Goal: Task Accomplishment & Management: Manage account settings

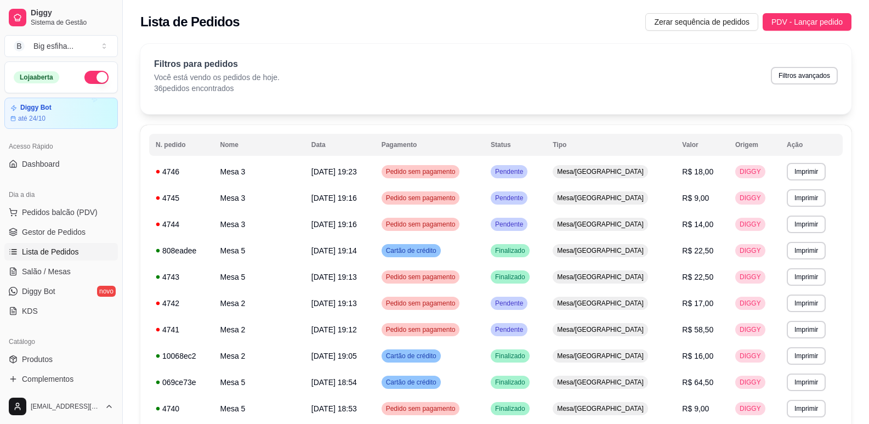
click at [67, 273] on span "Salão / Mesas" at bounding box center [46, 271] width 49 height 11
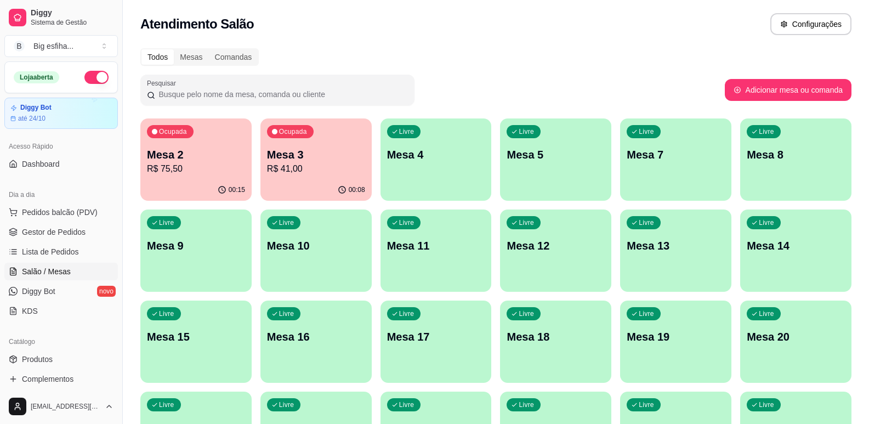
click at [446, 166] on div "Livre Mesa 4" at bounding box center [436, 152] width 111 height 69
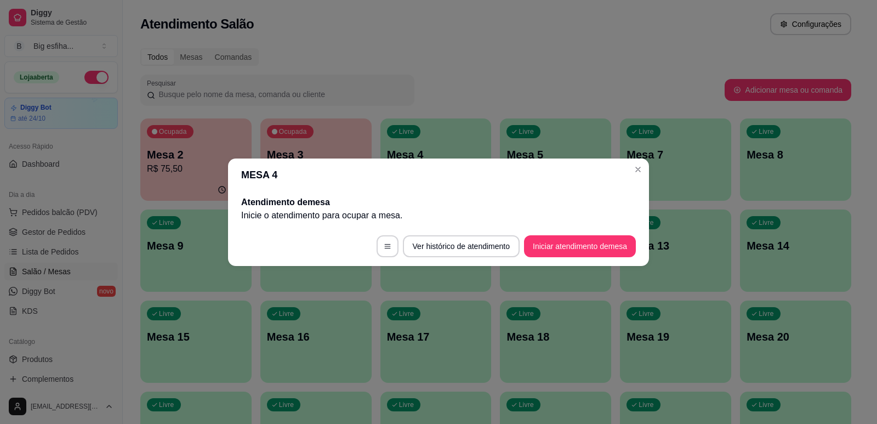
click at [580, 265] on footer "Ver histórico de atendimento Iniciar atendimento de mesa" at bounding box center [438, 245] width 421 height 39
click at [589, 247] on button "Iniciar atendimento de mesa" at bounding box center [580, 246] width 112 height 22
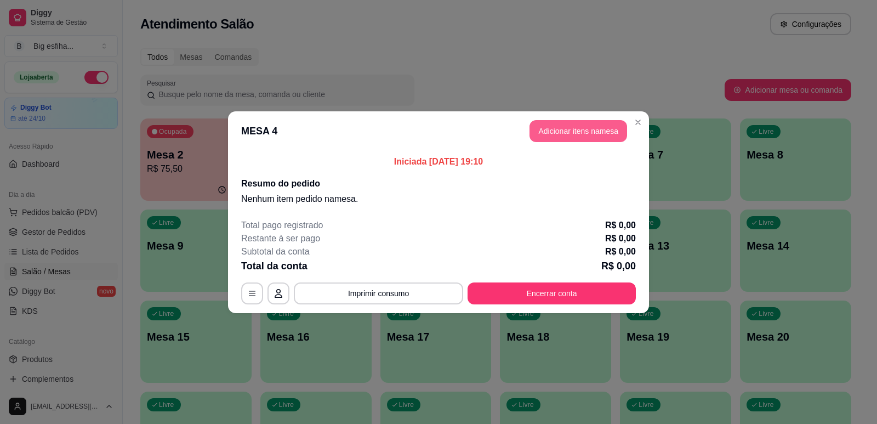
click at [589, 136] on button "Adicionar itens na mesa" at bounding box center [579, 131] width 98 height 22
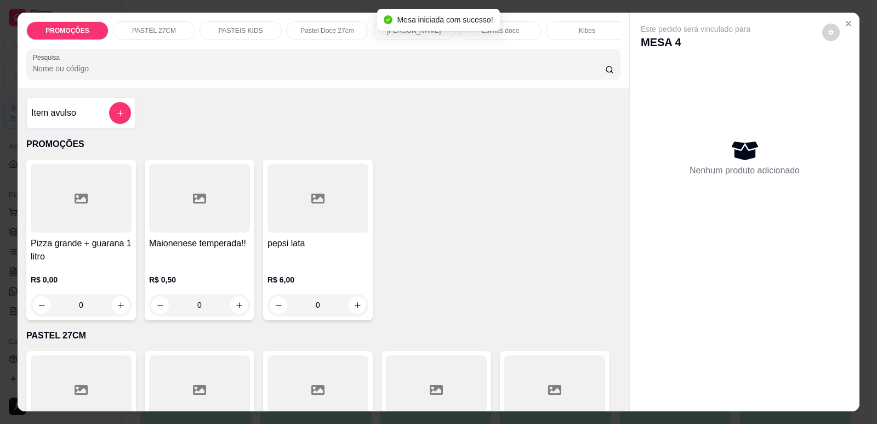
click at [72, 74] on input "Pesquisa" at bounding box center [319, 68] width 572 height 11
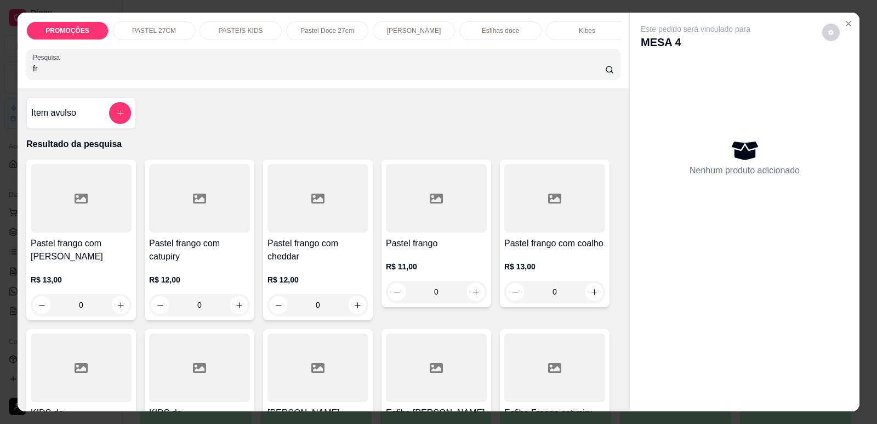
type input "fr"
click at [95, 260] on h4 "Pastel frango com [PERSON_NAME]" at bounding box center [81, 250] width 101 height 26
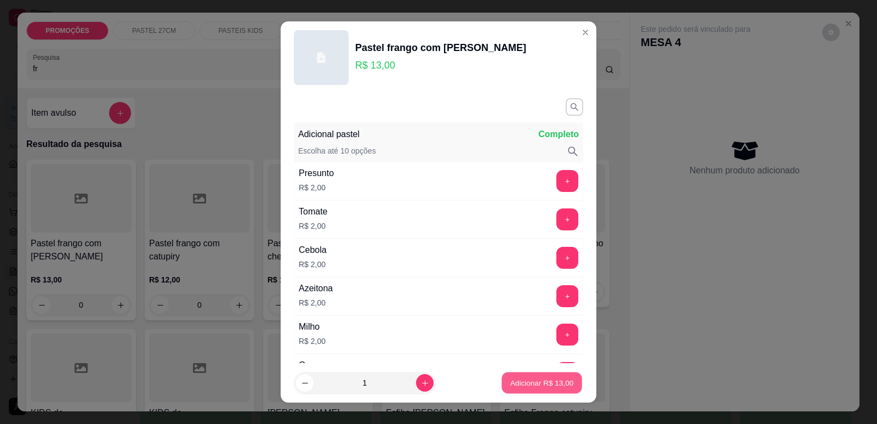
click at [538, 384] on p "Adicionar R$ 13,00" at bounding box center [543, 383] width 64 height 10
type input "1"
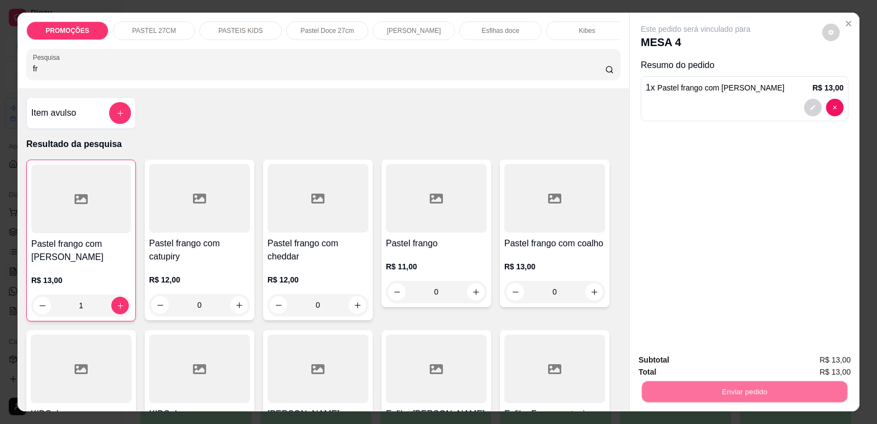
click at [823, 366] on button "Enviar pedido" at bounding box center [823, 364] width 62 height 21
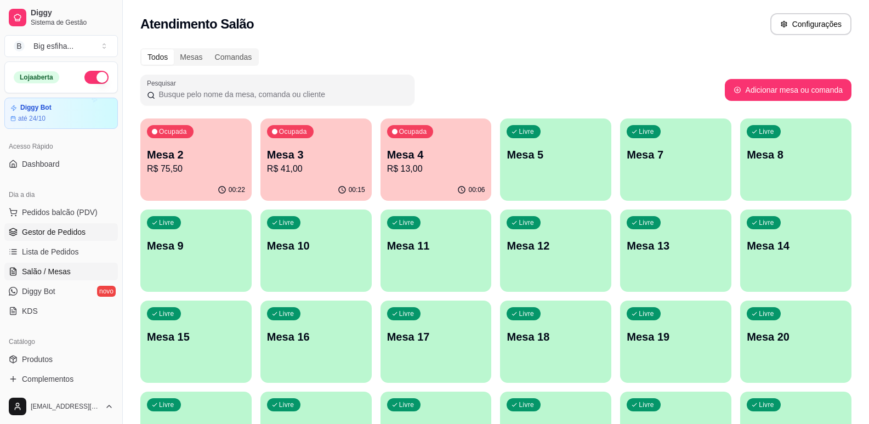
click at [50, 238] on link "Gestor de Pedidos" at bounding box center [61, 232] width 114 height 18
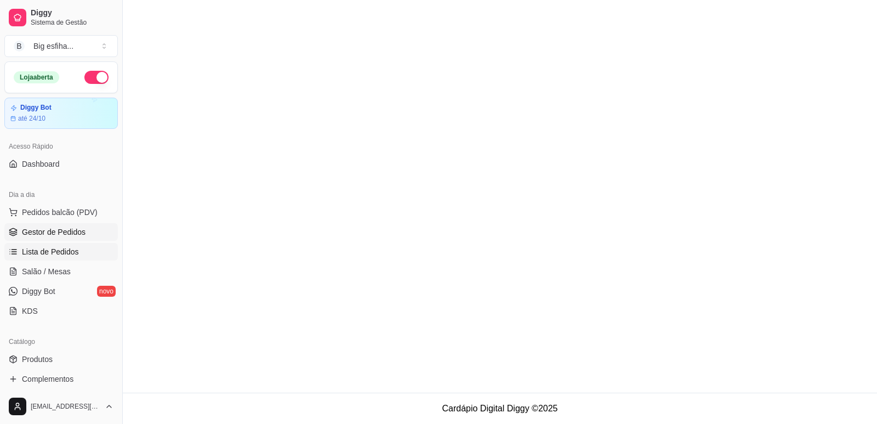
click at [59, 247] on span "Lista de Pedidos" at bounding box center [50, 251] width 57 height 11
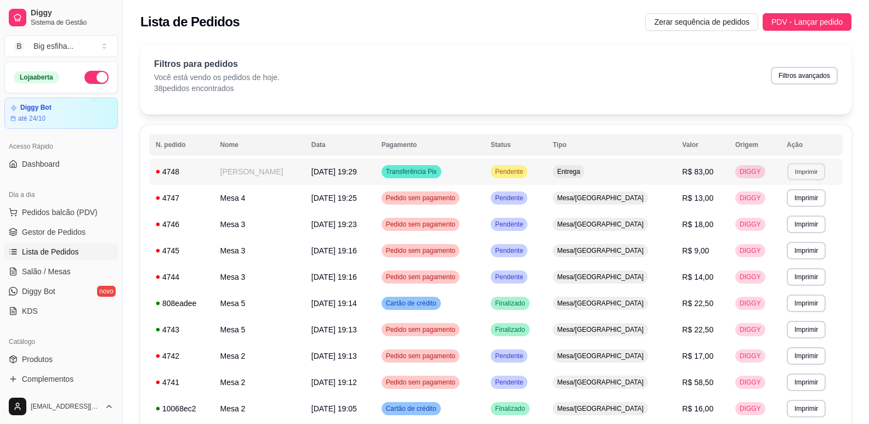
click at [811, 165] on button "Imprimir" at bounding box center [806, 171] width 38 height 17
click at [757, 209] on button "IMPRESSORA" at bounding box center [782, 210] width 80 height 18
click at [24, 212] on span "Pedidos balcão (PDV)" at bounding box center [60, 212] width 76 height 11
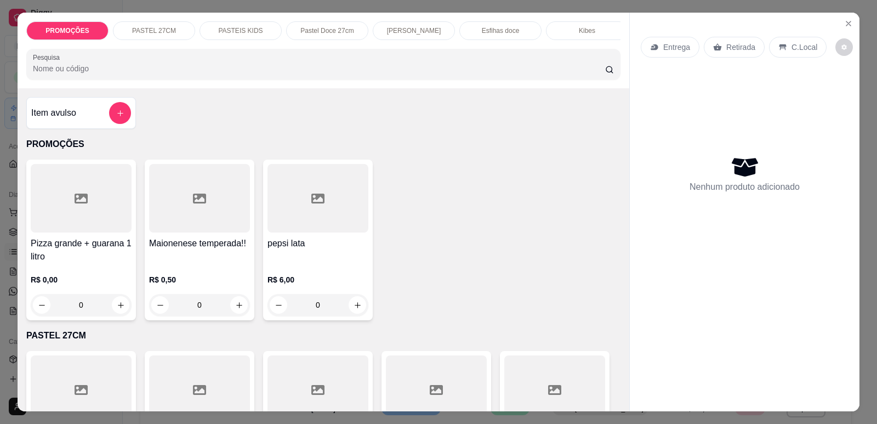
click at [659, 51] on div "Entrega" at bounding box center [670, 47] width 59 height 21
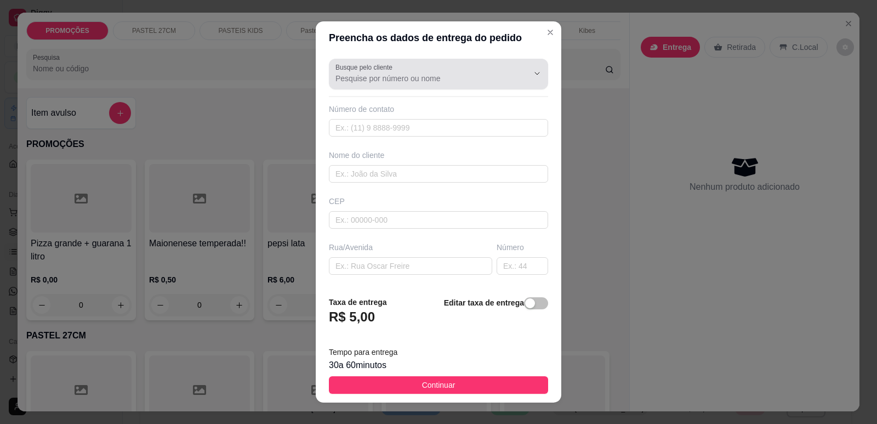
click at [413, 83] on input "Busque pelo cliente" at bounding box center [423, 78] width 175 height 11
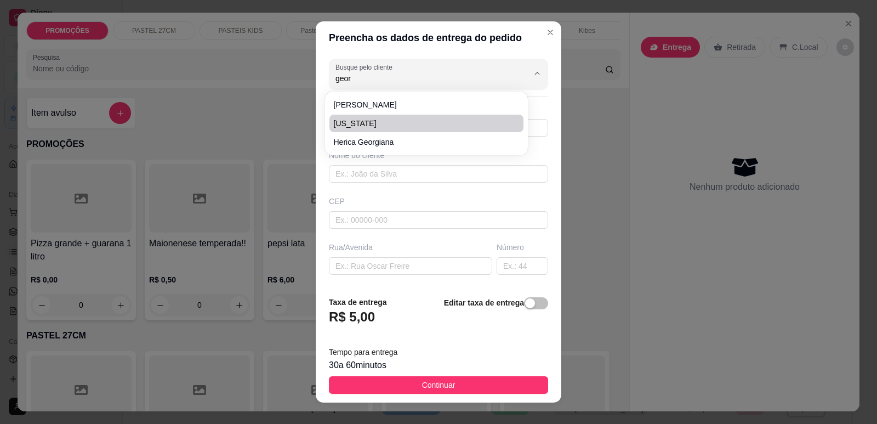
click at [382, 123] on span "[US_STATE]" at bounding box center [421, 123] width 174 height 11
type input "[US_STATE]"
type input "85991355252"
type input "[US_STATE]"
type input "[PERSON_NAME] 395 apt 901"
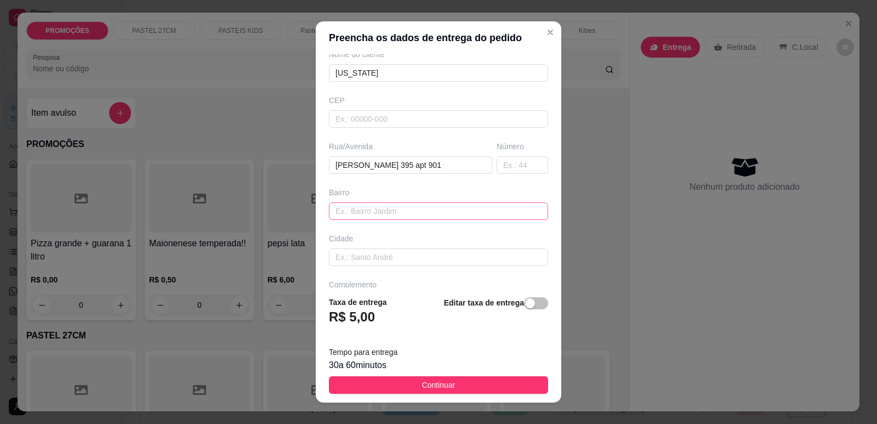
scroll to position [110, 0]
type input "[US_STATE]"
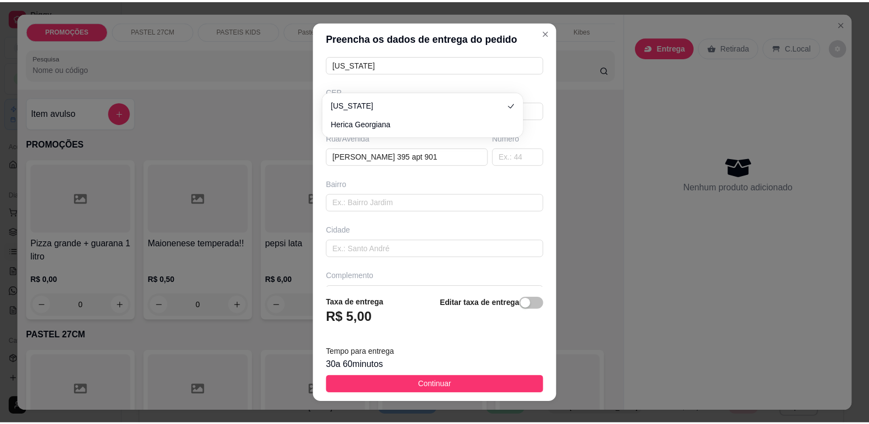
scroll to position [0, 0]
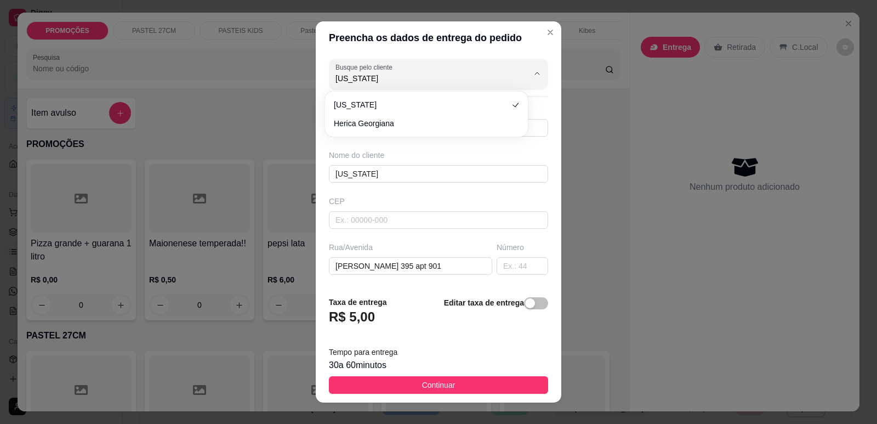
click at [116, 196] on div "Preencha os dados de entrega do pedido Busque pelo cliente [US_STATE] Número de…" at bounding box center [438, 212] width 877 height 424
click at [844, 56] on div "Entrega Retirada C.Local" at bounding box center [745, 47] width 208 height 38
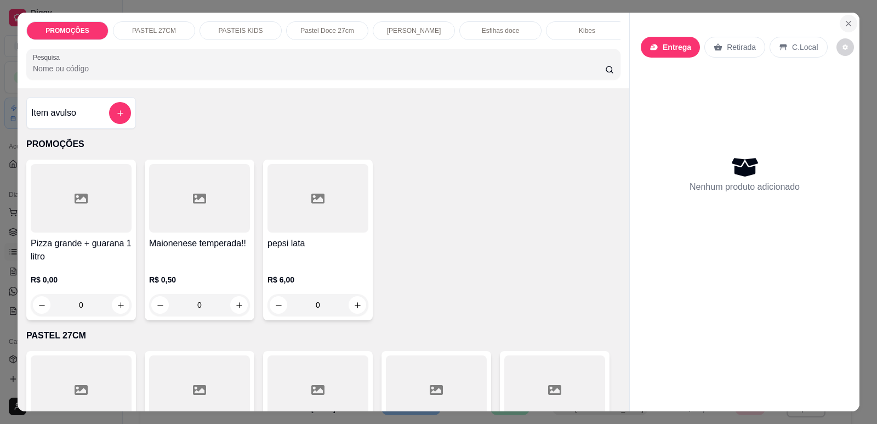
click at [848, 24] on icon "Close" at bounding box center [848, 23] width 9 height 9
click at [848, 24] on button "PDV - Lançar pedido" at bounding box center [807, 22] width 89 height 18
click at [845, 31] on button "Close" at bounding box center [849, 24] width 18 height 18
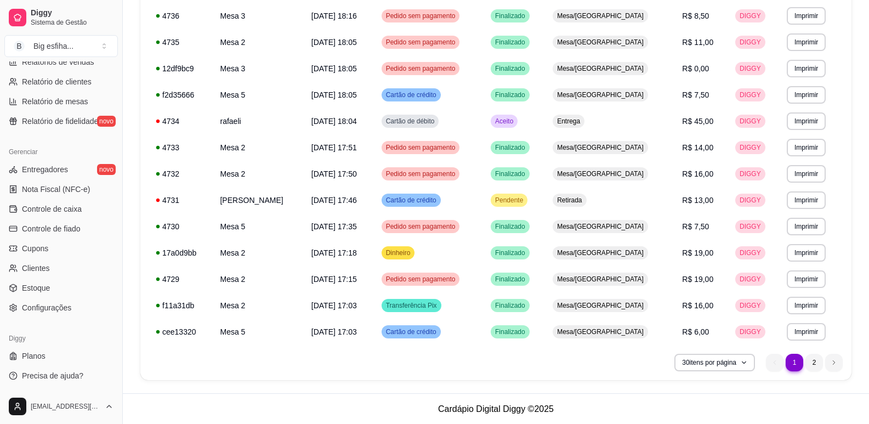
scroll to position [604, 0]
click at [60, 268] on link "Clientes" at bounding box center [61, 268] width 114 height 18
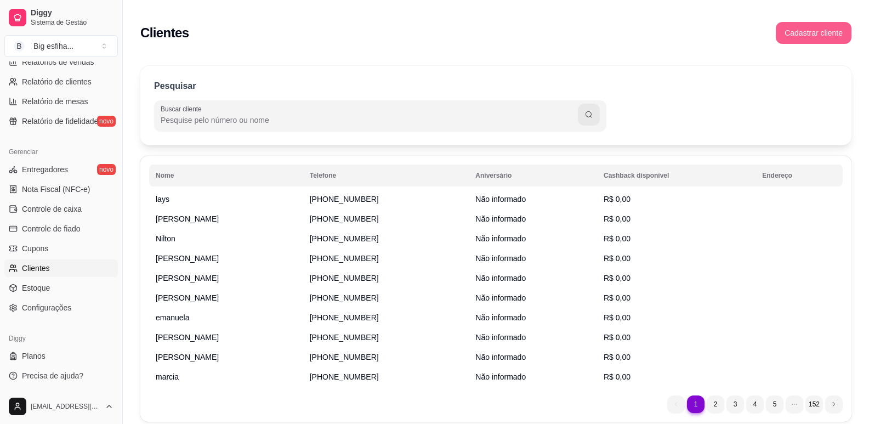
click at [830, 38] on button "Cadastrar cliente" at bounding box center [814, 33] width 76 height 22
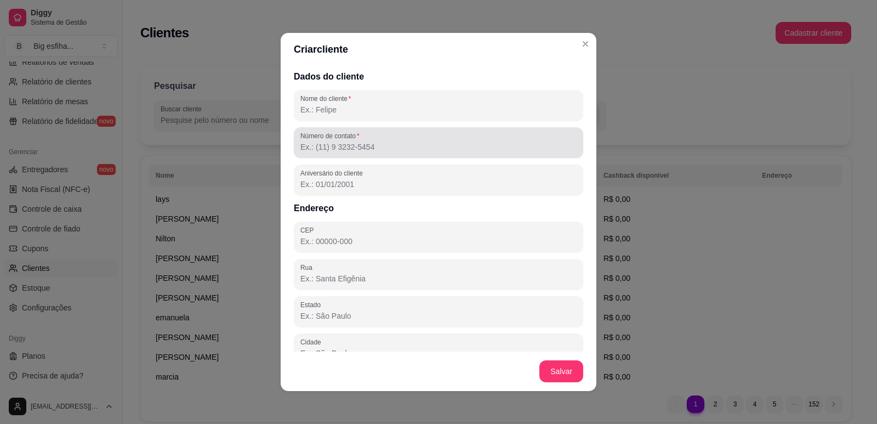
click at [353, 155] on div "Número de contato" at bounding box center [439, 142] width 290 height 31
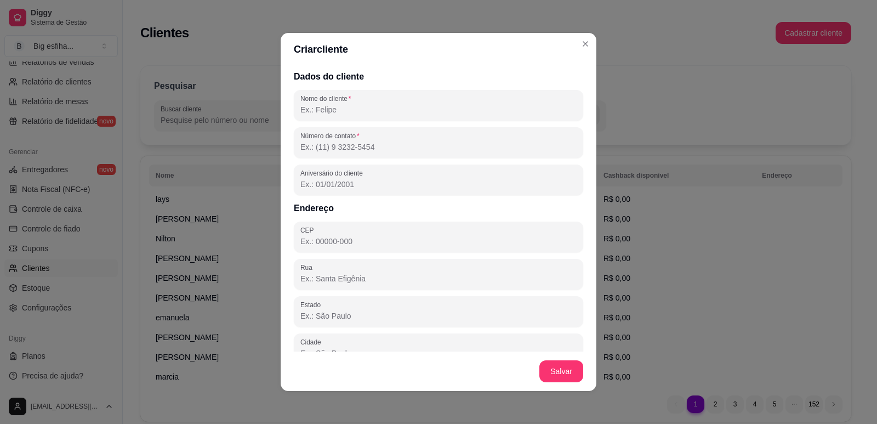
drag, startPoint x: 354, startPoint y: 155, endPoint x: 314, endPoint y: 151, distance: 40.2
click at [314, 151] on input "Número de contato" at bounding box center [438, 146] width 276 height 11
paste input "[PHONE_NUMBER]"
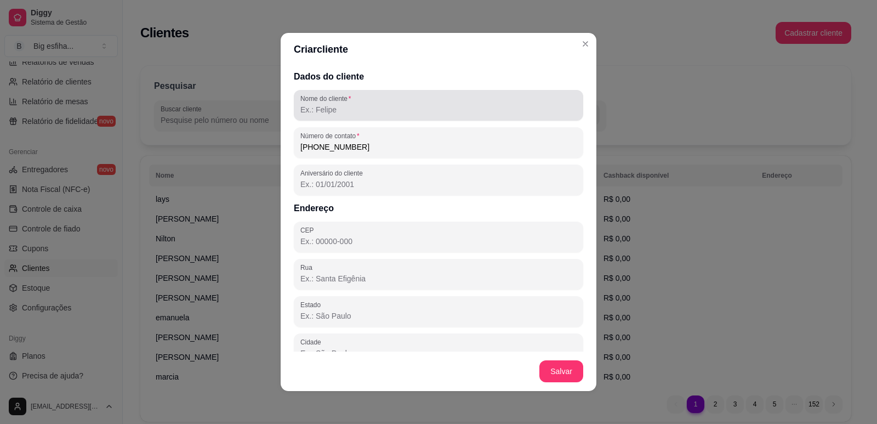
type input "[PHONE_NUMBER]"
drag, startPoint x: 364, startPoint y: 111, endPoint x: 345, endPoint y: 101, distance: 21.1
click at [364, 111] on input "Nome do cliente" at bounding box center [438, 109] width 276 height 11
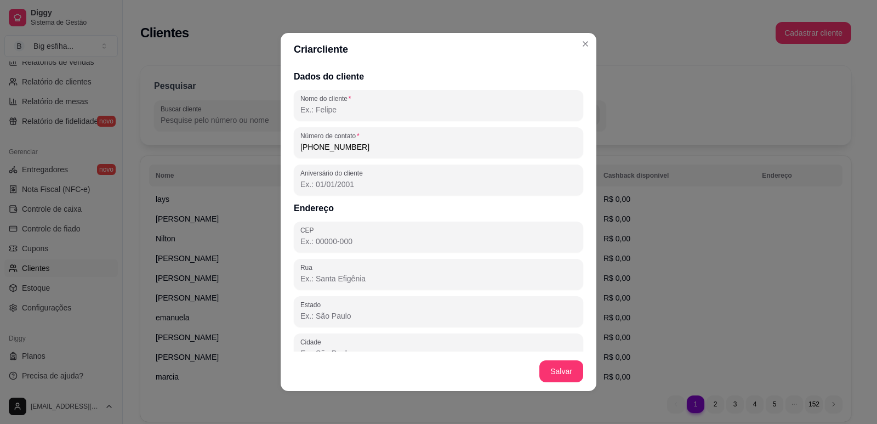
click at [325, 105] on input "Nome do cliente" at bounding box center [438, 109] width 276 height 11
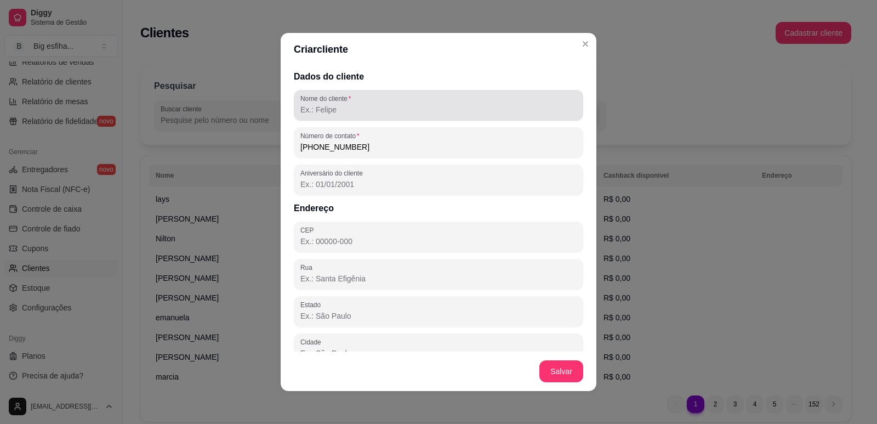
drag, startPoint x: 327, startPoint y: 117, endPoint x: 307, endPoint y: 114, distance: 20.5
click at [307, 114] on input "Nome do cliente" at bounding box center [438, 109] width 276 height 11
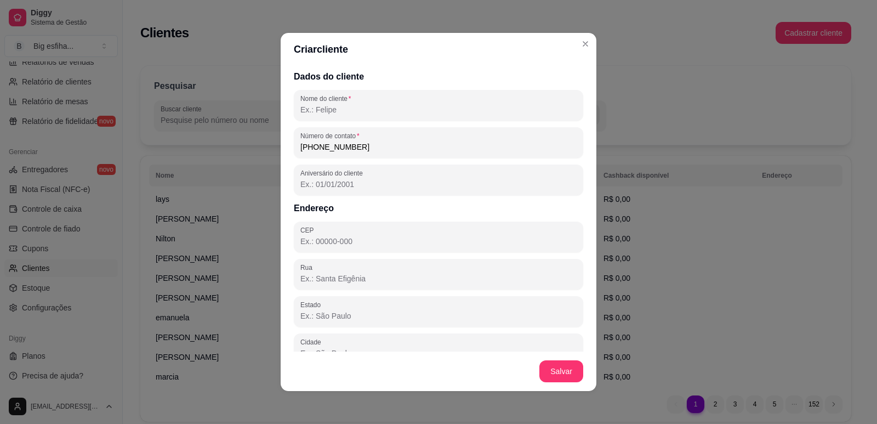
paste input "~[PERSON_NAME] 👩‍⚕️"
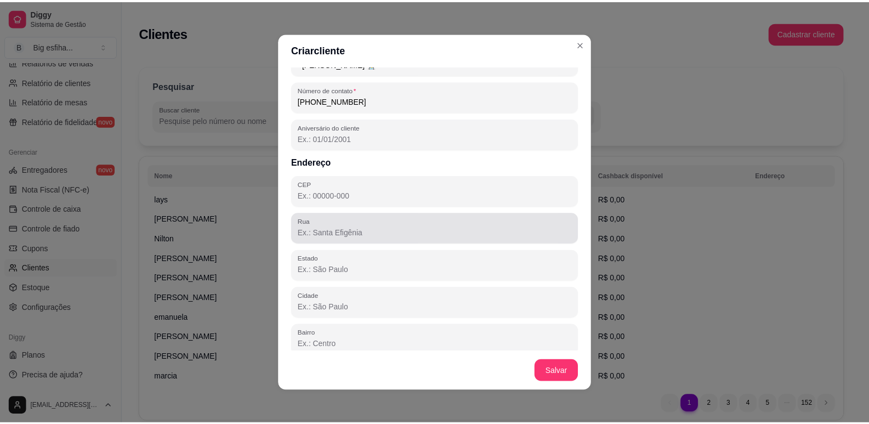
scroll to position [92, 0]
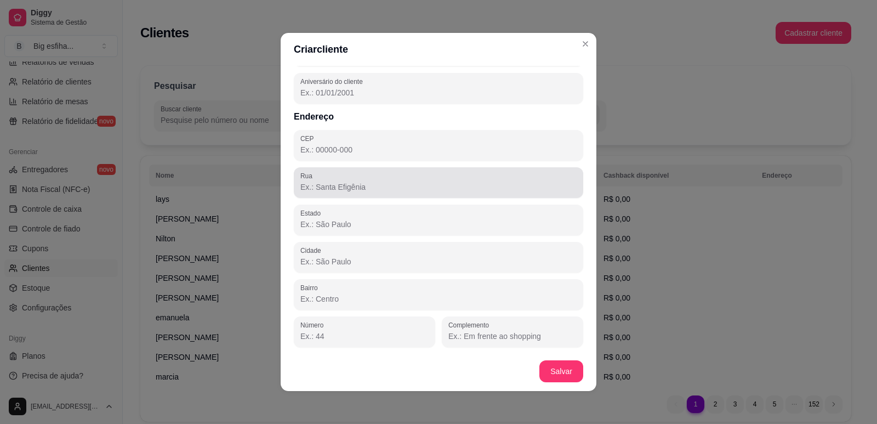
type input "~[PERSON_NAME] 👩‍⚕️"
click at [331, 194] on div "Rua" at bounding box center [439, 182] width 290 height 31
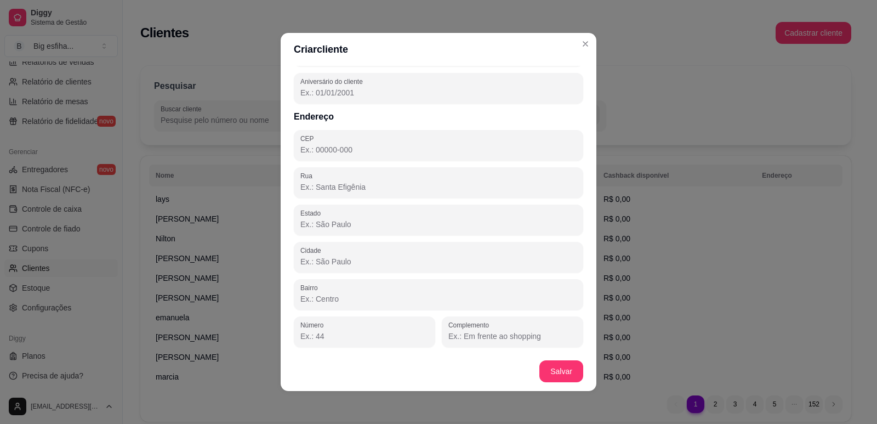
click at [325, 189] on input "Rua" at bounding box center [438, 186] width 276 height 11
paste input "[STREET_ADDRESS][PERSON_NAME]"
type input "[STREET_ADDRESS][PERSON_NAME]"
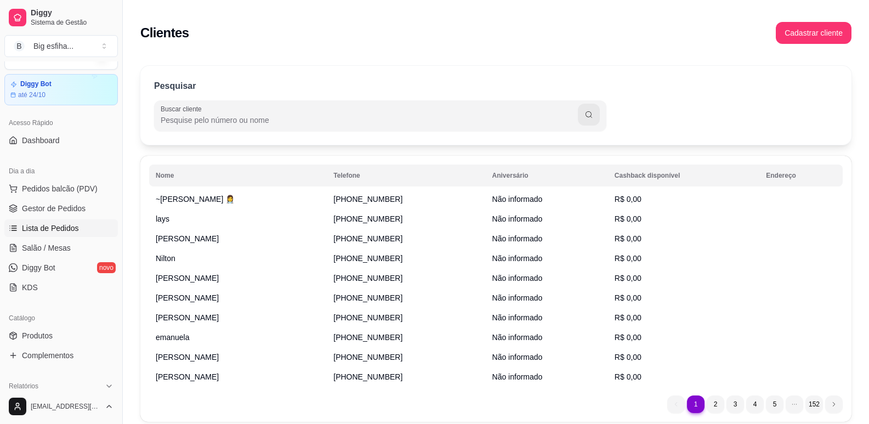
scroll to position [0, 0]
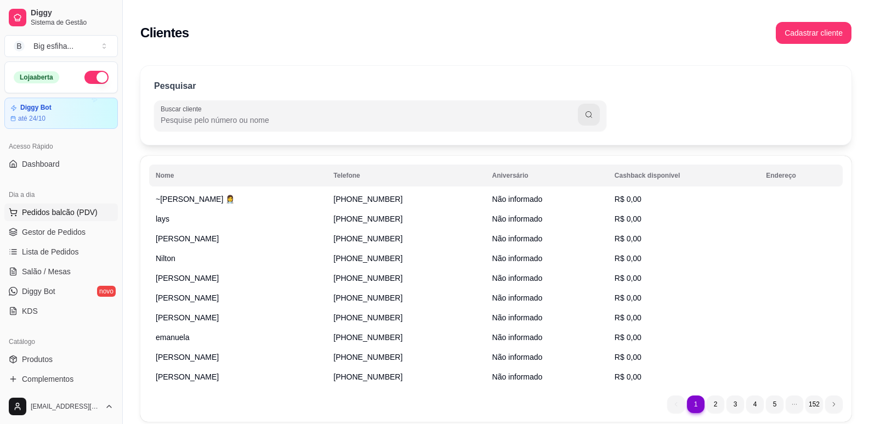
click at [75, 207] on span "Pedidos balcão (PDV)" at bounding box center [60, 212] width 76 height 11
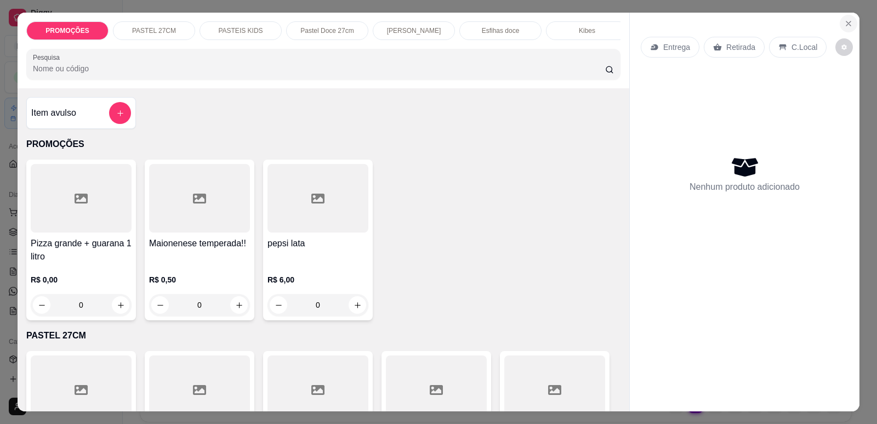
click at [848, 22] on icon "Close" at bounding box center [848, 23] width 9 height 9
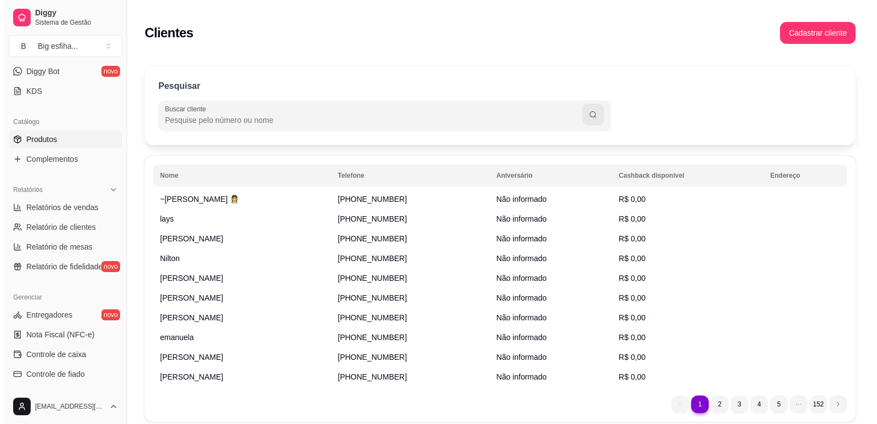
scroll to position [219, 0]
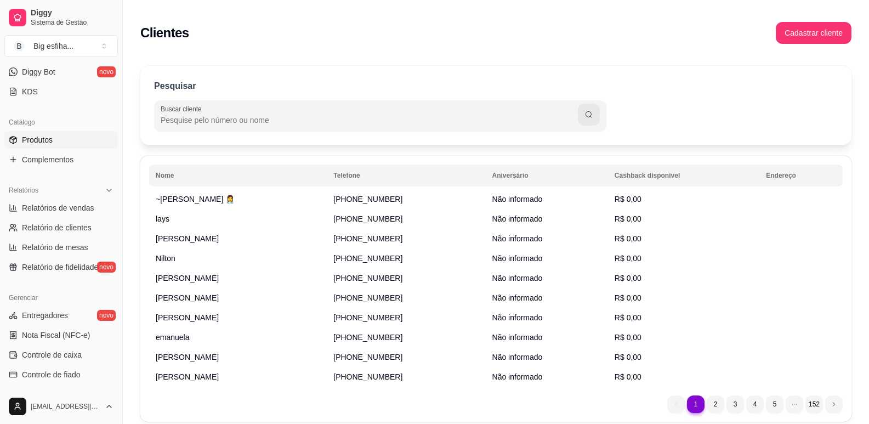
click at [63, 137] on link "Produtos" at bounding box center [61, 140] width 114 height 18
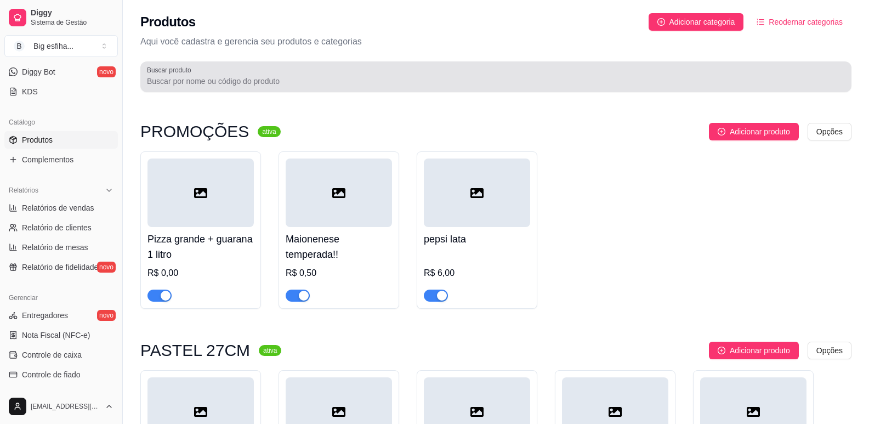
click at [292, 80] on input "Buscar produto" at bounding box center [496, 81] width 698 height 11
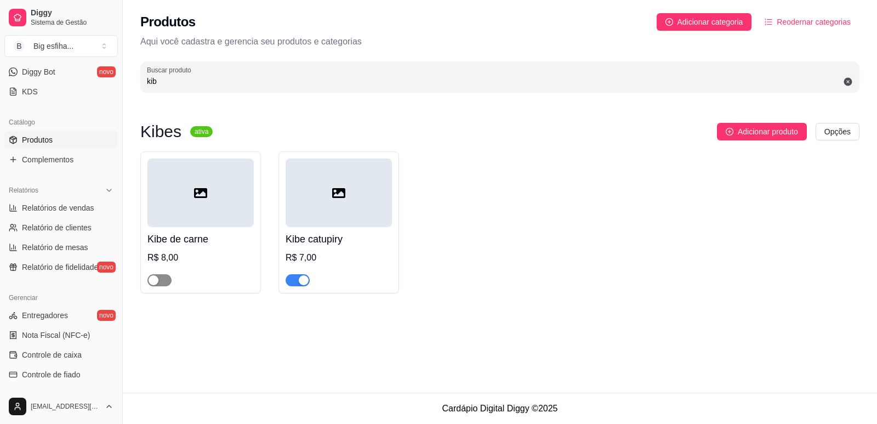
type input "kib"
click at [160, 277] on span "button" at bounding box center [160, 280] width 24 height 12
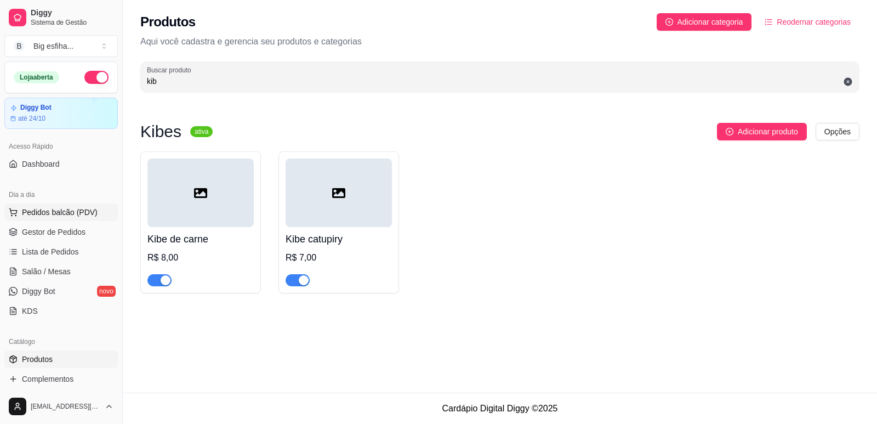
click at [55, 215] on span "Pedidos balcão (PDV)" at bounding box center [60, 212] width 76 height 11
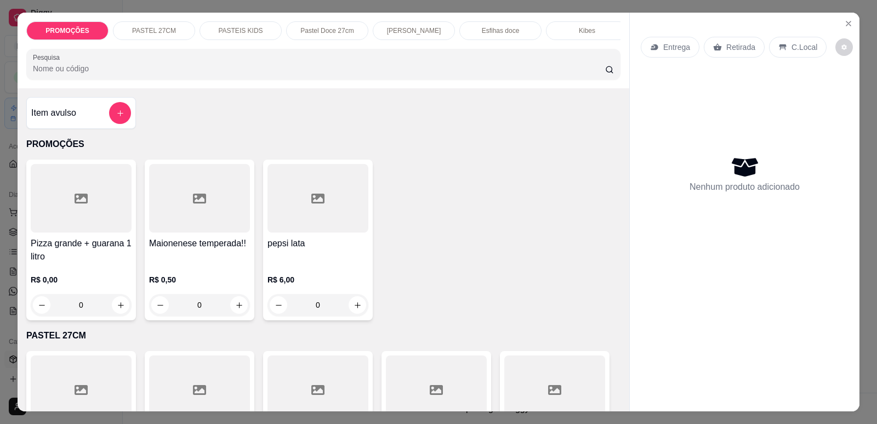
scroll to position [110, 0]
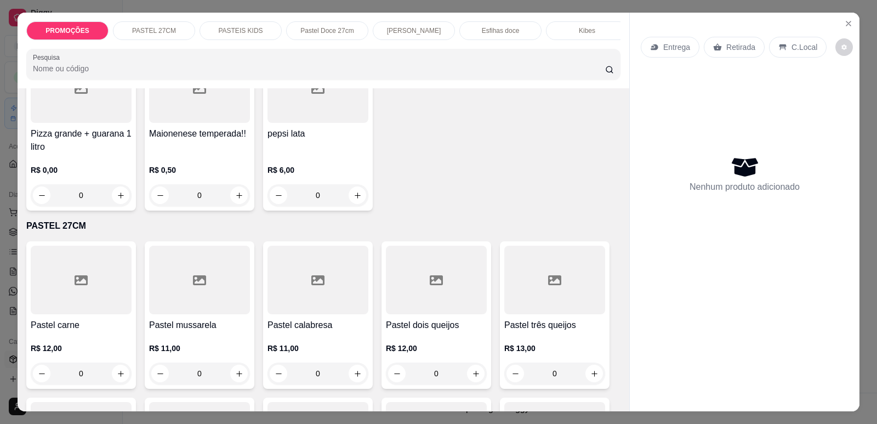
click at [436, 30] on div "[PERSON_NAME]" at bounding box center [414, 30] width 82 height 19
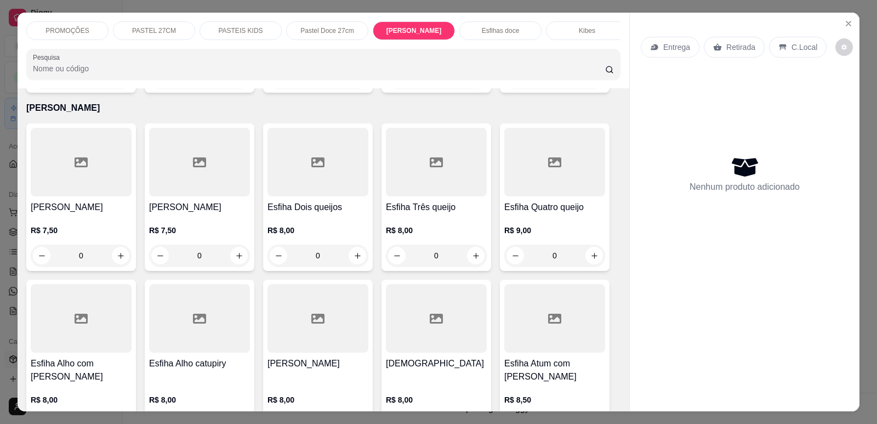
scroll to position [22, 0]
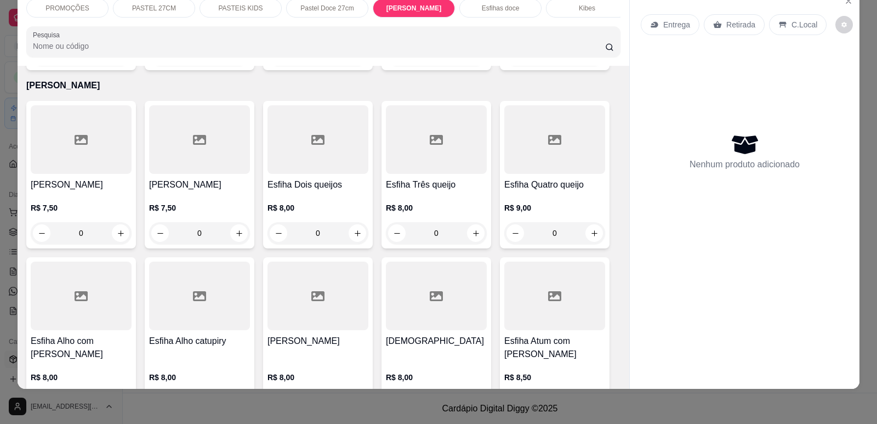
click at [93, 178] on h4 "[PERSON_NAME]" at bounding box center [81, 184] width 101 height 13
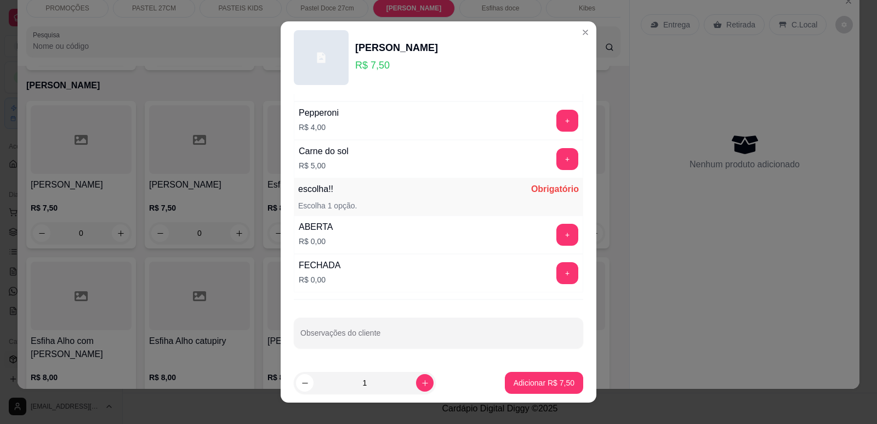
scroll to position [14, 0]
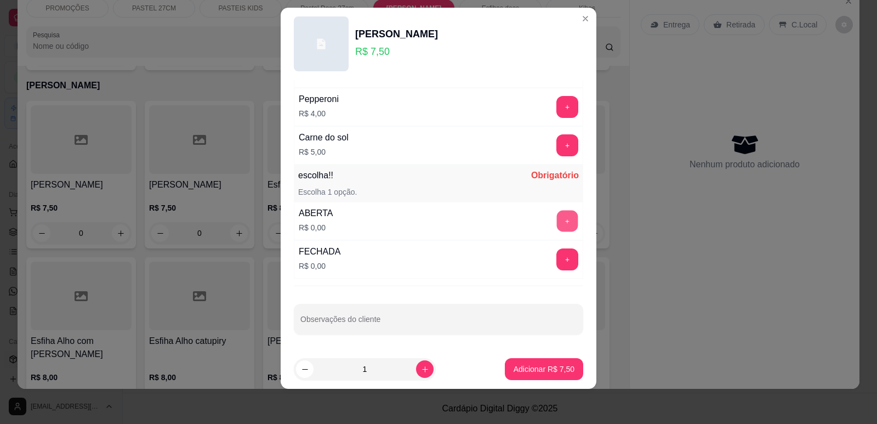
click at [557, 216] on button "+" at bounding box center [567, 220] width 21 height 21
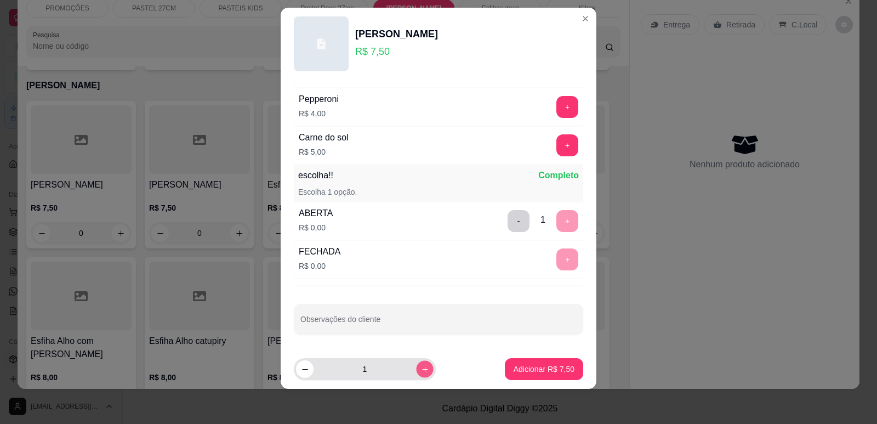
click at [421, 371] on icon "increase-product-quantity" at bounding box center [425, 369] width 8 height 8
type input "2"
click at [525, 357] on footer "2 Adicionar R$ 15,00" at bounding box center [439, 368] width 316 height 39
click at [532, 359] on button "Adicionar R$ 15,00" at bounding box center [542, 369] width 83 height 22
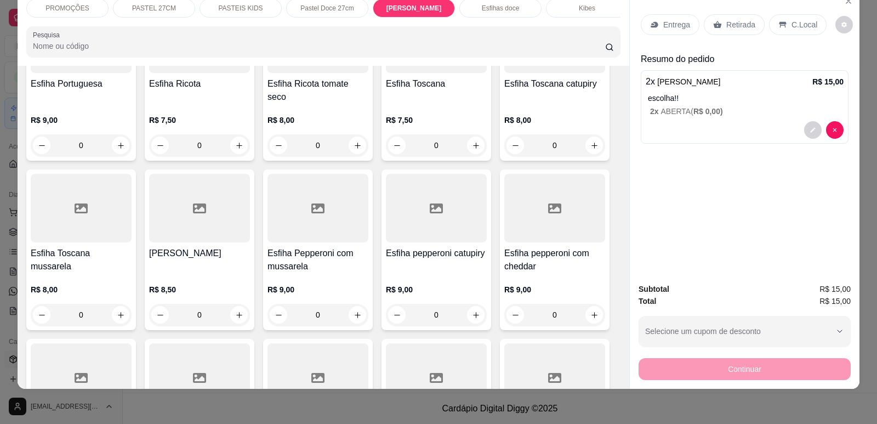
scroll to position [4492, 0]
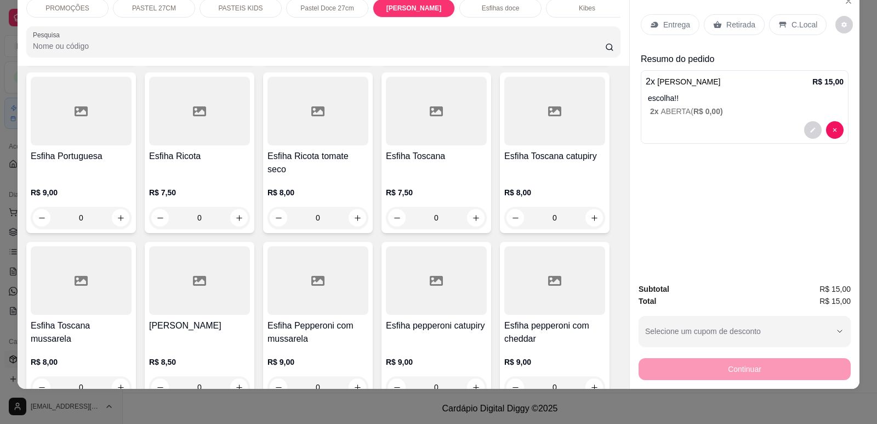
click at [68, 187] on p "R$ 9,00" at bounding box center [81, 192] width 101 height 11
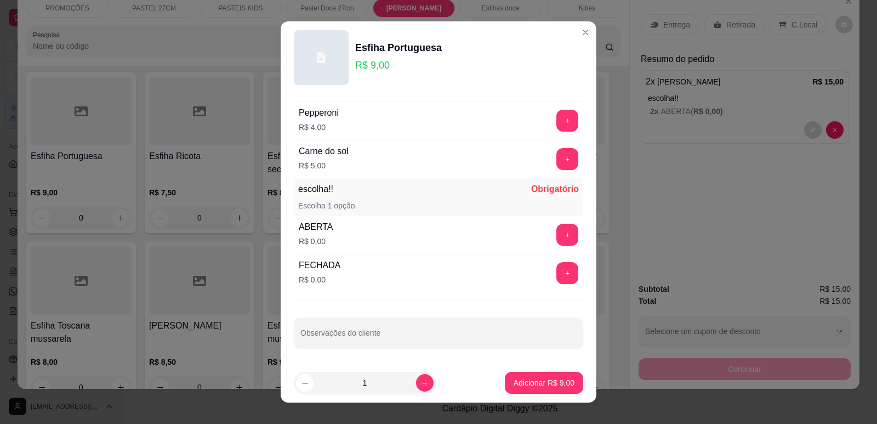
scroll to position [812, 0]
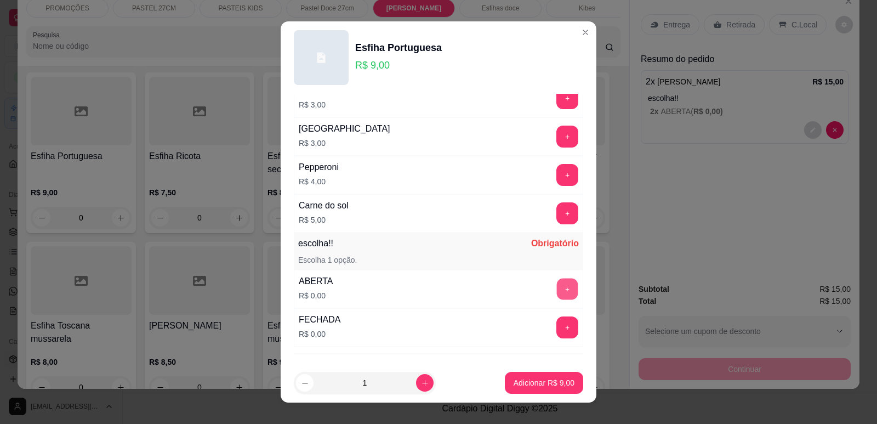
click at [557, 292] on button "+" at bounding box center [567, 288] width 21 height 21
drag, startPoint x: 547, startPoint y: 370, endPoint x: 546, endPoint y: 384, distance: 14.3
click at [546, 379] on footer "1 Adicionar R$ 9,00" at bounding box center [439, 382] width 316 height 39
click at [549, 385] on p "Adicionar R$ 9,00" at bounding box center [544, 382] width 61 height 11
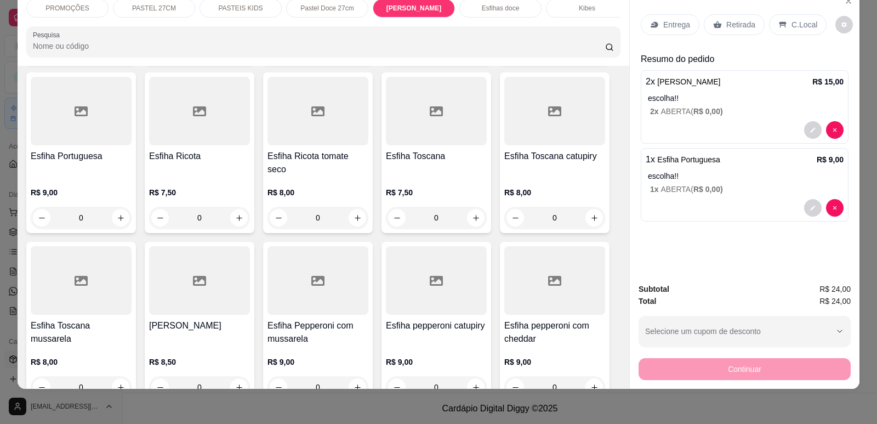
click at [579, 4] on p "Kibes" at bounding box center [587, 8] width 16 height 9
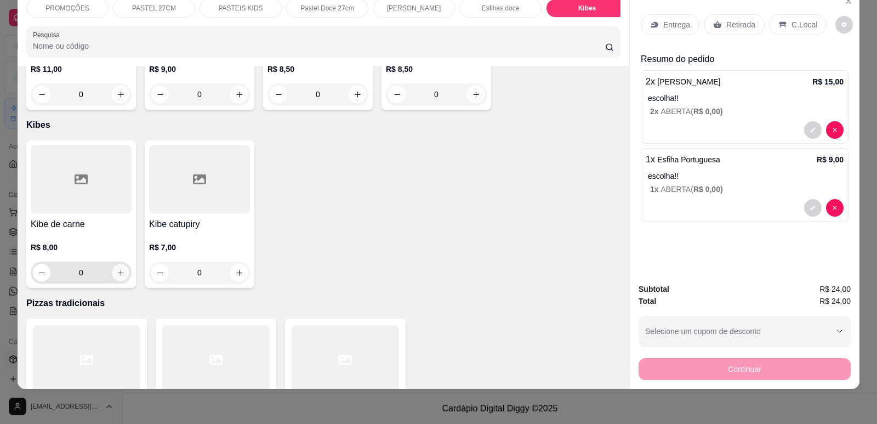
click at [118, 269] on icon "increase-product-quantity" at bounding box center [121, 273] width 8 height 8
type input "1"
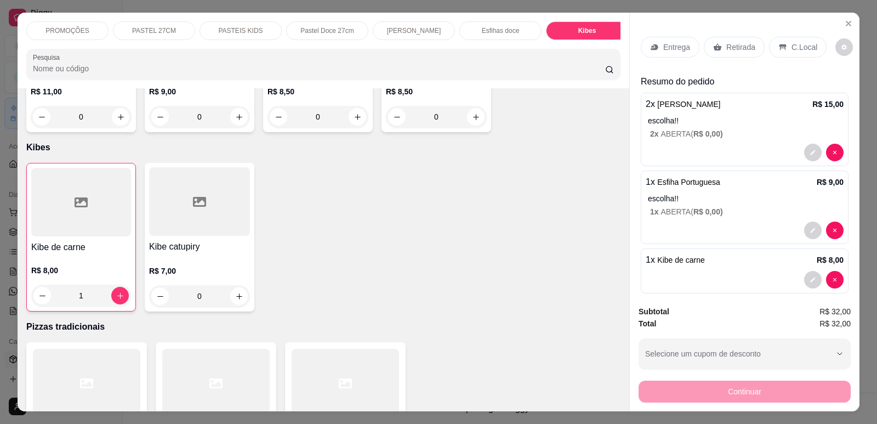
scroll to position [0, 441]
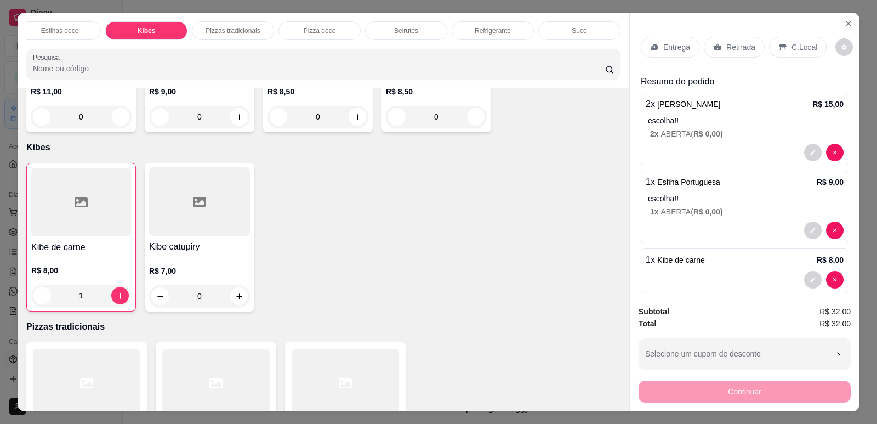
click at [489, 29] on p "Refrigerante" at bounding box center [493, 30] width 36 height 9
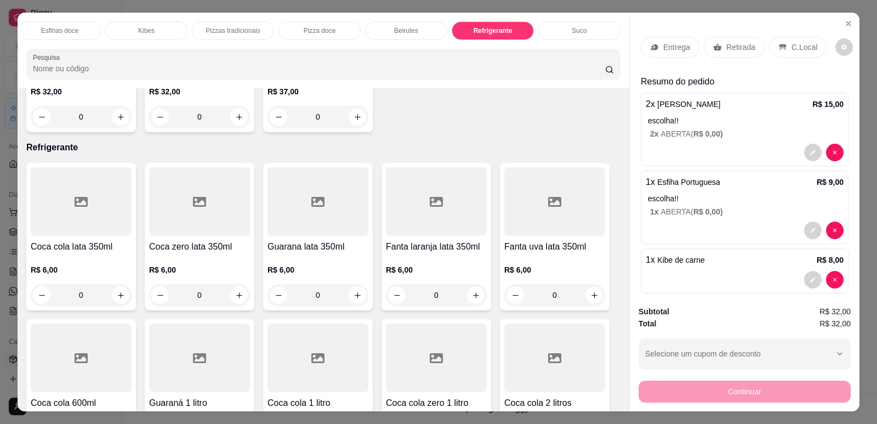
scroll to position [22, 0]
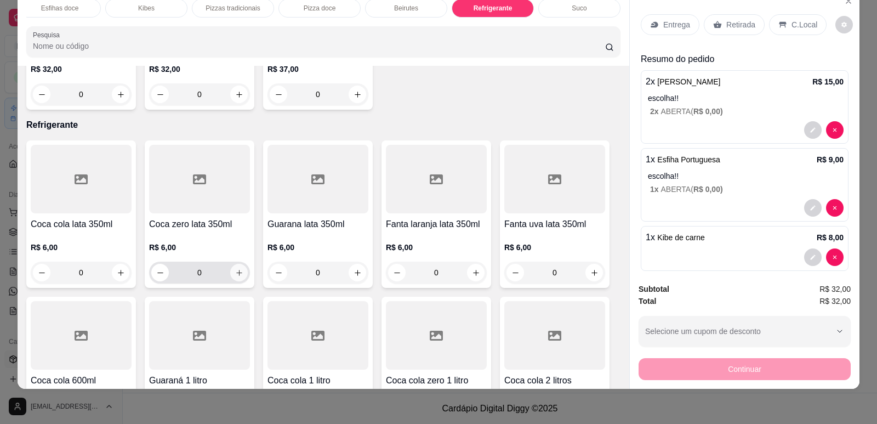
click at [235, 269] on icon "increase-product-quantity" at bounding box center [239, 273] width 8 height 8
type input "1"
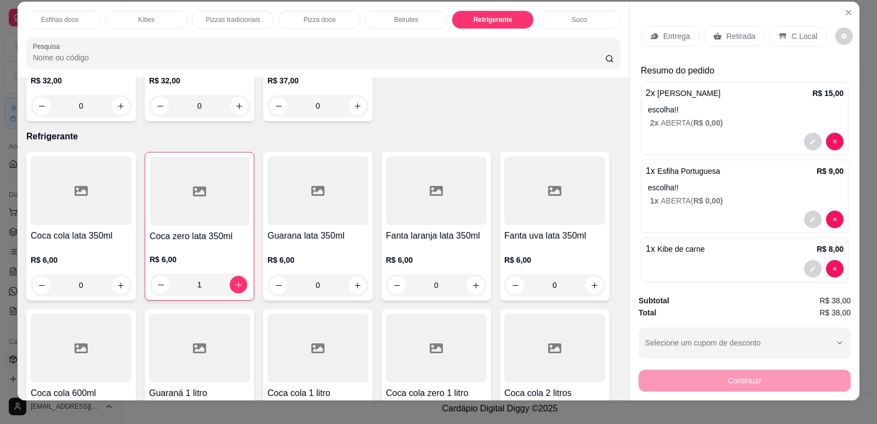
scroll to position [0, 0]
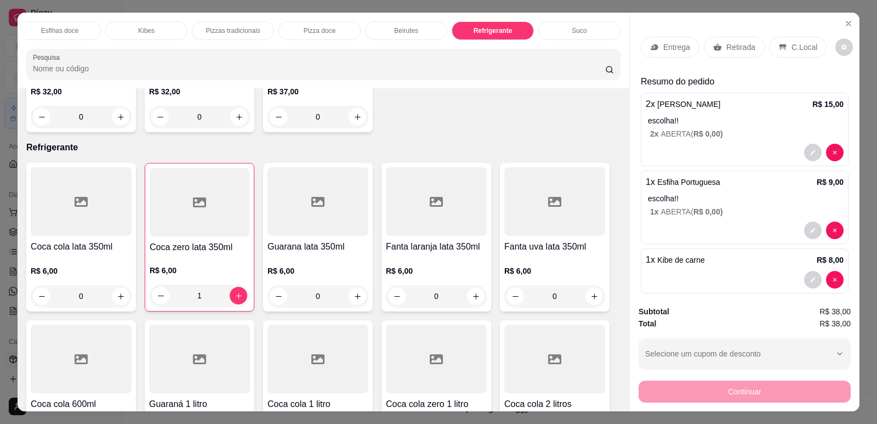
click at [668, 49] on p "Entrega" at bounding box center [676, 47] width 27 height 11
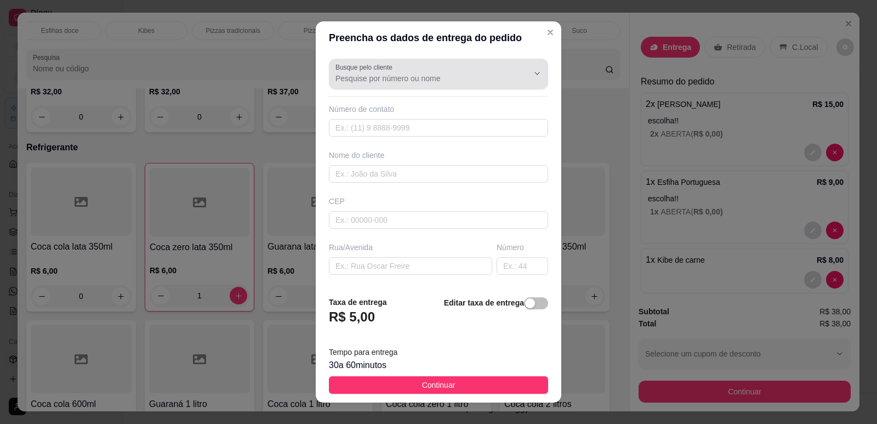
drag, startPoint x: 422, startPoint y: 72, endPoint x: 422, endPoint y: 79, distance: 7.1
click at [422, 75] on div at bounding box center [439, 74] width 206 height 22
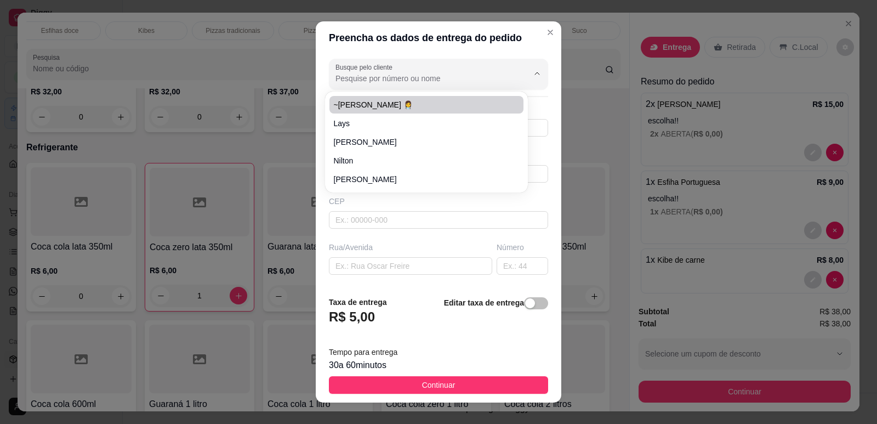
click at [380, 107] on span "~[PERSON_NAME] 👩‍⚕️" at bounding box center [421, 104] width 174 height 11
type input "~[PERSON_NAME] 👩‍⚕️"
type input "8588990300"
type input "~[PERSON_NAME] 👩‍⚕️"
type input "[STREET_ADDRESS][PERSON_NAME]"
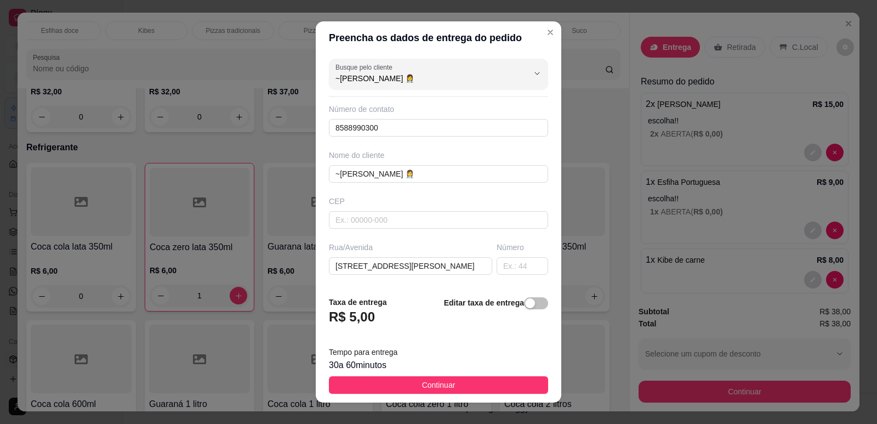
drag, startPoint x: 520, startPoint y: 303, endPoint x: 491, endPoint y: 316, distance: 32.1
click at [525, 304] on div "button" at bounding box center [530, 303] width 10 height 10
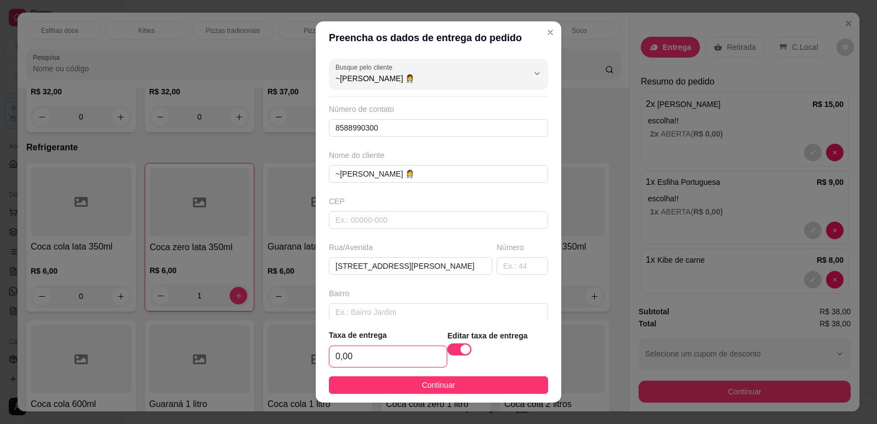
click at [398, 359] on input "0,00" at bounding box center [388, 356] width 117 height 21
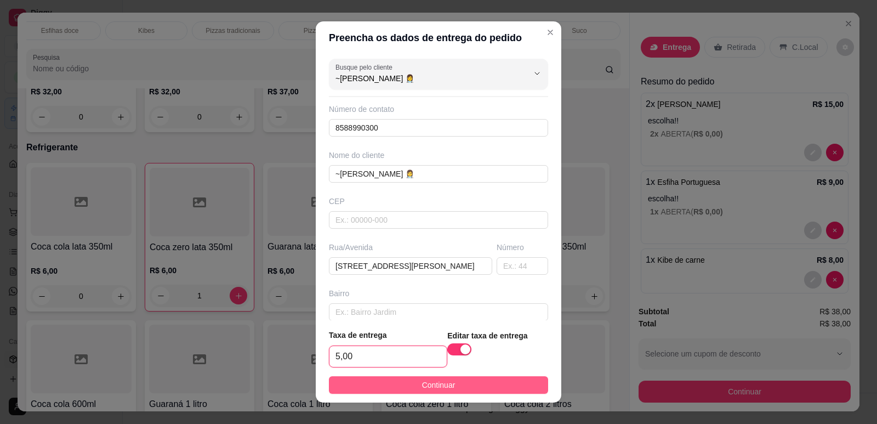
type input "5,00"
click at [427, 389] on span "Continuar" at bounding box center [438, 385] width 33 height 12
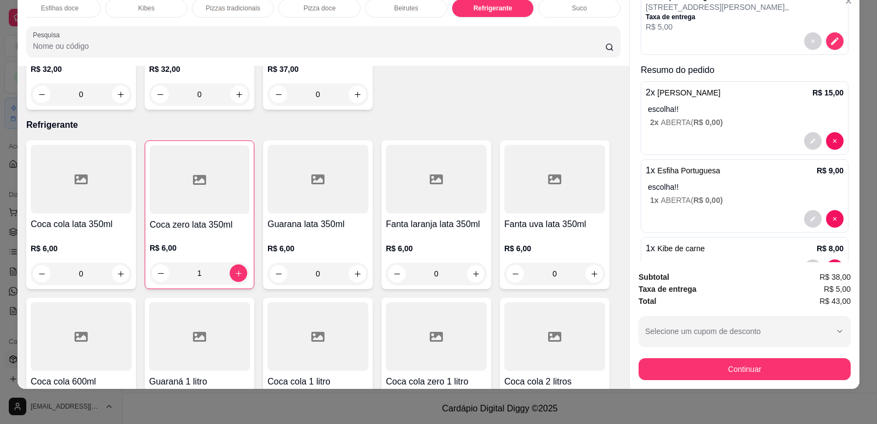
scroll to position [192, 0]
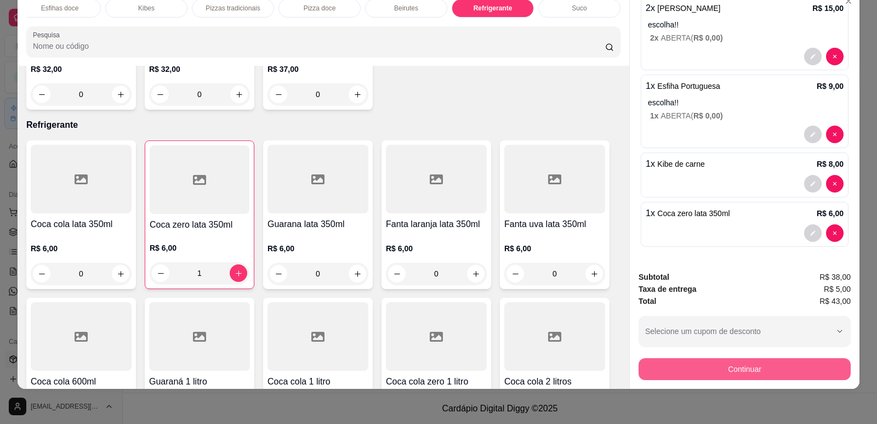
click at [686, 376] on button "Continuar" at bounding box center [745, 369] width 212 height 22
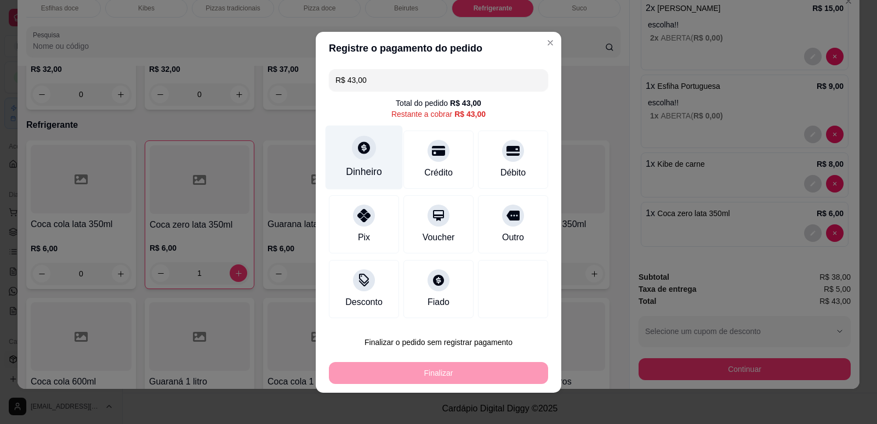
click at [358, 150] on icon at bounding box center [364, 147] width 12 height 12
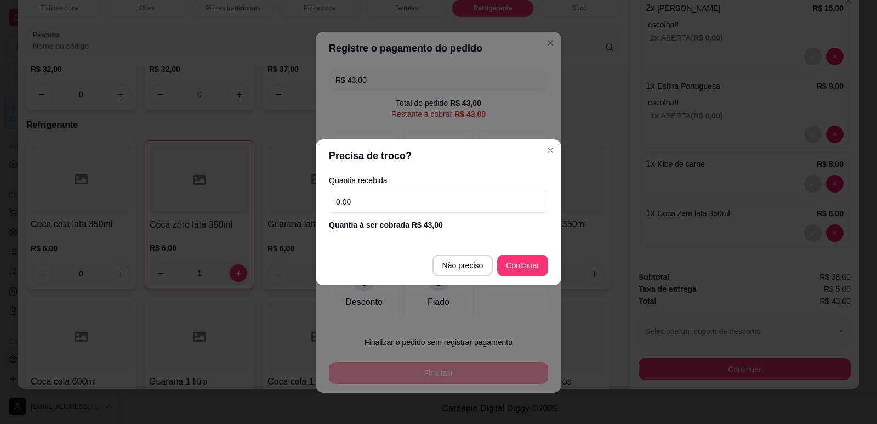
click at [370, 203] on input "0,00" at bounding box center [438, 202] width 219 height 22
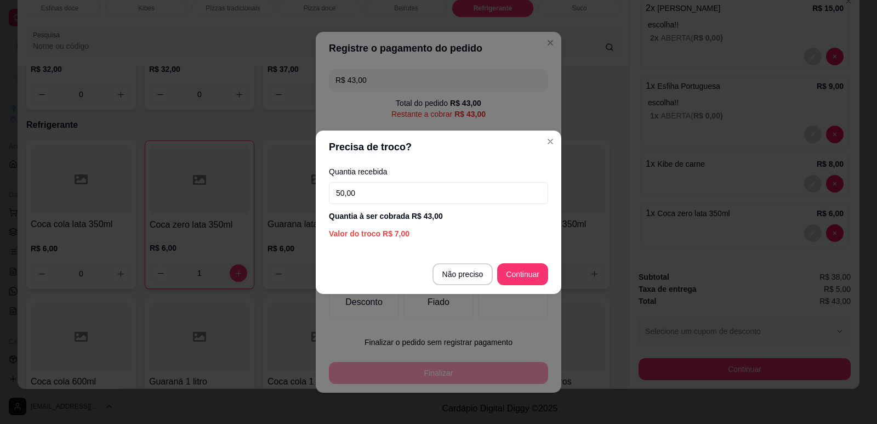
type input "50,00"
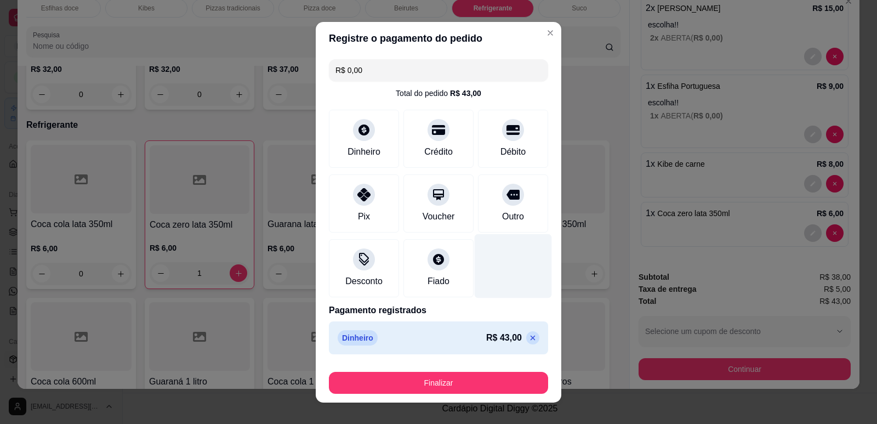
type input "R$ 0,00"
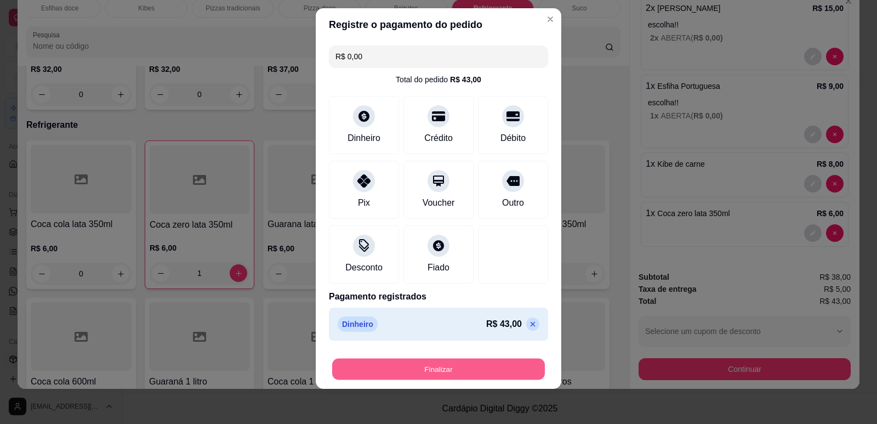
click at [409, 361] on button "Finalizar" at bounding box center [438, 368] width 213 height 21
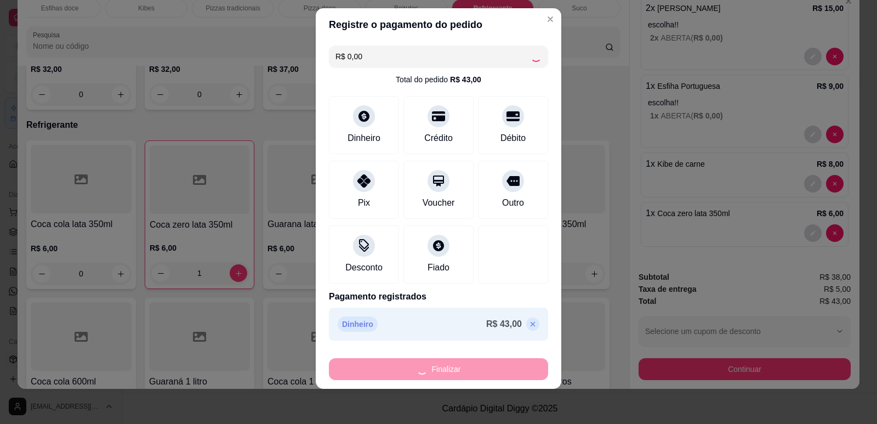
type input "0"
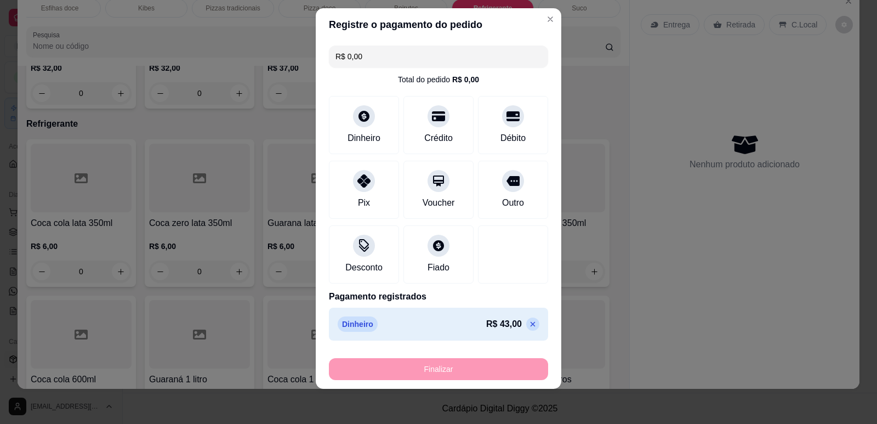
type input "-R$ 43,00"
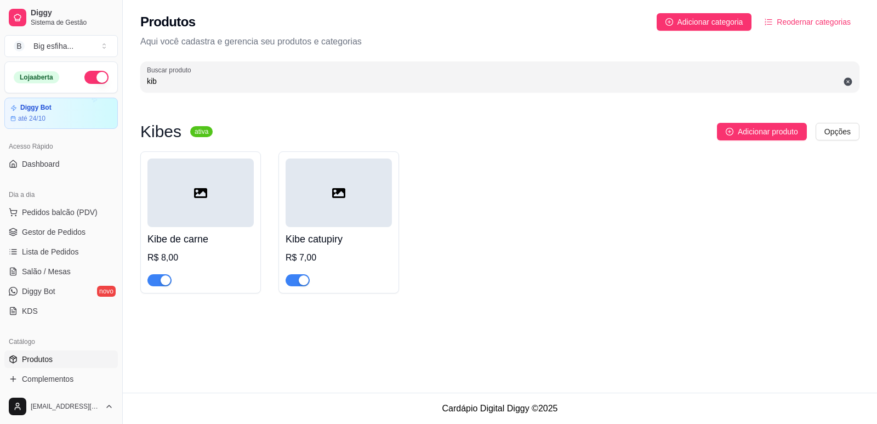
click at [162, 280] on div "button" at bounding box center [166, 280] width 10 height 10
click at [57, 248] on span "Lista de Pedidos" at bounding box center [50, 251] width 57 height 11
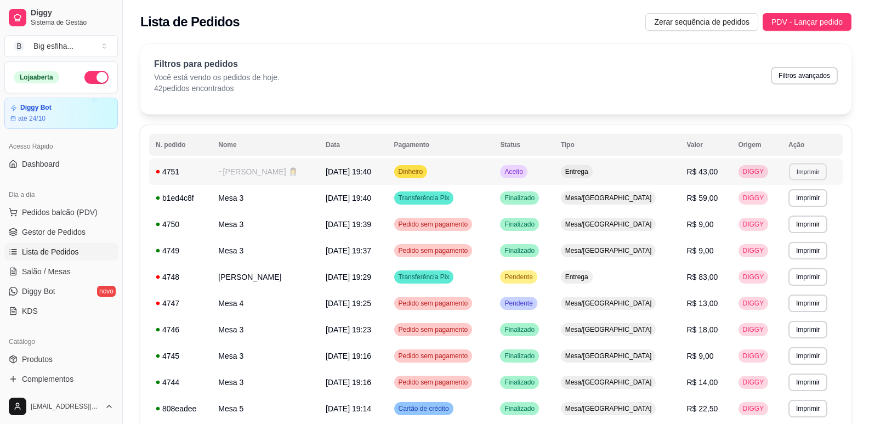
click at [810, 168] on button "Imprimir" at bounding box center [808, 171] width 38 height 17
click at [780, 213] on button "IMPRESSORA" at bounding box center [784, 209] width 77 height 17
click at [88, 273] on link "Salão / Mesas" at bounding box center [61, 272] width 114 height 18
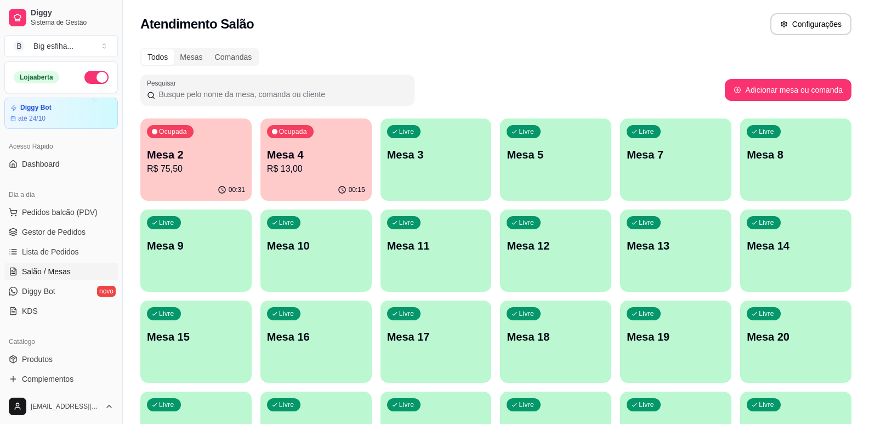
click at [410, 170] on div "Livre Mesa 3" at bounding box center [436, 152] width 111 height 69
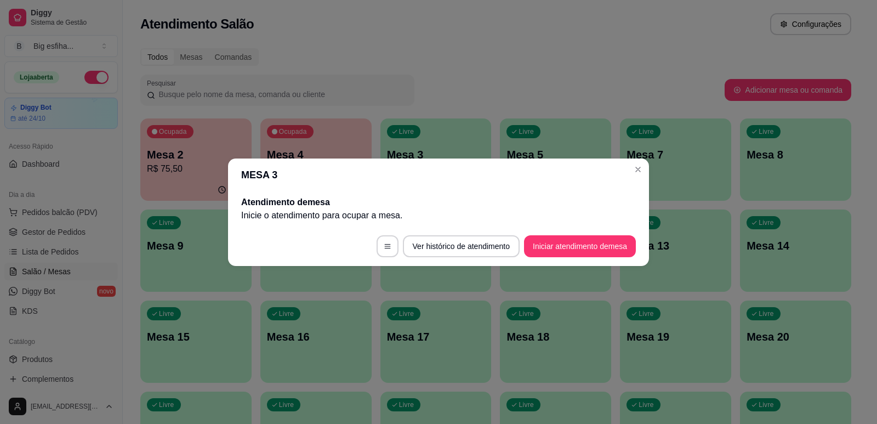
drag, startPoint x: 520, startPoint y: 232, endPoint x: 545, endPoint y: 239, distance: 25.7
click at [530, 235] on footer "Ver histórico de atendimento Iniciar atendimento de mesa" at bounding box center [438, 245] width 421 height 39
click at [569, 242] on button "Iniciar atendimento de mesa" at bounding box center [580, 246] width 112 height 22
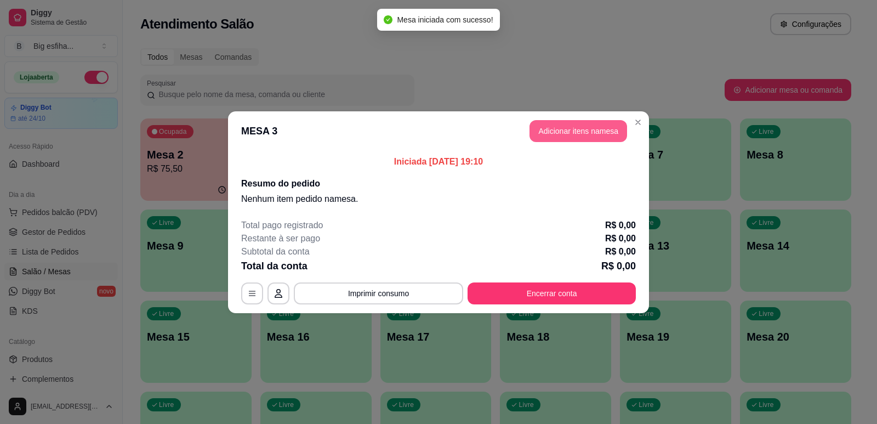
click at [585, 132] on button "Adicionar itens na mesa" at bounding box center [579, 131] width 98 height 22
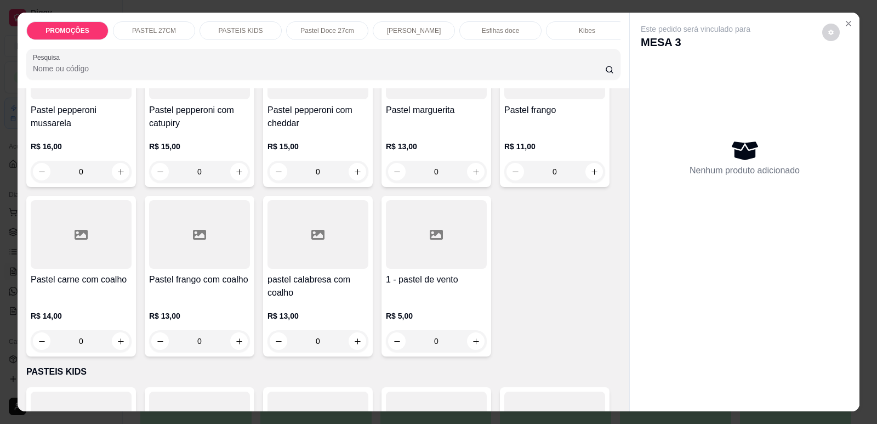
scroll to position [1960, 0]
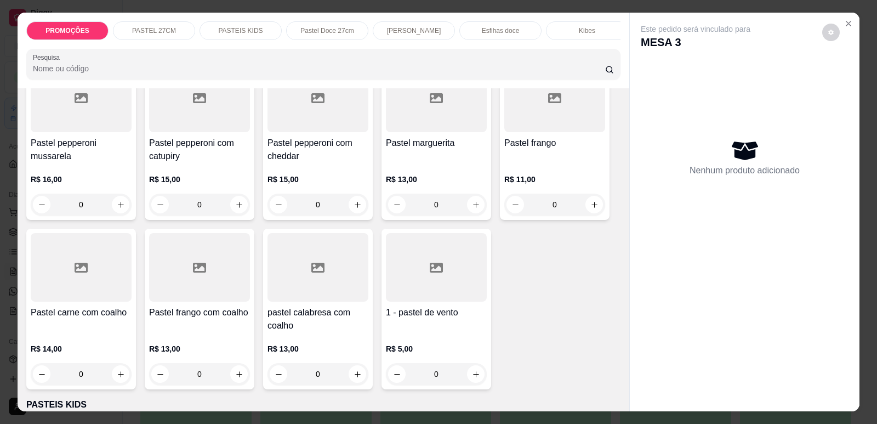
click at [541, 186] on div "R$ 11,00 0" at bounding box center [554, 195] width 101 height 42
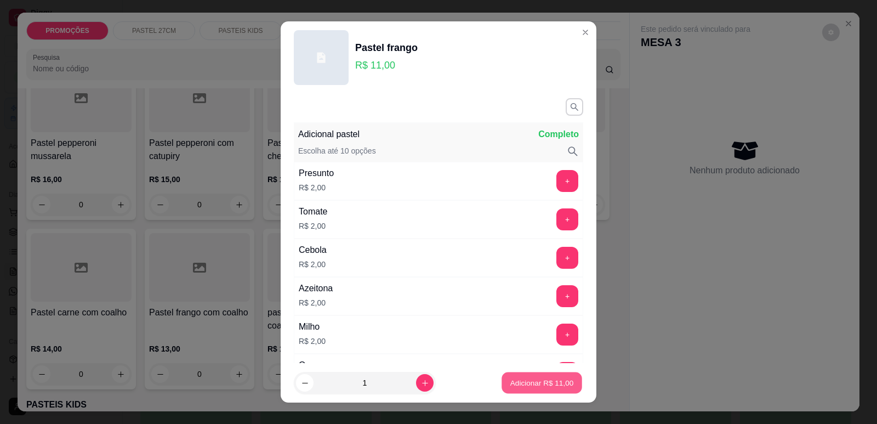
click at [537, 386] on p "Adicionar R$ 11,00" at bounding box center [543, 383] width 64 height 10
type input "1"
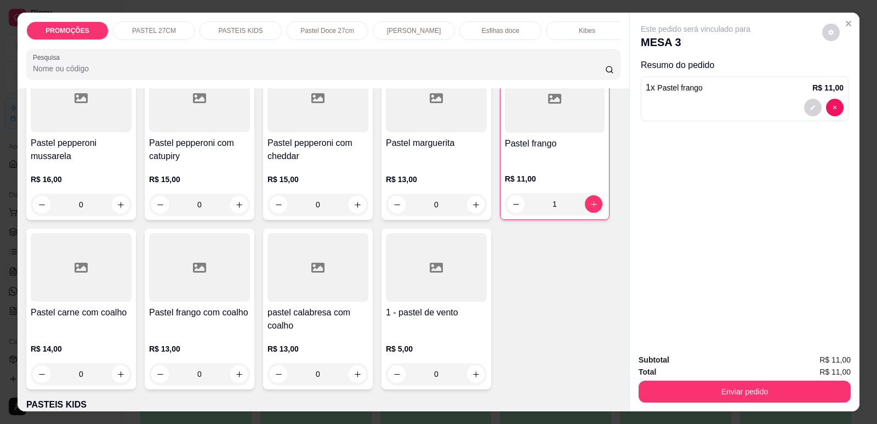
click at [405, 31] on p "[PERSON_NAME]" at bounding box center [414, 30] width 54 height 9
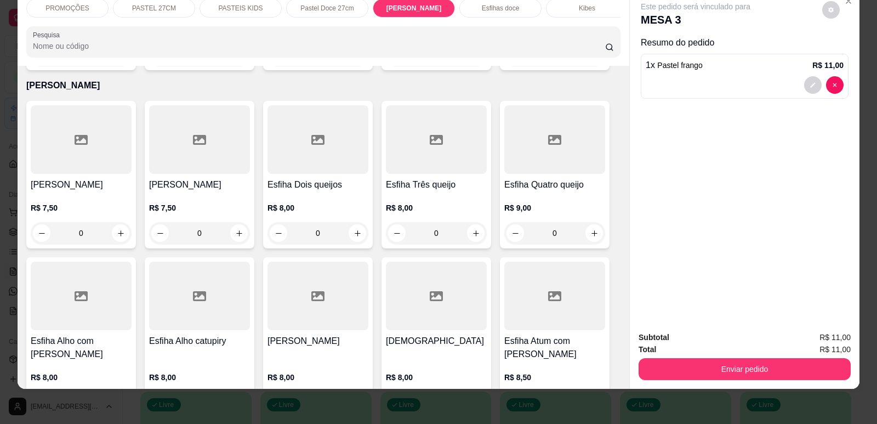
click at [52, 168] on div at bounding box center [81, 139] width 101 height 69
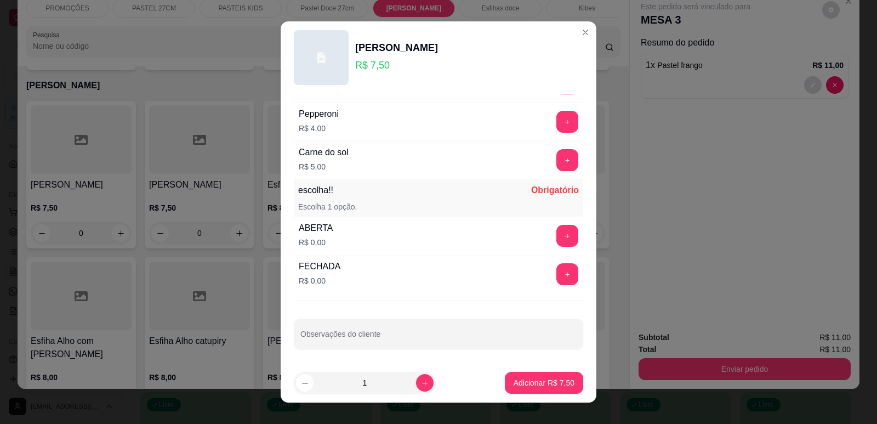
scroll to position [866, 0]
click at [557, 234] on button "+" at bounding box center [568, 235] width 22 height 22
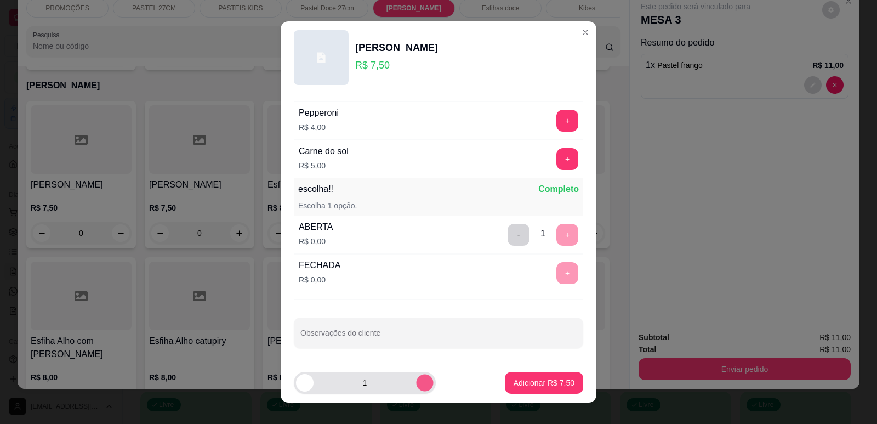
click at [421, 381] on icon "increase-product-quantity" at bounding box center [425, 383] width 8 height 8
type input "4"
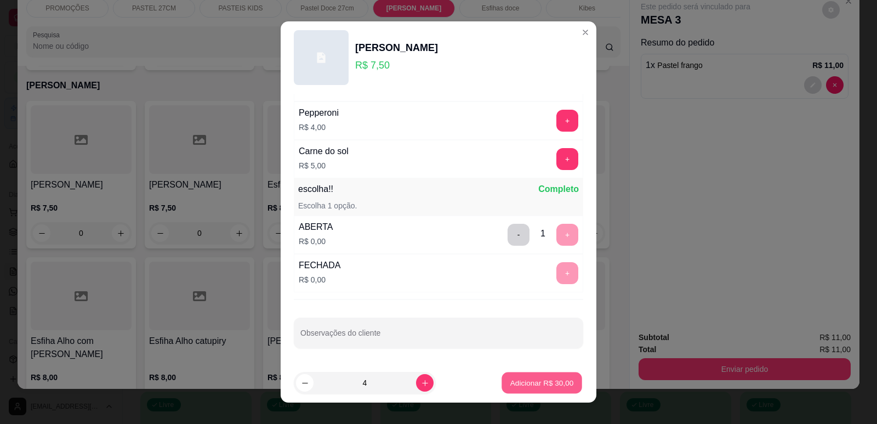
click at [554, 381] on p "Adicionar R$ 30,00" at bounding box center [543, 383] width 64 height 10
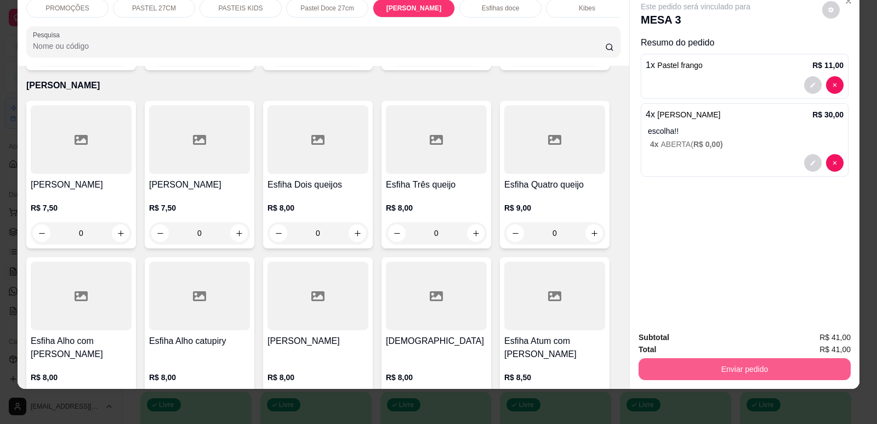
click at [734, 370] on button "Enviar pedido" at bounding box center [745, 369] width 212 height 22
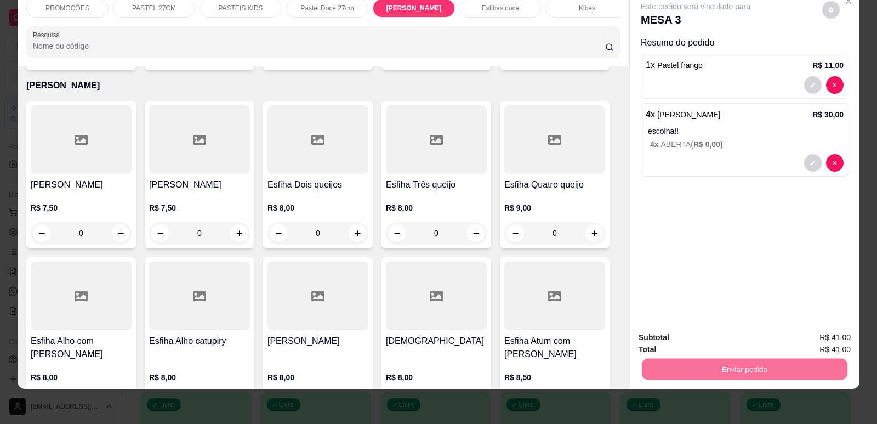
click at [841, 337] on button "Enviar pedido" at bounding box center [822, 342] width 60 height 20
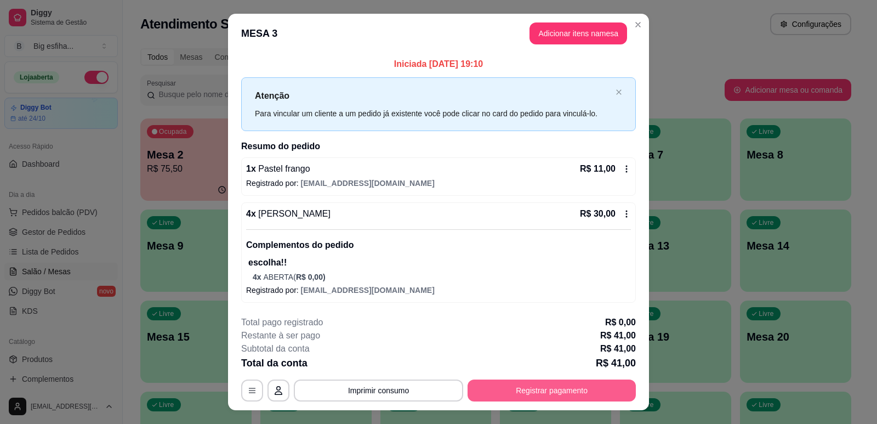
click at [538, 387] on button "Registrar pagamento" at bounding box center [552, 390] width 168 height 22
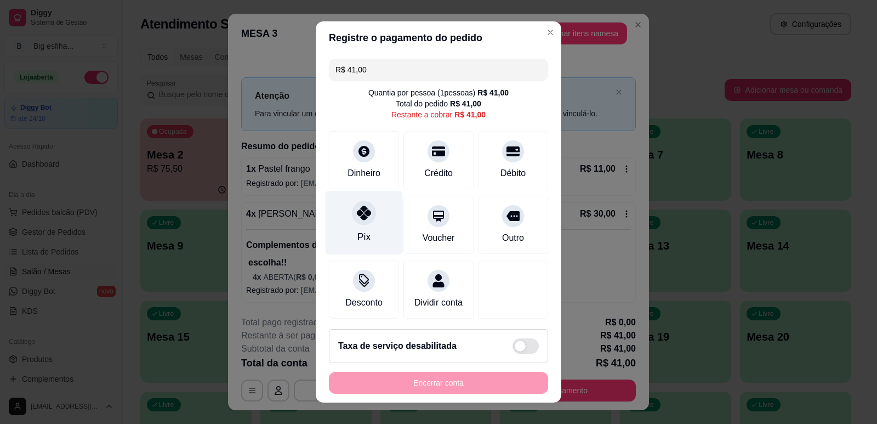
click at [344, 221] on div "Pix" at bounding box center [364, 222] width 77 height 64
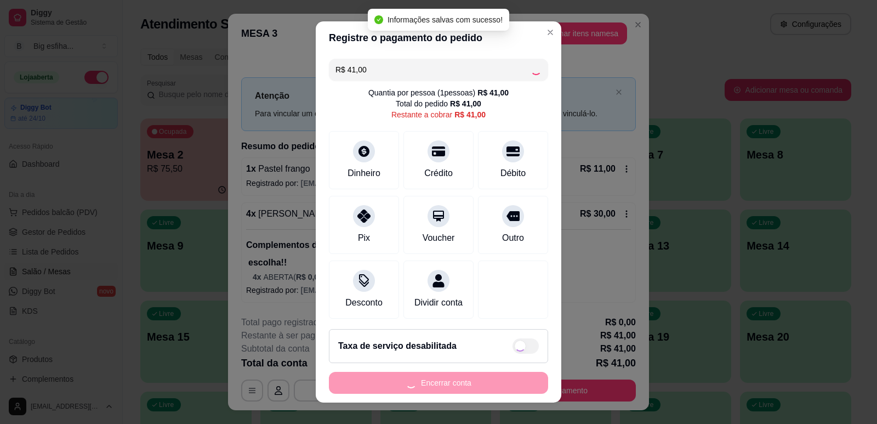
type input "R$ 0,00"
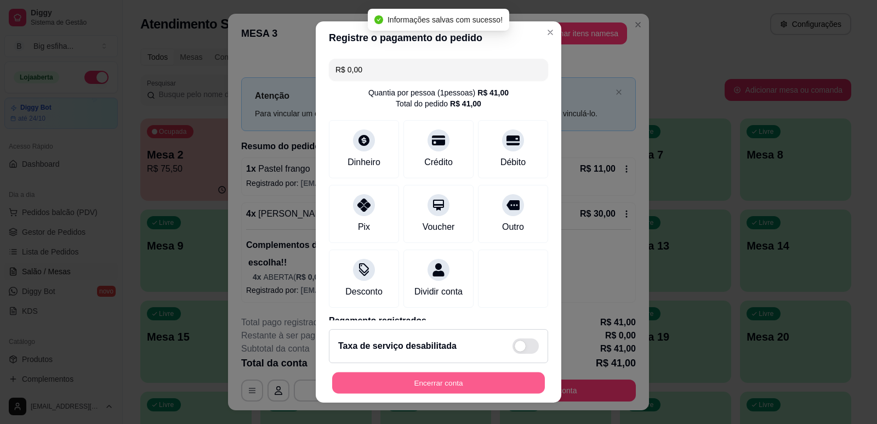
click at [456, 384] on button "Encerrar conta" at bounding box center [438, 382] width 213 height 21
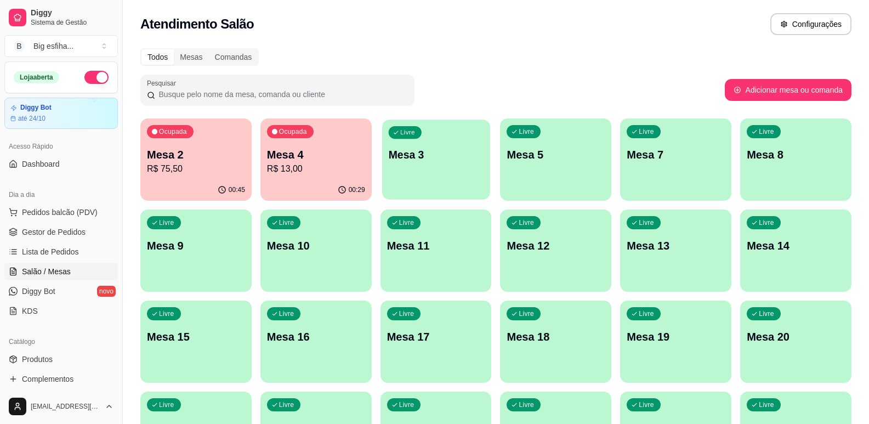
click at [463, 137] on div "Livre Mesa 3" at bounding box center [436, 153] width 108 height 67
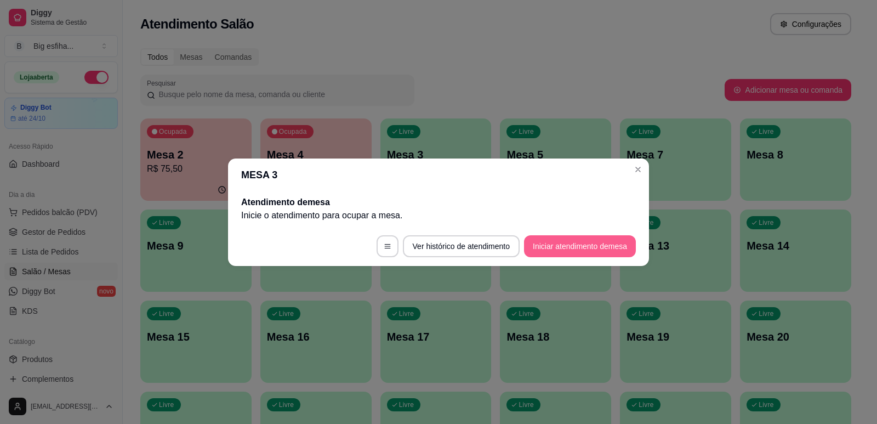
click at [588, 251] on button "Iniciar atendimento de mesa" at bounding box center [580, 246] width 112 height 22
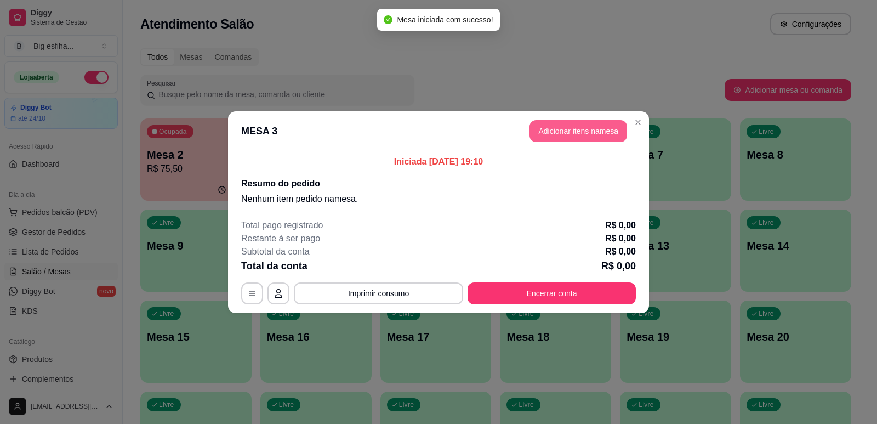
click at [581, 134] on button "Adicionar itens na mesa" at bounding box center [579, 131] width 98 height 22
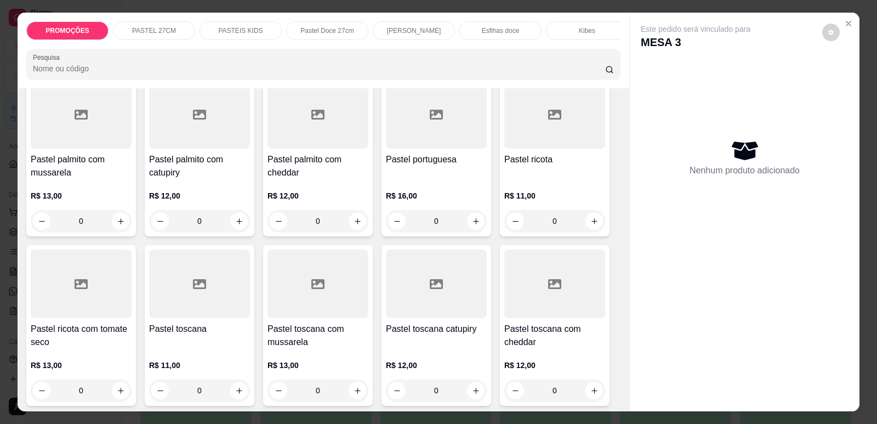
scroll to position [1645, 0]
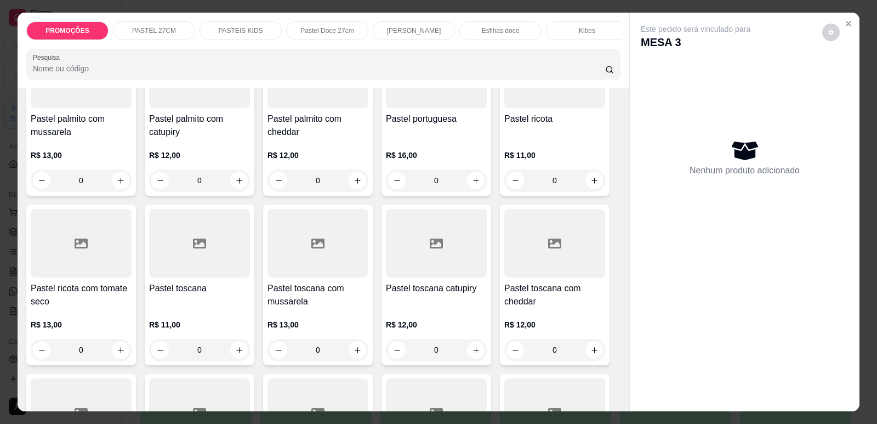
click at [289, 290] on h4 "Pastel toscana com mussarela" at bounding box center [318, 295] width 101 height 26
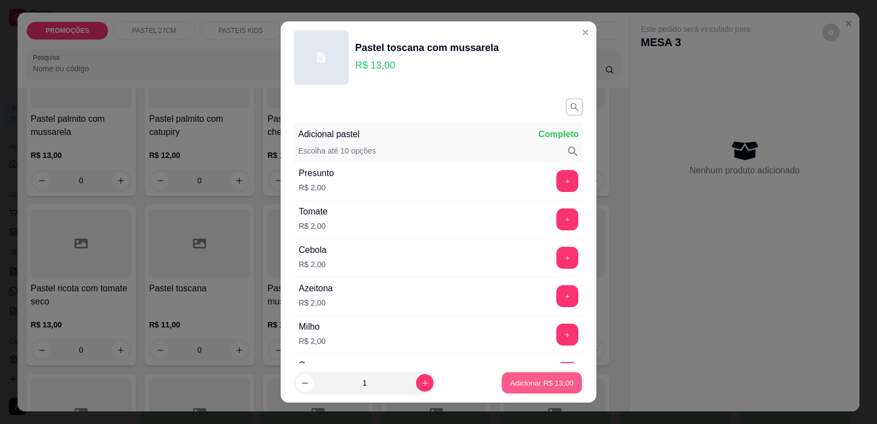
click at [549, 382] on p "Adicionar R$ 13,00" at bounding box center [543, 383] width 64 height 10
type input "1"
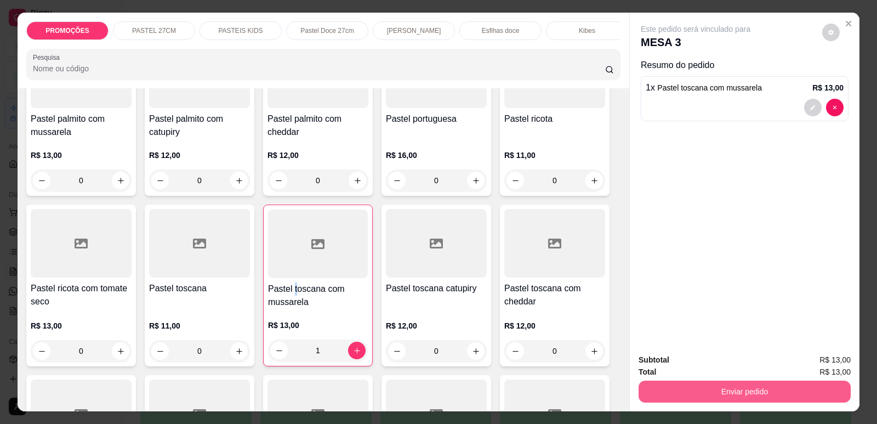
click at [730, 398] on button "Enviar pedido" at bounding box center [745, 392] width 212 height 22
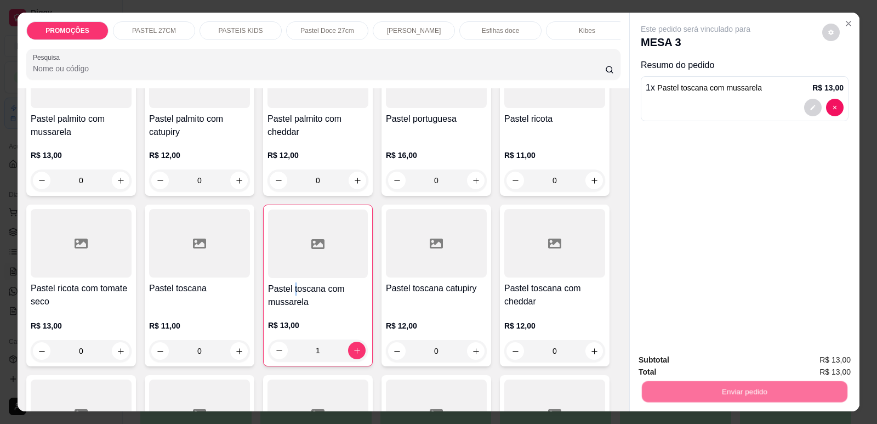
click at [810, 370] on button "Enviar pedido" at bounding box center [823, 364] width 62 height 21
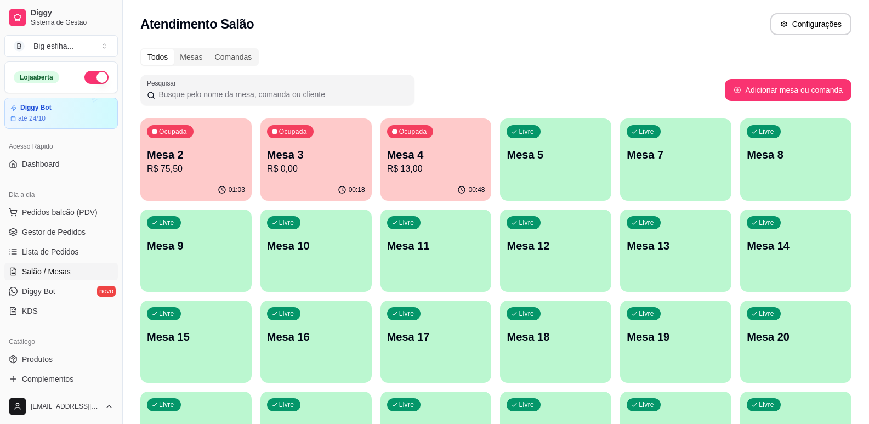
click at [163, 150] on p "Mesa 2" at bounding box center [196, 154] width 98 height 15
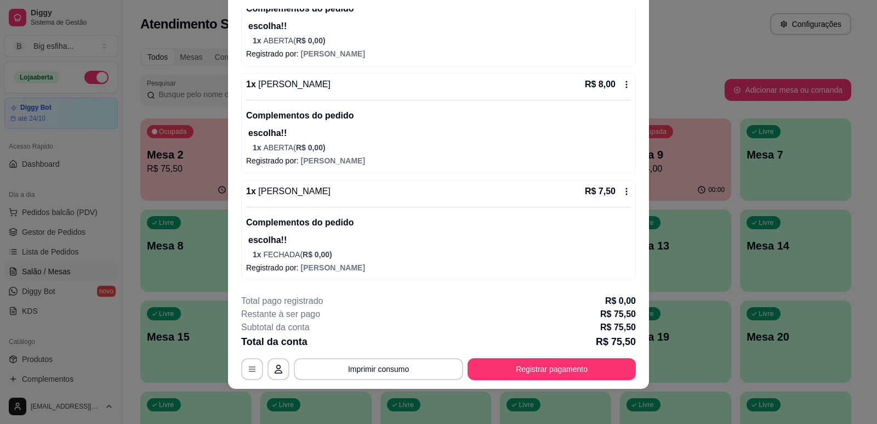
scroll to position [285, 0]
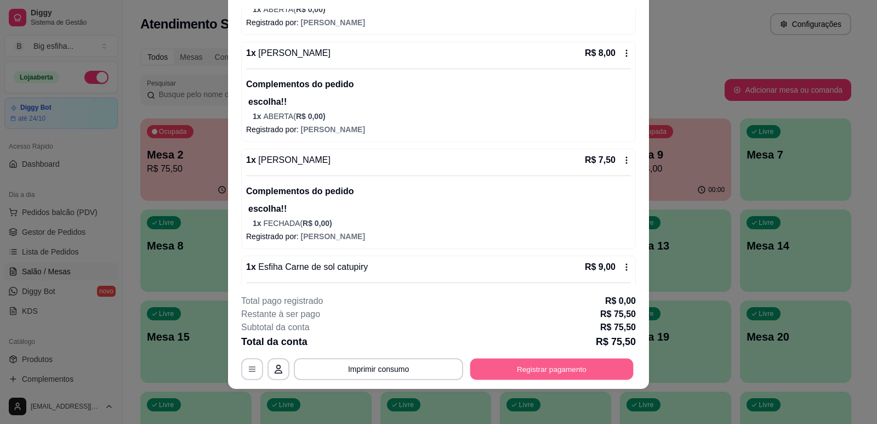
click at [506, 368] on button "Registrar pagamento" at bounding box center [551, 369] width 163 height 21
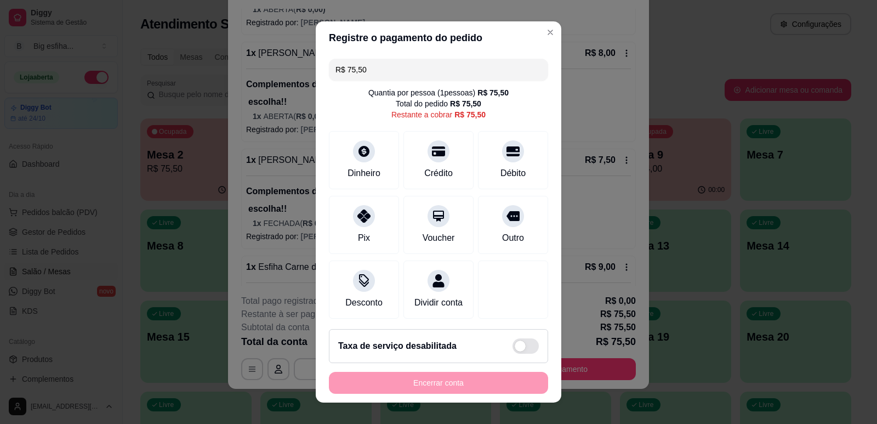
click at [387, 66] on input "R$ 75,50" at bounding box center [439, 70] width 206 height 22
click at [484, 163] on div "Débito" at bounding box center [513, 158] width 77 height 64
click at [384, 69] on input "R$ 55,75" at bounding box center [439, 70] width 206 height 22
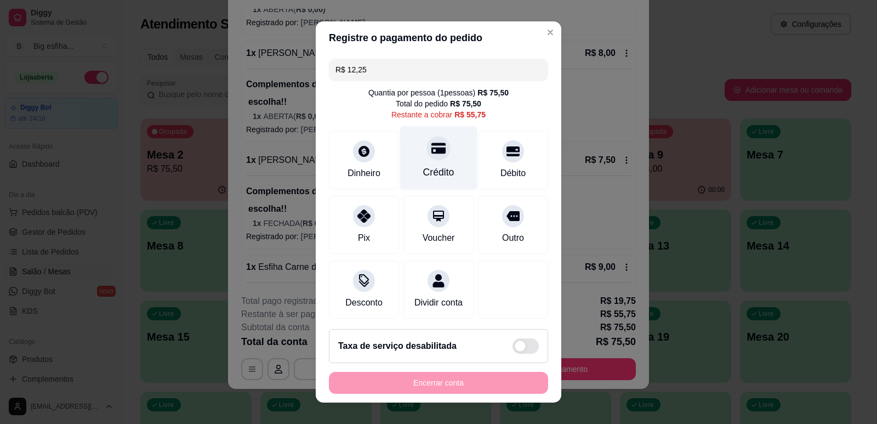
click at [434, 152] on icon at bounding box center [439, 148] width 14 height 11
click at [381, 59] on input "R$ 43,50" at bounding box center [439, 70] width 206 height 22
click at [382, 67] on input "R$ 43,50" at bounding box center [439, 70] width 206 height 22
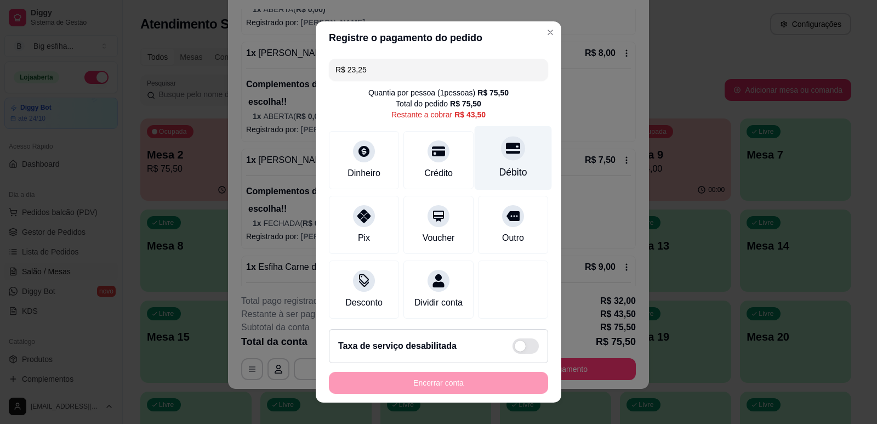
click at [500, 168] on div "Débito" at bounding box center [514, 172] width 28 height 14
click at [498, 165] on div "Débito" at bounding box center [513, 158] width 77 height 64
type input "R$ 0,00"
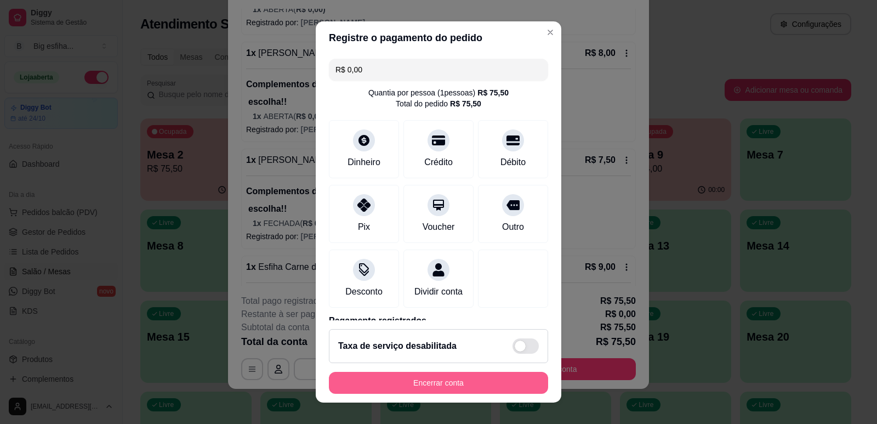
click at [461, 387] on button "Encerrar conta" at bounding box center [438, 383] width 219 height 22
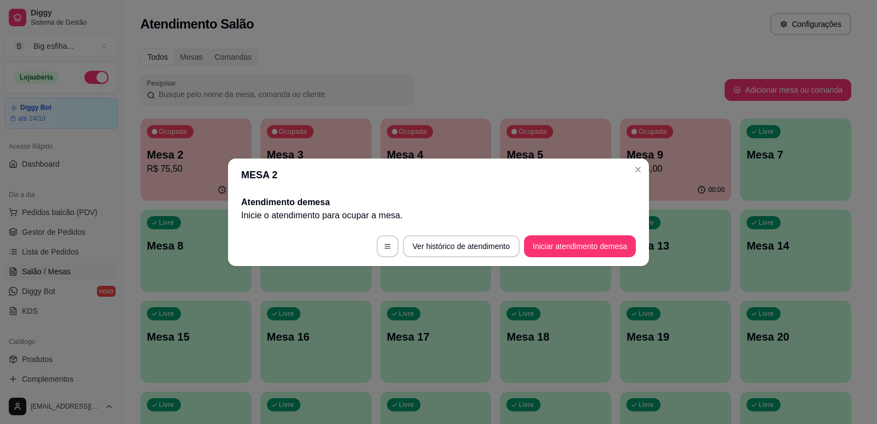
scroll to position [0, 0]
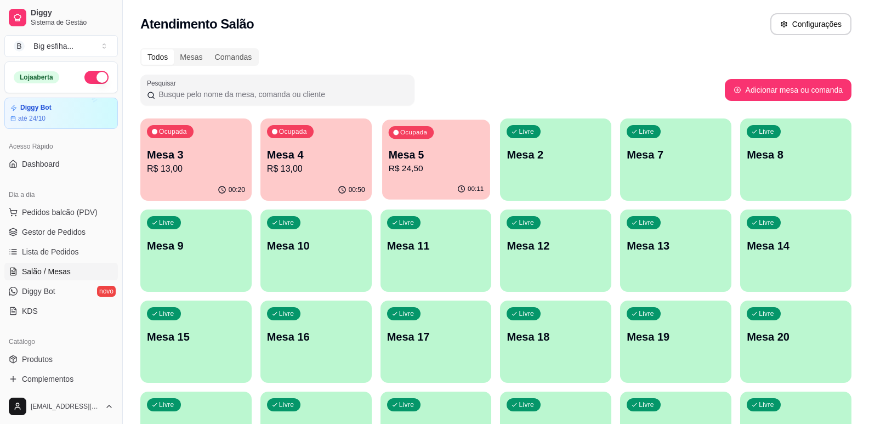
click at [423, 174] on p "R$ 24,50" at bounding box center [435, 168] width 95 height 13
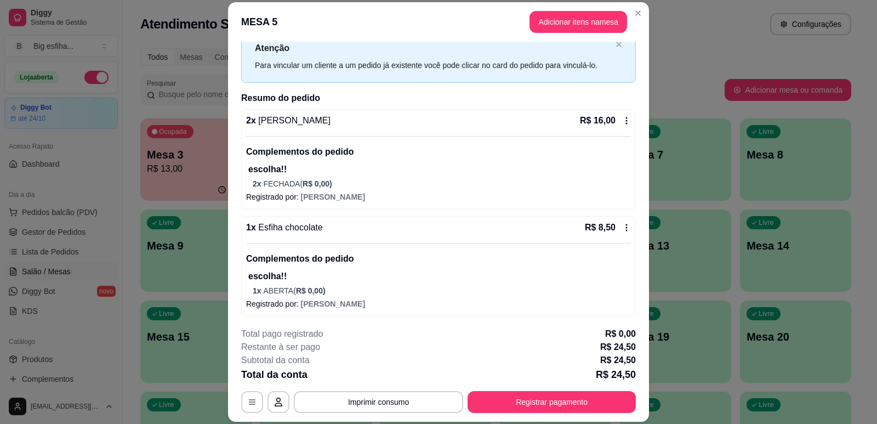
scroll to position [38, 0]
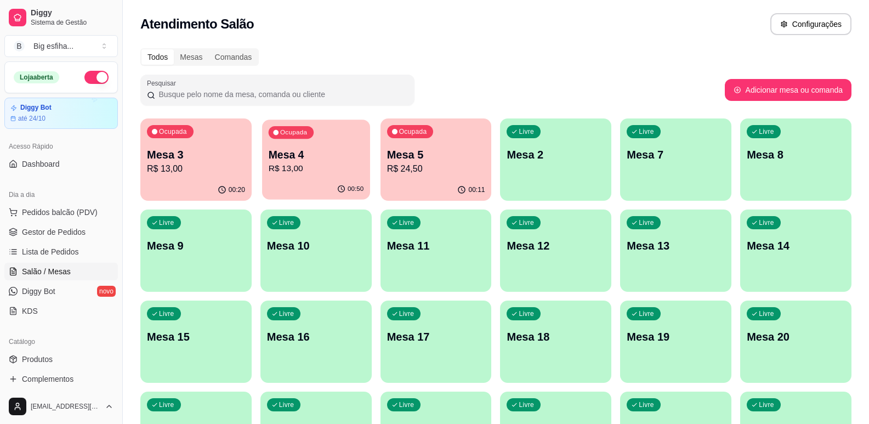
click at [332, 175] on p "R$ 13,00" at bounding box center [316, 168] width 95 height 13
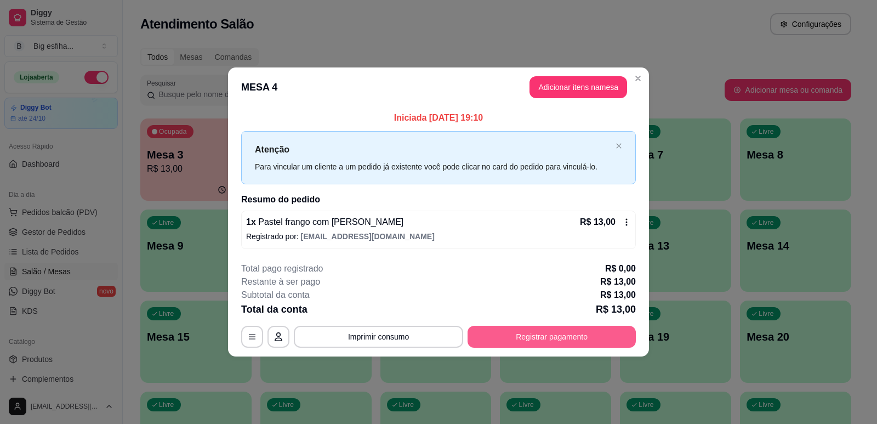
click at [561, 344] on button "Registrar pagamento" at bounding box center [552, 337] width 168 height 22
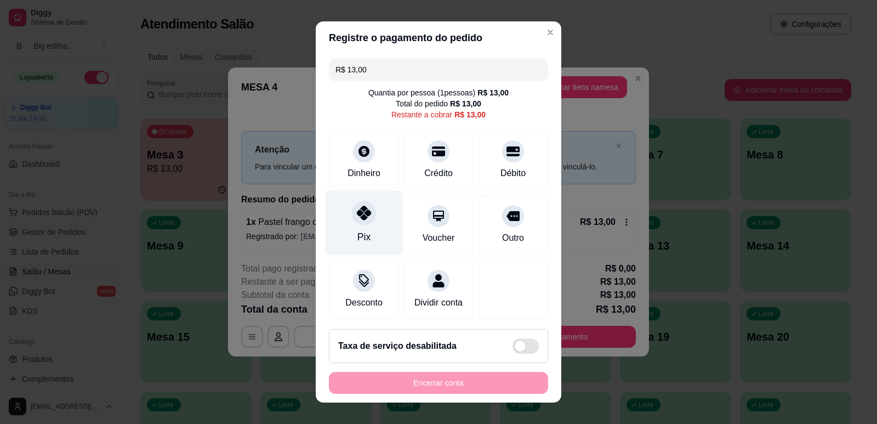
click at [375, 212] on div "Pix" at bounding box center [364, 222] width 77 height 64
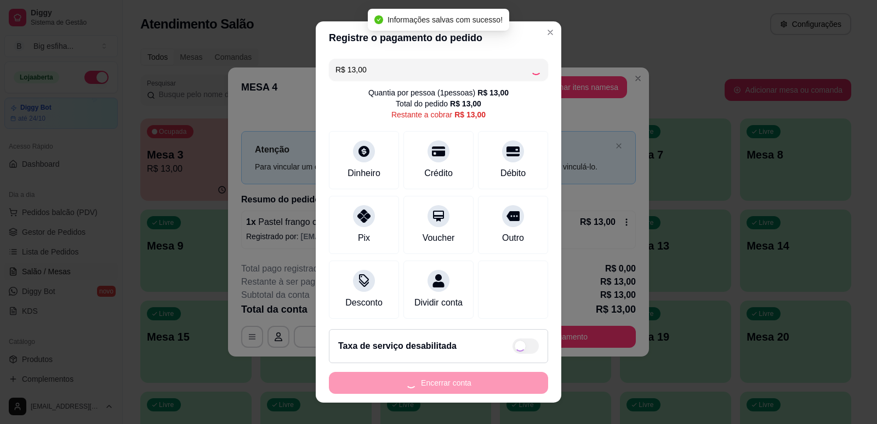
type input "R$ 0,00"
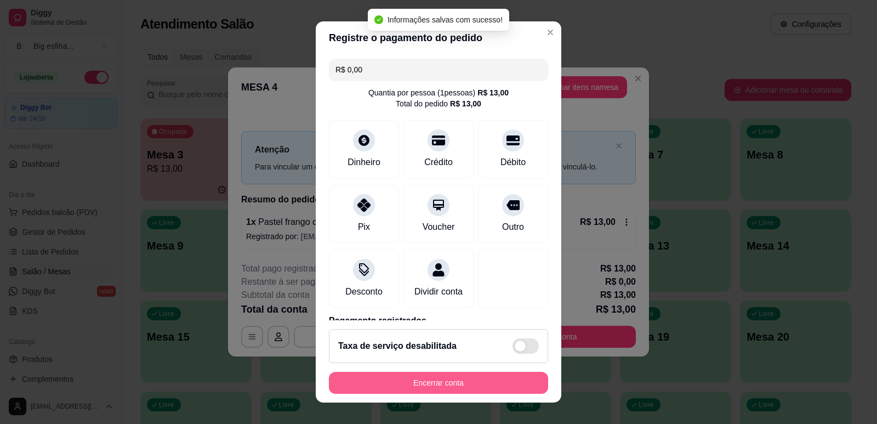
click at [446, 387] on button "Encerrar conta" at bounding box center [438, 383] width 219 height 22
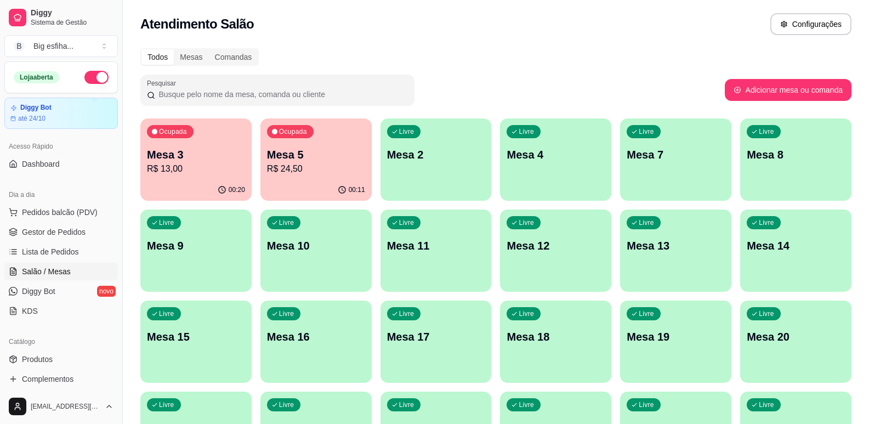
click at [200, 161] on p "Mesa 3" at bounding box center [196, 154] width 98 height 15
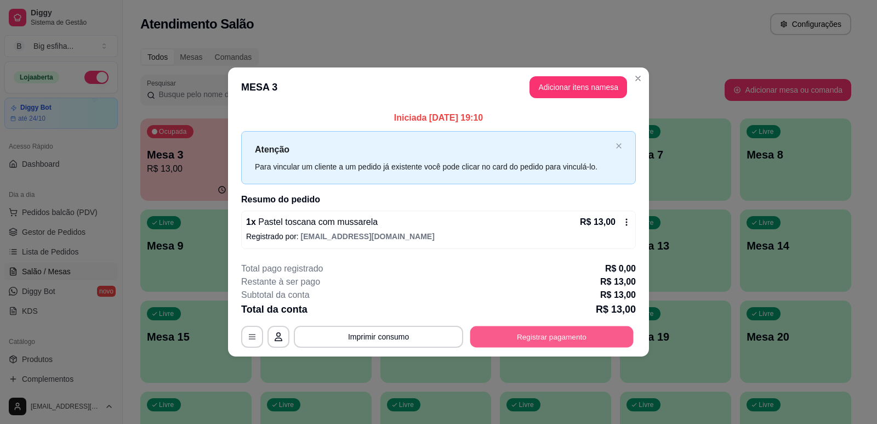
click at [523, 338] on button "Registrar pagamento" at bounding box center [551, 336] width 163 height 21
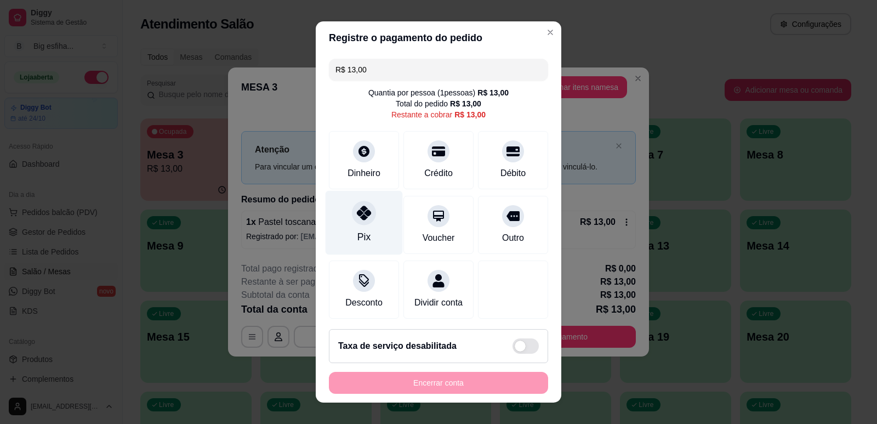
click at [359, 229] on div "Pix" at bounding box center [364, 222] width 77 height 64
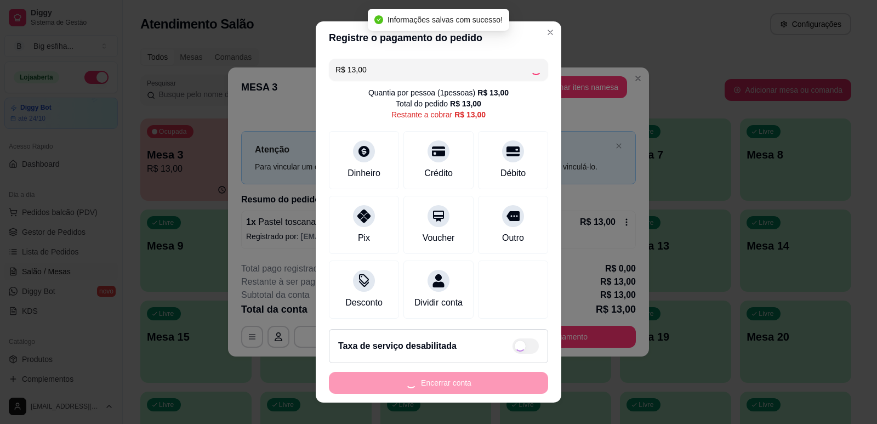
type input "R$ 0,00"
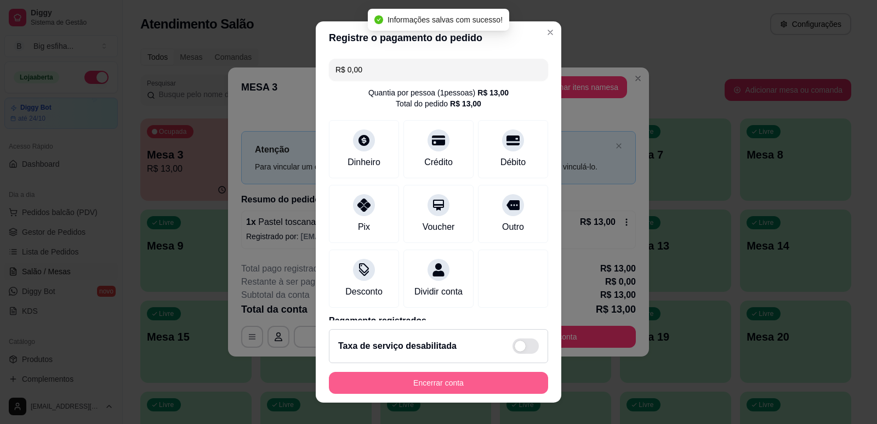
click at [443, 379] on button "Encerrar conta" at bounding box center [438, 383] width 219 height 22
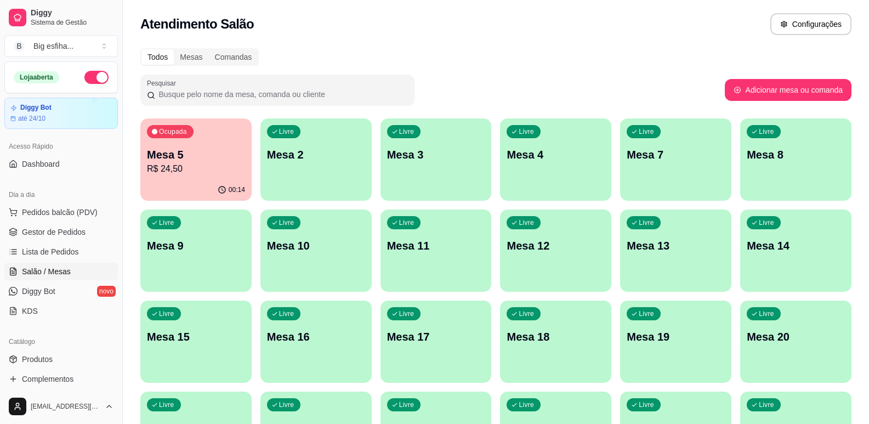
click at [316, 164] on div "Livre Mesa 2" at bounding box center [315, 152] width 111 height 69
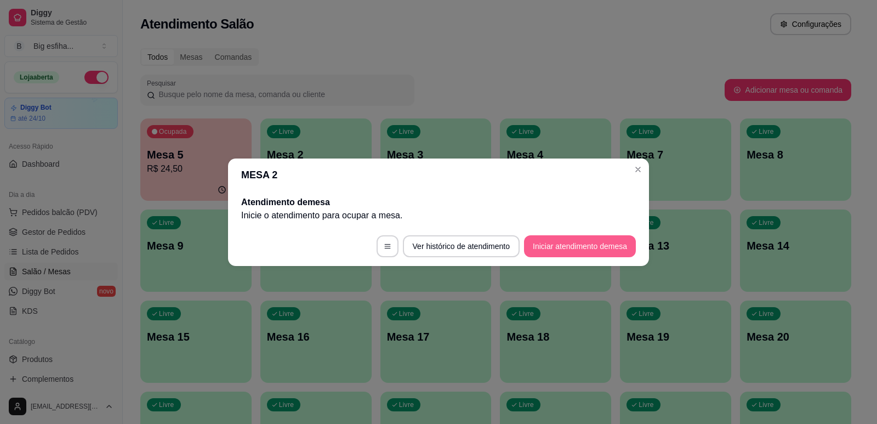
click at [541, 245] on button "Iniciar atendimento de mesa" at bounding box center [580, 246] width 112 height 22
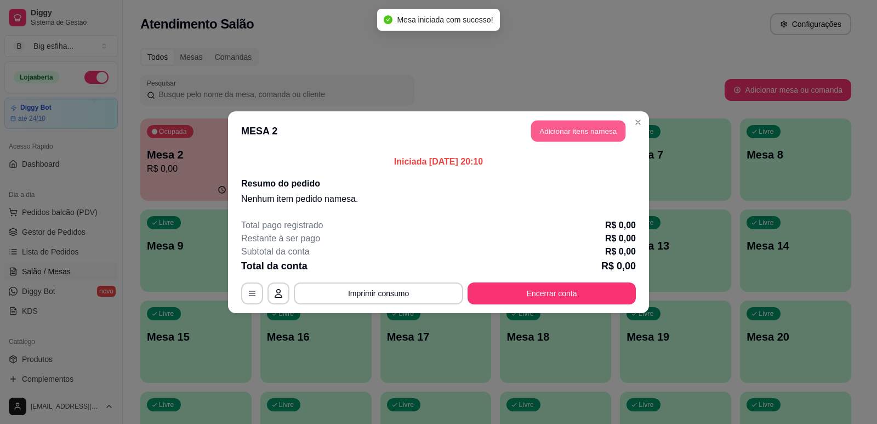
click at [566, 127] on button "Adicionar itens na mesa" at bounding box center [578, 130] width 94 height 21
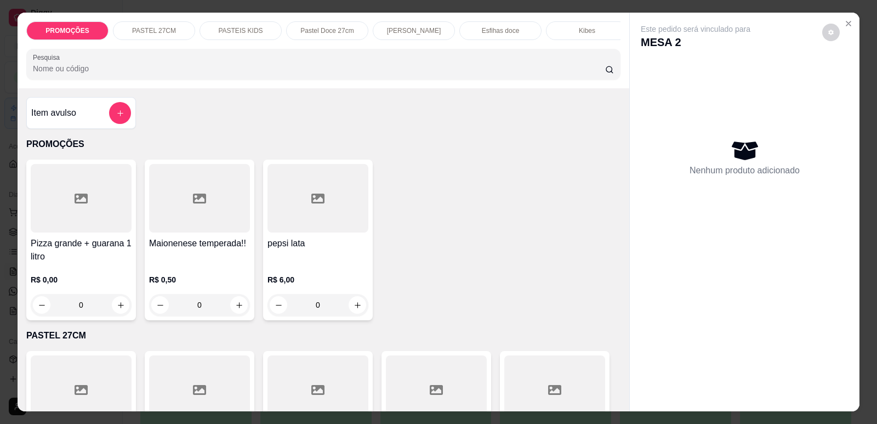
click at [417, 33] on p "[PERSON_NAME]" at bounding box center [414, 30] width 54 height 9
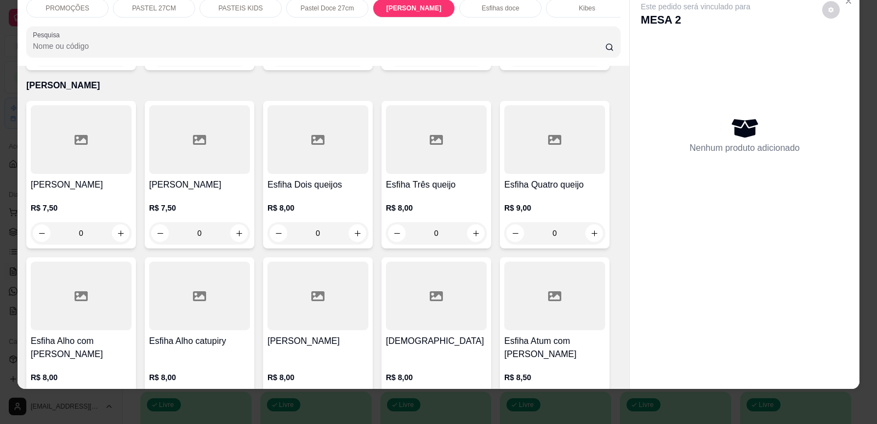
click at [110, 166] on div at bounding box center [81, 139] width 101 height 69
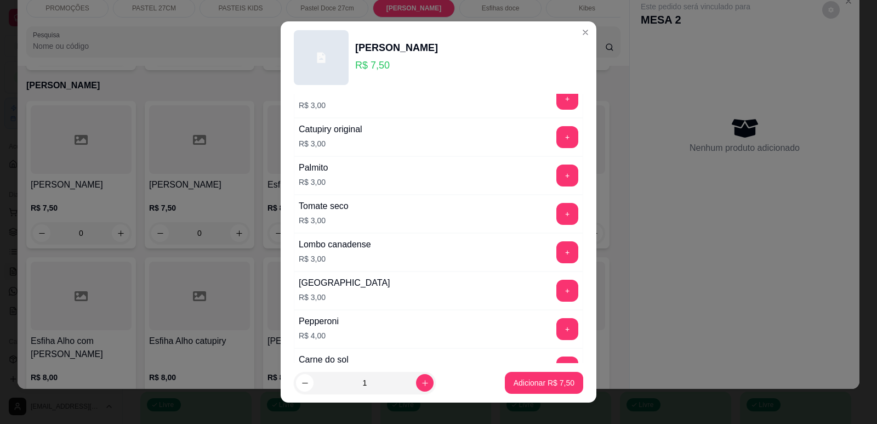
scroll to position [866, 0]
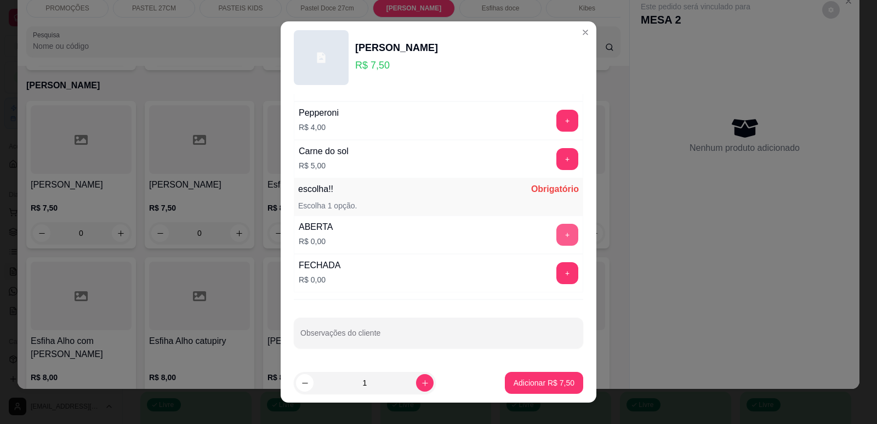
click at [557, 233] on button "+" at bounding box center [568, 235] width 22 height 22
click at [550, 387] on p "Adicionar R$ 7,50" at bounding box center [544, 382] width 61 height 11
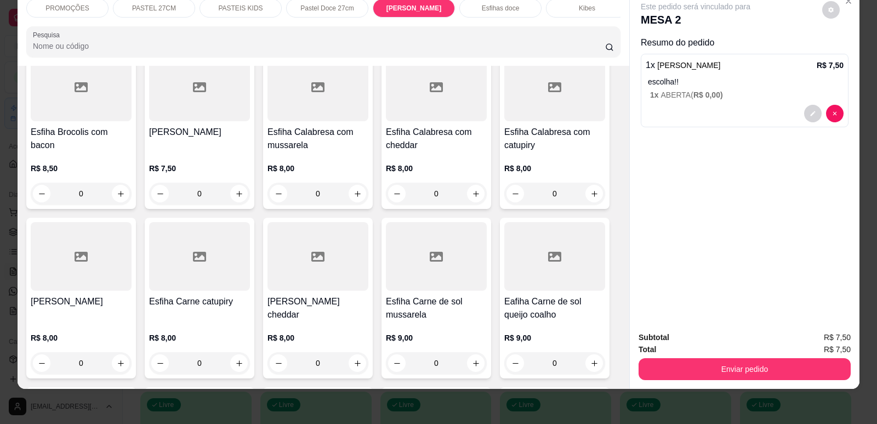
scroll to position [3669, 0]
click at [472, 256] on div at bounding box center [436, 256] width 101 height 69
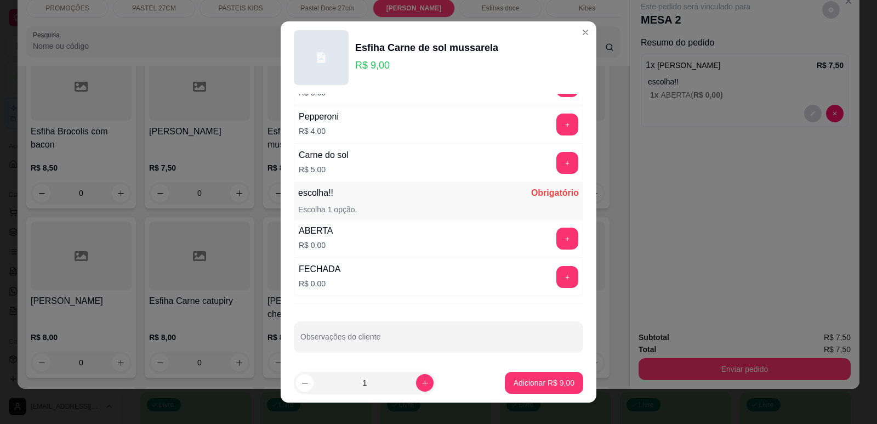
scroll to position [866, 0]
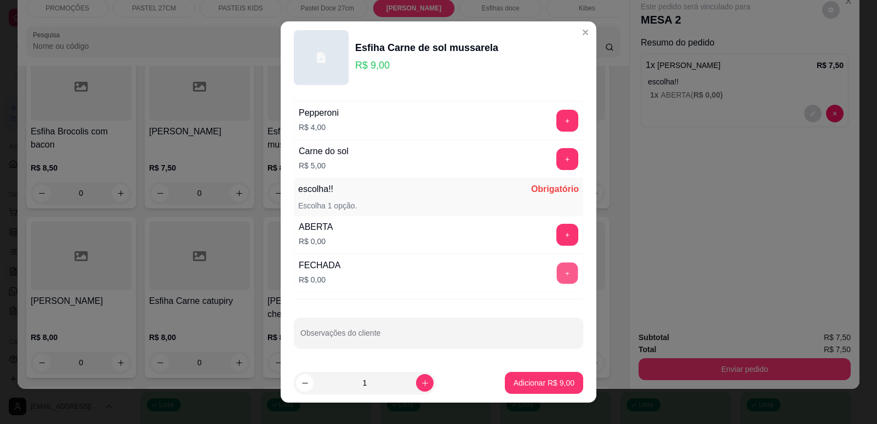
click at [557, 274] on button "+" at bounding box center [567, 272] width 21 height 21
click at [548, 369] on footer "1 Adicionar R$ 9,00" at bounding box center [439, 382] width 316 height 39
click at [560, 374] on button "Adicionar R$ 9,00" at bounding box center [544, 382] width 76 height 21
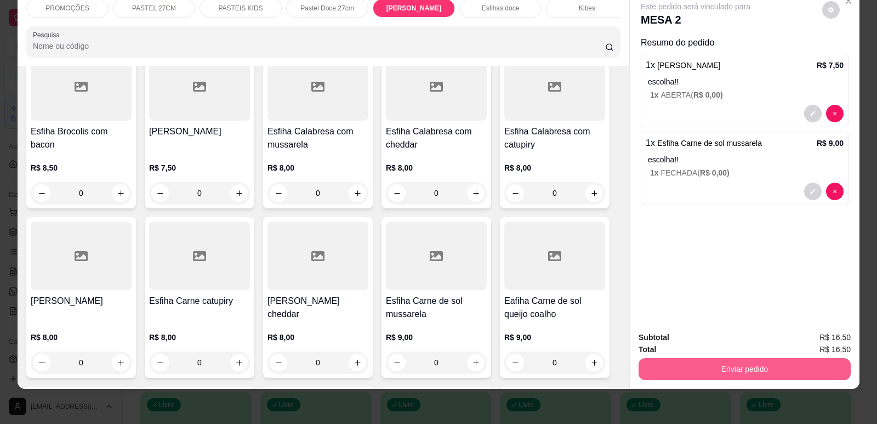
click at [683, 373] on button "Enviar pedido" at bounding box center [745, 369] width 212 height 22
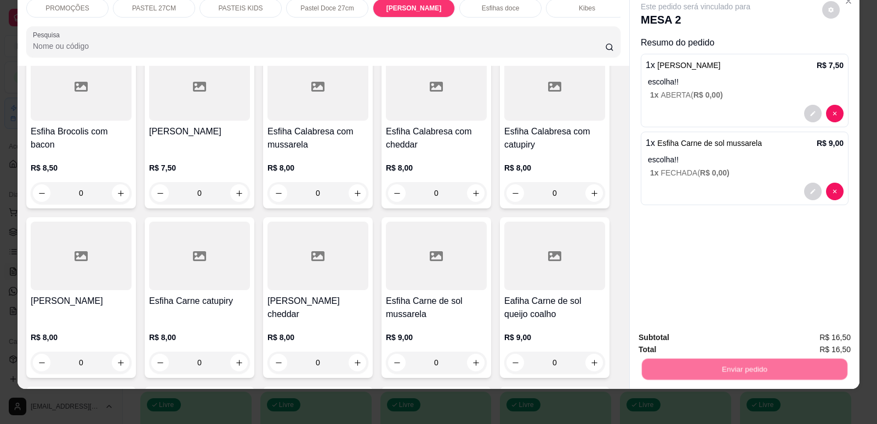
click at [814, 344] on button "Enviar pedido" at bounding box center [822, 342] width 60 height 20
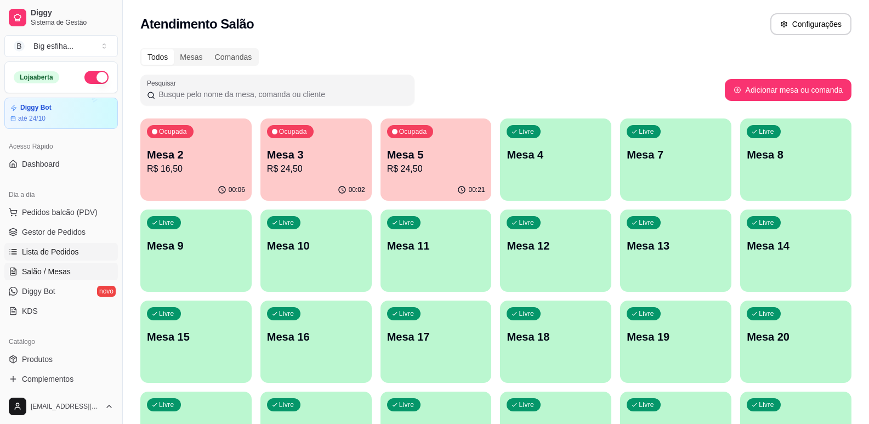
click at [65, 248] on span "Lista de Pedidos" at bounding box center [50, 251] width 57 height 11
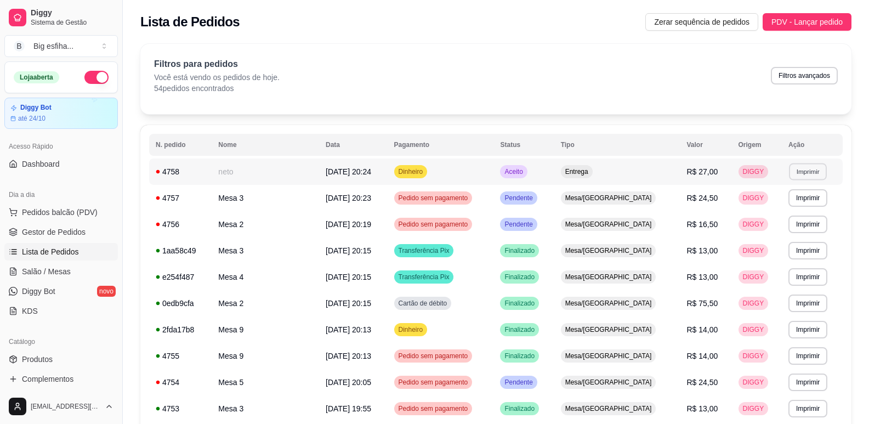
click at [806, 173] on button "Imprimir" at bounding box center [808, 171] width 38 height 17
click at [795, 205] on button "IMPRESSORA" at bounding box center [785, 210] width 80 height 18
click at [29, 275] on span "Salão / Mesas" at bounding box center [46, 271] width 49 height 11
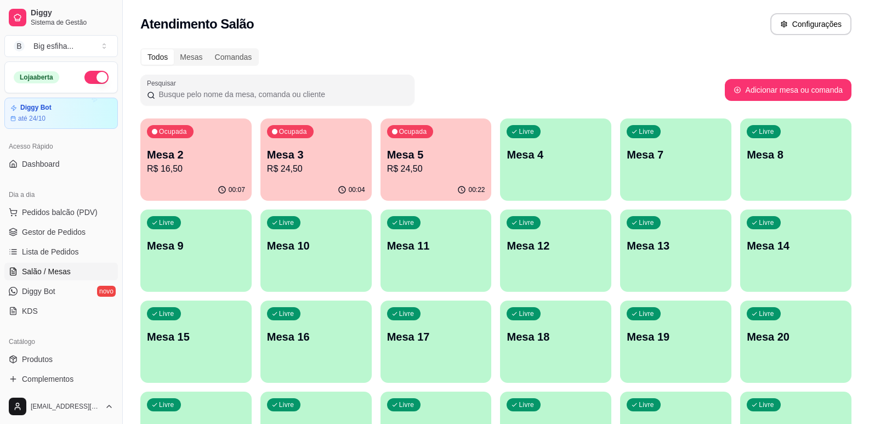
click at [309, 156] on p "Mesa 3" at bounding box center [316, 154] width 98 height 15
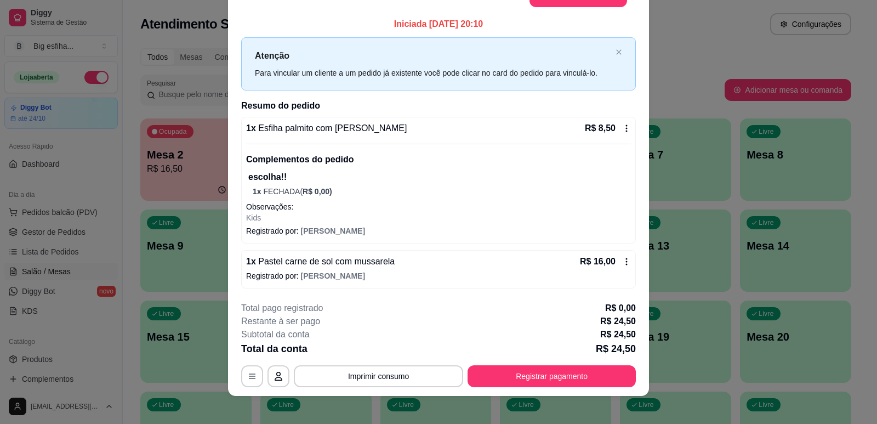
scroll to position [33, 0]
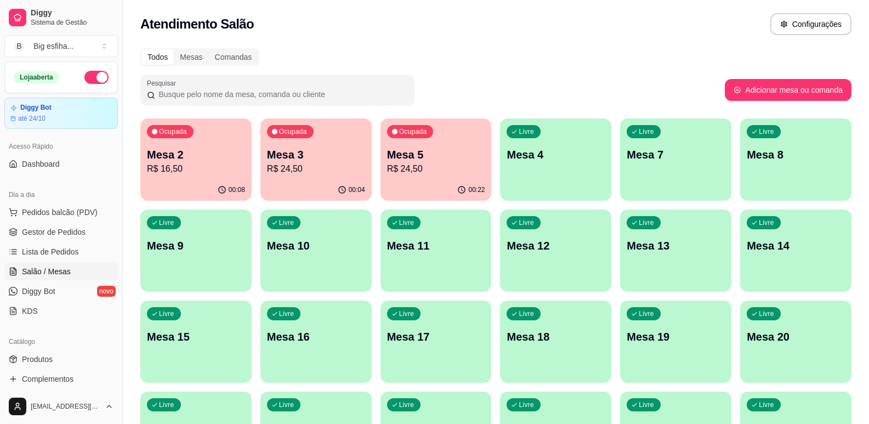
click at [419, 161] on p "Mesa 5" at bounding box center [436, 154] width 98 height 15
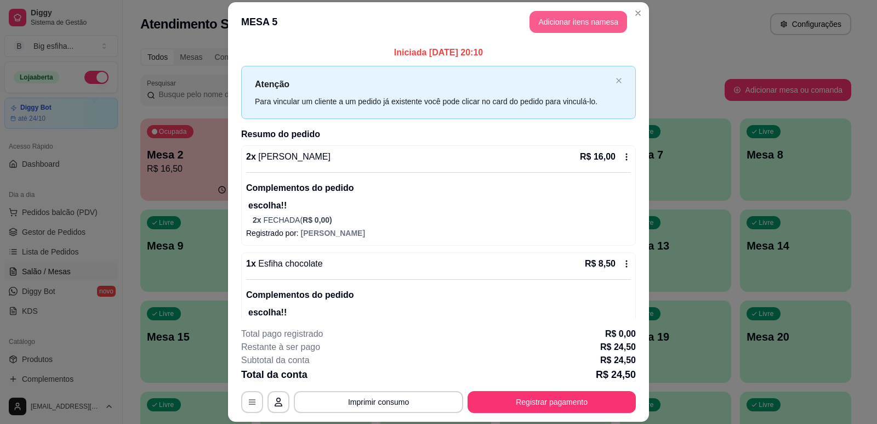
click at [558, 21] on button "Adicionar itens na mesa" at bounding box center [579, 22] width 98 height 22
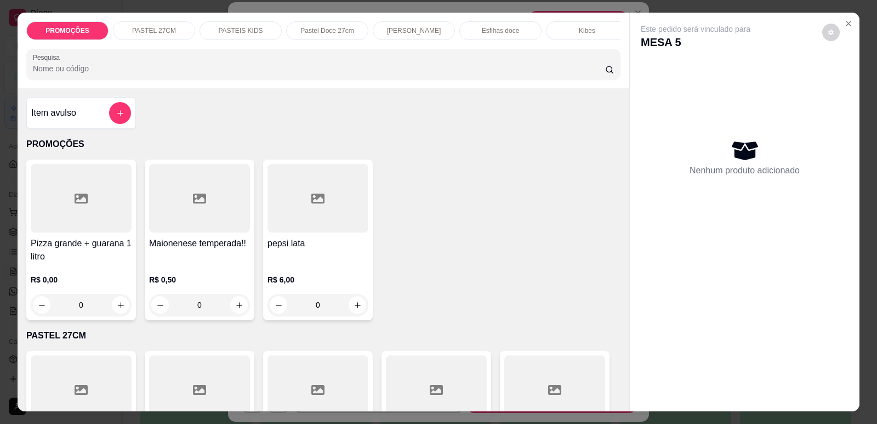
scroll to position [0, 441]
click at [485, 31] on p "Refrigerante" at bounding box center [493, 30] width 36 height 9
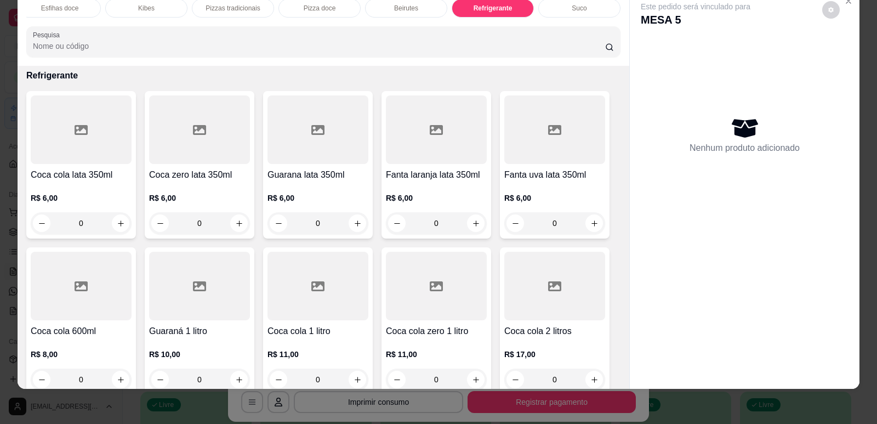
scroll to position [6437, 0]
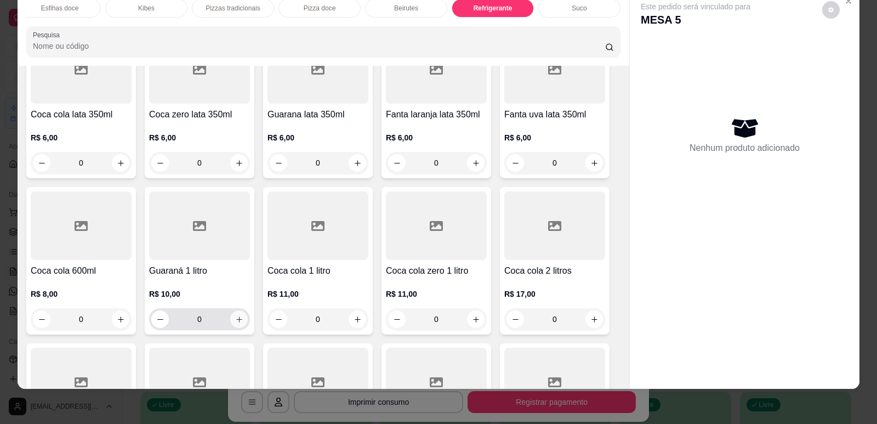
click at [230, 310] on button "increase-product-quantity" at bounding box center [239, 319] width 18 height 18
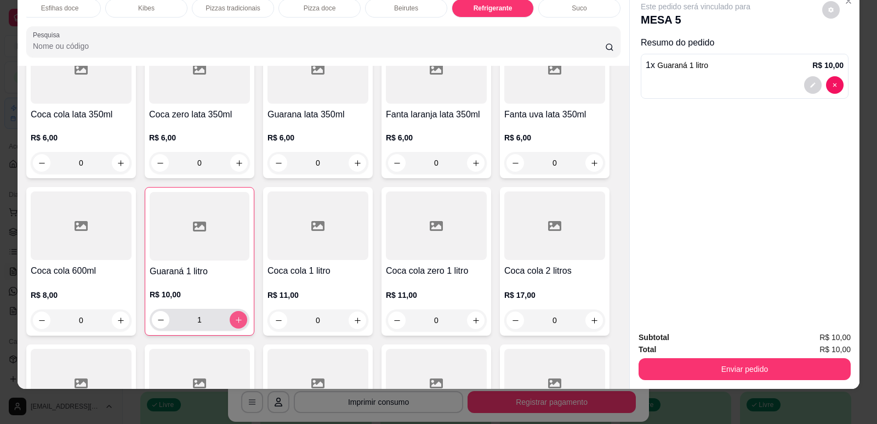
type input "1"
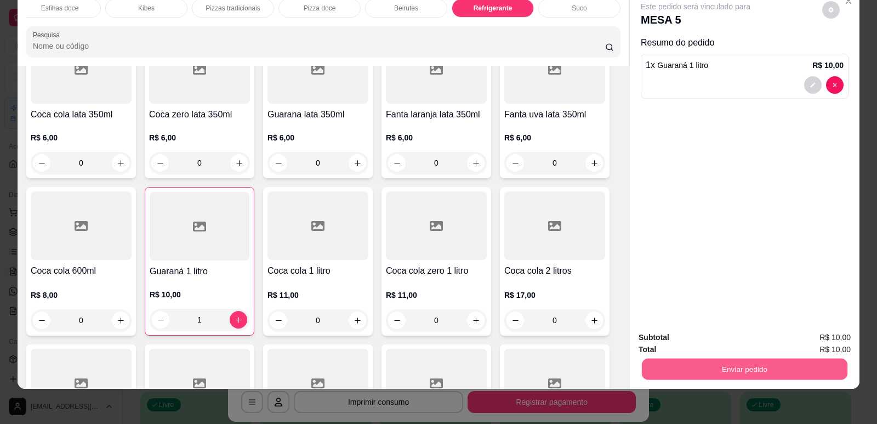
click at [739, 360] on button "Enviar pedido" at bounding box center [745, 368] width 206 height 21
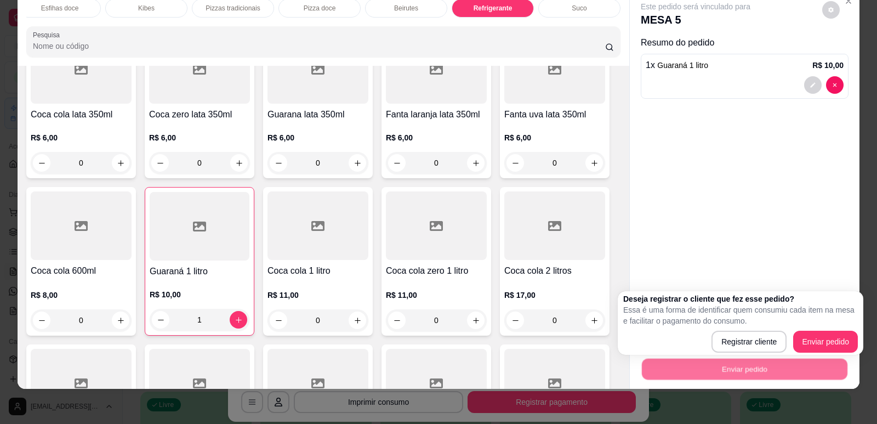
drag, startPoint x: 813, startPoint y: 330, endPoint x: 813, endPoint y: 337, distance: 7.7
click at [813, 337] on div "Deseja registrar o cliente que fez esse pedido? Essa é uma forma de identificar…" at bounding box center [740, 322] width 235 height 59
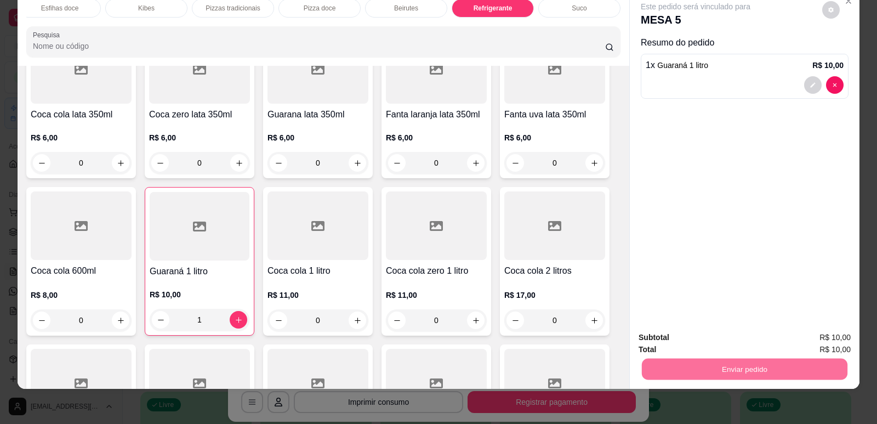
click at [815, 341] on button "Enviar pedido" at bounding box center [822, 342] width 60 height 20
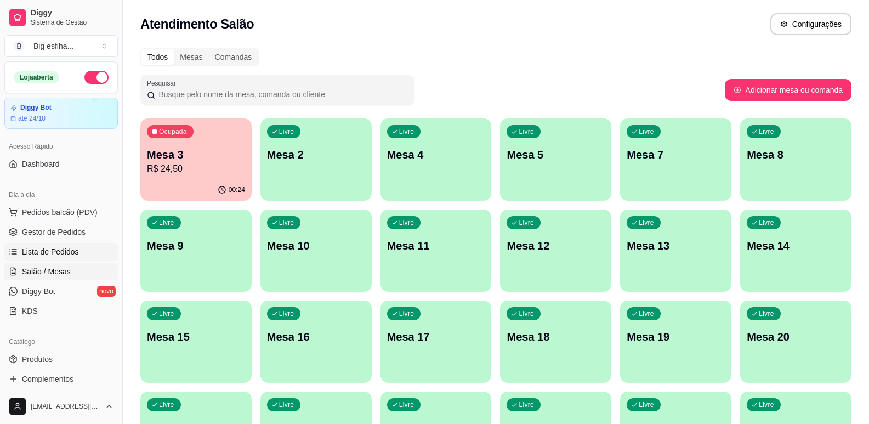
click at [71, 248] on span "Lista de Pedidos" at bounding box center [50, 251] width 57 height 11
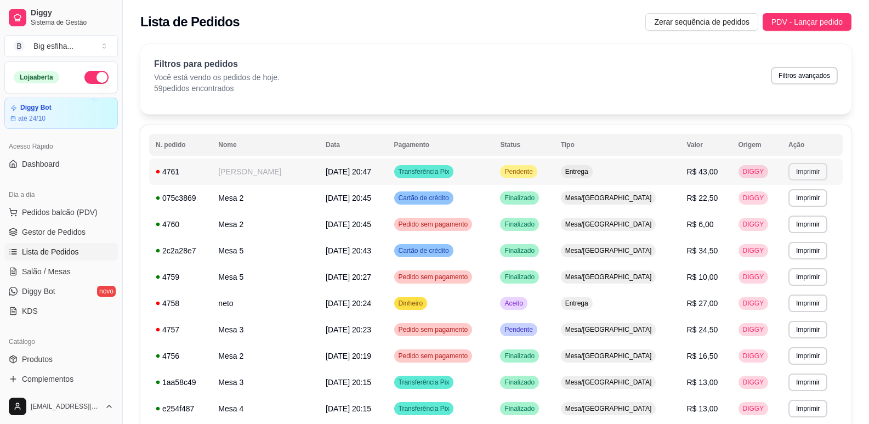
click at [795, 175] on button "Imprimir" at bounding box center [808, 172] width 39 height 18
click at [765, 209] on button "IMPRESSORA" at bounding box center [784, 209] width 77 height 17
click at [19, 274] on link "Salão / Mesas" at bounding box center [61, 272] width 114 height 18
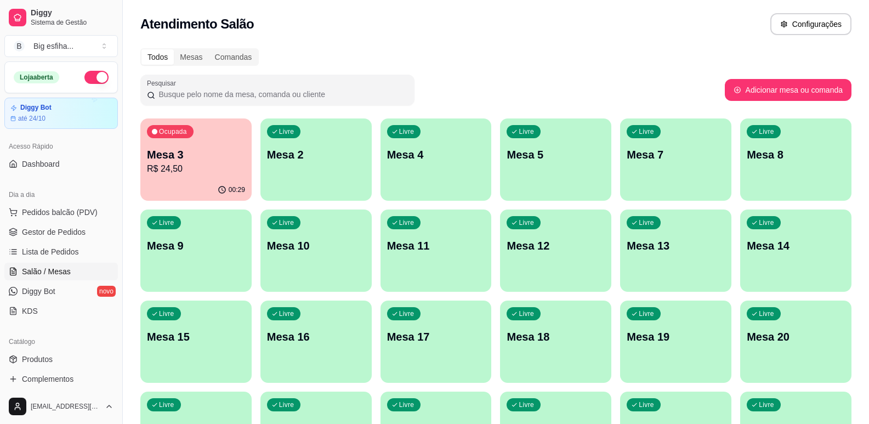
click at [177, 178] on div "Ocupada Mesa 3 R$ 24,50" at bounding box center [195, 148] width 111 height 61
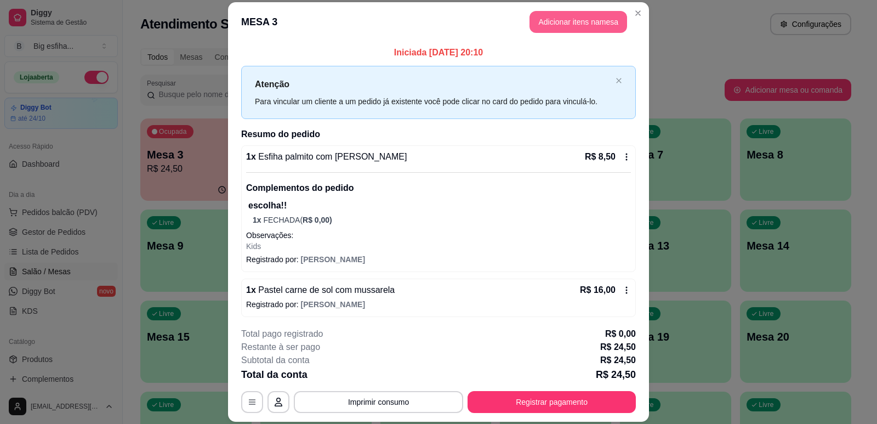
click at [549, 20] on button "Adicionar itens na mesa" at bounding box center [579, 22] width 98 height 22
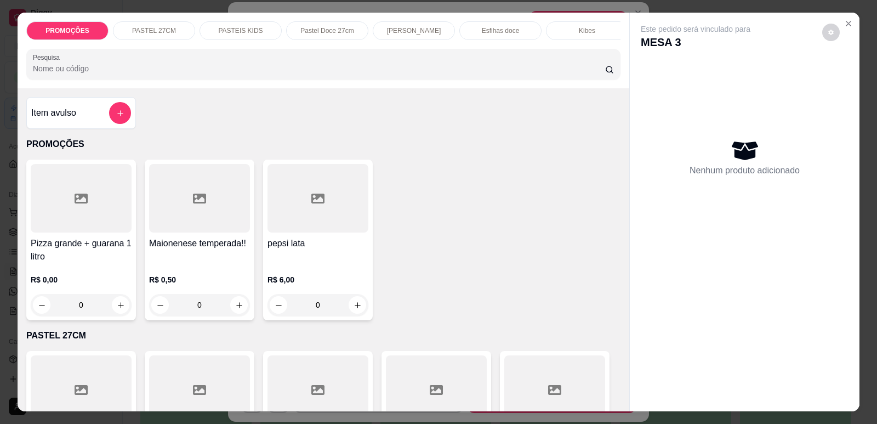
scroll to position [0, 441]
click at [487, 29] on p "Refrigerante" at bounding box center [493, 30] width 36 height 9
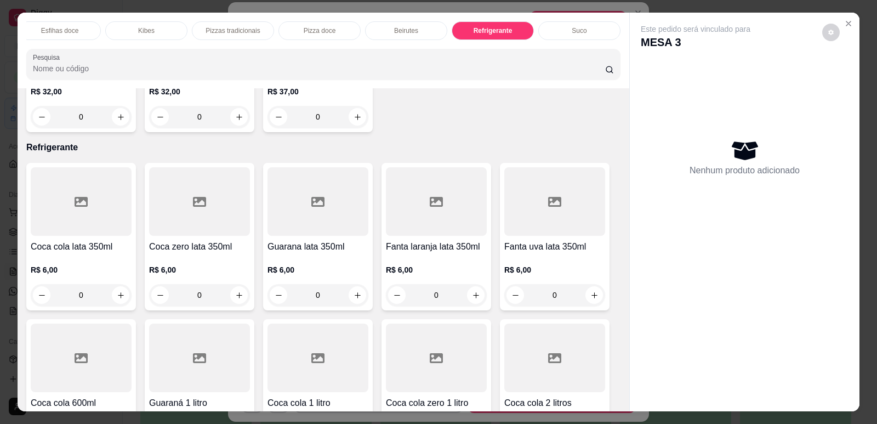
scroll to position [22, 0]
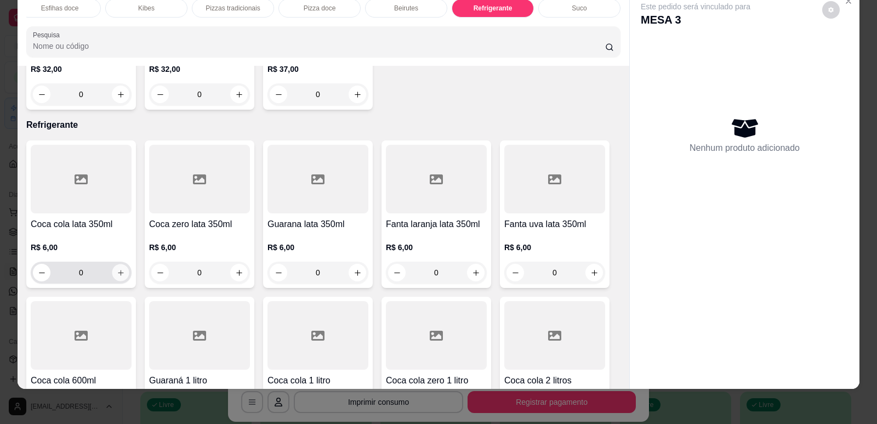
click at [117, 269] on icon "increase-product-quantity" at bounding box center [121, 273] width 8 height 8
type input "1"
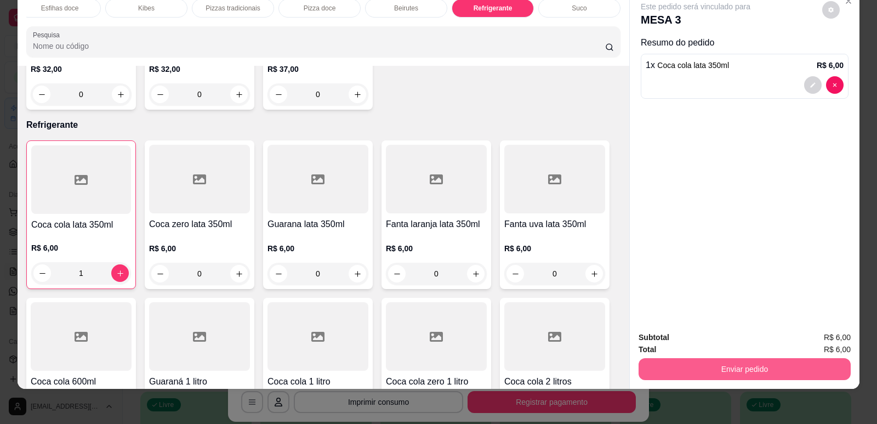
click at [737, 373] on button "Enviar pedido" at bounding box center [745, 369] width 212 height 22
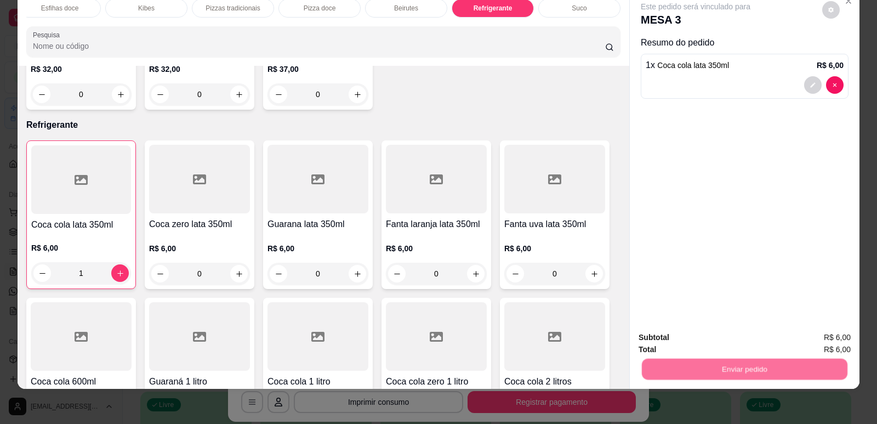
click at [817, 344] on button "Enviar pedido" at bounding box center [823, 342] width 62 height 21
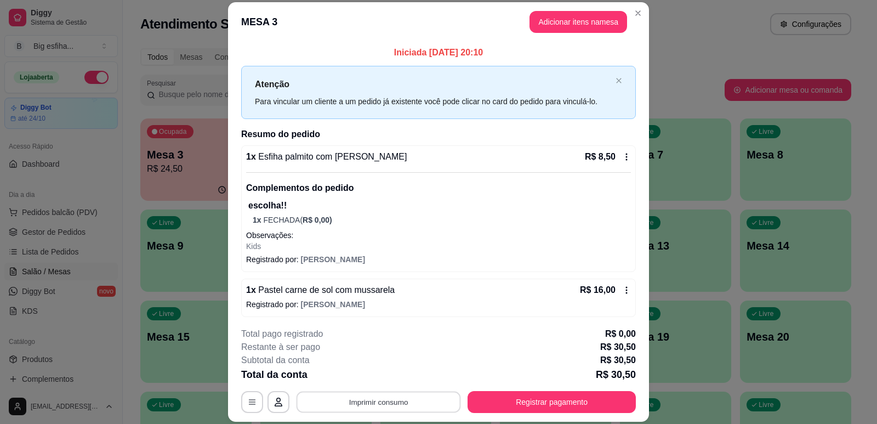
click at [392, 393] on button "Imprimir consumo" at bounding box center [379, 402] width 165 height 21
click at [388, 385] on div "Escolha a impressora IMPRESSORA" at bounding box center [378, 368] width 90 height 37
click at [383, 372] on button "IMPRESSORA" at bounding box center [378, 377] width 80 height 18
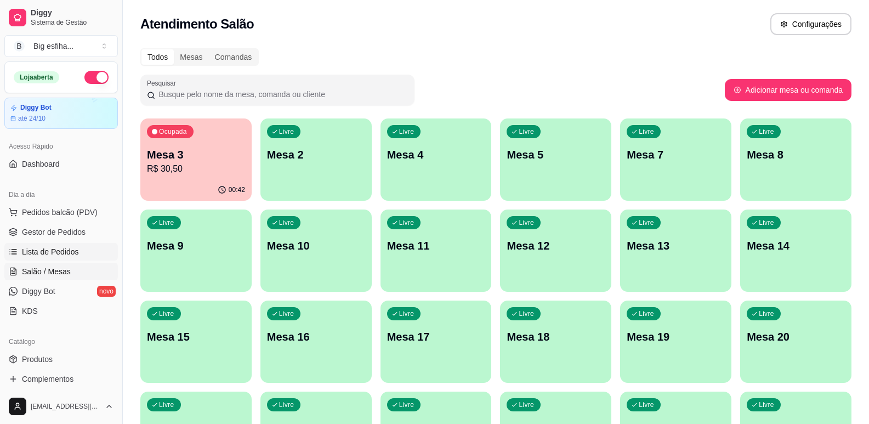
click at [78, 253] on link "Lista de Pedidos" at bounding box center [61, 252] width 114 height 18
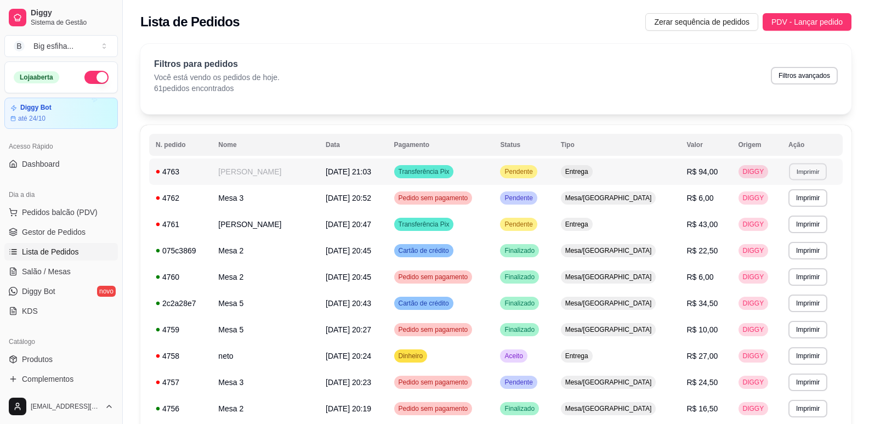
click at [809, 174] on button "Imprimir" at bounding box center [808, 171] width 38 height 17
click at [785, 214] on button "IMPRESSORA" at bounding box center [784, 209] width 77 height 17
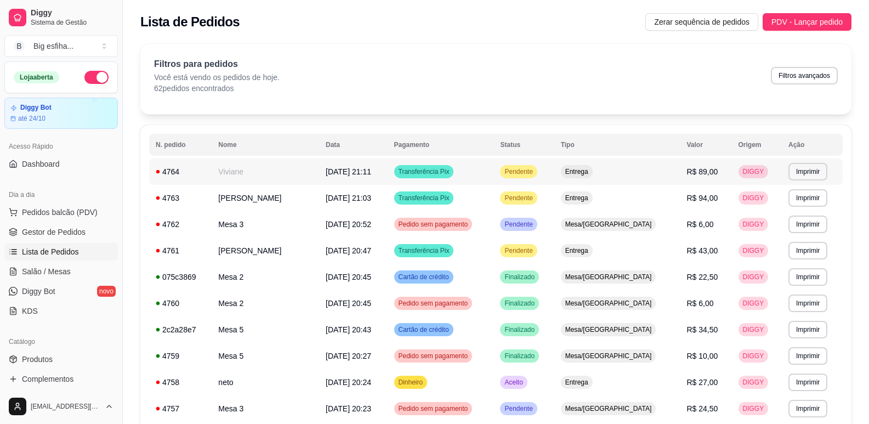
drag, startPoint x: 727, startPoint y: 170, endPoint x: 800, endPoint y: 167, distance: 73.5
click at [803, 166] on button "Imprimir" at bounding box center [808, 172] width 39 height 18
click at [803, 166] on button "Imprimir" at bounding box center [808, 171] width 38 height 17
click at [812, 172] on button "Imprimir" at bounding box center [808, 171] width 38 height 17
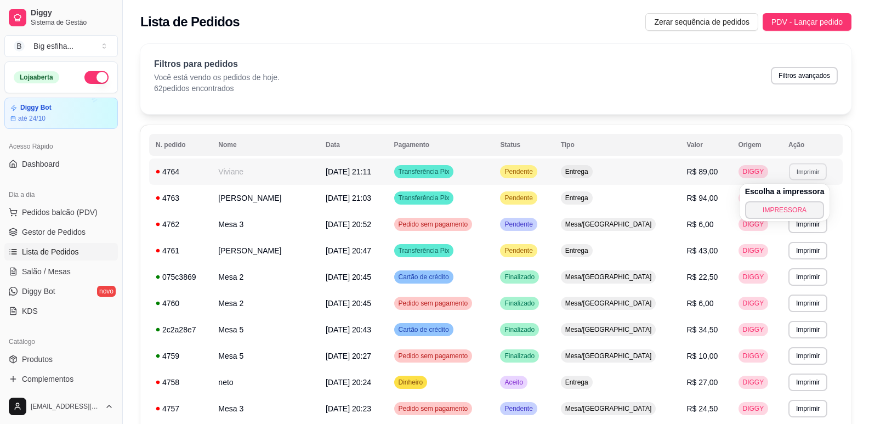
click at [797, 207] on button "IMPRESSORA" at bounding box center [785, 210] width 80 height 18
click at [43, 273] on span "Salão / Mesas" at bounding box center [46, 271] width 49 height 11
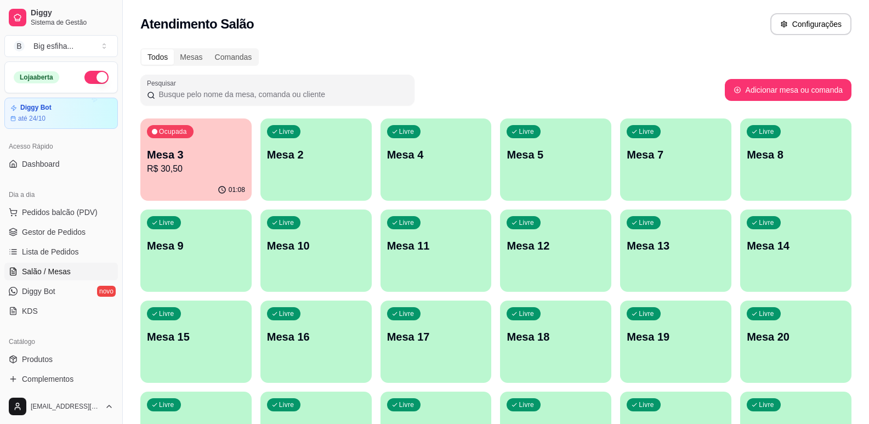
click at [299, 163] on div "Livre Mesa 2" at bounding box center [315, 152] width 111 height 69
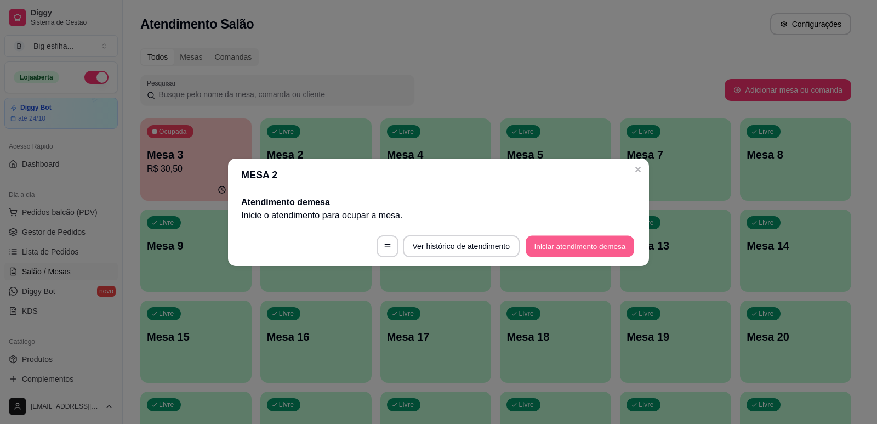
click at [574, 245] on button "Iniciar atendimento de mesa" at bounding box center [580, 245] width 109 height 21
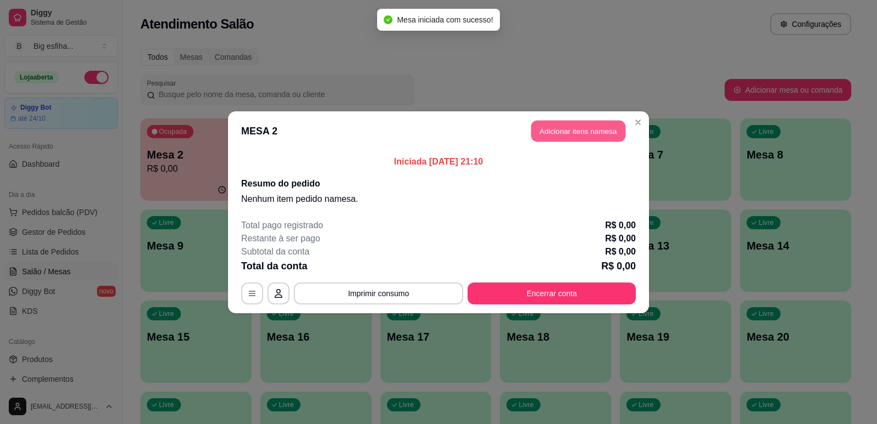
click at [568, 132] on button "Adicionar itens na mesa" at bounding box center [578, 130] width 94 height 21
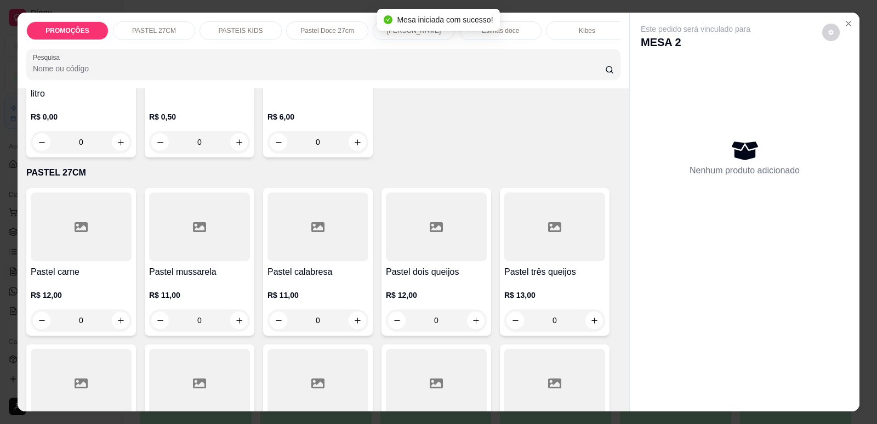
scroll to position [165, 0]
click at [76, 298] on p "R$ 12,00" at bounding box center [81, 293] width 101 height 11
click at [547, 393] on button "Adicionar R$ 12,00" at bounding box center [544, 387] width 85 height 22
type input "1"
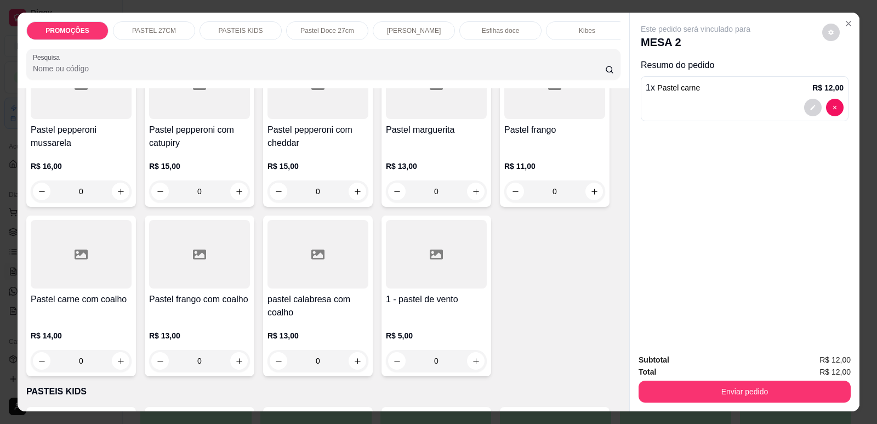
scroll to position [1919, 0]
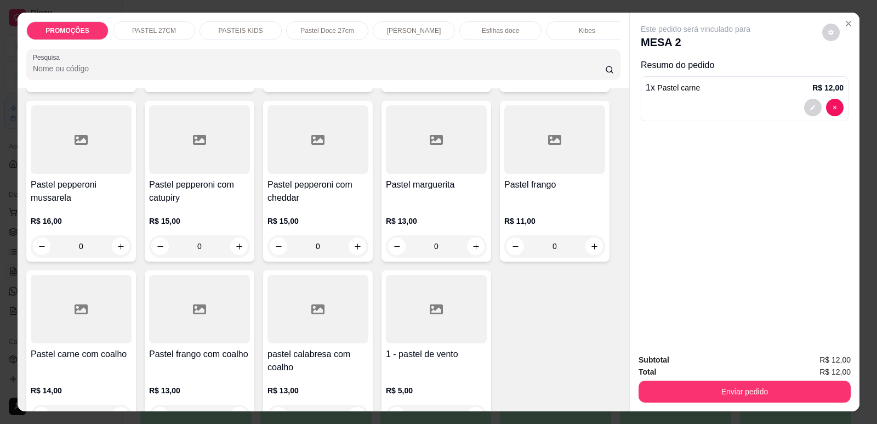
click at [558, 205] on div "R$ 11,00 0" at bounding box center [554, 231] width 101 height 53
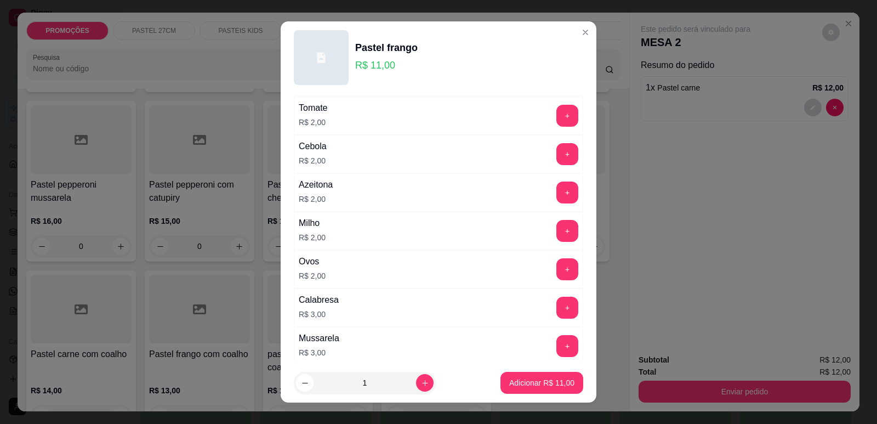
scroll to position [110, 0]
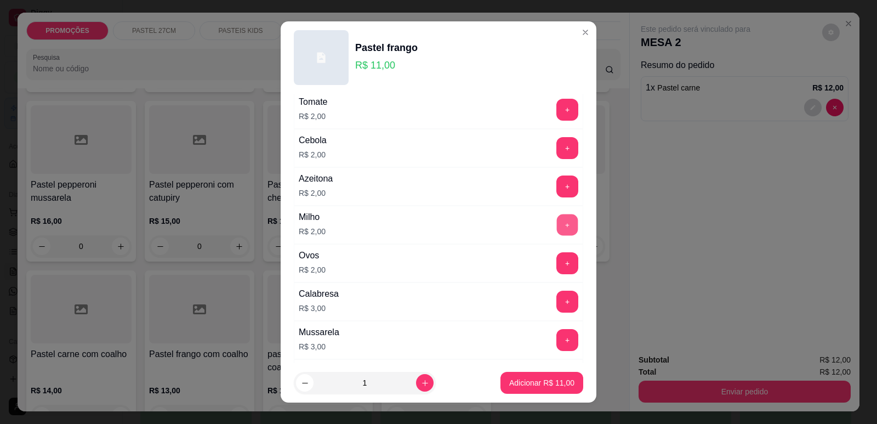
click at [557, 224] on button "+" at bounding box center [567, 224] width 21 height 21
click at [541, 384] on p "Adicionar R$ 13,00" at bounding box center [541, 382] width 65 height 11
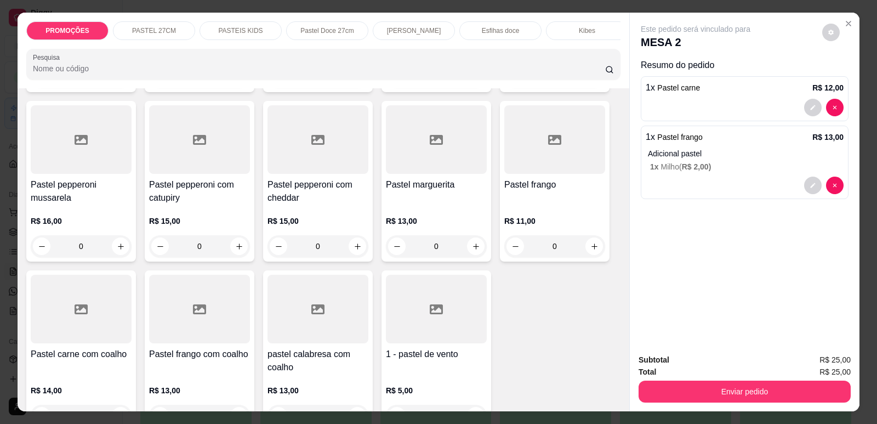
click at [334, 31] on p "Pastel Doce 27cm" at bounding box center [326, 30] width 53 height 9
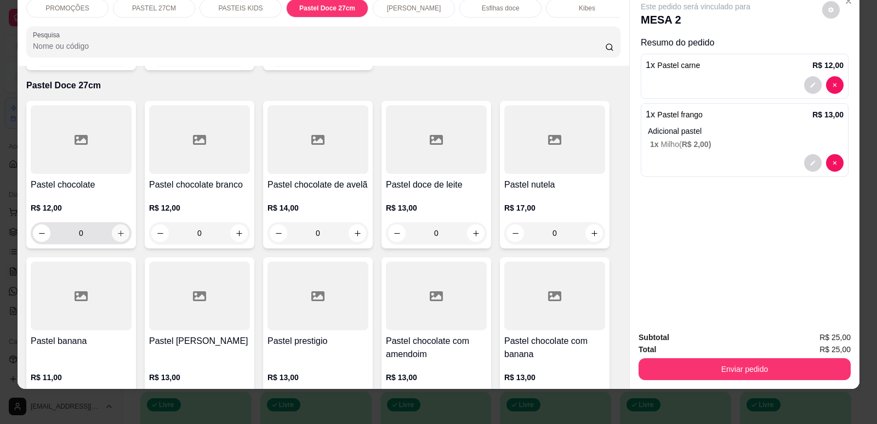
click at [117, 229] on icon "increase-product-quantity" at bounding box center [121, 233] width 8 height 8
type input "1"
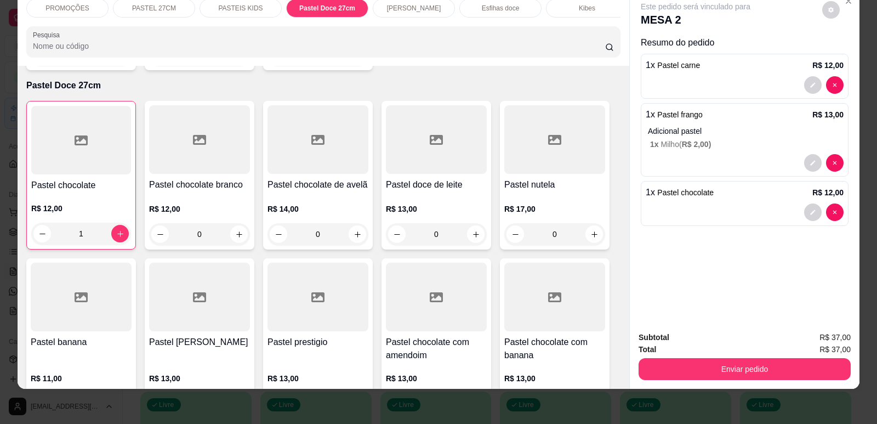
click at [790, 382] on div "Subtotal R$ 37,00 Total R$ 37,00 Enviar pedido" at bounding box center [745, 355] width 230 height 66
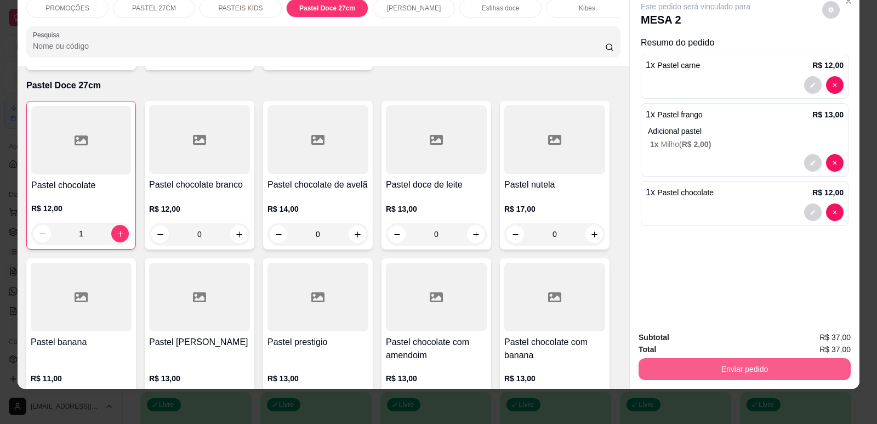
click at [780, 373] on button "Enviar pedido" at bounding box center [745, 369] width 212 height 22
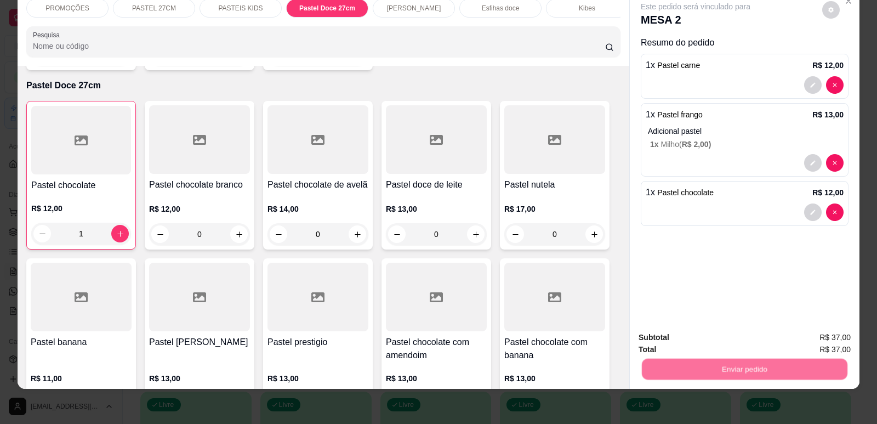
click at [818, 342] on button "Enviar pedido" at bounding box center [823, 342] width 62 height 21
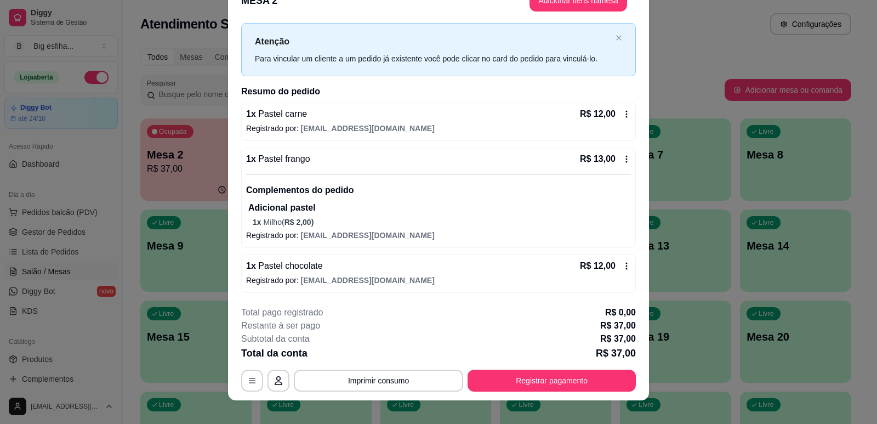
scroll to position [33, 0]
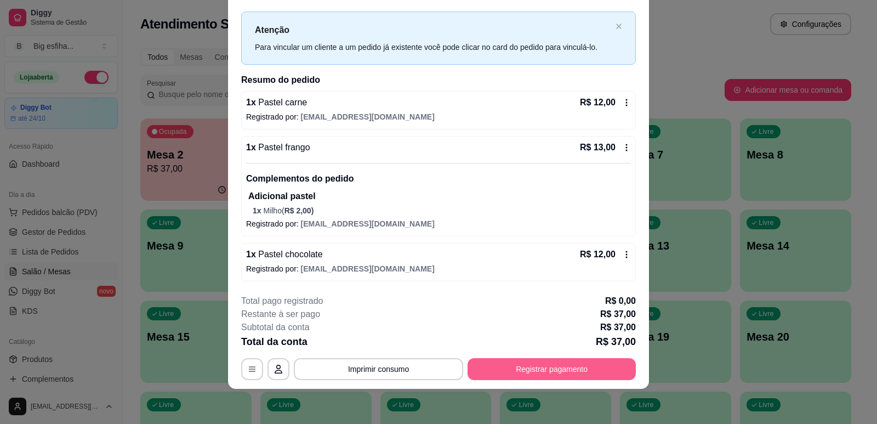
click at [527, 371] on button "Registrar pagamento" at bounding box center [552, 369] width 168 height 22
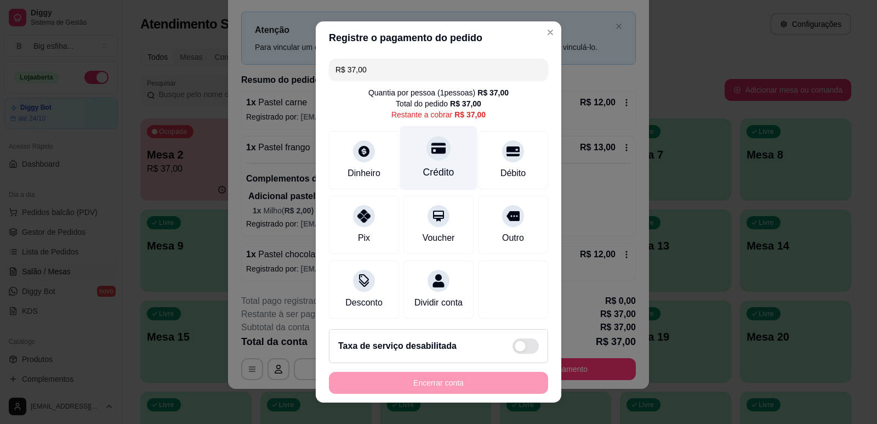
click at [445, 168] on div "Crédito" at bounding box center [438, 158] width 77 height 64
type input "R$ 0,00"
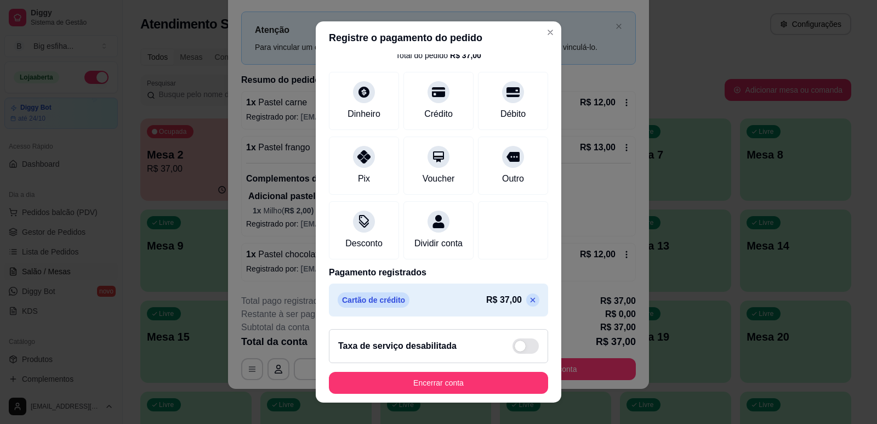
scroll to position [61, 0]
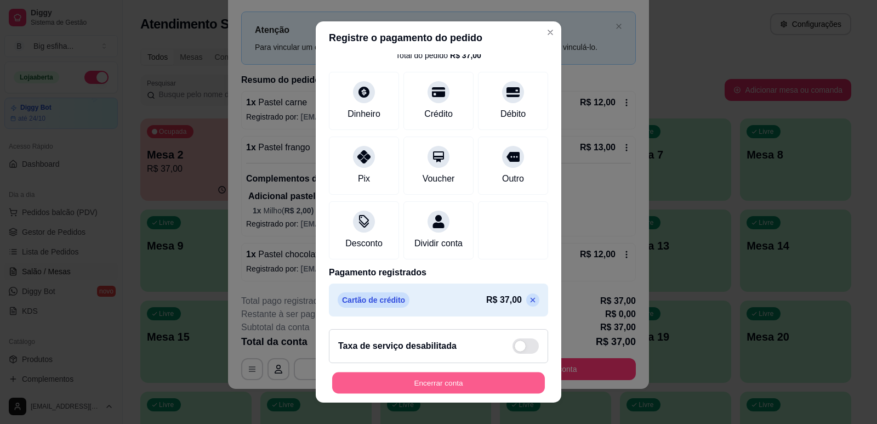
click at [426, 381] on button "Encerrar conta" at bounding box center [438, 382] width 213 height 21
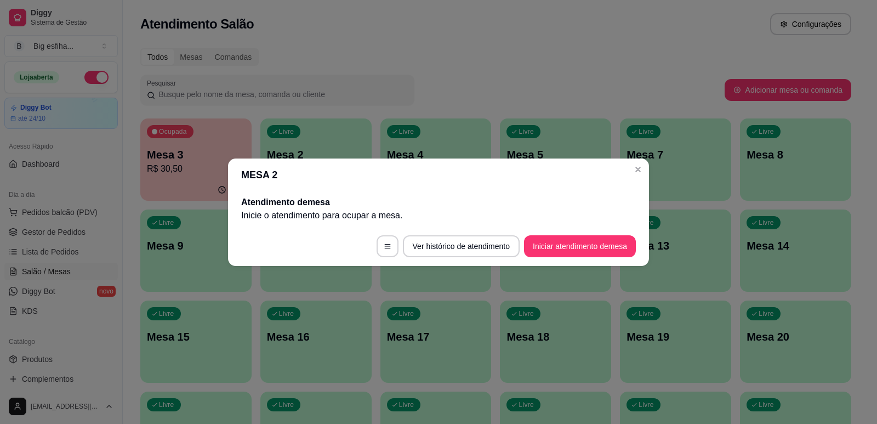
scroll to position [0, 0]
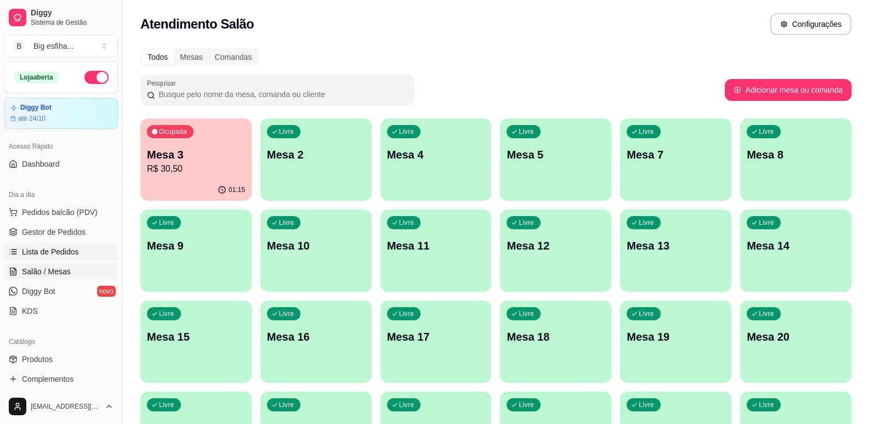
click at [38, 250] on span "Lista de Pedidos" at bounding box center [50, 251] width 57 height 11
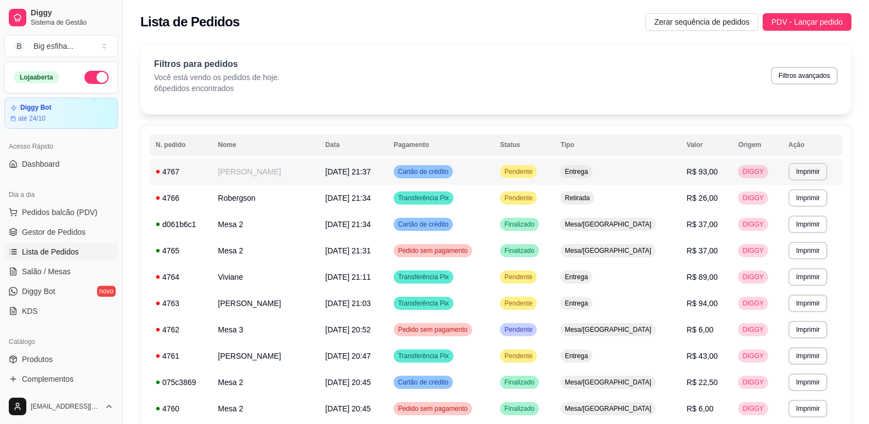
click at [818, 171] on button "Imprimir" at bounding box center [808, 172] width 39 height 18
click at [794, 202] on button "IMPRESSORA" at bounding box center [785, 209] width 77 height 17
click at [65, 286] on link "Diggy Bot novo" at bounding box center [61, 291] width 114 height 18
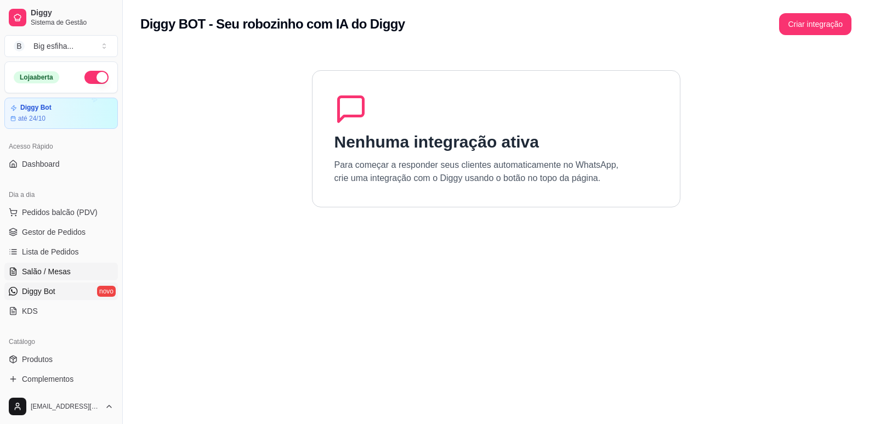
click at [61, 274] on span "Salão / Mesas" at bounding box center [46, 271] width 49 height 11
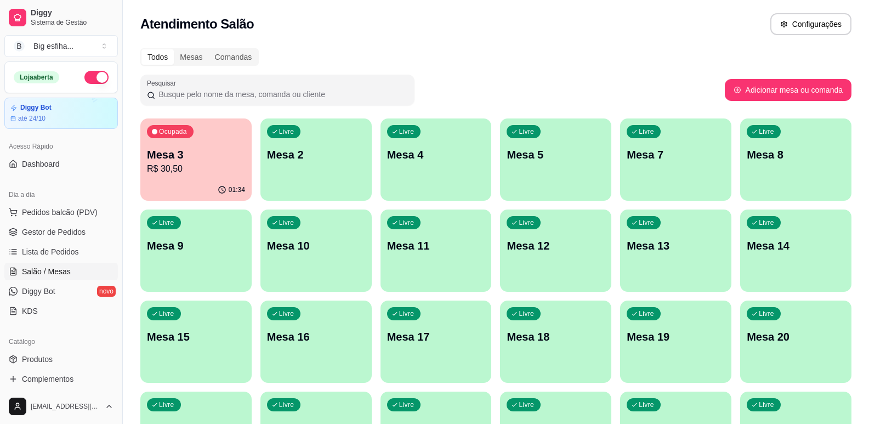
click at [191, 166] on p "R$ 30,50" at bounding box center [196, 168] width 98 height 13
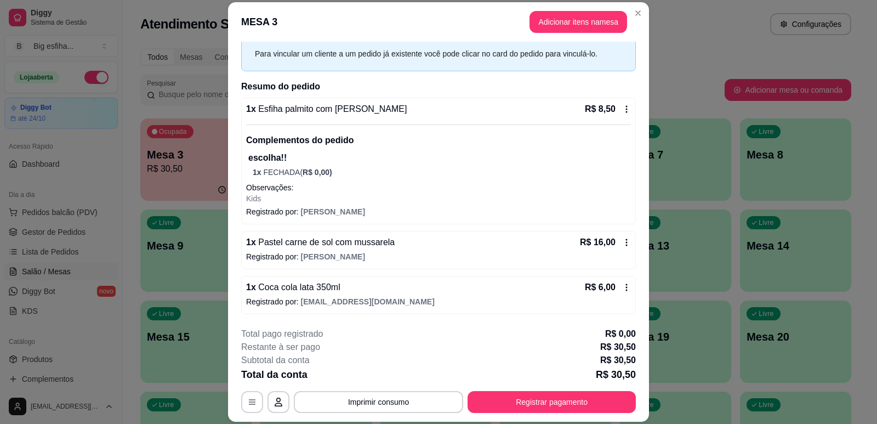
scroll to position [33, 0]
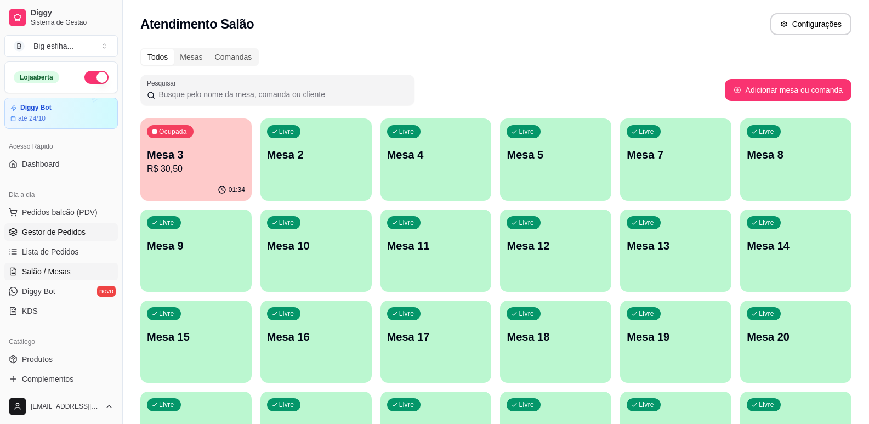
click at [62, 231] on span "Gestor de Pedidos" at bounding box center [54, 231] width 64 height 11
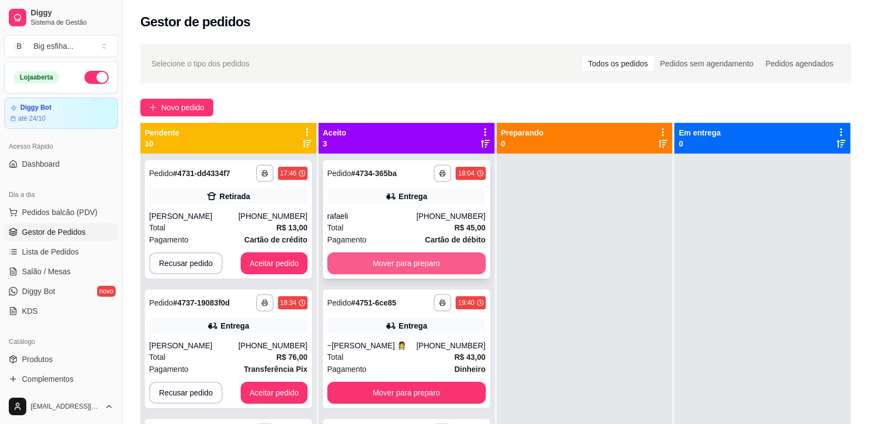
click at [427, 260] on button "Mover para preparo" at bounding box center [406, 263] width 158 height 22
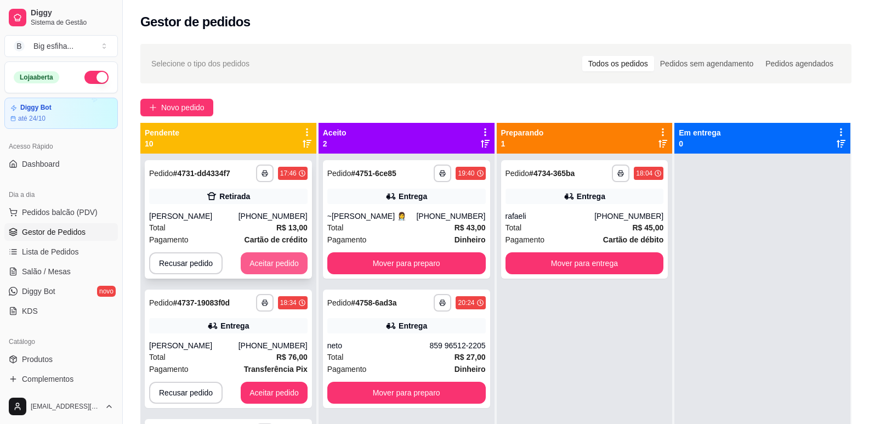
click at [263, 255] on button "Aceitar pedido" at bounding box center [274, 263] width 67 height 22
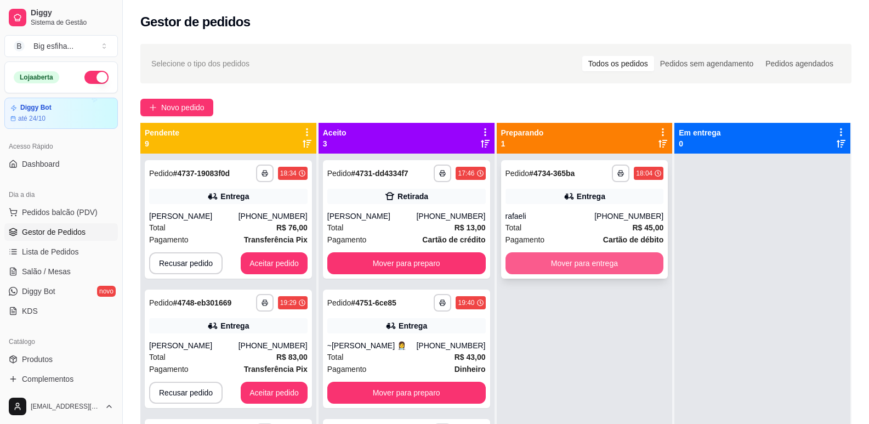
click at [541, 264] on button "Mover para entrega" at bounding box center [585, 263] width 158 height 22
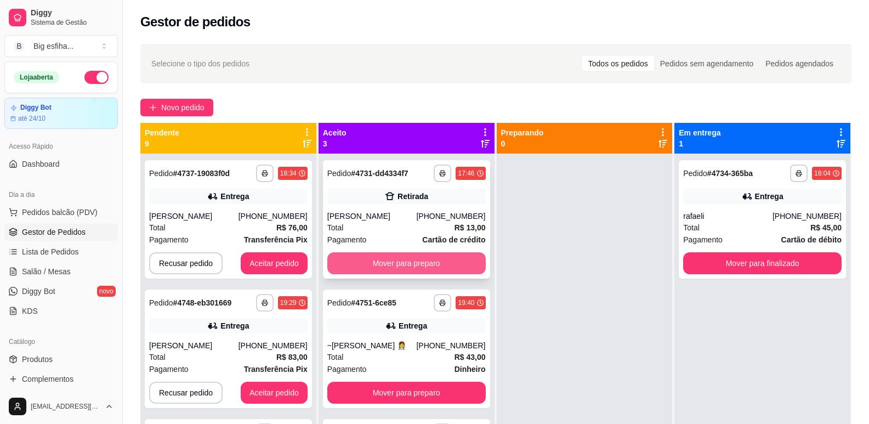
click at [447, 264] on button "Mover para preparo" at bounding box center [406, 263] width 158 height 22
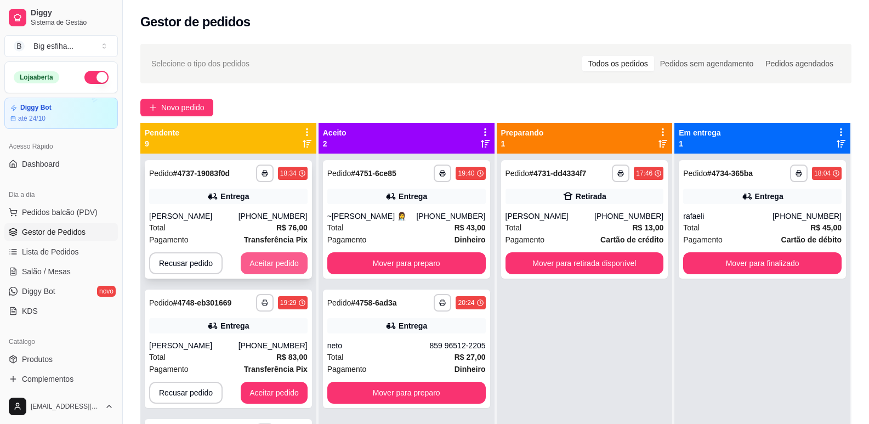
click at [253, 266] on button "Aceitar pedido" at bounding box center [274, 263] width 67 height 22
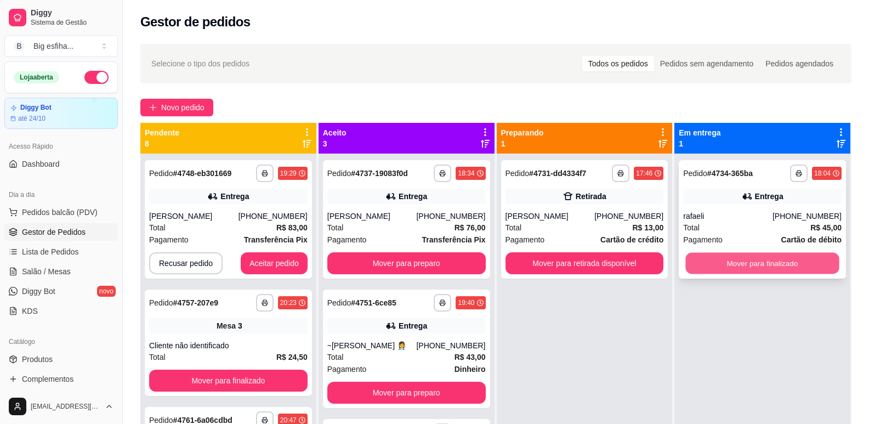
click at [726, 256] on button "Mover para finalizado" at bounding box center [763, 263] width 154 height 21
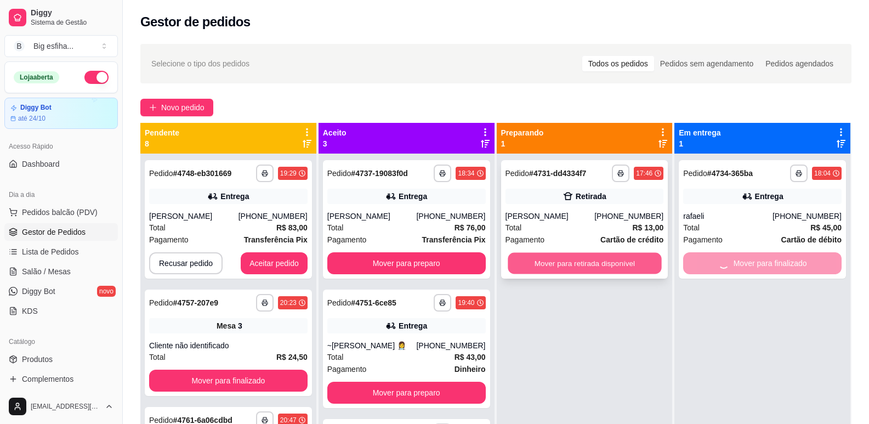
click at [597, 263] on button "Mover para retirada disponível" at bounding box center [585, 263] width 154 height 21
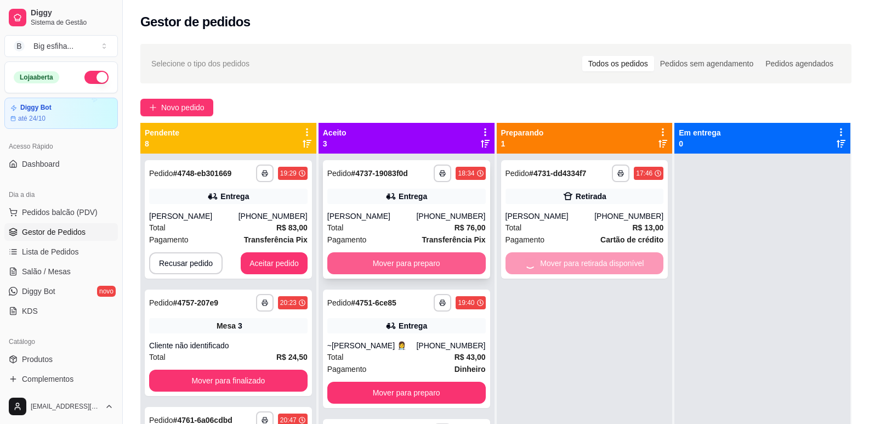
click at [414, 260] on button "Mover para preparo" at bounding box center [406, 263] width 158 height 22
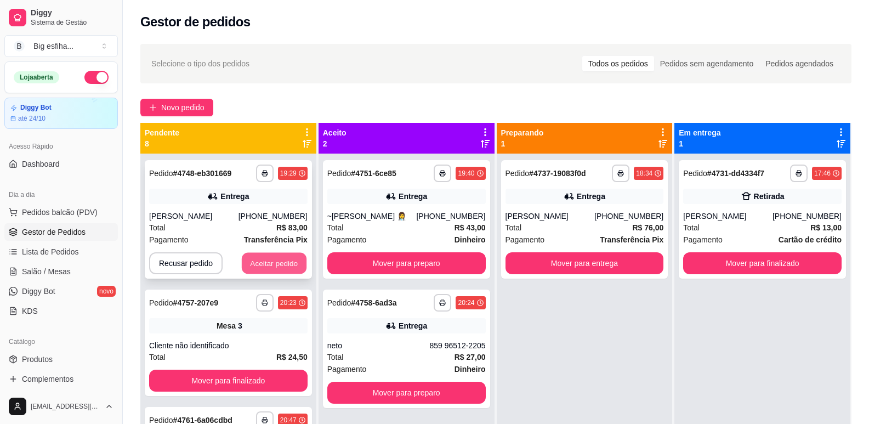
click at [262, 264] on button "Aceitar pedido" at bounding box center [274, 263] width 65 height 21
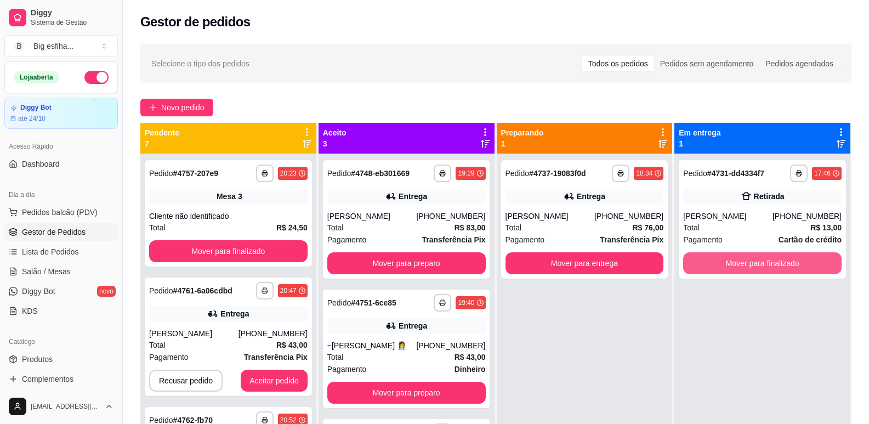
click at [702, 258] on button "Mover para finalizado" at bounding box center [762, 263] width 158 height 22
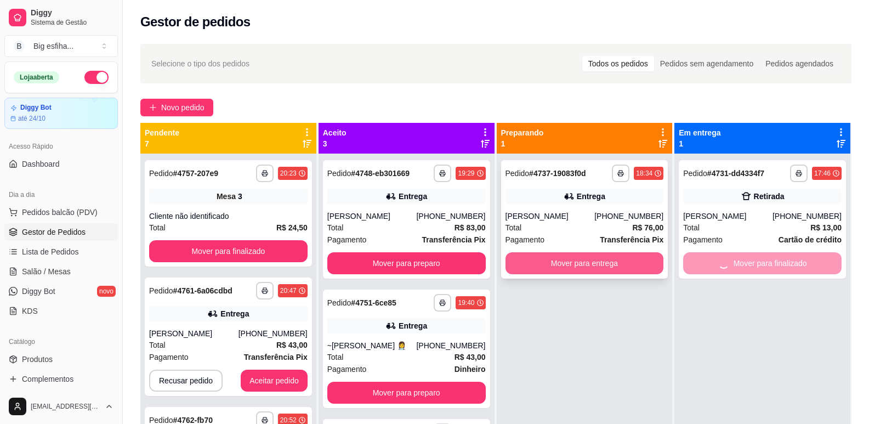
click at [585, 260] on button "Mover para entrega" at bounding box center [585, 263] width 158 height 22
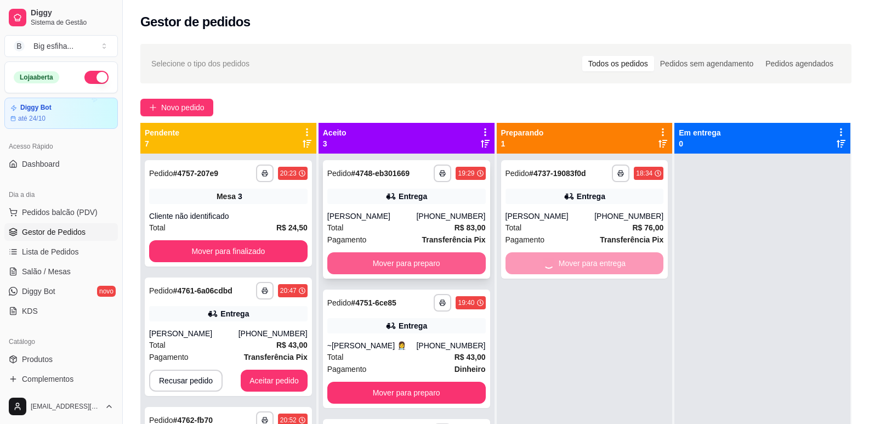
click at [439, 262] on button "Mover para preparo" at bounding box center [406, 263] width 158 height 22
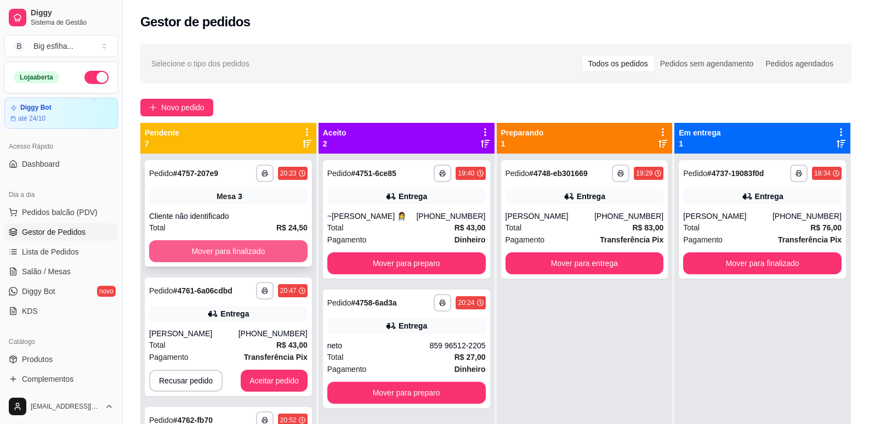
click at [273, 250] on button "Mover para finalizado" at bounding box center [228, 251] width 158 height 22
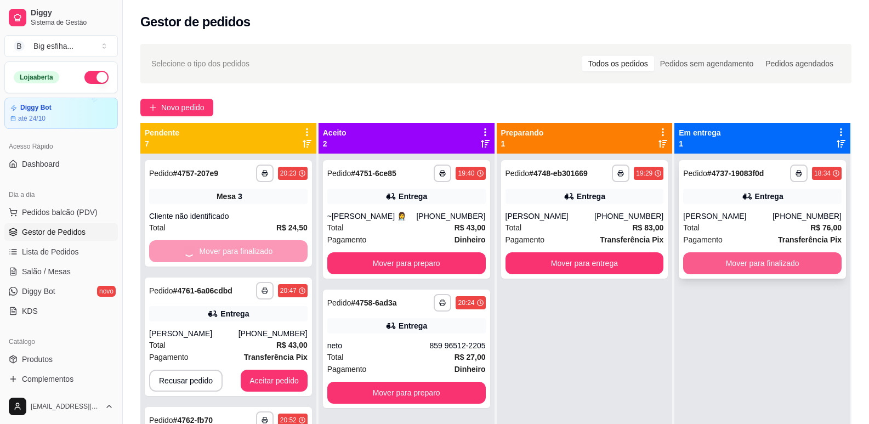
click at [701, 262] on button "Mover para finalizado" at bounding box center [762, 263] width 158 height 22
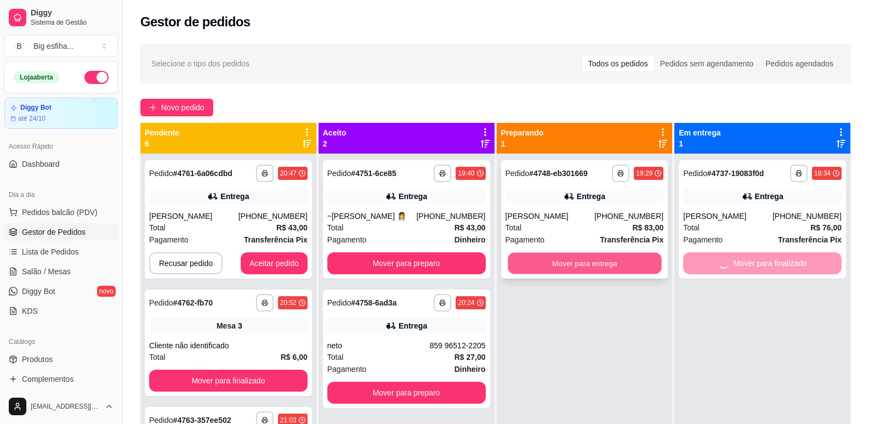
click at [576, 269] on button "Mover para entrega" at bounding box center [585, 263] width 154 height 21
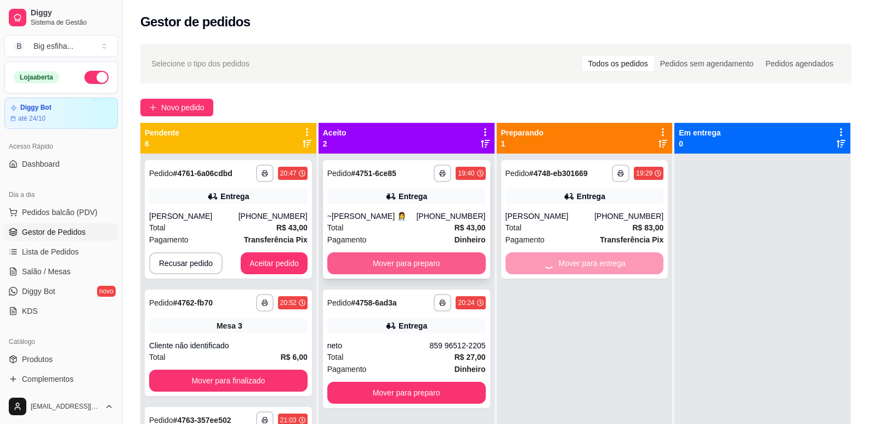
click at [427, 264] on button "Mover para preparo" at bounding box center [406, 263] width 158 height 22
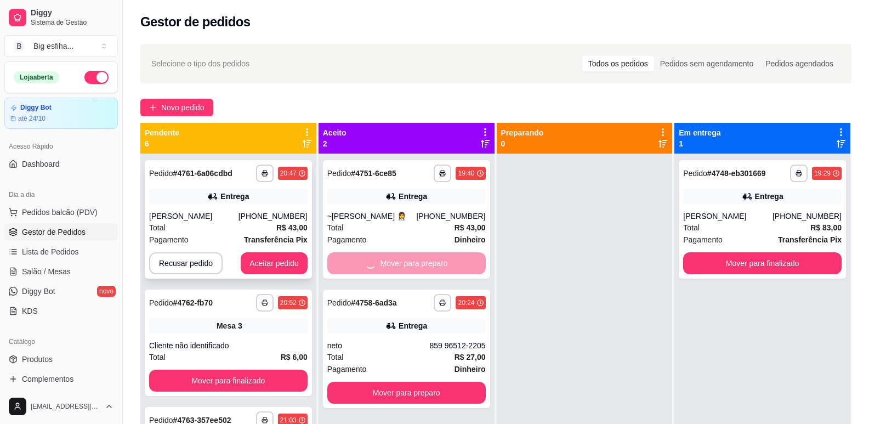
click at [252, 252] on div "**********" at bounding box center [228, 219] width 167 height 118
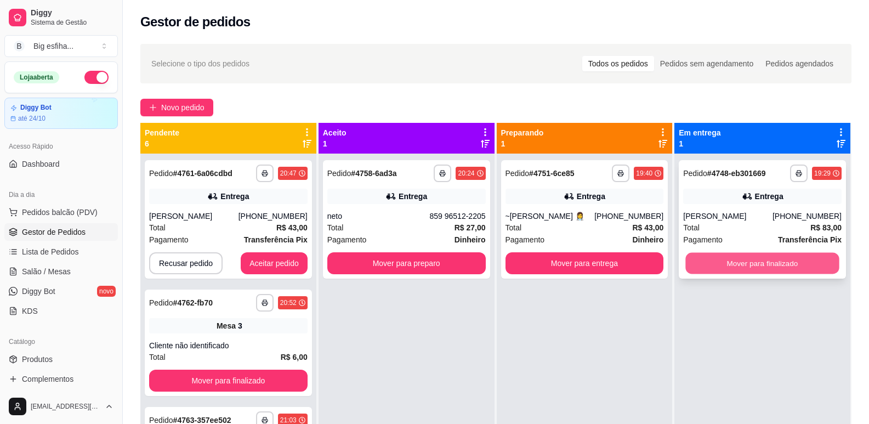
click at [686, 265] on button "Mover para finalizado" at bounding box center [763, 263] width 154 height 21
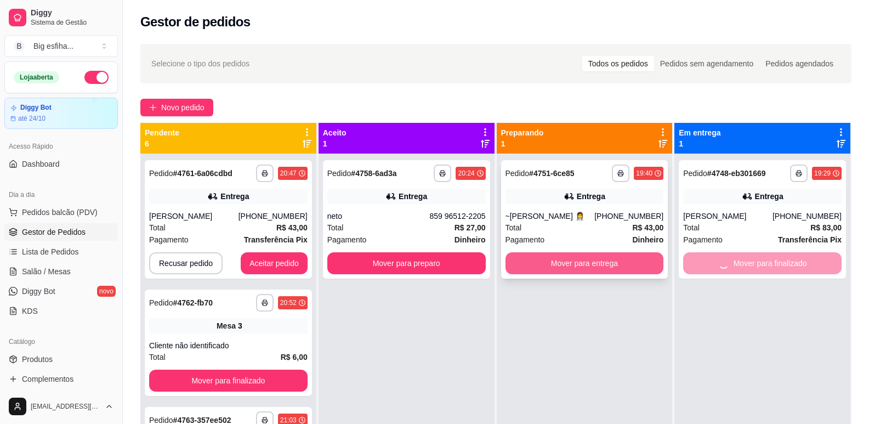
click at [588, 265] on button "Mover para entrega" at bounding box center [585, 263] width 158 height 22
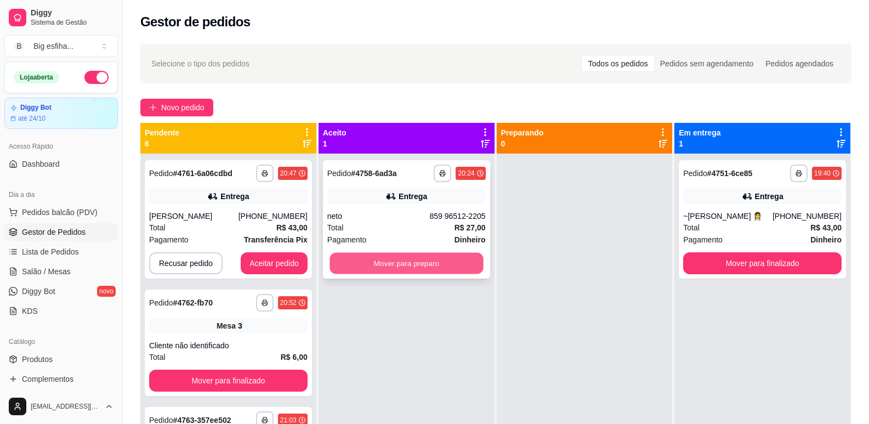
click at [405, 262] on button "Mover para preparo" at bounding box center [407, 263] width 154 height 21
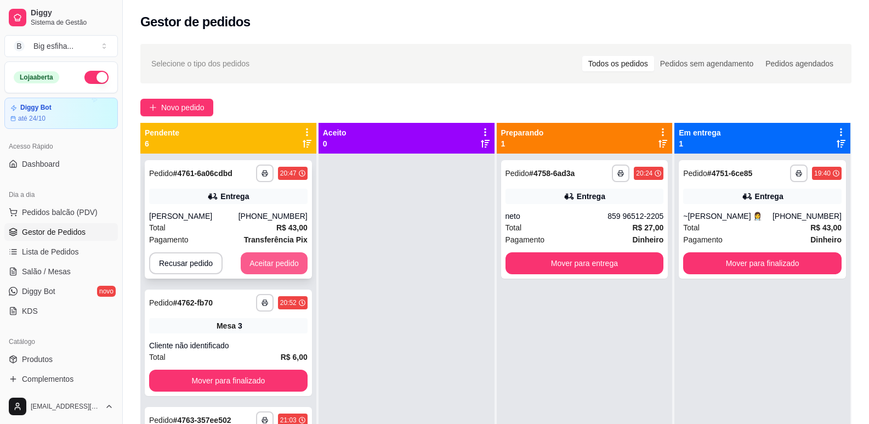
click at [262, 260] on button "Aceitar pedido" at bounding box center [274, 263] width 67 height 22
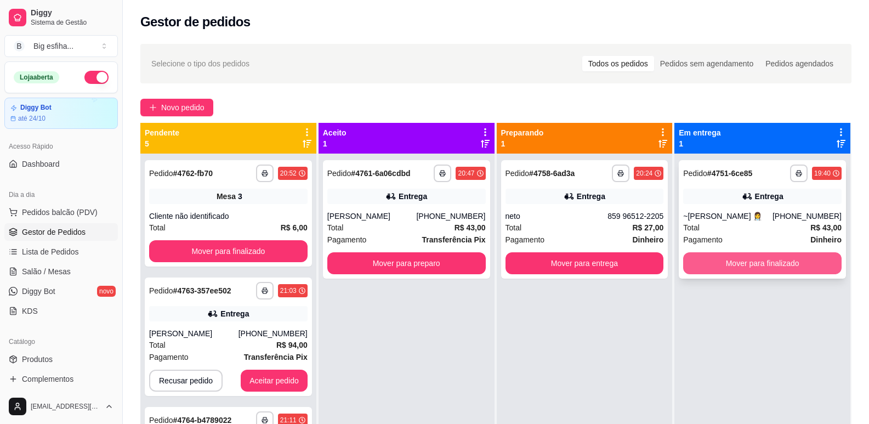
click at [707, 253] on button "Mover para finalizado" at bounding box center [762, 263] width 158 height 22
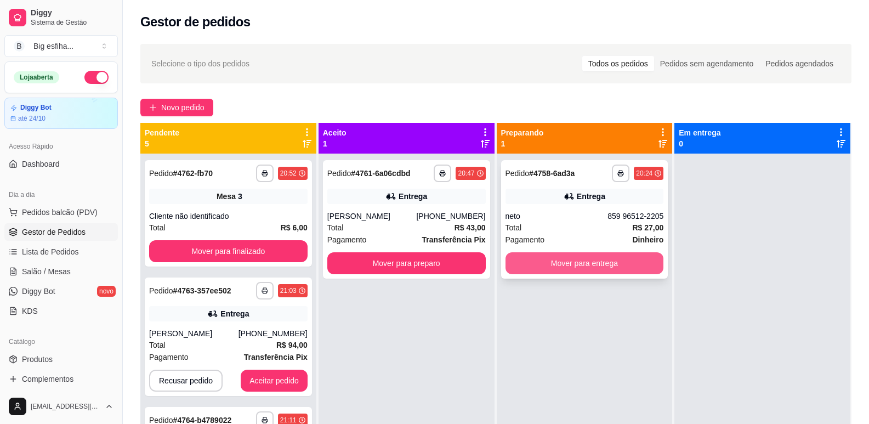
click at [617, 266] on button "Mover para entrega" at bounding box center [585, 263] width 158 height 22
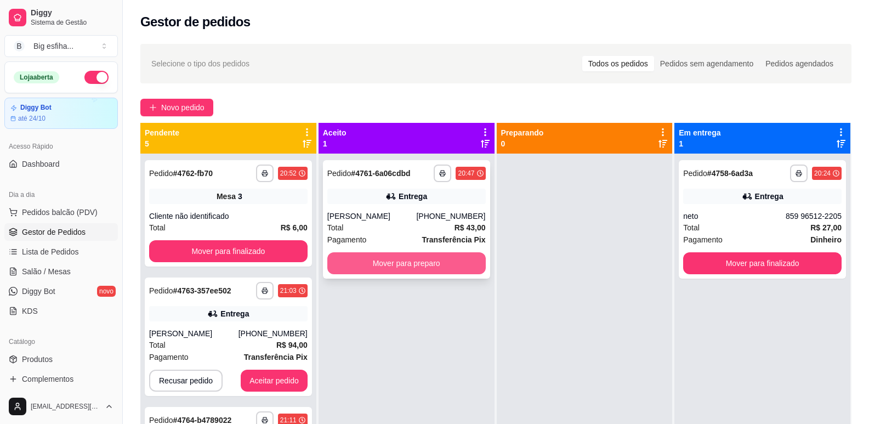
click at [428, 263] on button "Mover para preparo" at bounding box center [406, 263] width 158 height 22
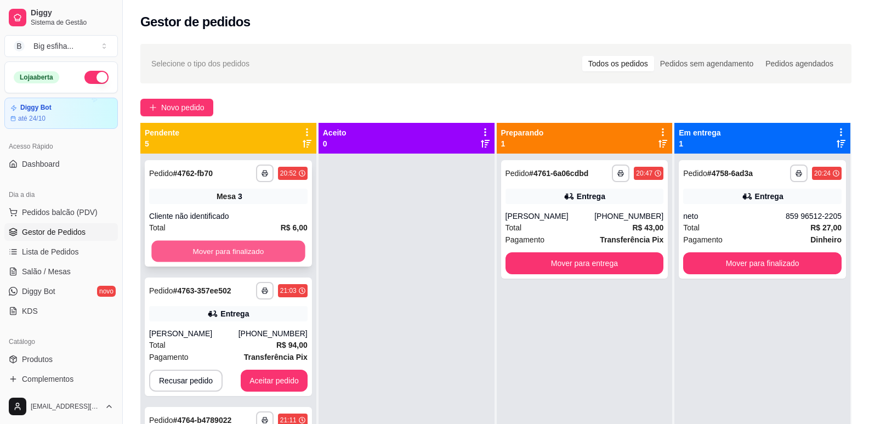
click at [275, 257] on button "Mover para finalizado" at bounding box center [228, 251] width 154 height 21
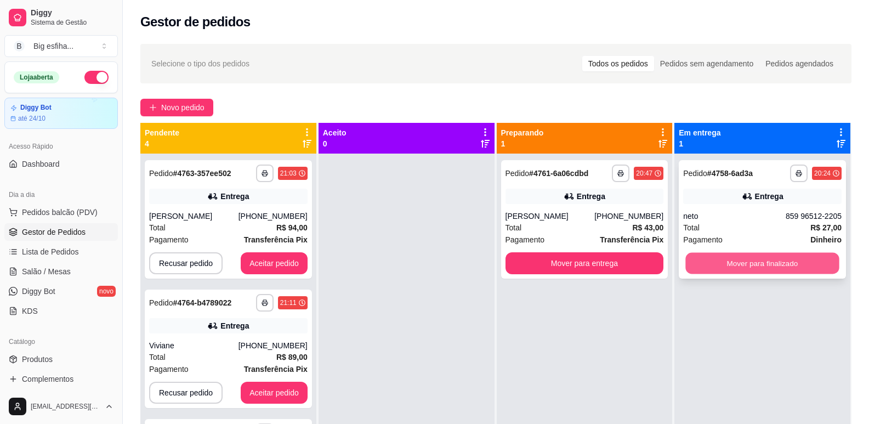
click at [704, 271] on button "Mover para finalizado" at bounding box center [763, 263] width 154 height 21
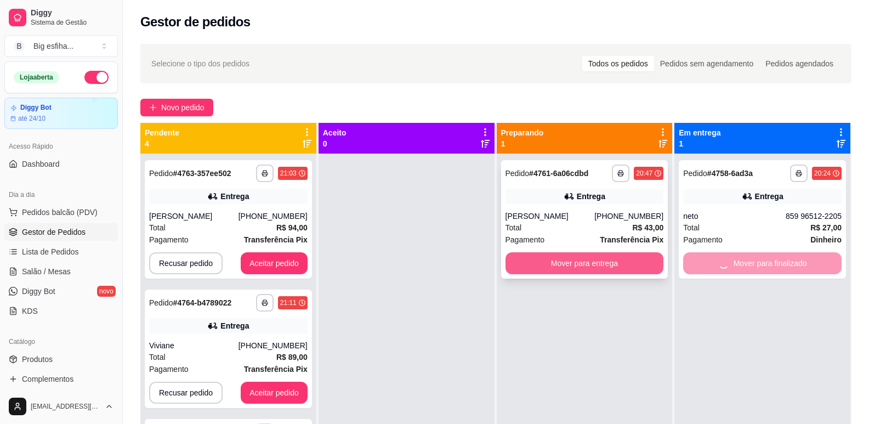
click at [572, 262] on button "Mover para entrega" at bounding box center [585, 263] width 158 height 22
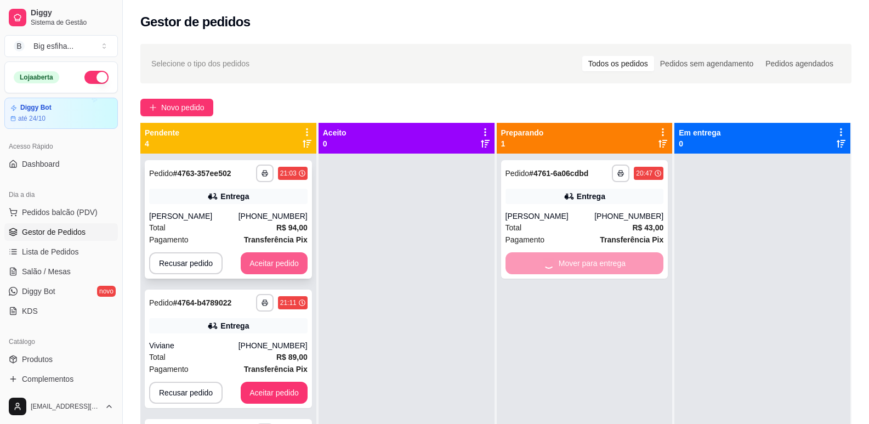
click at [270, 256] on button "Aceitar pedido" at bounding box center [274, 263] width 67 height 22
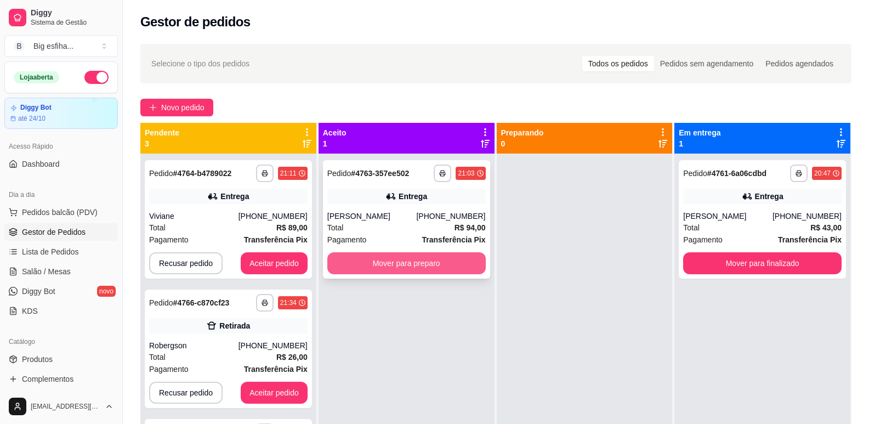
click at [370, 264] on button "Mover para preparo" at bounding box center [406, 263] width 158 height 22
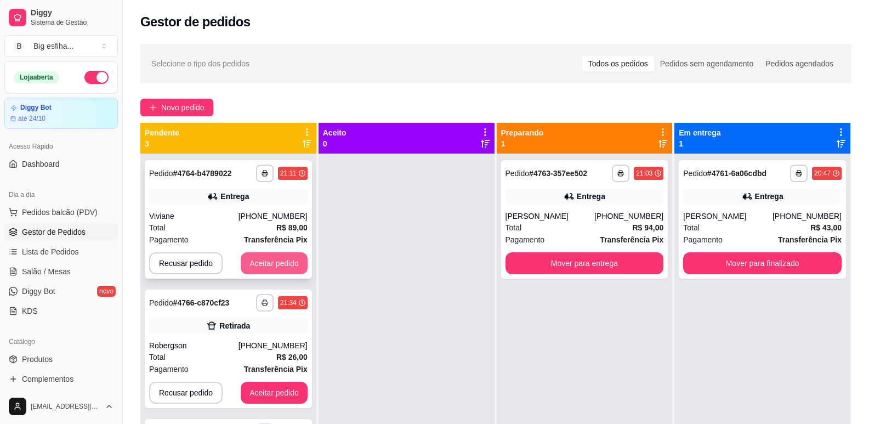
click at [292, 263] on button "Aceitar pedido" at bounding box center [274, 263] width 67 height 22
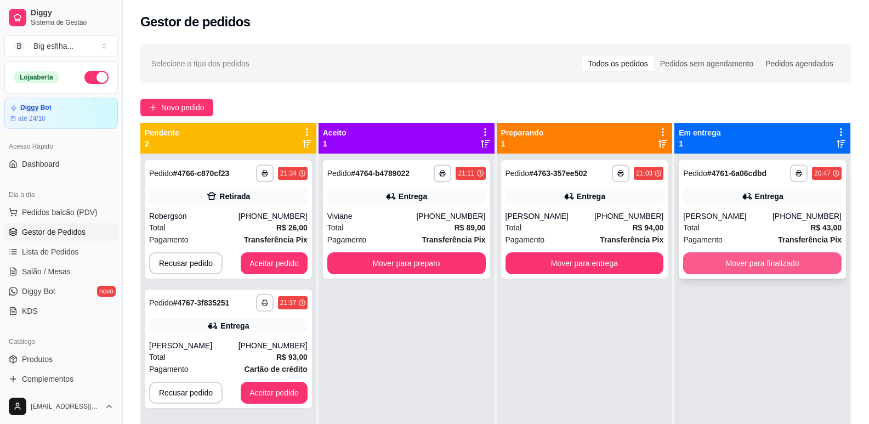
click at [733, 264] on button "Mover para finalizado" at bounding box center [762, 263] width 158 height 22
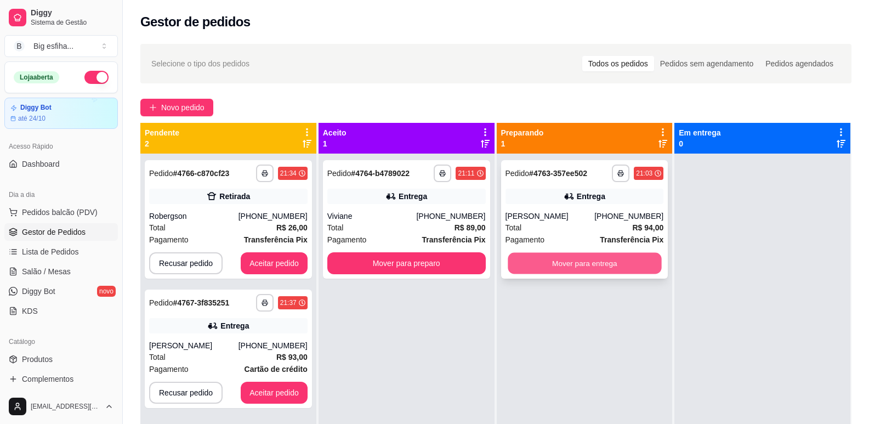
click at [591, 265] on button "Mover para entrega" at bounding box center [585, 263] width 154 height 21
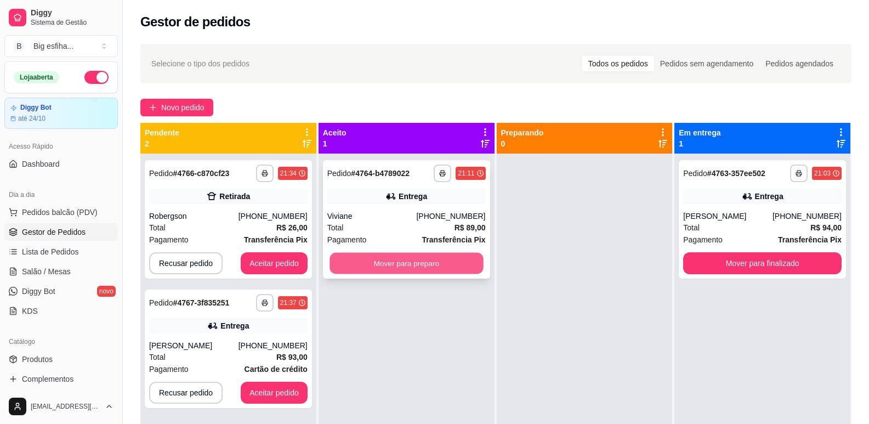
click at [411, 267] on button "Mover para preparo" at bounding box center [407, 263] width 154 height 21
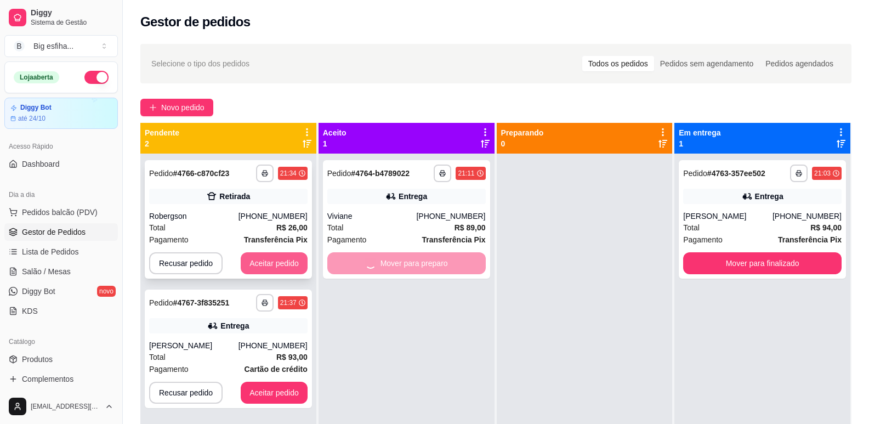
click at [284, 259] on button "Aceitar pedido" at bounding box center [274, 263] width 67 height 22
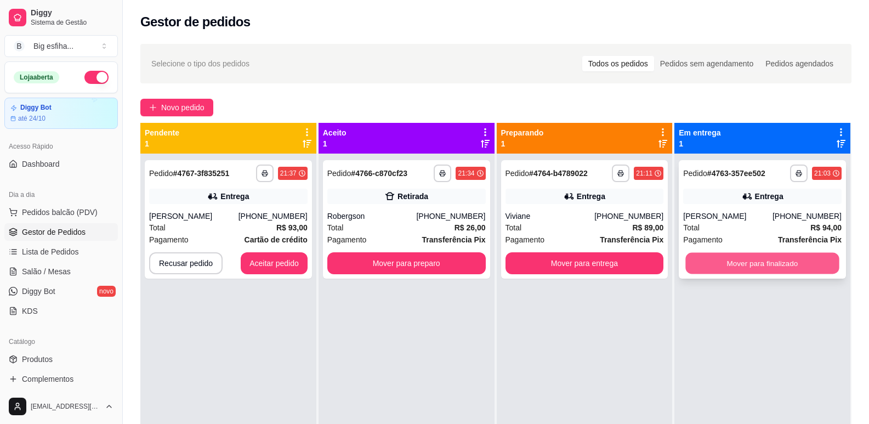
click at [702, 268] on button "Mover para finalizado" at bounding box center [763, 263] width 154 height 21
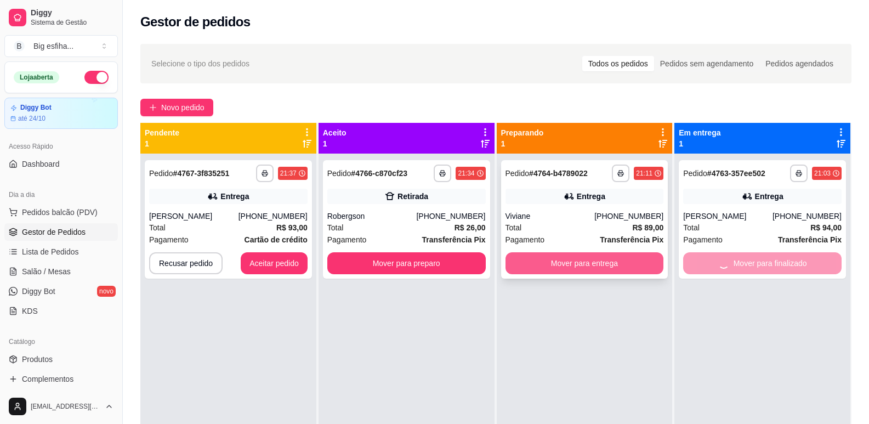
click at [598, 267] on button "Mover para entrega" at bounding box center [585, 263] width 158 height 22
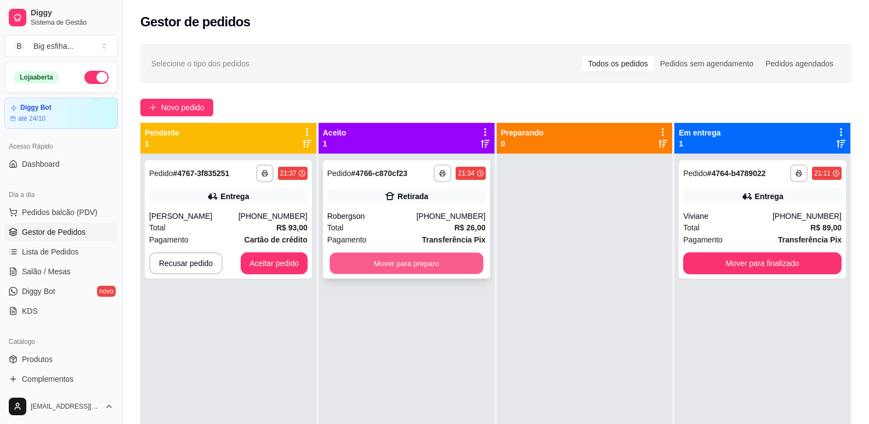
click at [414, 265] on button "Mover para preparo" at bounding box center [407, 263] width 154 height 21
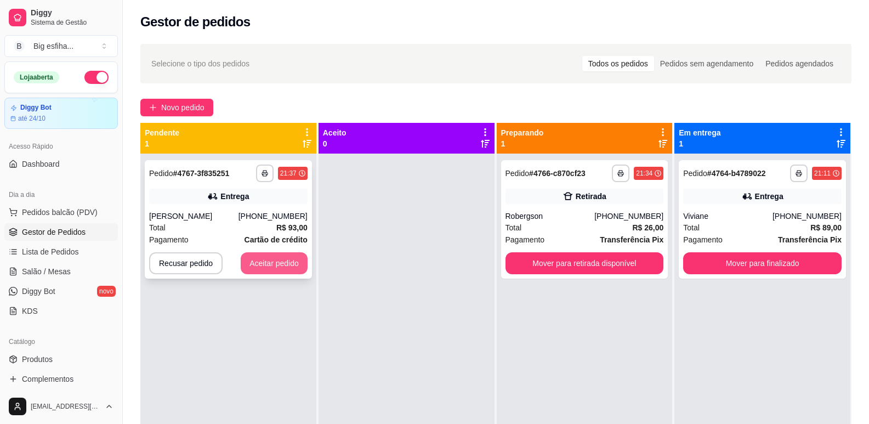
click at [287, 257] on button "Aceitar pedido" at bounding box center [274, 263] width 67 height 22
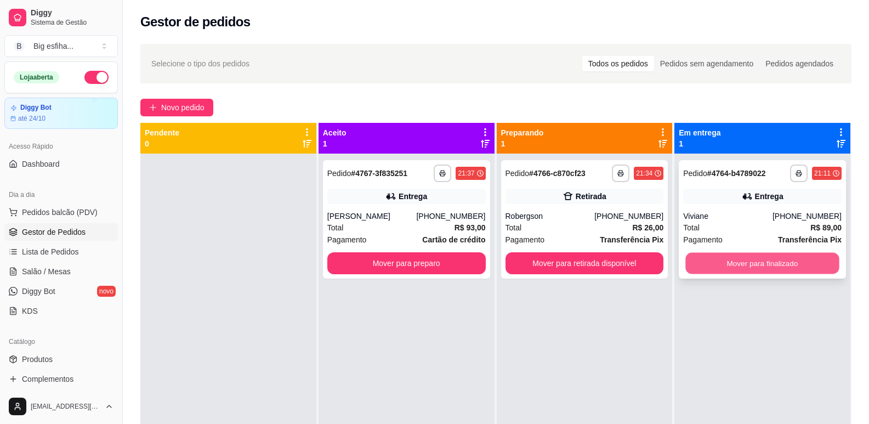
click at [733, 268] on button "Mover para finalizado" at bounding box center [763, 263] width 154 height 21
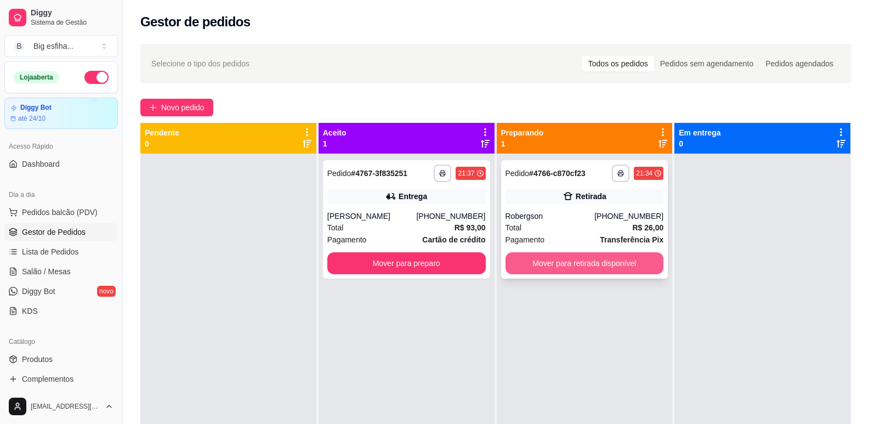
click at [545, 273] on button "Mover para retirada disponível" at bounding box center [585, 263] width 158 height 22
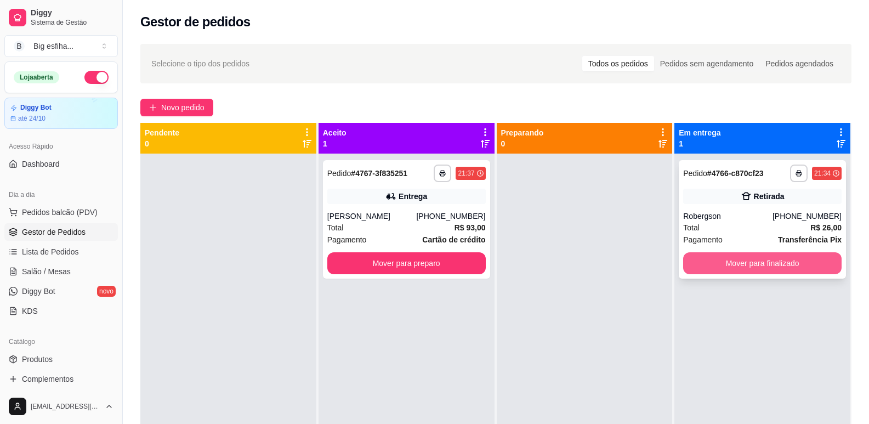
click at [743, 259] on button "Mover para finalizado" at bounding box center [762, 263] width 158 height 22
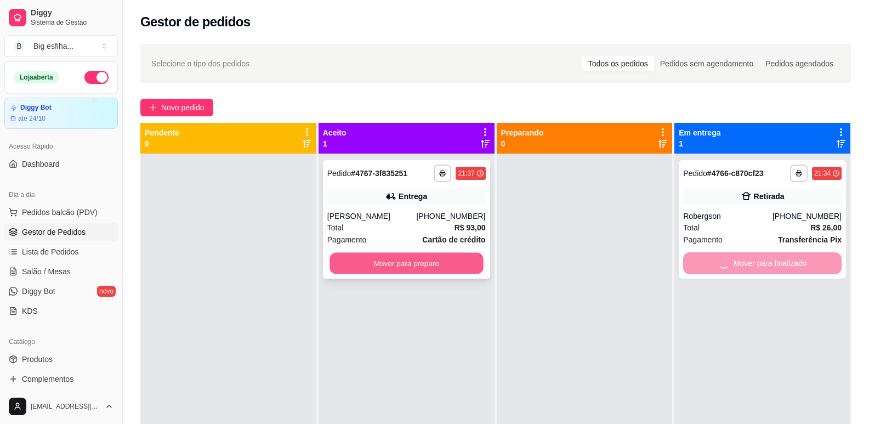
click at [396, 259] on button "Mover para preparo" at bounding box center [407, 263] width 154 height 21
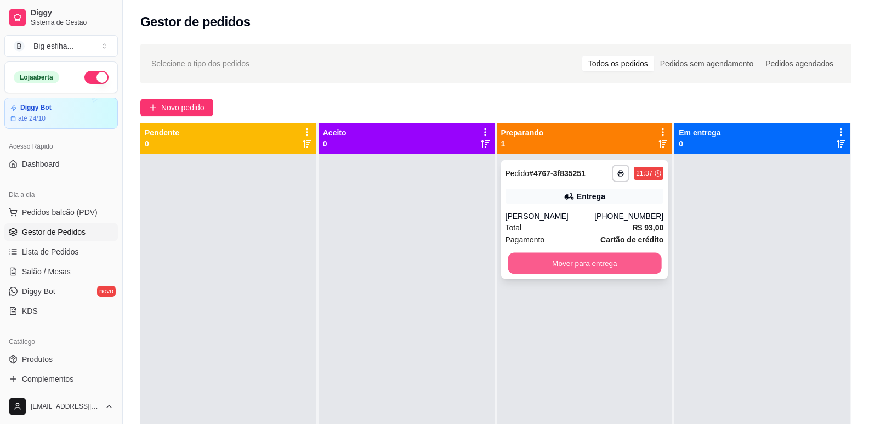
click at [595, 262] on button "Mover para entrega" at bounding box center [585, 263] width 154 height 21
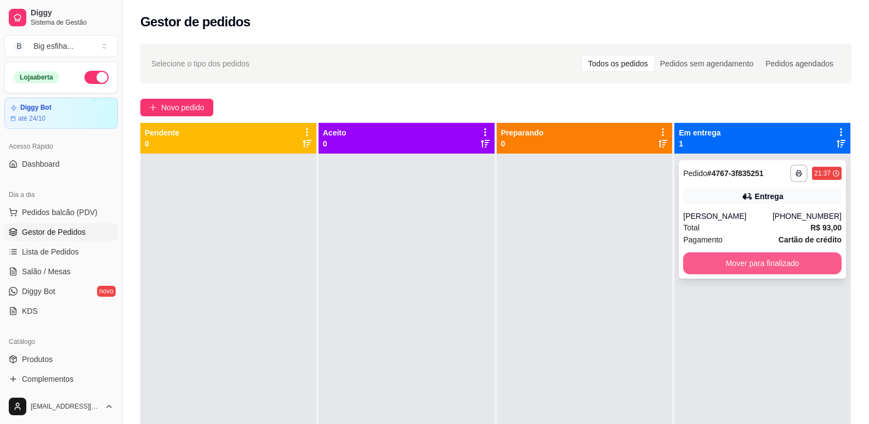
click at [726, 258] on button "Mover para finalizado" at bounding box center [762, 263] width 158 height 22
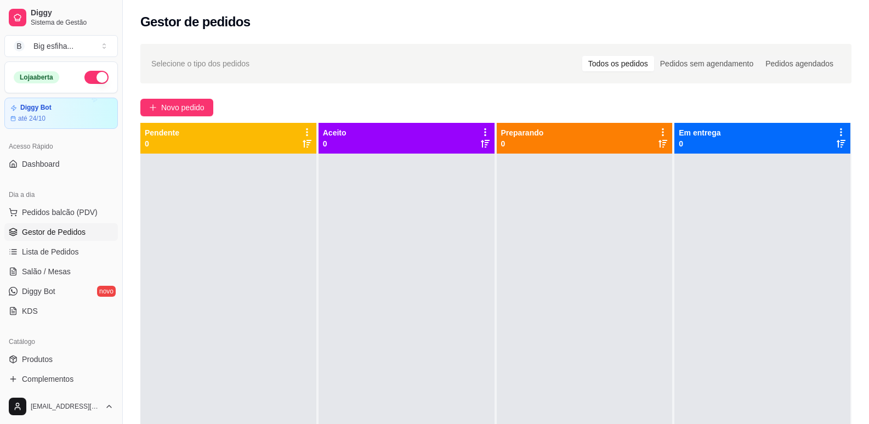
click at [47, 262] on ul "Pedidos balcão (PDV) Gestor de Pedidos Lista de Pedidos Salão / Mesas Diggy Bot…" at bounding box center [61, 261] width 114 height 116
click at [49, 267] on span "Salão / Mesas" at bounding box center [46, 271] width 49 height 11
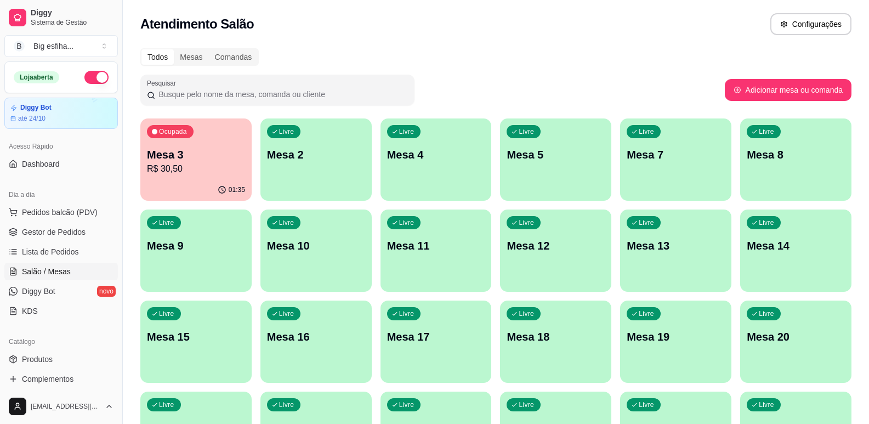
click at [276, 173] on div "Livre Mesa 2" at bounding box center [315, 152] width 111 height 69
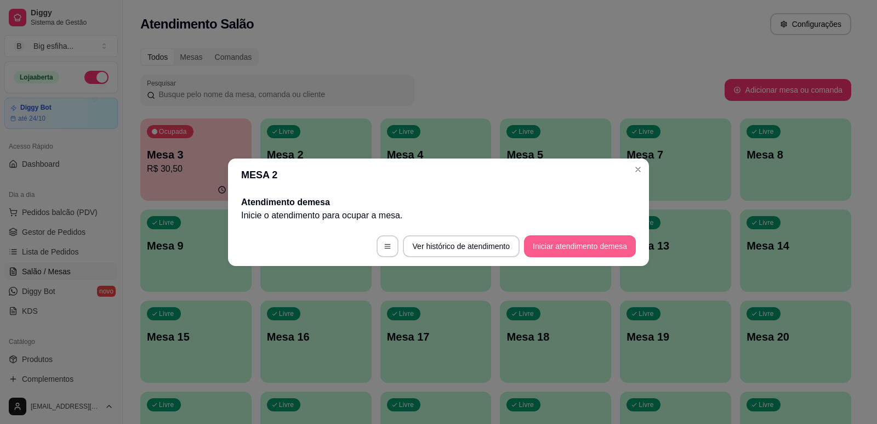
click at [578, 244] on button "Iniciar atendimento de mesa" at bounding box center [580, 246] width 112 height 22
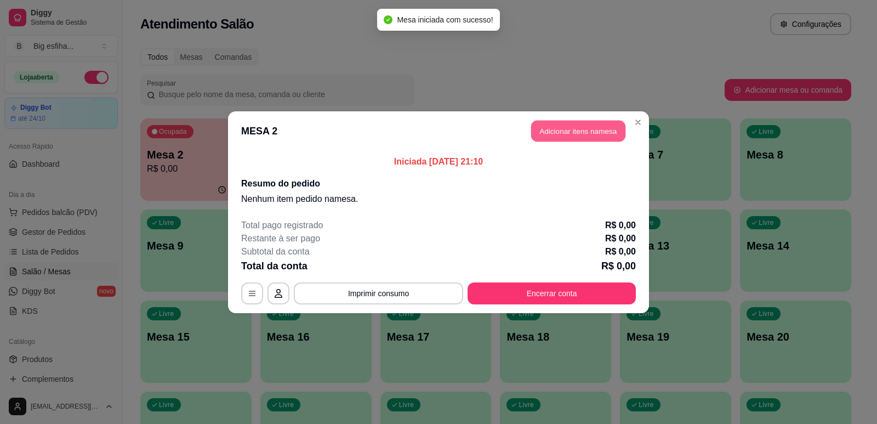
click at [568, 139] on button "Adicionar itens na mesa" at bounding box center [578, 130] width 94 height 21
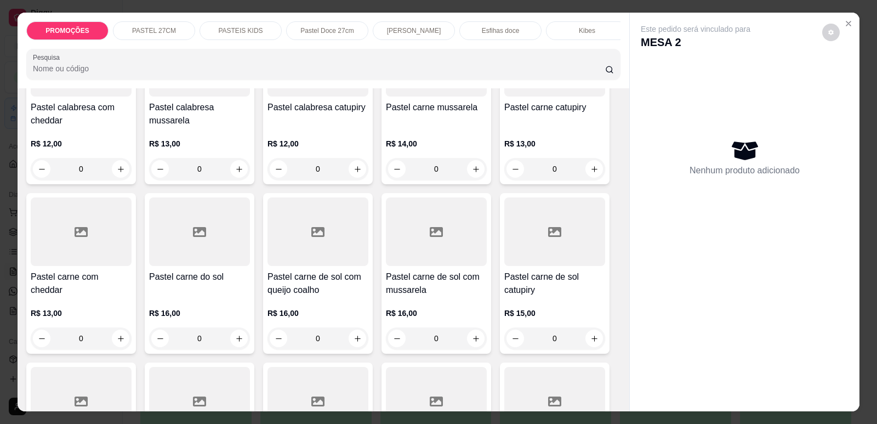
scroll to position [823, 0]
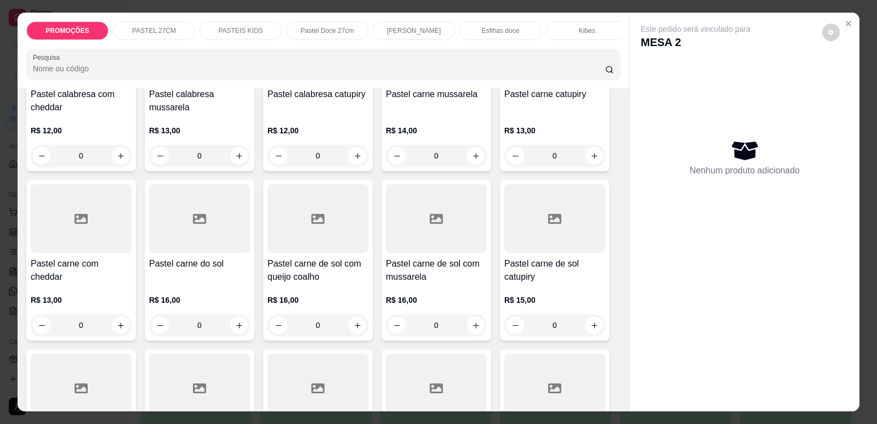
click at [573, 272] on h4 "Pastel carne de sol catupiry" at bounding box center [554, 270] width 101 height 26
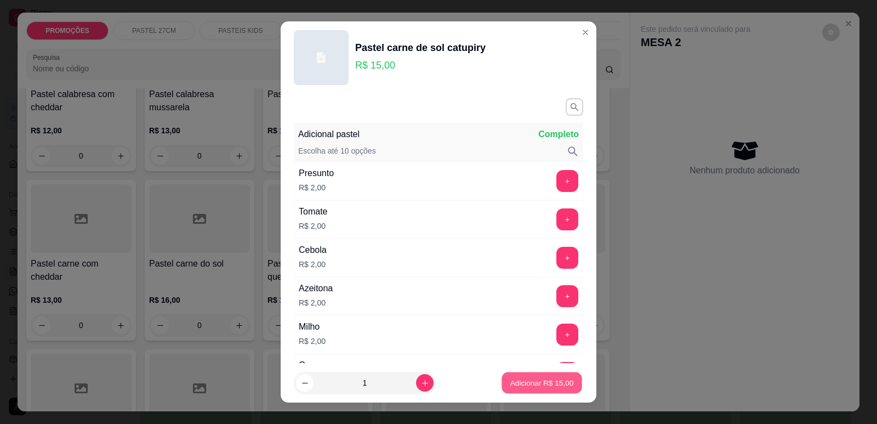
click at [544, 391] on button "Adicionar R$ 15,00" at bounding box center [542, 382] width 81 height 21
type input "1"
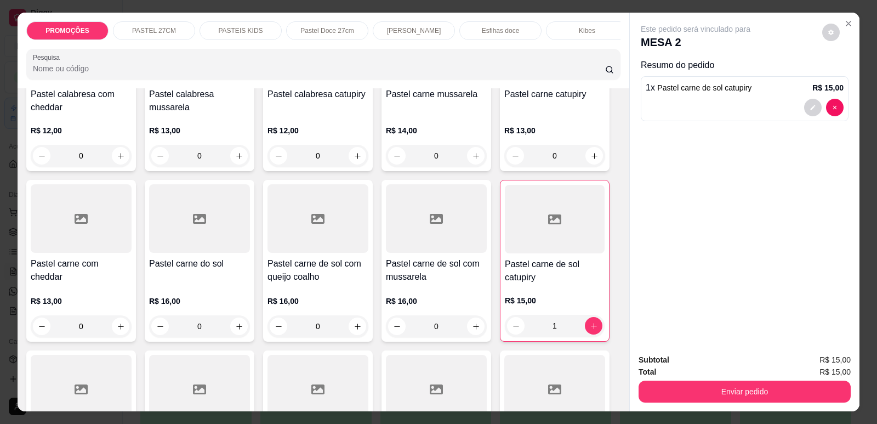
click at [684, 375] on div "Total R$ 15,00" at bounding box center [745, 372] width 212 height 12
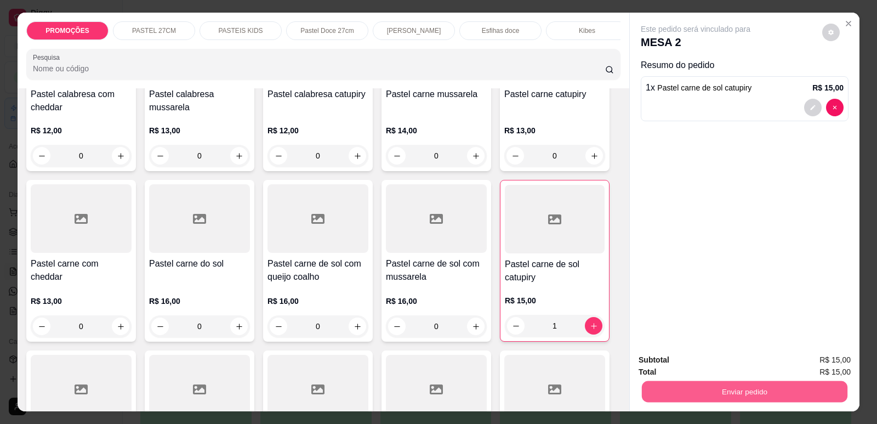
click at [683, 383] on button "Enviar pedido" at bounding box center [745, 391] width 206 height 21
click at [820, 357] on button "Enviar pedido" at bounding box center [823, 364] width 62 height 21
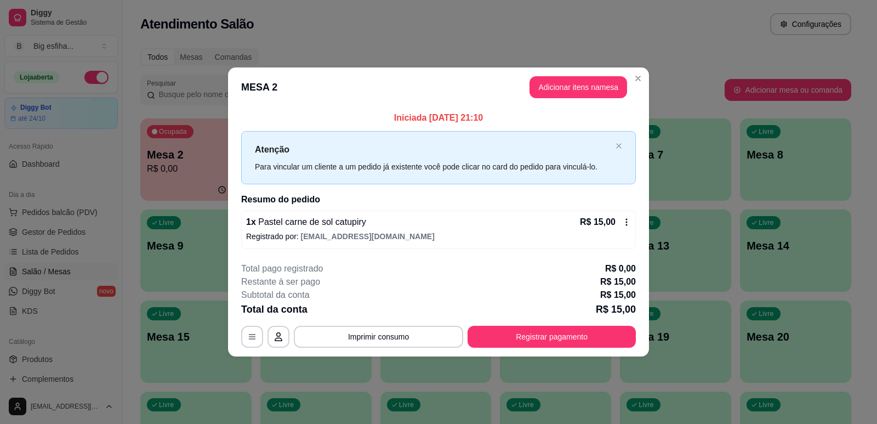
click at [535, 337] on button "Registrar pagamento" at bounding box center [552, 337] width 168 height 22
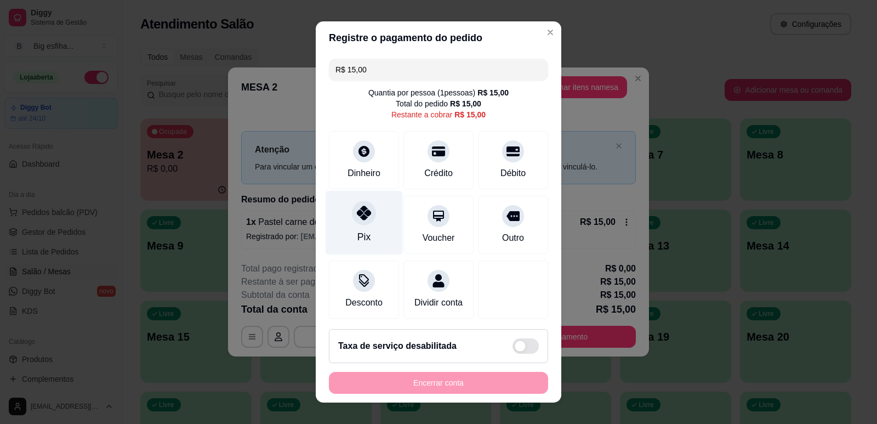
click at [352, 226] on div "Pix" at bounding box center [364, 222] width 77 height 64
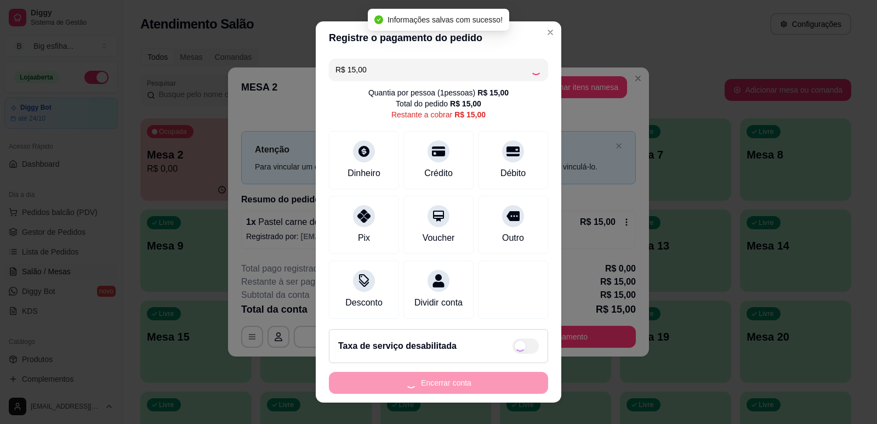
type input "R$ 0,00"
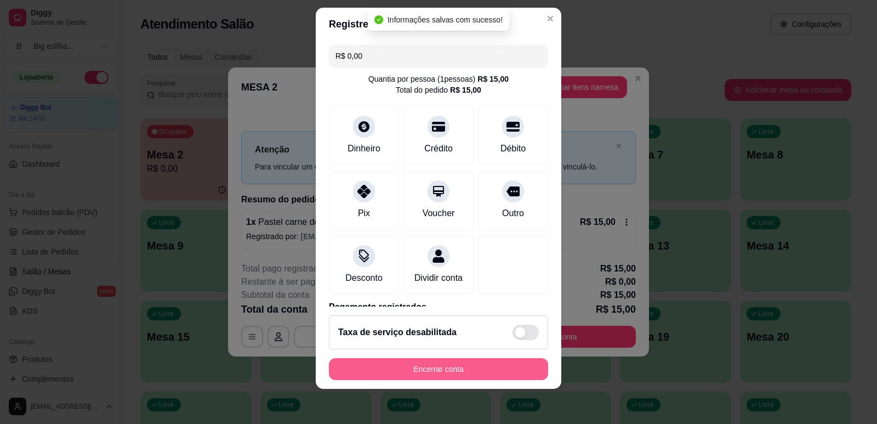
click at [425, 364] on button "Encerrar conta" at bounding box center [438, 369] width 219 height 22
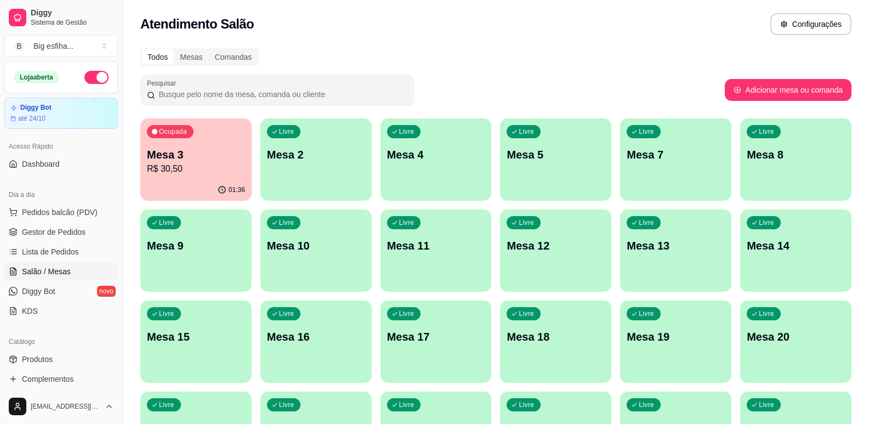
click at [196, 143] on div "Ocupada Mesa 3 R$ 30,50" at bounding box center [195, 148] width 111 height 61
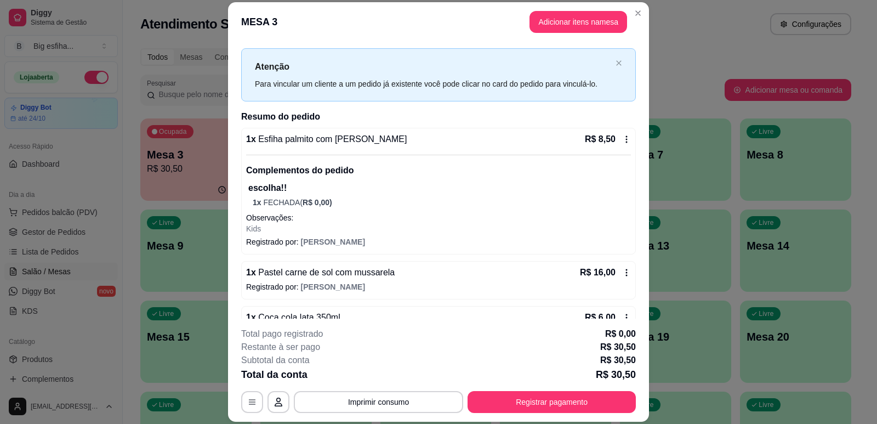
scroll to position [48, 0]
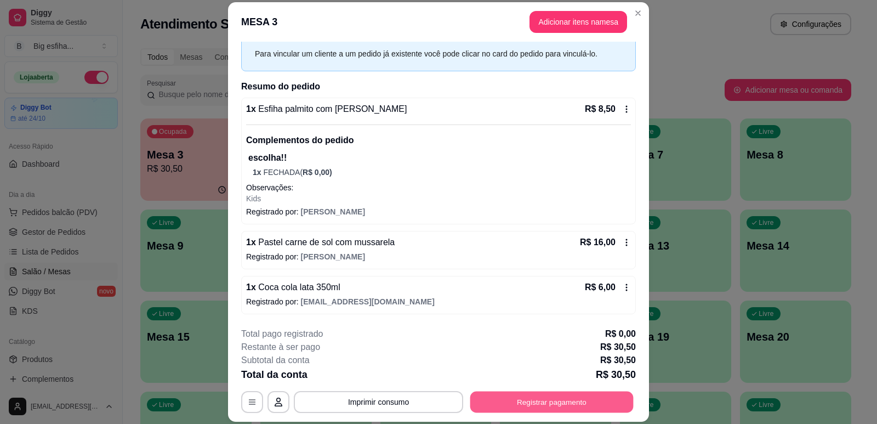
click at [491, 394] on button "Registrar pagamento" at bounding box center [551, 402] width 163 height 21
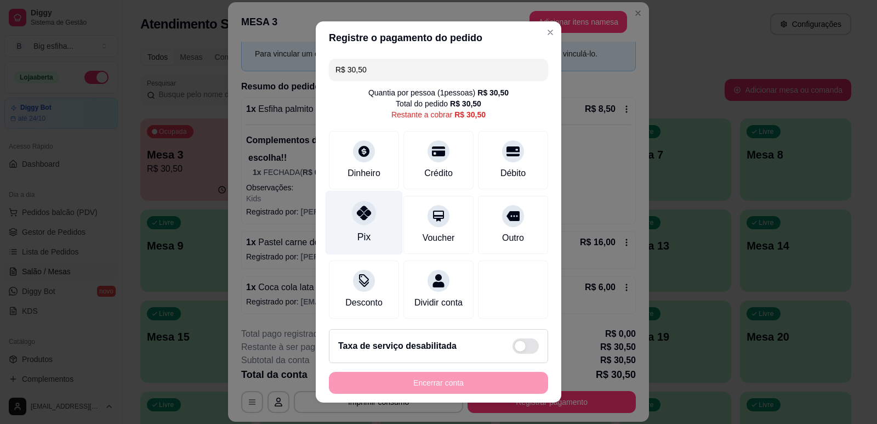
click at [337, 221] on div "Pix" at bounding box center [364, 222] width 77 height 64
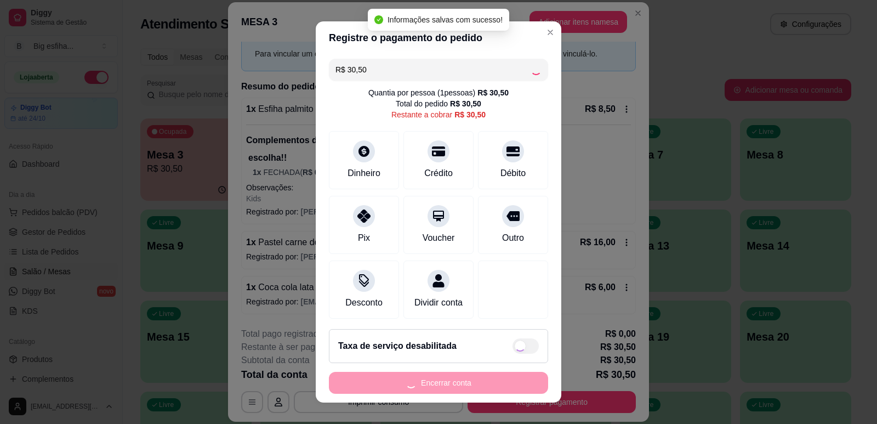
type input "R$ 0,00"
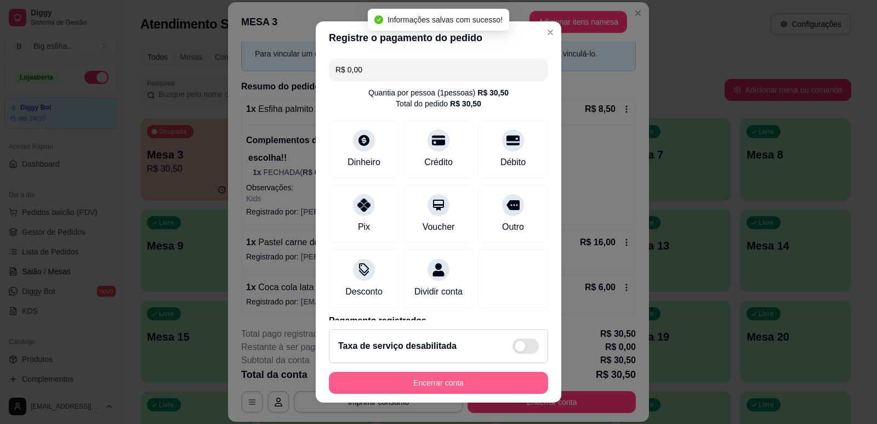
click at [413, 384] on button "Encerrar conta" at bounding box center [438, 383] width 219 height 22
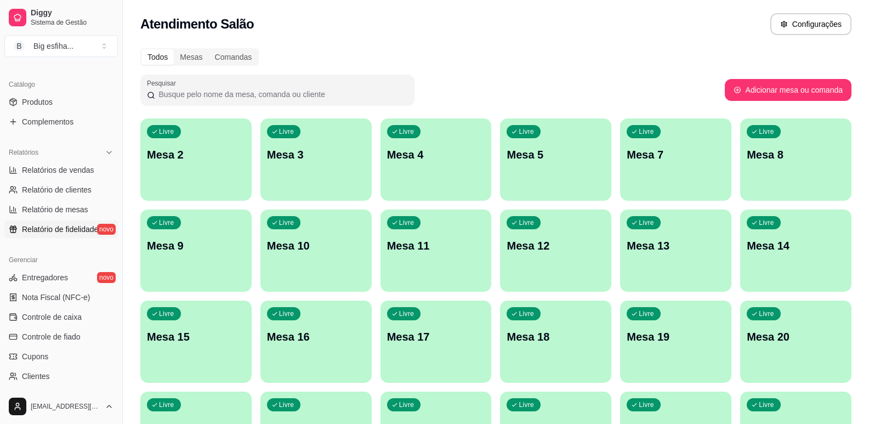
scroll to position [274, 0]
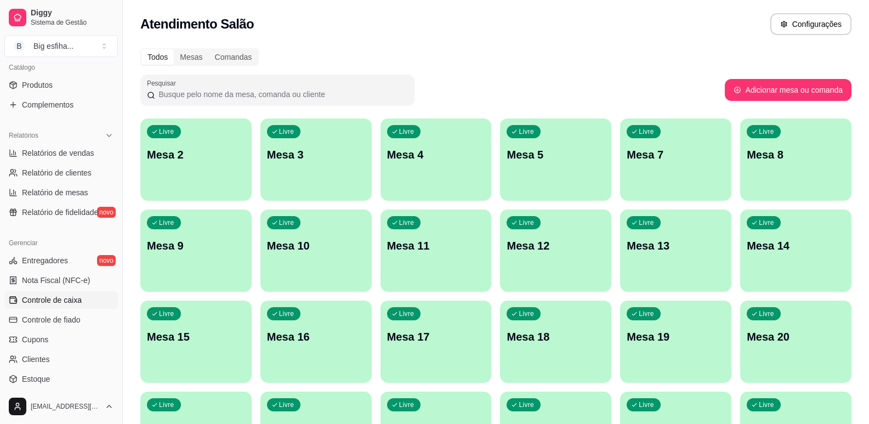
click at [76, 305] on link "Controle de caixa" at bounding box center [61, 300] width 114 height 18
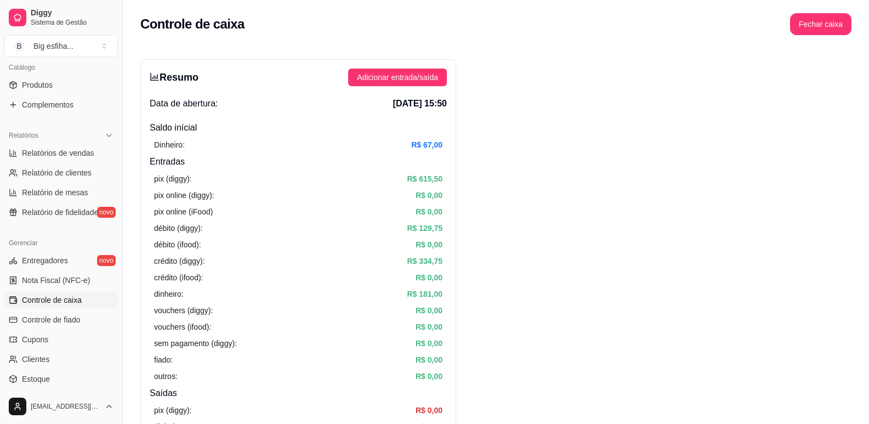
click at [287, 163] on h4 "Entradas" at bounding box center [298, 161] width 297 height 13
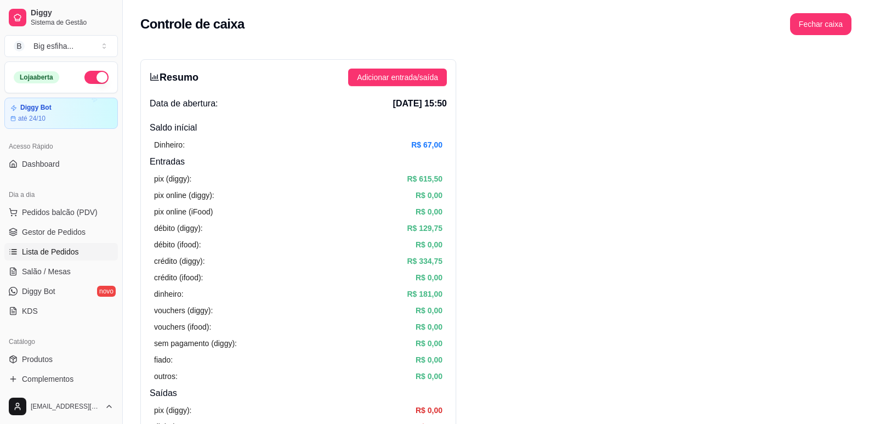
click at [54, 251] on span "Lista de Pedidos" at bounding box center [50, 251] width 57 height 11
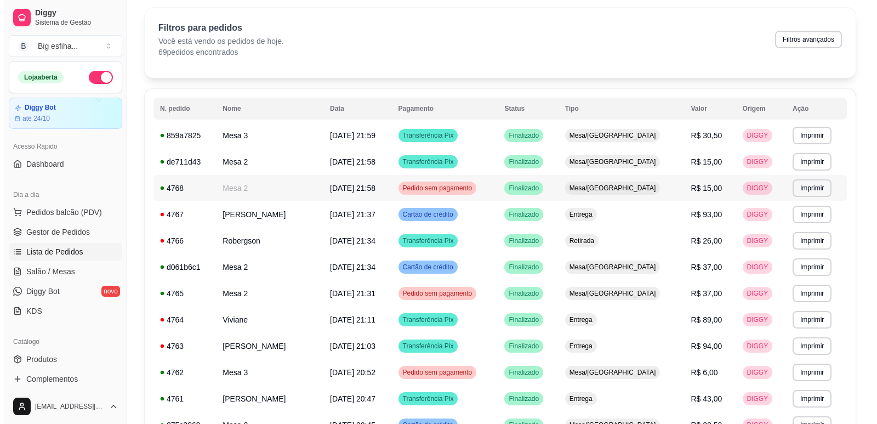
scroll to position [55, 0]
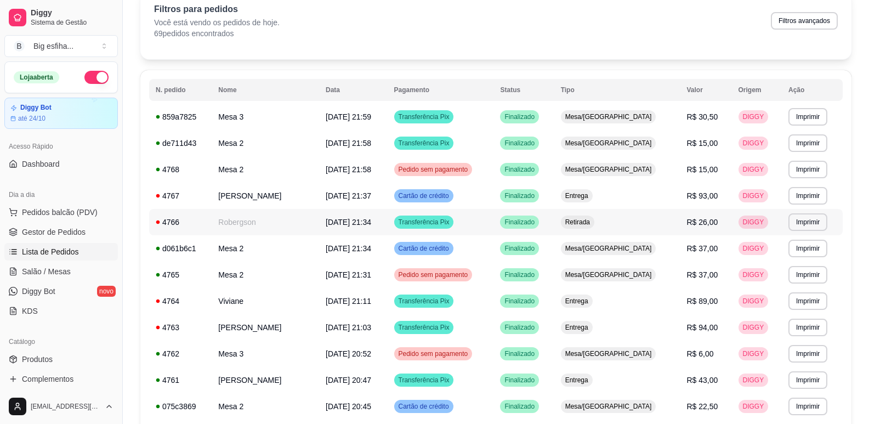
click at [594, 226] on div "Retirada" at bounding box center [577, 221] width 33 height 13
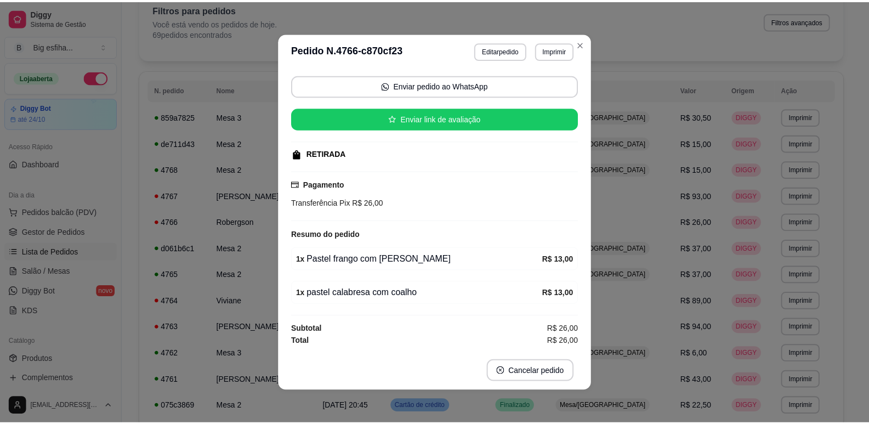
scroll to position [2, 0]
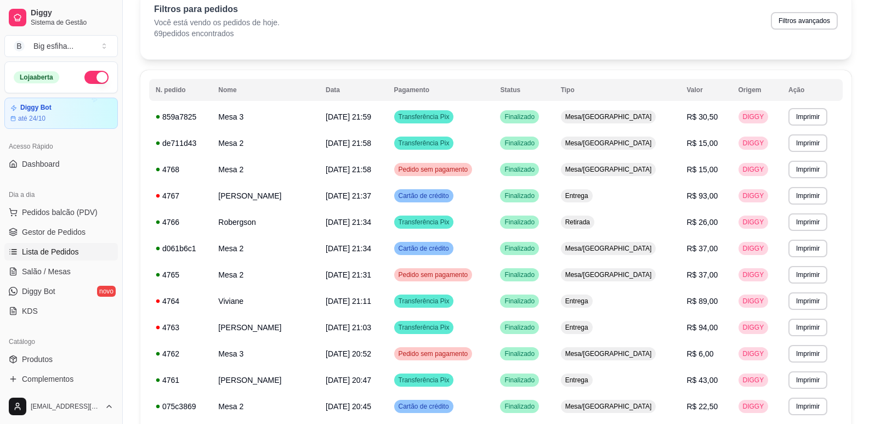
click at [85, 223] on ul "Pedidos balcão (PDV) Gestor de Pedidos Lista de Pedidos Salão / Mesas Diggy Bot…" at bounding box center [61, 261] width 114 height 116
click at [84, 230] on link "Gestor de Pedidos" at bounding box center [61, 232] width 114 height 18
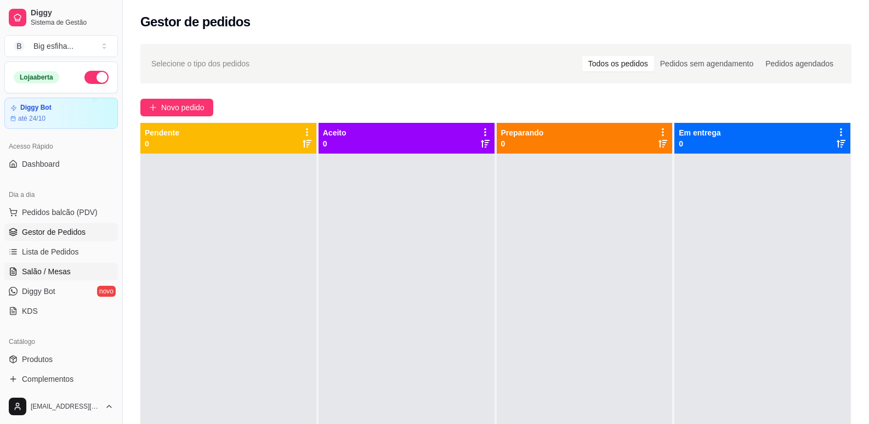
click at [80, 267] on link "Salão / Mesas" at bounding box center [61, 272] width 114 height 18
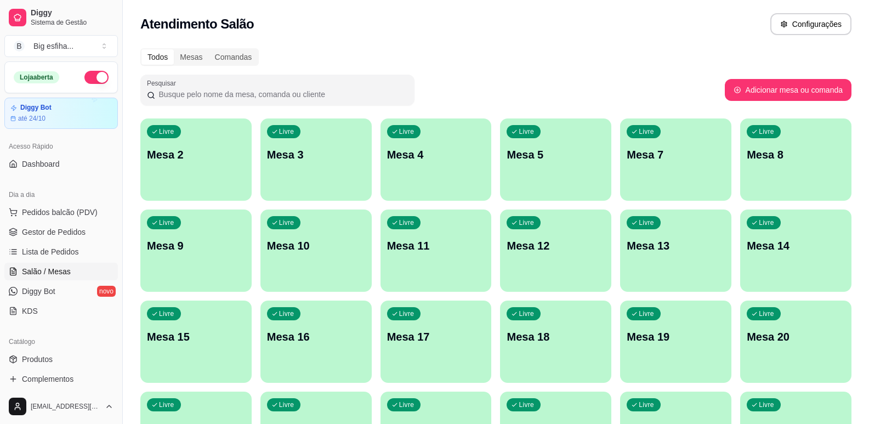
click at [179, 159] on p "Mesa 2" at bounding box center [196, 154] width 98 height 15
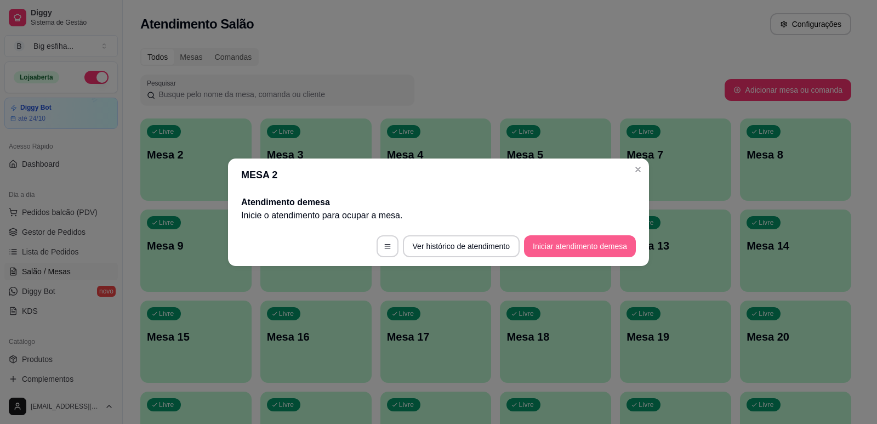
click at [597, 237] on button "Iniciar atendimento de mesa" at bounding box center [580, 246] width 112 height 22
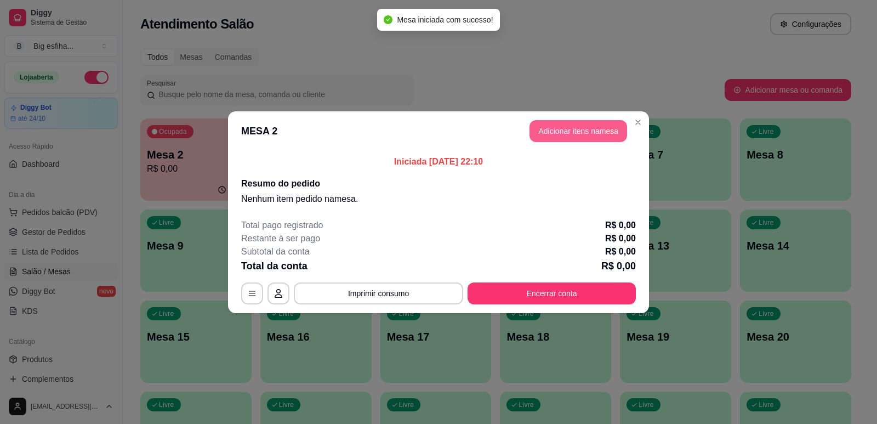
click at [560, 123] on button "Adicionar itens na mesa" at bounding box center [579, 131] width 98 height 22
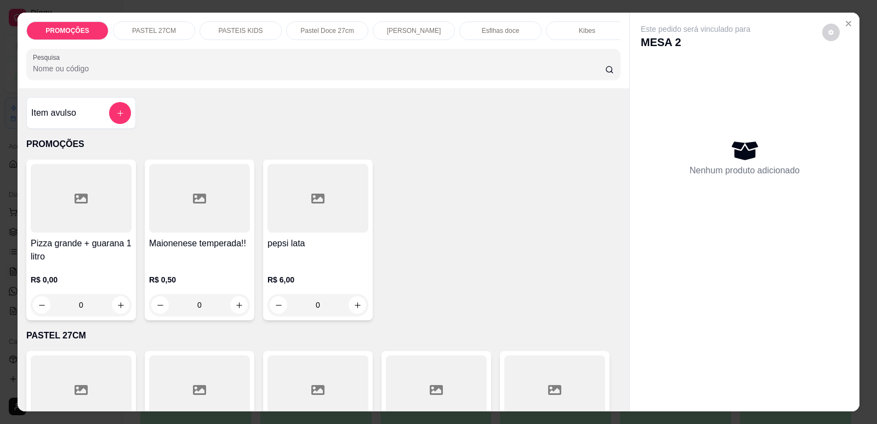
scroll to position [0, 441]
click at [248, 27] on p "Pizzas tradicionais" at bounding box center [233, 30] width 54 height 9
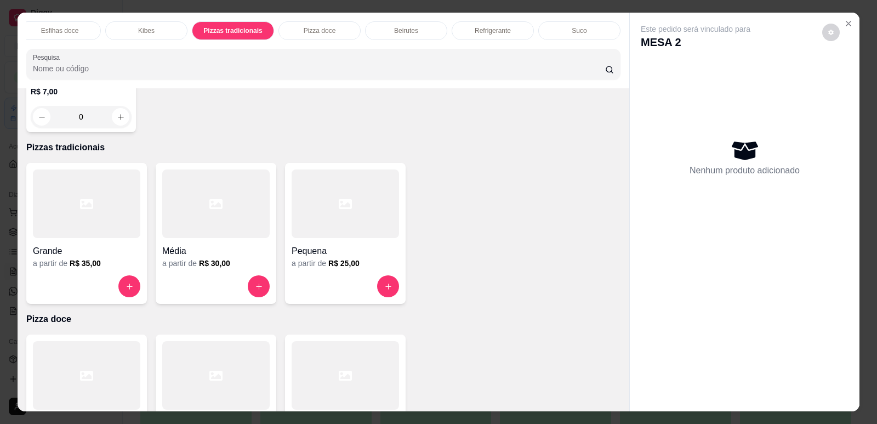
scroll to position [22, 0]
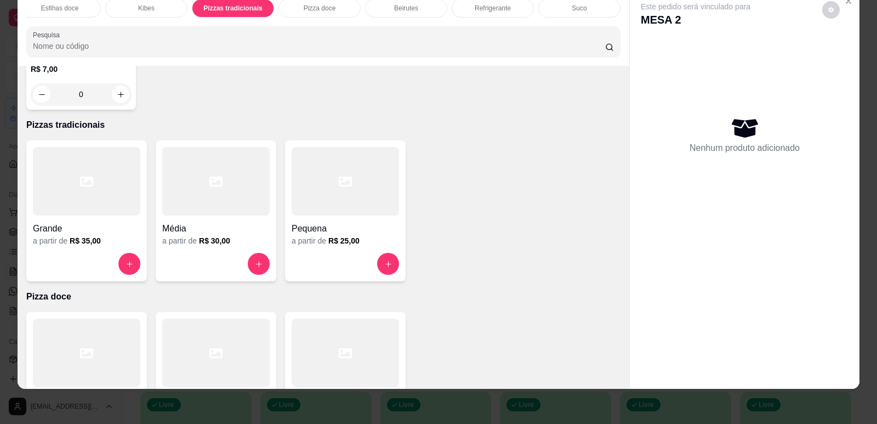
click at [357, 235] on div "a partir de R$ 25,00" at bounding box center [345, 240] width 107 height 11
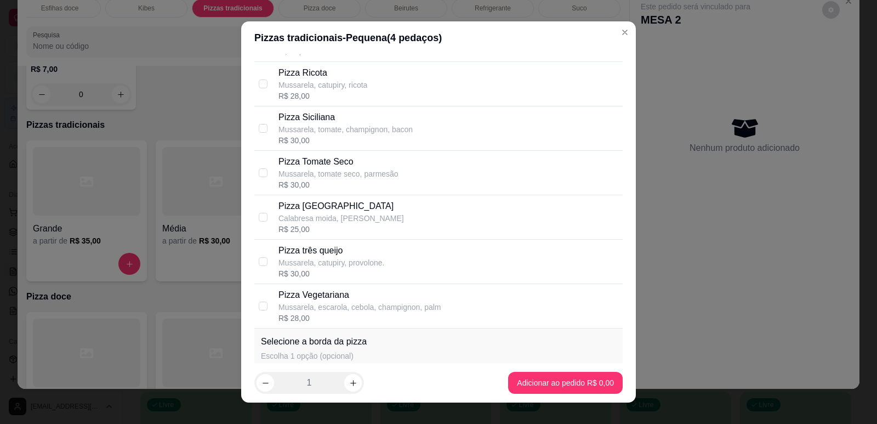
scroll to position [1481, 0]
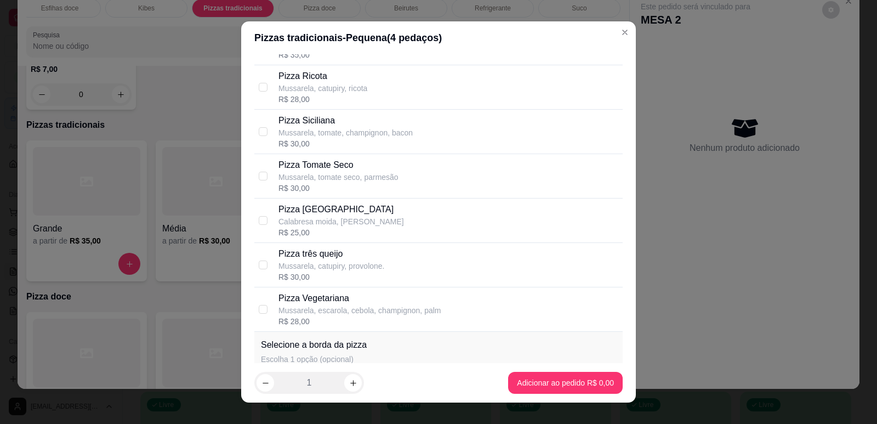
click at [391, 216] on div "Pizza Toscana Calabresa moida, mussarela R$ 25,00" at bounding box center [449, 220] width 340 height 35
checkbox input "true"
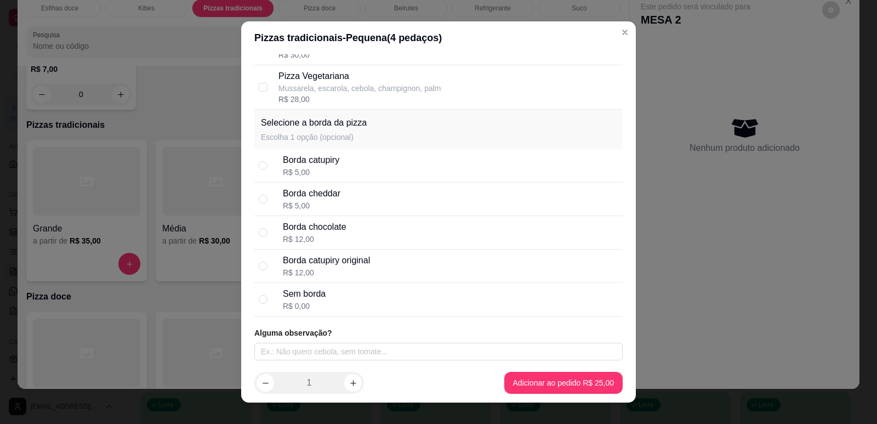
scroll to position [1704, 0]
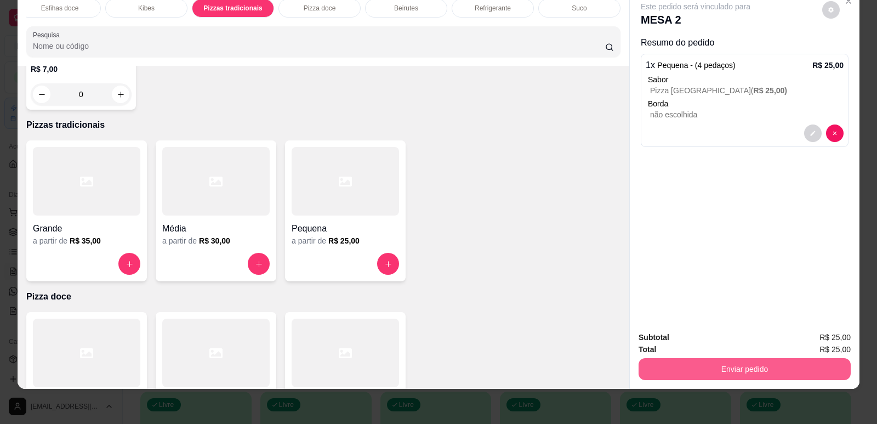
click at [679, 374] on button "Enviar pedido" at bounding box center [745, 369] width 212 height 22
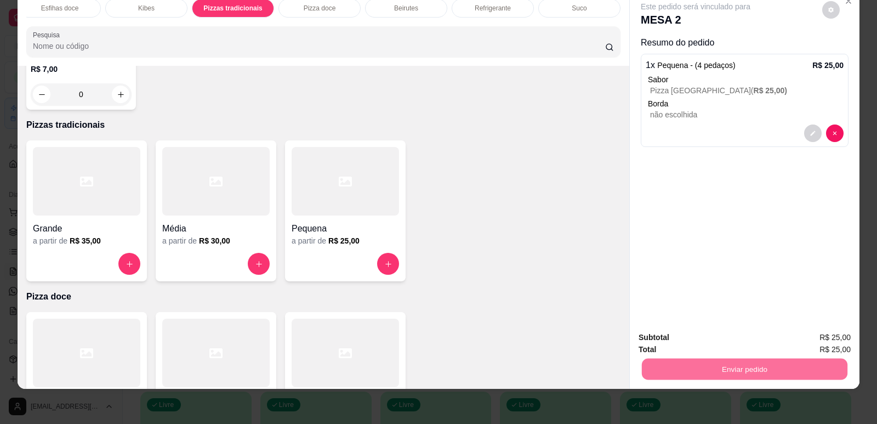
click at [823, 341] on button "Enviar pedido" at bounding box center [822, 342] width 60 height 20
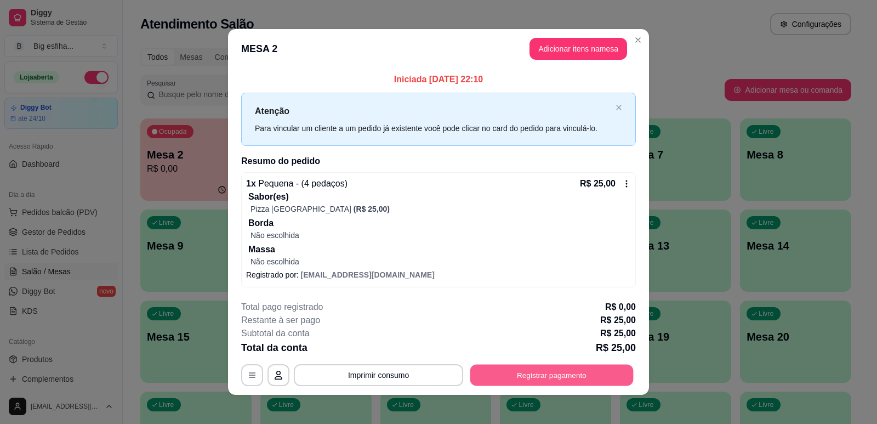
click at [578, 377] on button "Registrar pagamento" at bounding box center [551, 375] width 163 height 21
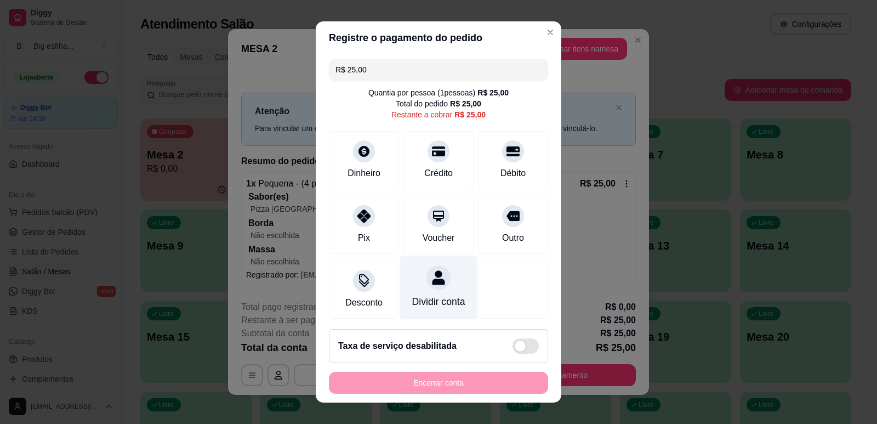
scroll to position [15, 0]
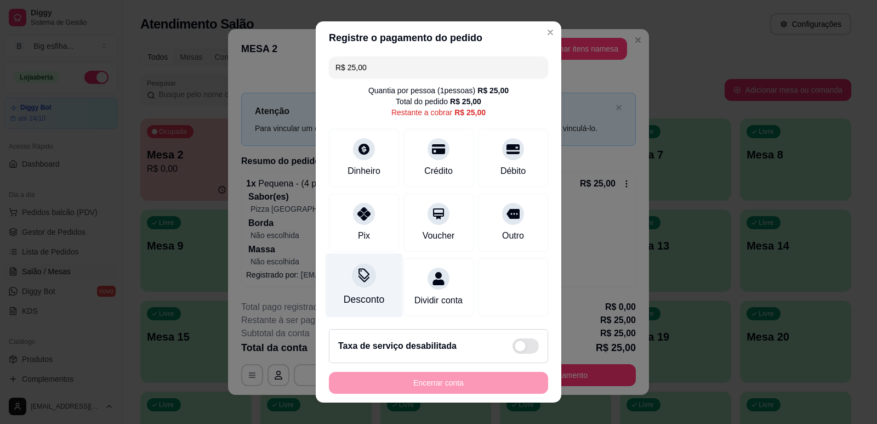
click at [365, 275] on div "Desconto" at bounding box center [364, 285] width 77 height 64
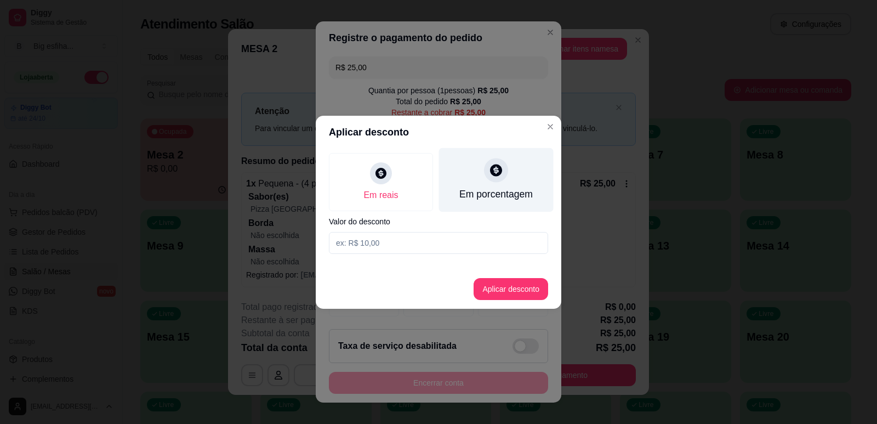
click at [509, 183] on div "Em porcentagem" at bounding box center [496, 180] width 115 height 64
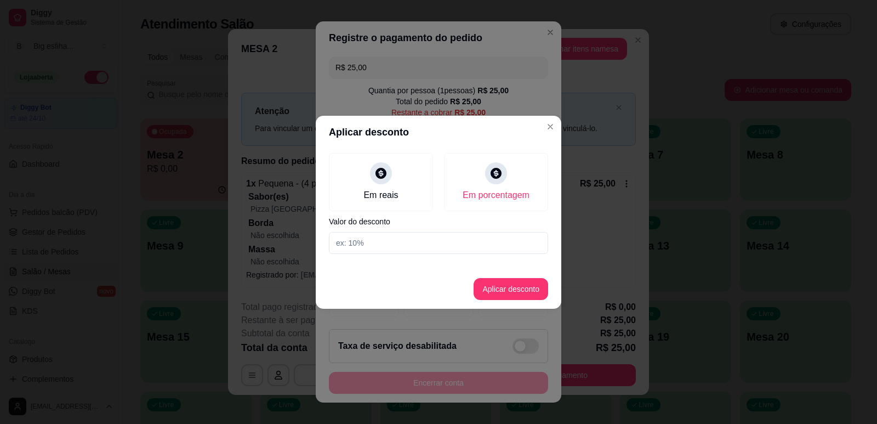
click at [447, 245] on input at bounding box center [438, 243] width 219 height 22
type input "30"
click at [500, 285] on button "Aplicar desconto" at bounding box center [511, 289] width 75 height 22
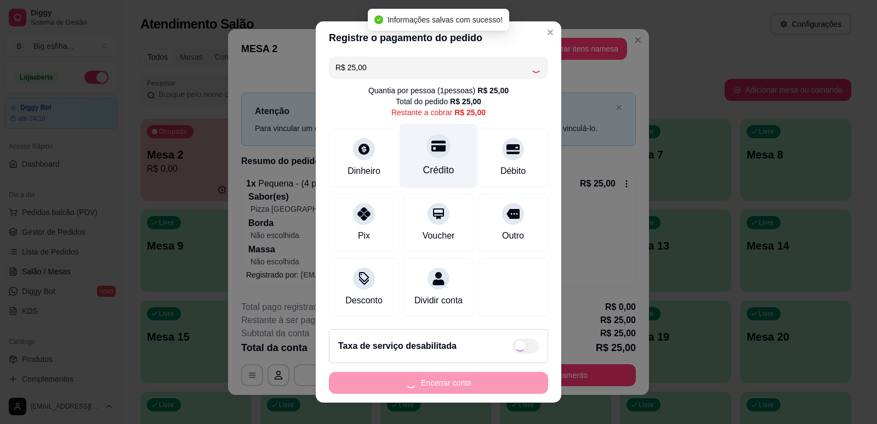
type input "R$ 17,50"
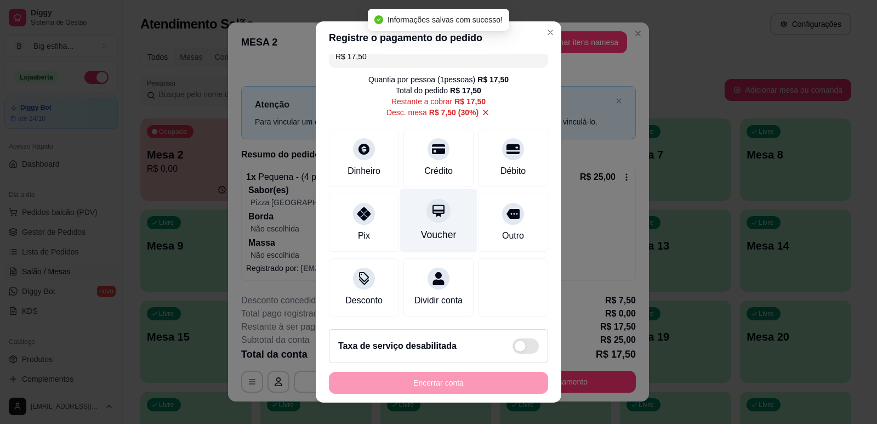
scroll to position [26, 0]
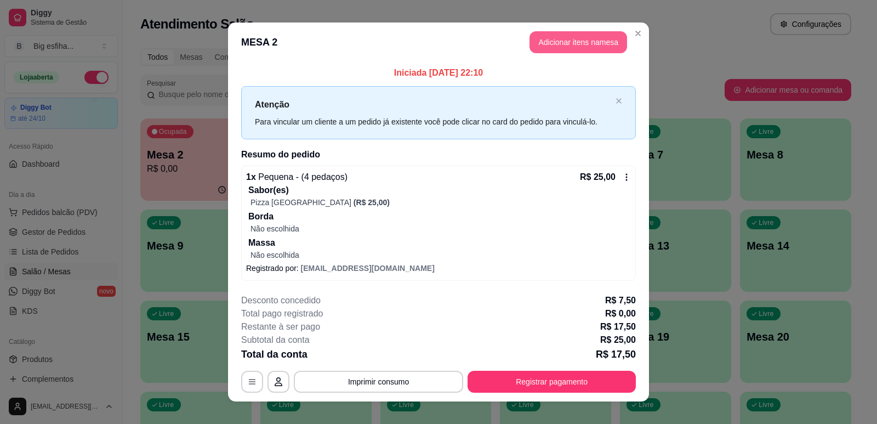
click at [576, 46] on button "Adicionar itens na mesa" at bounding box center [579, 42] width 98 height 22
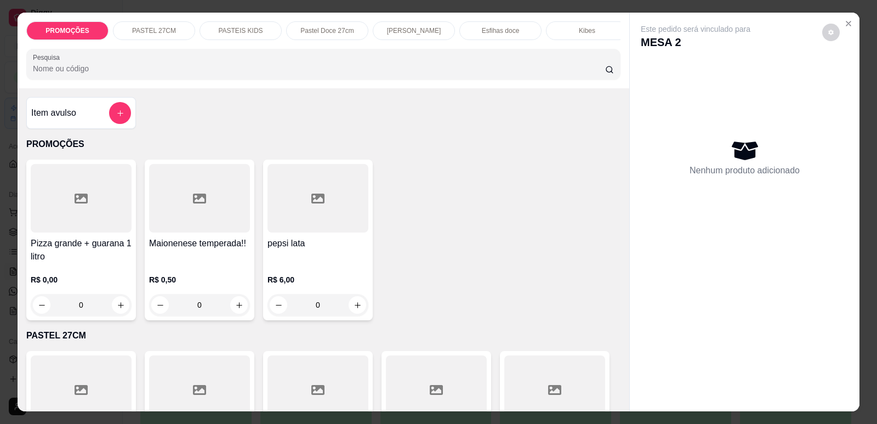
scroll to position [0, 441]
click at [232, 31] on p "Pizzas tradicionais" at bounding box center [233, 30] width 54 height 9
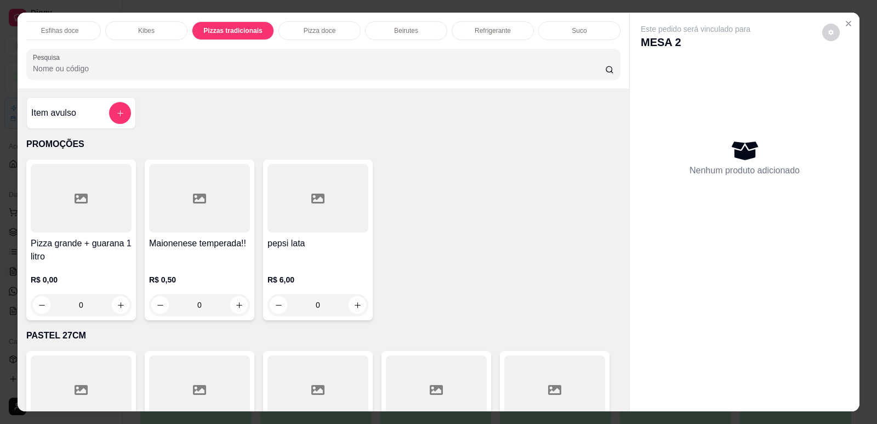
scroll to position [22, 0]
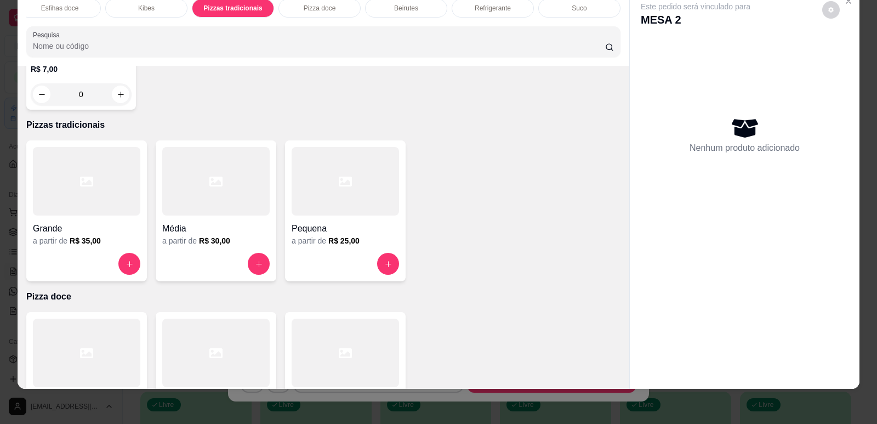
click at [285, 194] on div "Pequena a partir de R$ 25,00" at bounding box center [345, 210] width 121 height 141
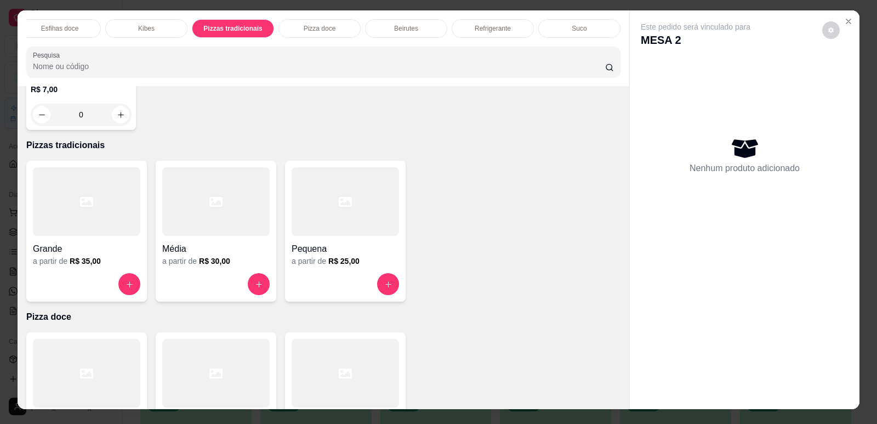
scroll to position [0, 0]
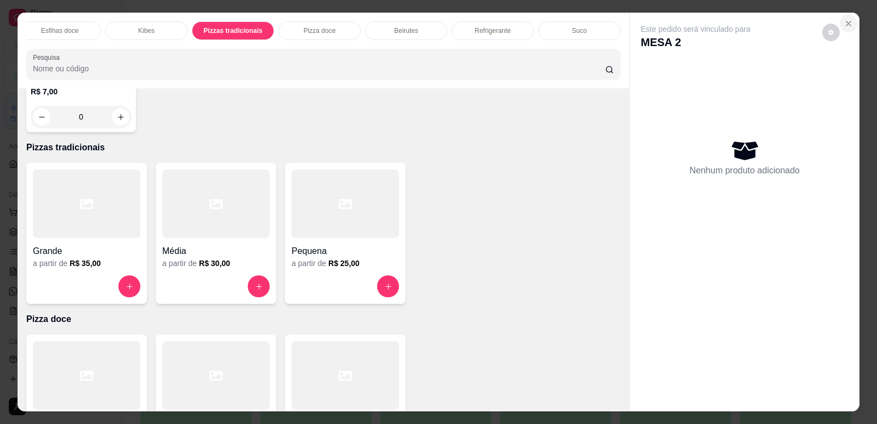
click at [846, 21] on icon "Close" at bounding box center [848, 23] width 9 height 9
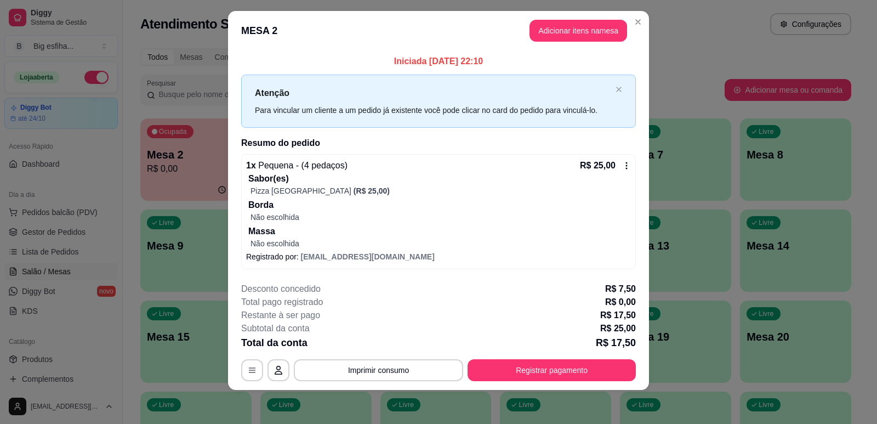
scroll to position [13, 0]
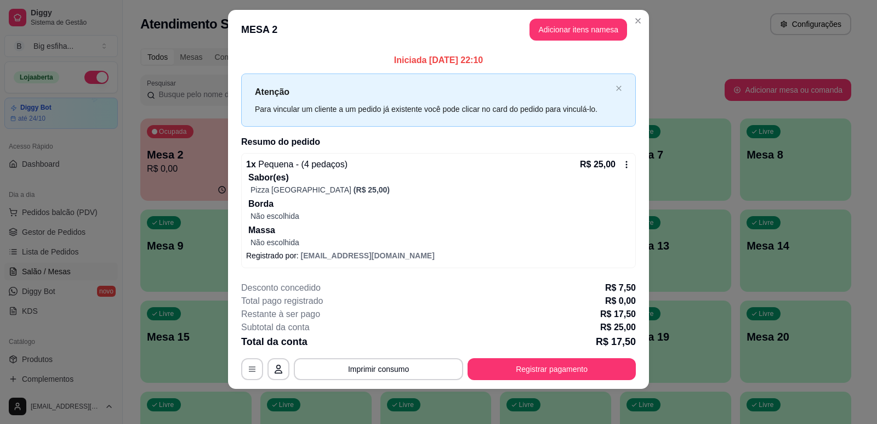
click at [588, 355] on div "**********" at bounding box center [438, 330] width 395 height 99
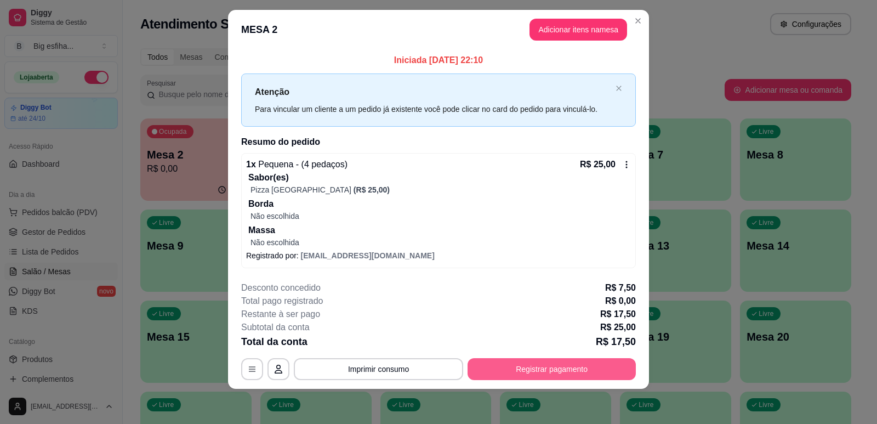
click at [594, 369] on button "Registrar pagamento" at bounding box center [552, 369] width 168 height 22
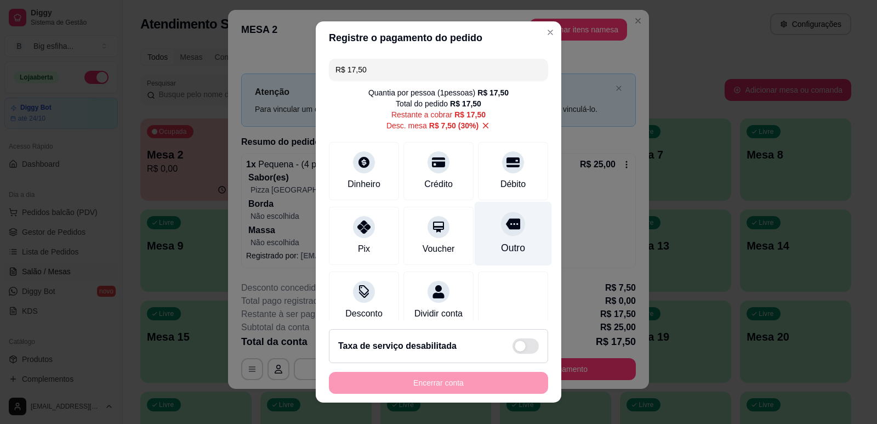
click at [485, 240] on div "Outro" at bounding box center [513, 233] width 77 height 64
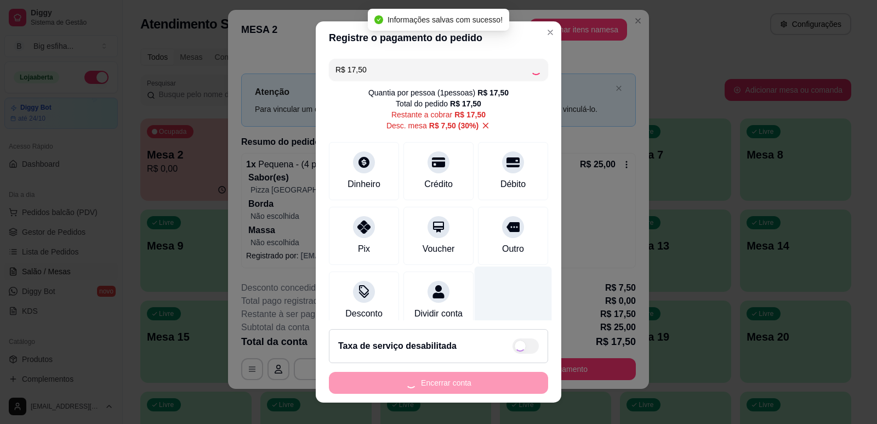
type input "R$ 0,00"
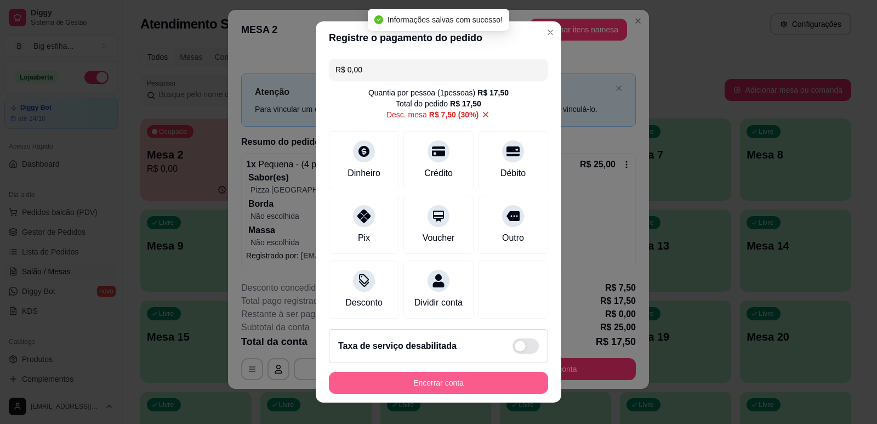
click at [421, 391] on button "Encerrar conta" at bounding box center [438, 383] width 219 height 22
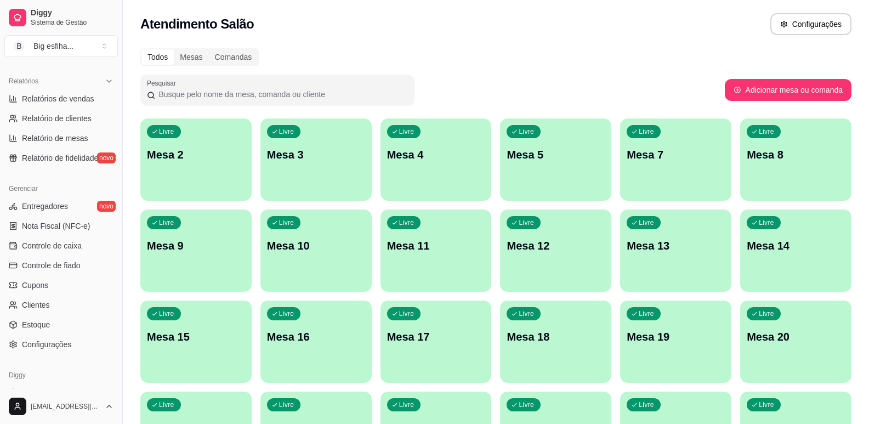
scroll to position [329, 0]
click at [70, 261] on span "Controle de fiado" at bounding box center [51, 264] width 59 height 11
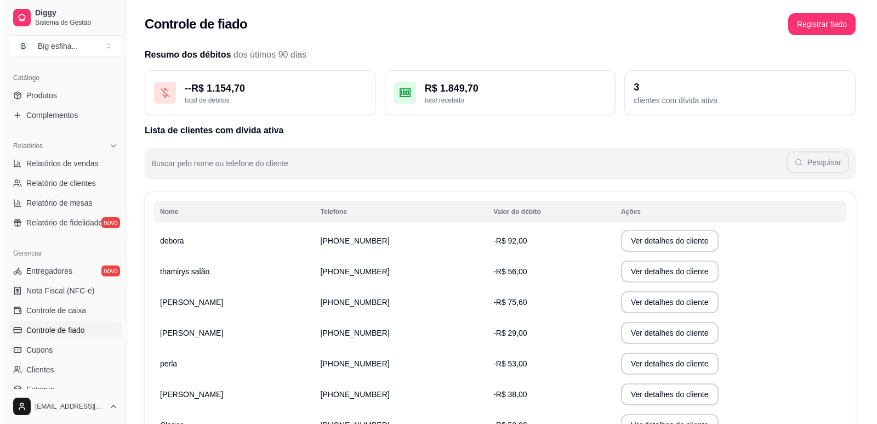
scroll to position [55, 0]
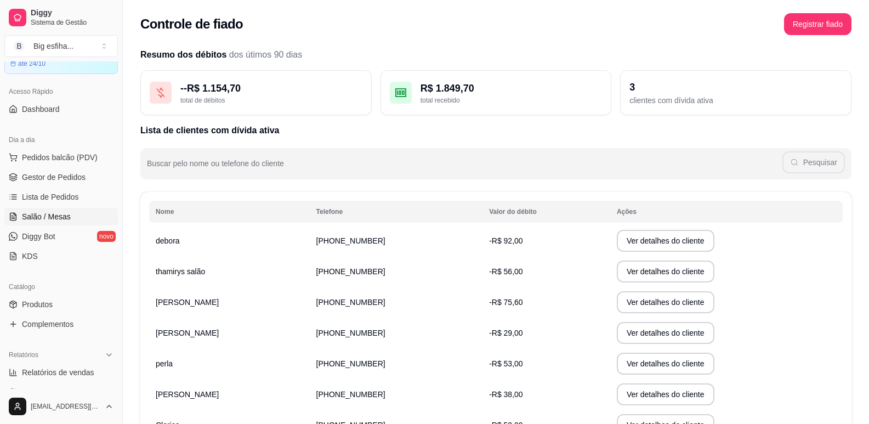
click at [42, 210] on link "Salão / Mesas" at bounding box center [61, 217] width 114 height 18
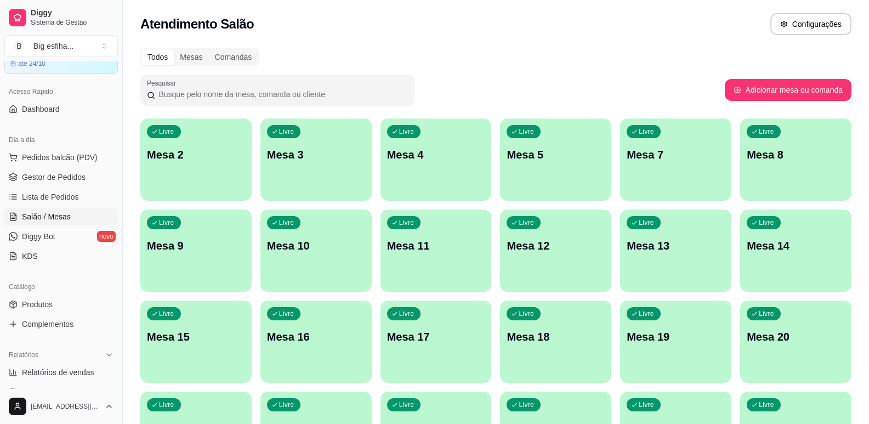
click at [228, 181] on div "Livre Mesa 2" at bounding box center [195, 152] width 111 height 69
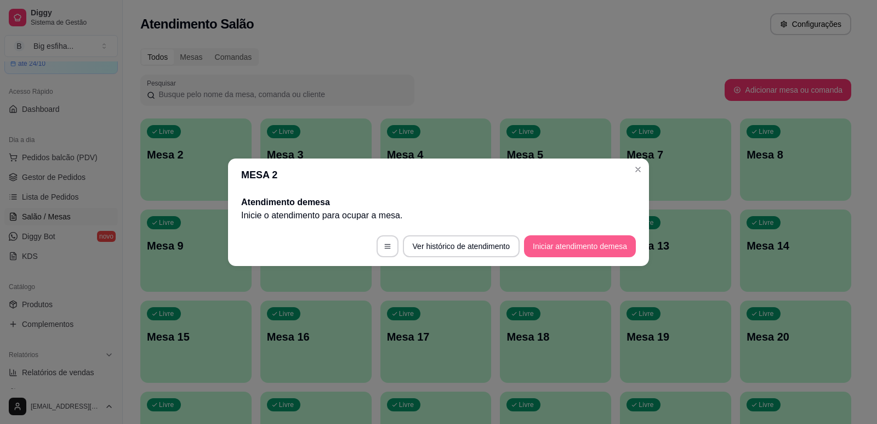
click at [546, 240] on button "Iniciar atendimento de mesa" at bounding box center [580, 246] width 112 height 22
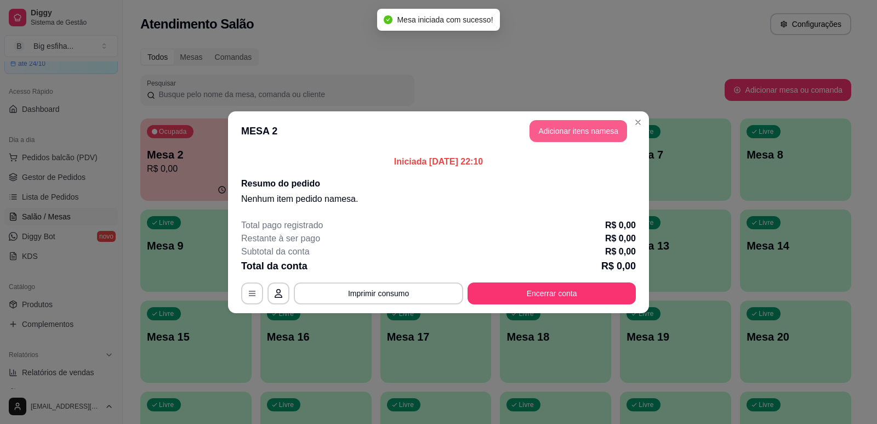
click at [585, 130] on button "Adicionar itens na mesa" at bounding box center [579, 131] width 98 height 22
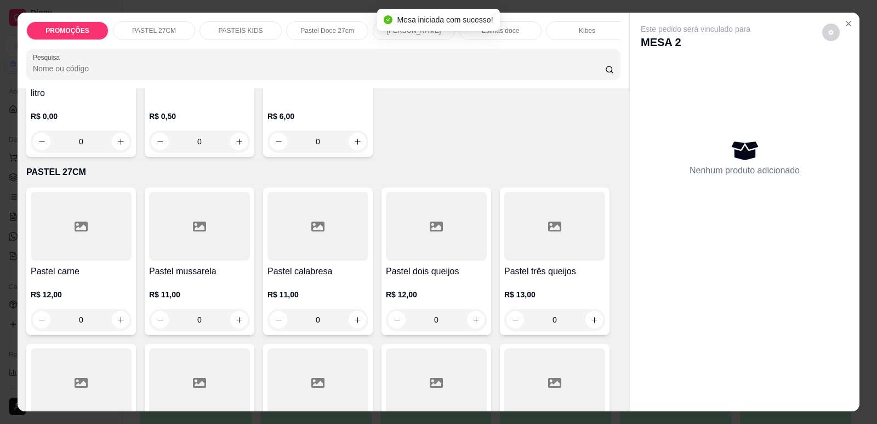
scroll to position [165, 0]
click at [83, 287] on div "R$ 12,00 0" at bounding box center [81, 303] width 101 height 53
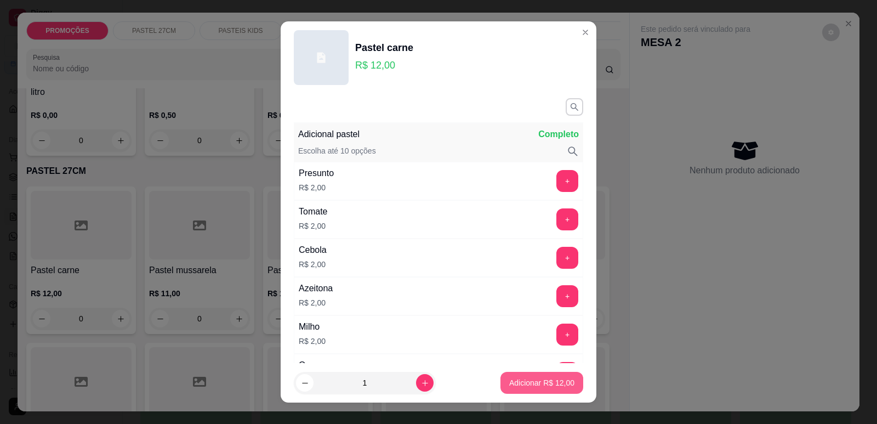
click at [546, 385] on p "Adicionar R$ 12,00" at bounding box center [541, 382] width 65 height 11
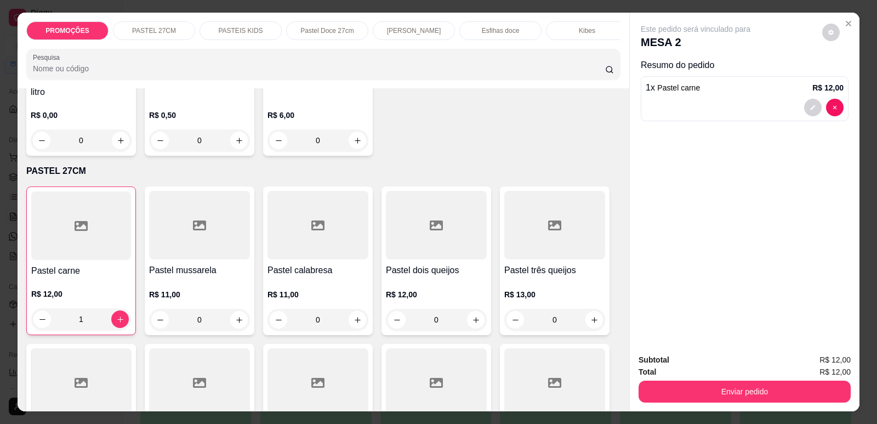
type input "1"
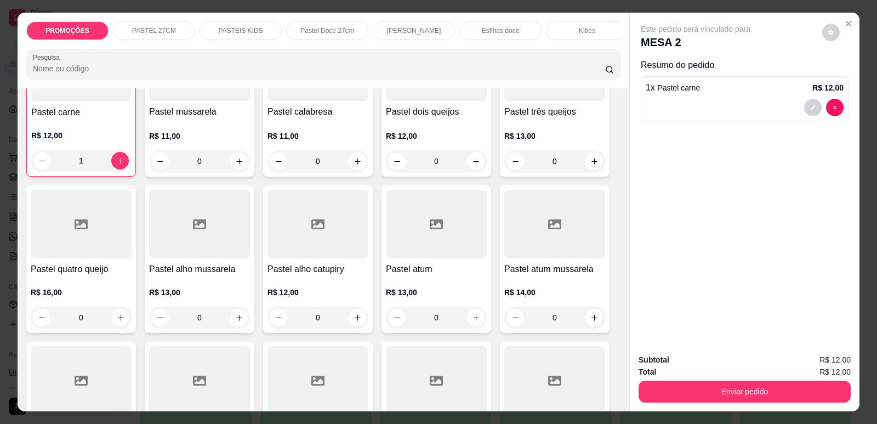
scroll to position [329, 0]
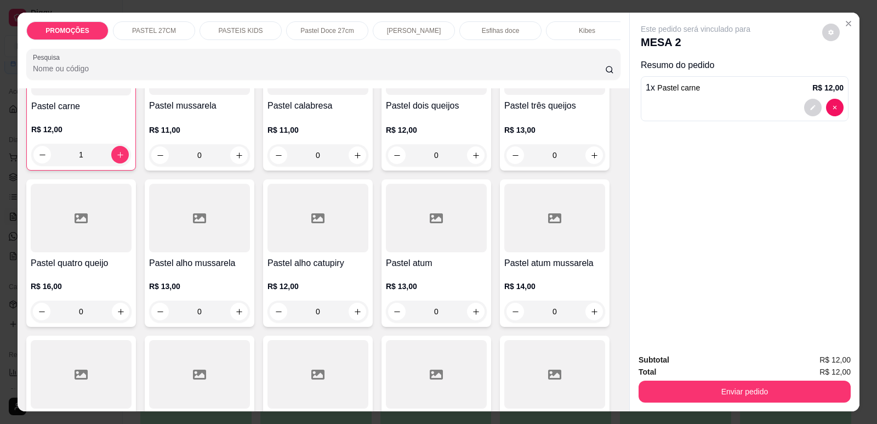
click at [35, 159] on div "1" at bounding box center [81, 155] width 100 height 22
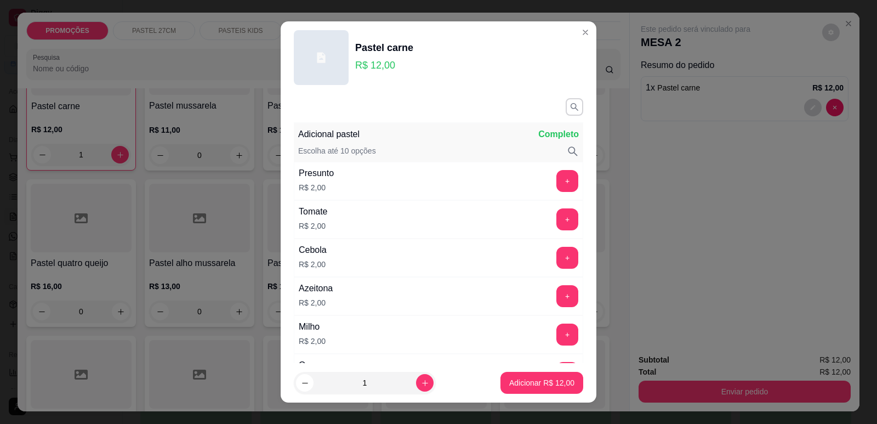
click at [299, 387] on button "decrease-product-quantity" at bounding box center [305, 383] width 18 height 18
type input "0"
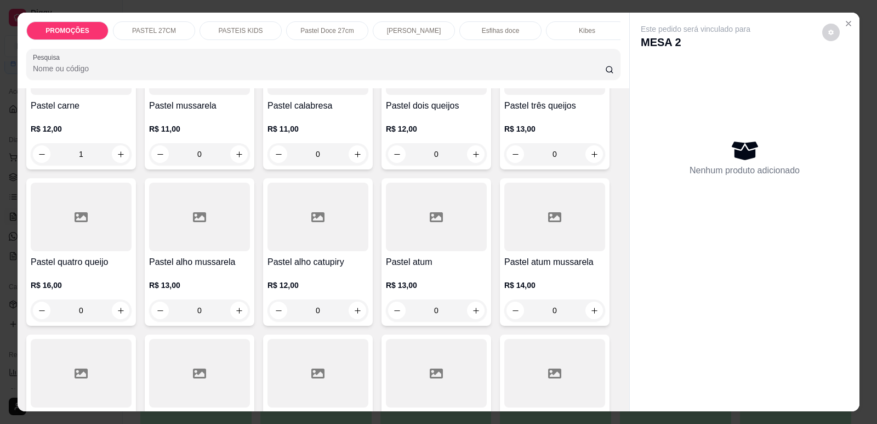
type input "0"
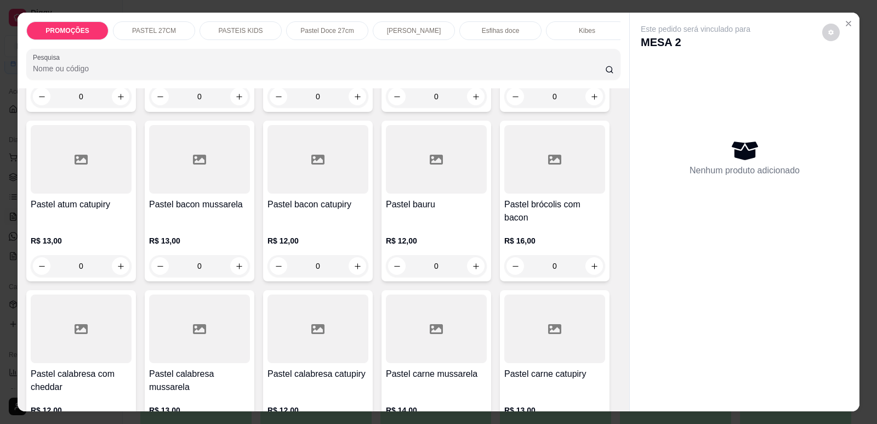
scroll to position [548, 0]
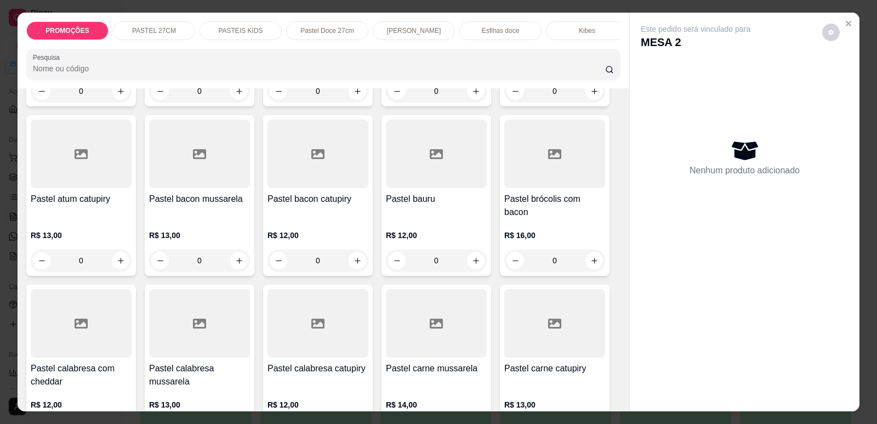
click at [419, 223] on div "R$ 12,00 0" at bounding box center [436, 245] width 101 height 53
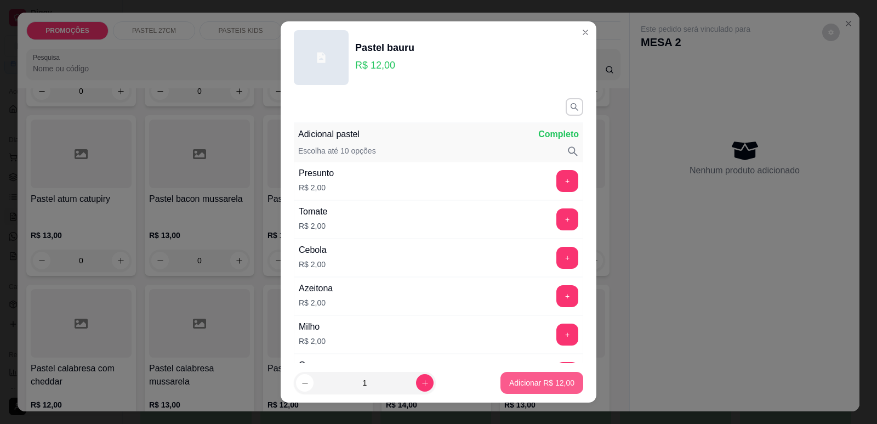
click at [523, 386] on p "Adicionar R$ 12,00" at bounding box center [541, 382] width 65 height 11
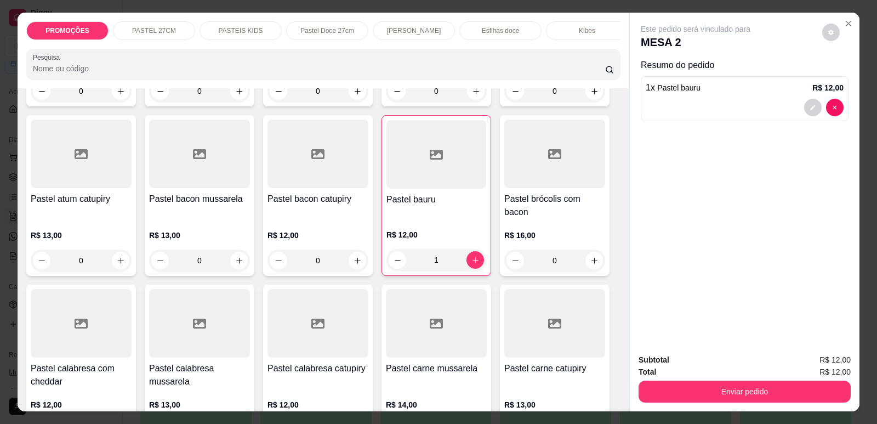
type input "1"
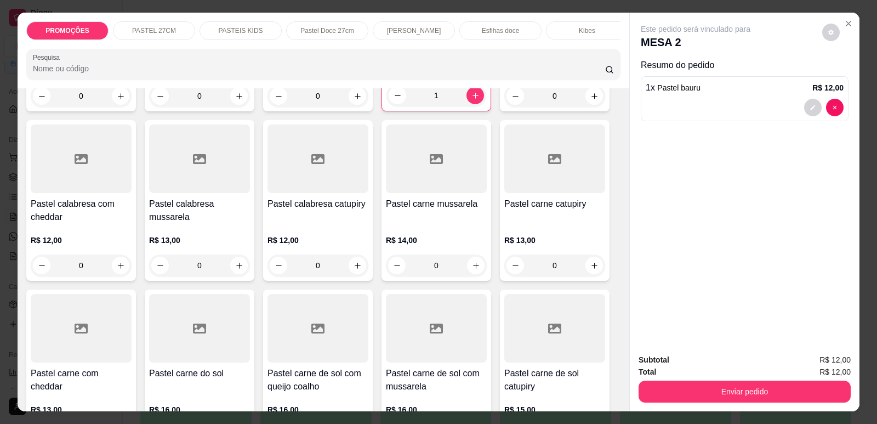
scroll to position [768, 0]
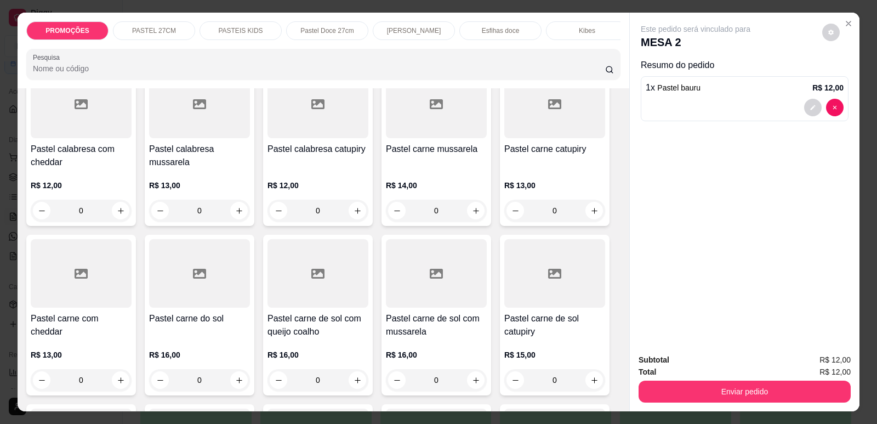
click at [418, 185] on p "R$ 14,00" at bounding box center [436, 185] width 101 height 11
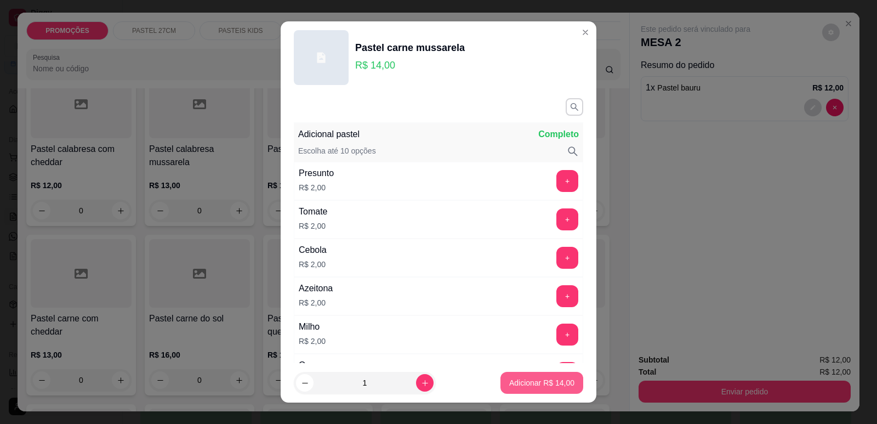
click at [538, 382] on p "Adicionar R$ 14,00" at bounding box center [541, 382] width 65 height 11
type input "1"
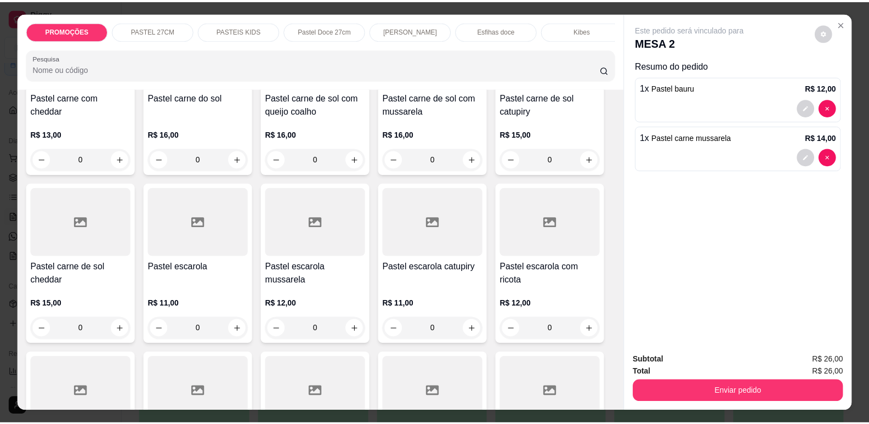
scroll to position [1042, 0]
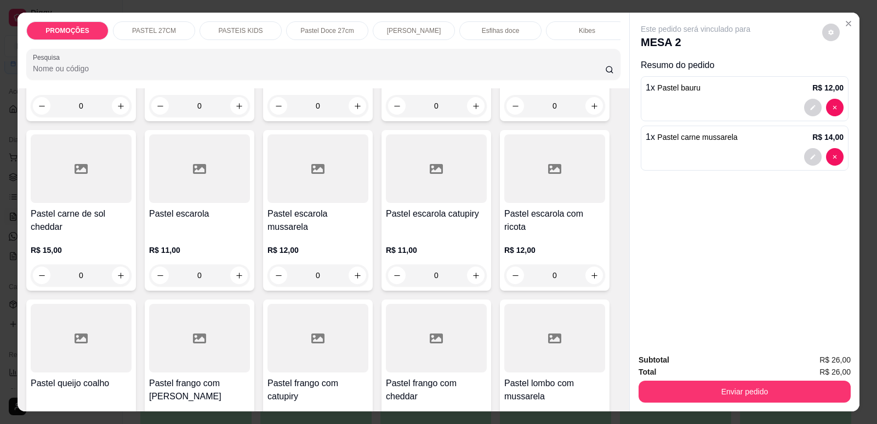
click at [202, 365] on div at bounding box center [199, 338] width 101 height 69
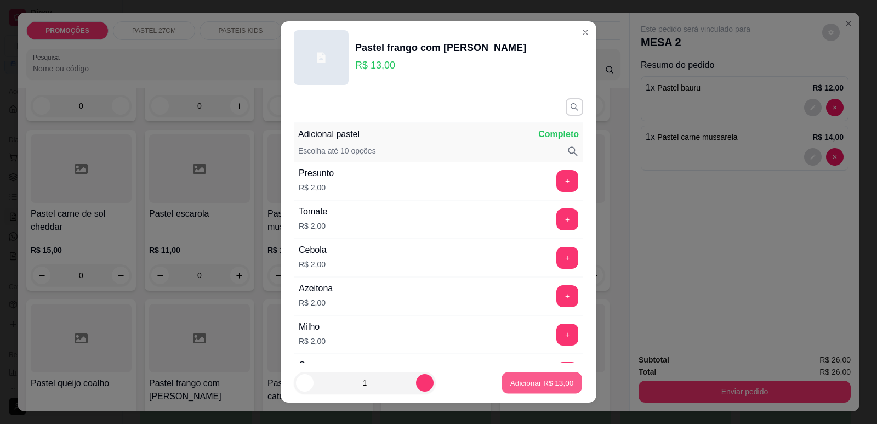
click at [538, 381] on p "Adicionar R$ 13,00" at bounding box center [543, 383] width 64 height 10
type input "1"
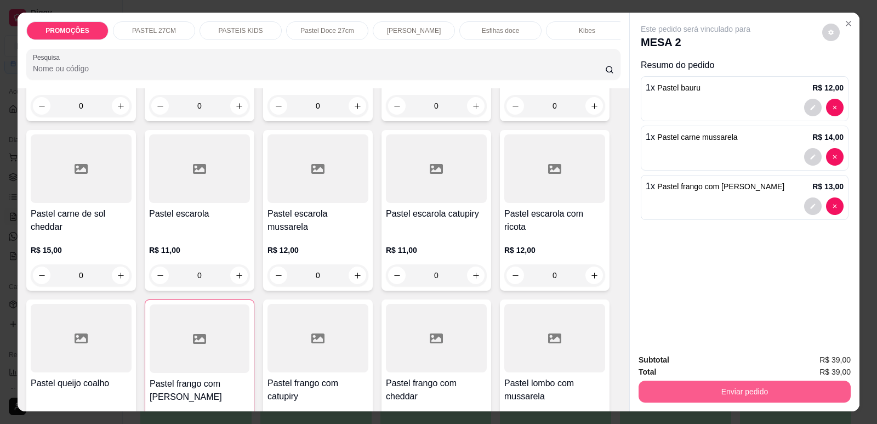
click at [795, 383] on button "Enviar pedido" at bounding box center [745, 392] width 212 height 22
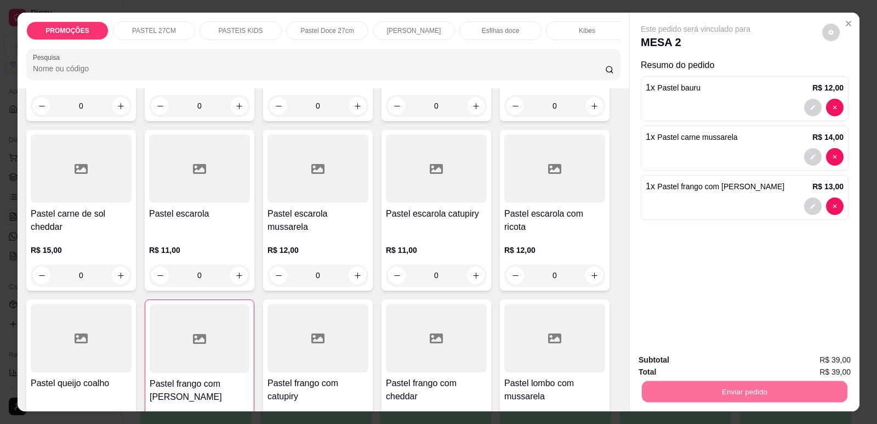
click at [822, 363] on button "Enviar pedido" at bounding box center [823, 364] width 62 height 21
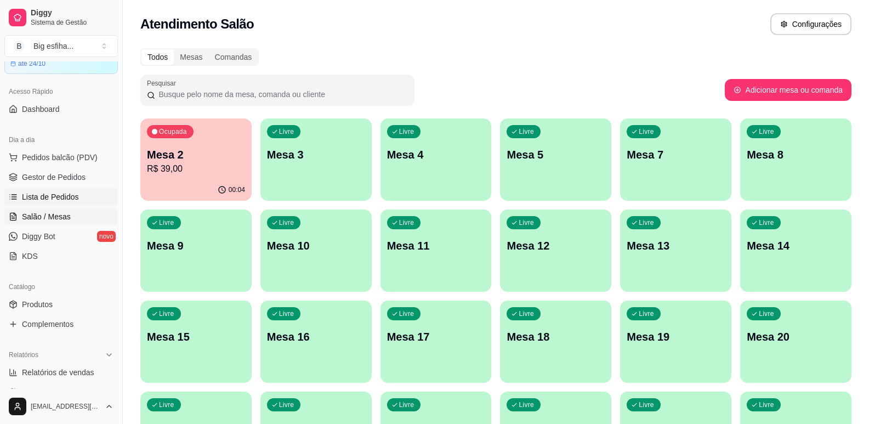
click at [52, 188] on link "Lista de Pedidos" at bounding box center [61, 197] width 114 height 18
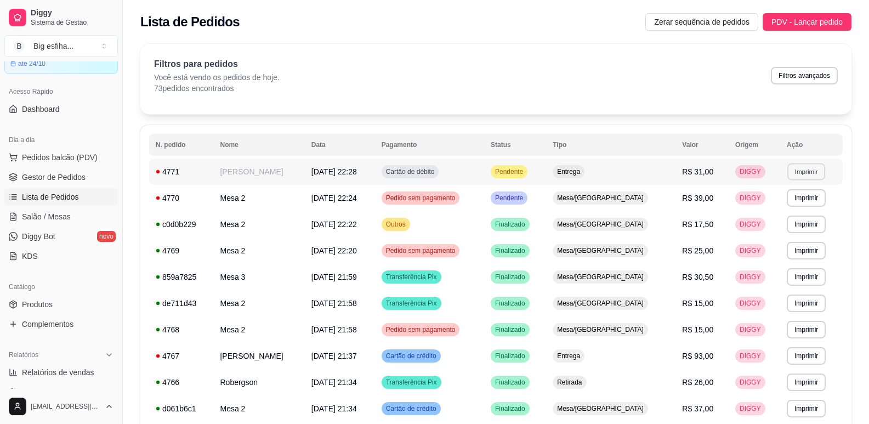
click at [799, 172] on button "Imprimir" at bounding box center [806, 171] width 38 height 17
click at [799, 208] on button "IMPRESSORA" at bounding box center [782, 210] width 80 height 18
click at [47, 170] on link "Gestor de Pedidos" at bounding box center [61, 177] width 114 height 18
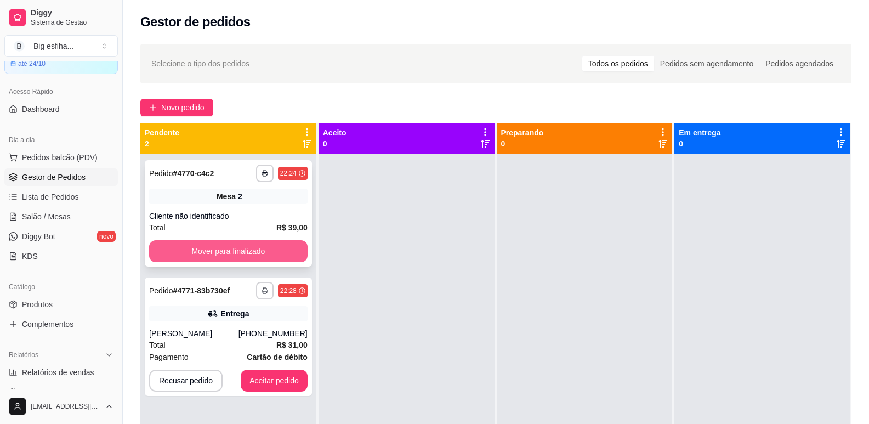
click at [259, 252] on button "Mover para finalizado" at bounding box center [228, 251] width 158 height 22
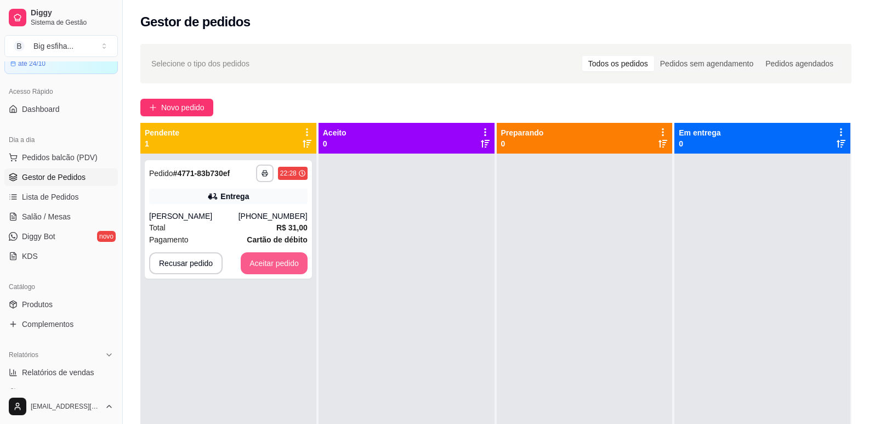
click at [259, 252] on button "Aceitar pedido" at bounding box center [274, 263] width 67 height 22
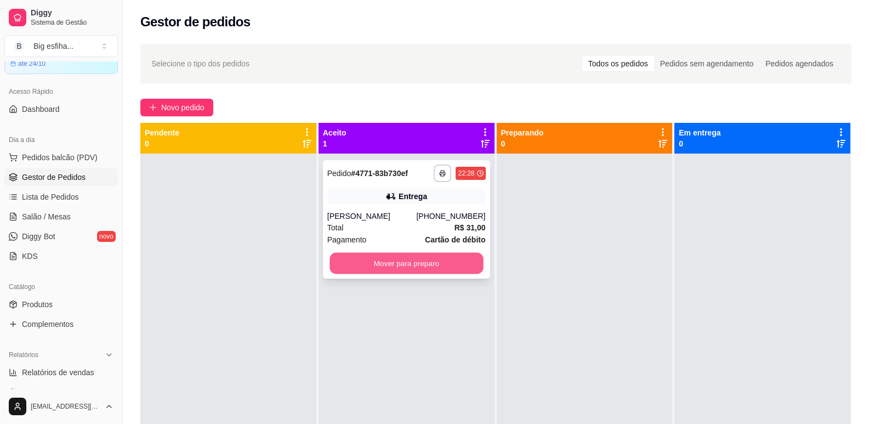
click at [432, 263] on button "Mover para preparo" at bounding box center [407, 263] width 154 height 21
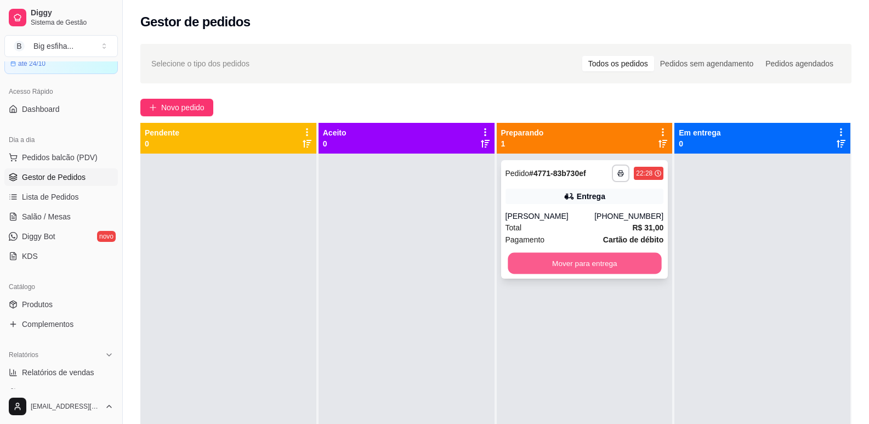
click at [575, 263] on button "Mover para entrega" at bounding box center [585, 263] width 154 height 21
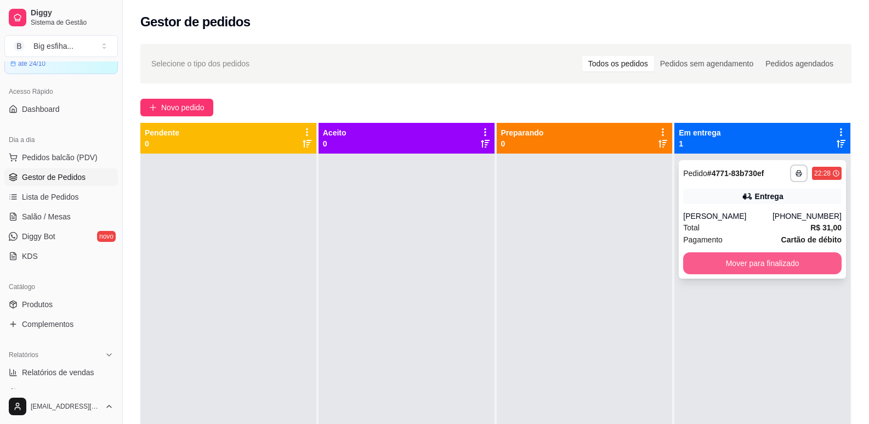
click at [755, 259] on button "Mover para finalizado" at bounding box center [762, 263] width 158 height 22
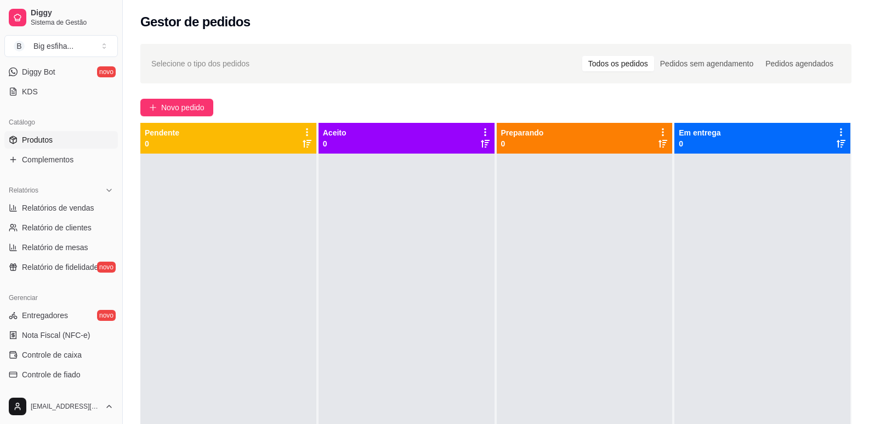
scroll to position [165, 0]
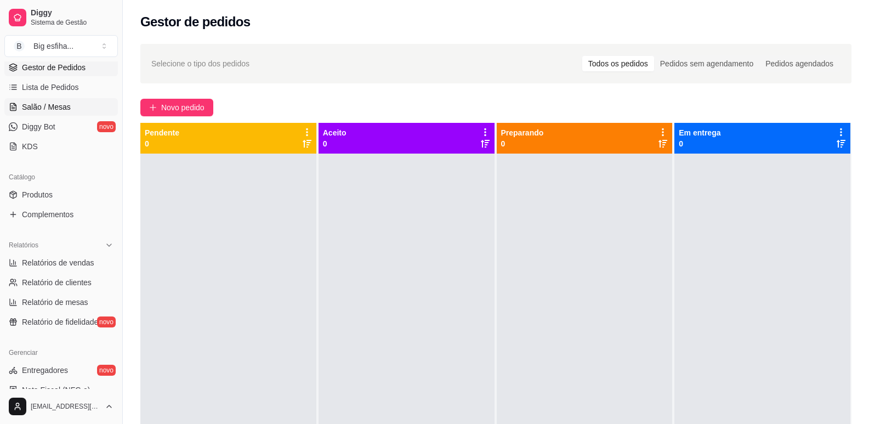
click at [80, 108] on link "Salão / Mesas" at bounding box center [61, 107] width 114 height 18
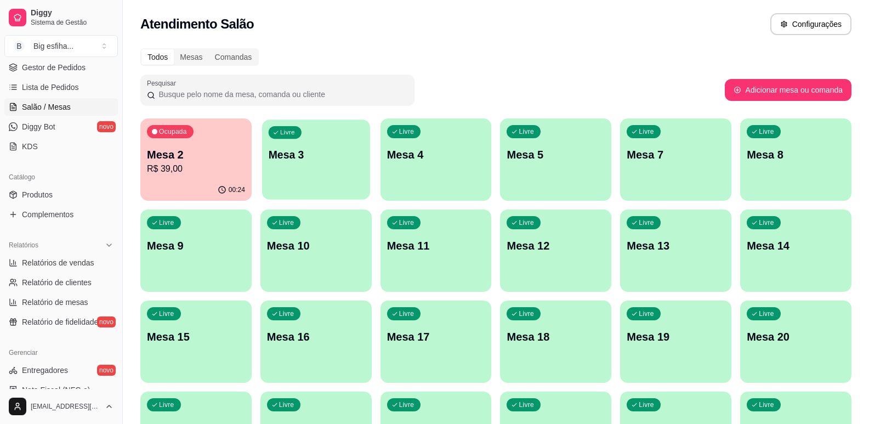
click at [328, 172] on div "Livre Mesa 3" at bounding box center [316, 153] width 108 height 67
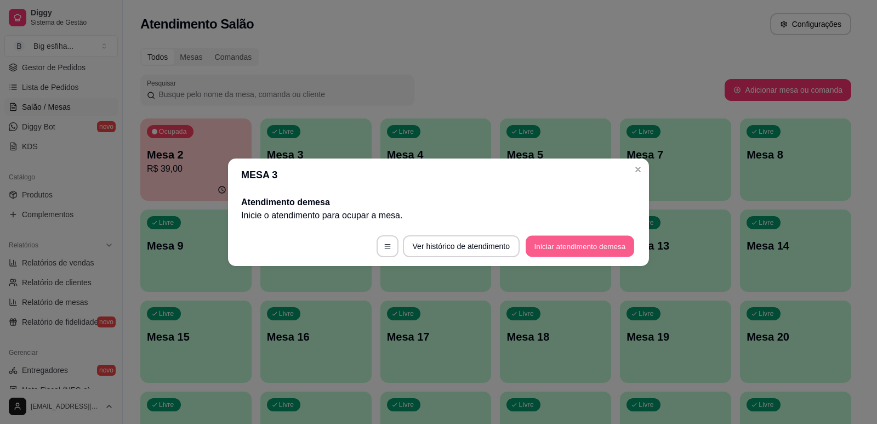
click at [587, 243] on button "Iniciar atendimento de mesa" at bounding box center [580, 245] width 109 height 21
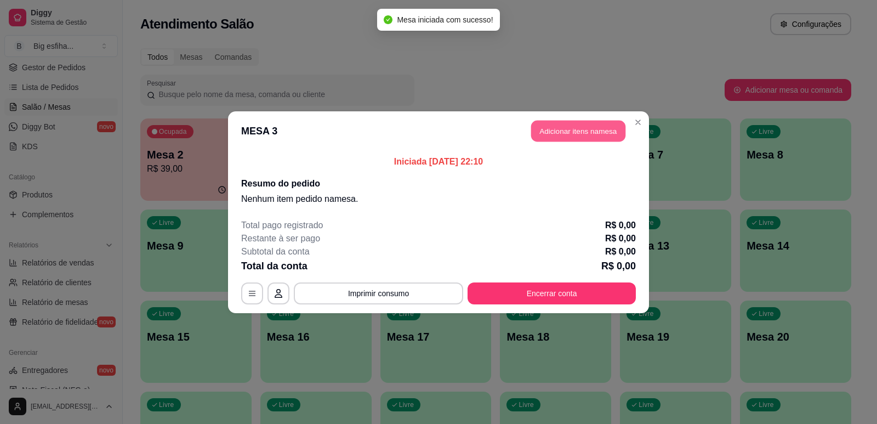
click at [581, 140] on button "Adicionar itens na mesa" at bounding box center [578, 130] width 94 height 21
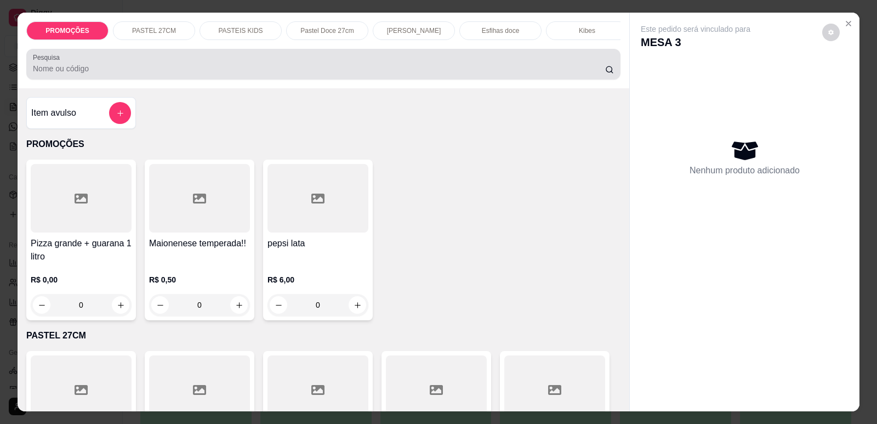
click at [317, 66] on div at bounding box center [323, 64] width 581 height 22
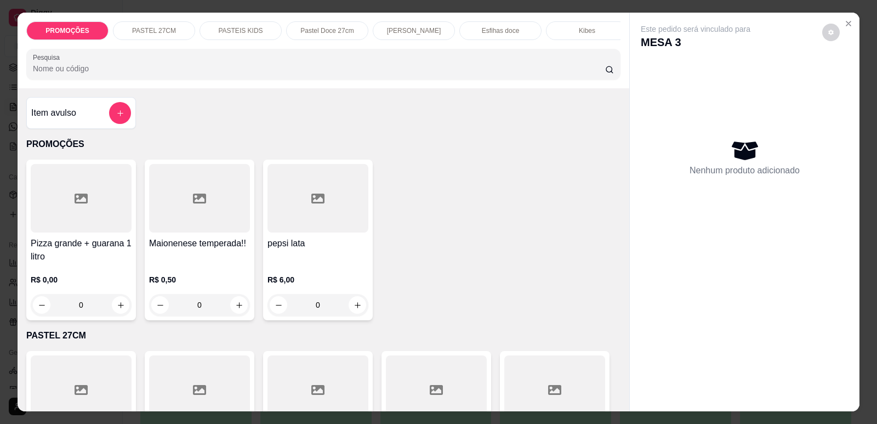
click at [99, 208] on div at bounding box center [81, 198] width 101 height 69
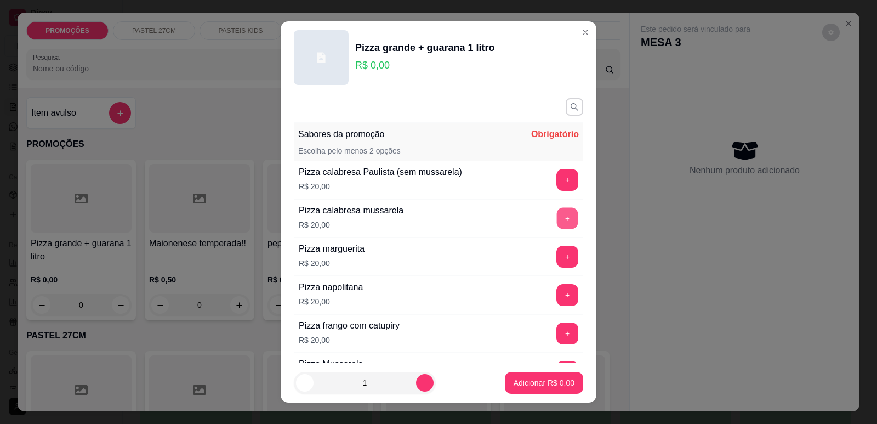
click at [557, 218] on button "+" at bounding box center [567, 217] width 21 height 21
click at [557, 336] on button "+" at bounding box center [568, 333] width 22 height 22
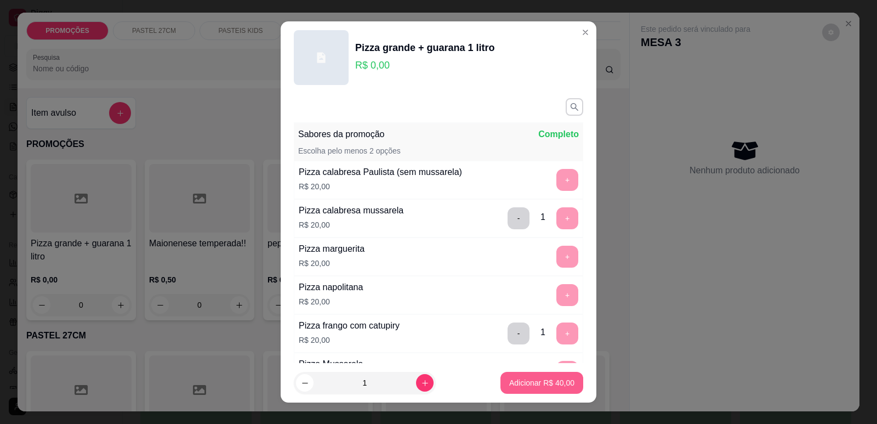
click at [531, 389] on button "Adicionar R$ 40,00" at bounding box center [542, 383] width 83 height 22
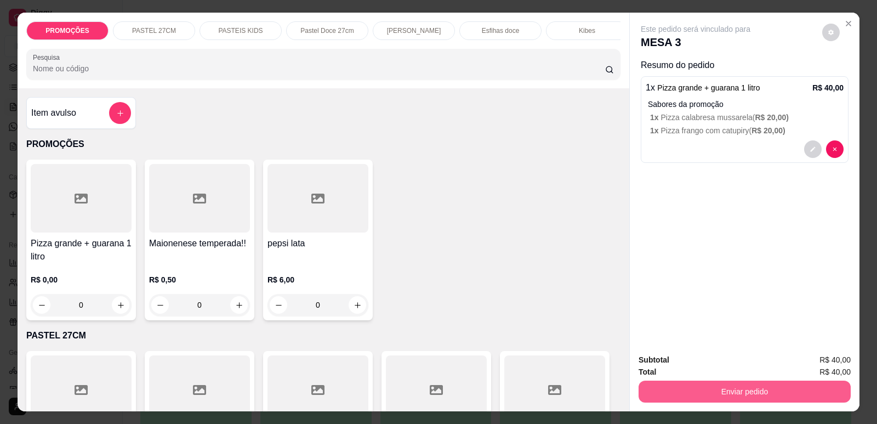
click at [730, 388] on button "Enviar pedido" at bounding box center [745, 392] width 212 height 22
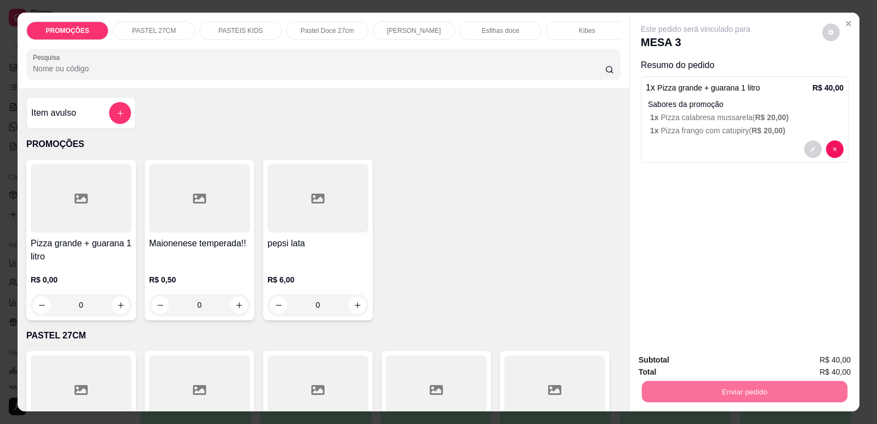
click at [846, 358] on button "Enviar pedido" at bounding box center [823, 364] width 62 height 21
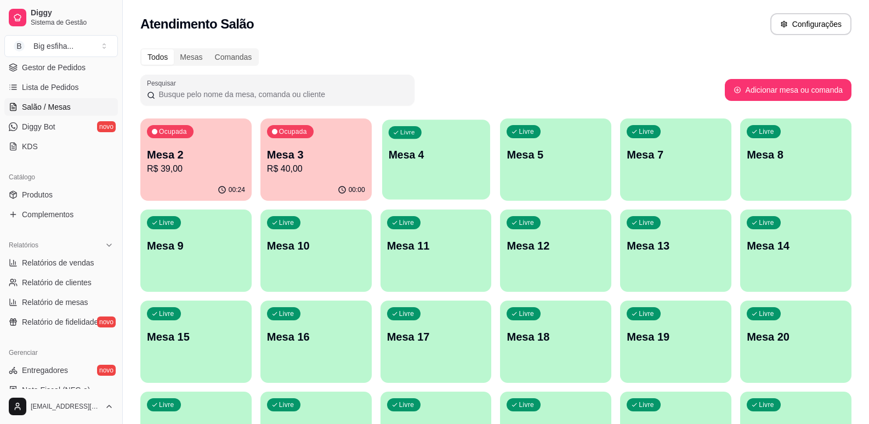
click at [412, 177] on div "Livre Mesa 4" at bounding box center [436, 153] width 108 height 67
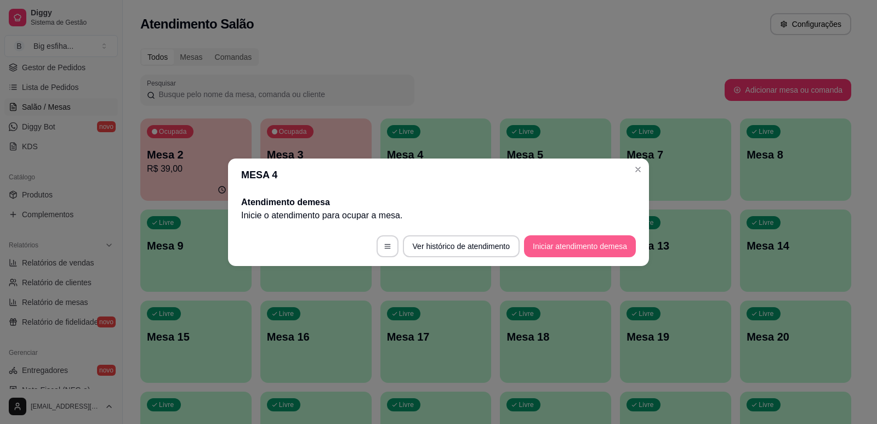
click at [575, 251] on button "Iniciar atendimento de mesa" at bounding box center [580, 246] width 112 height 22
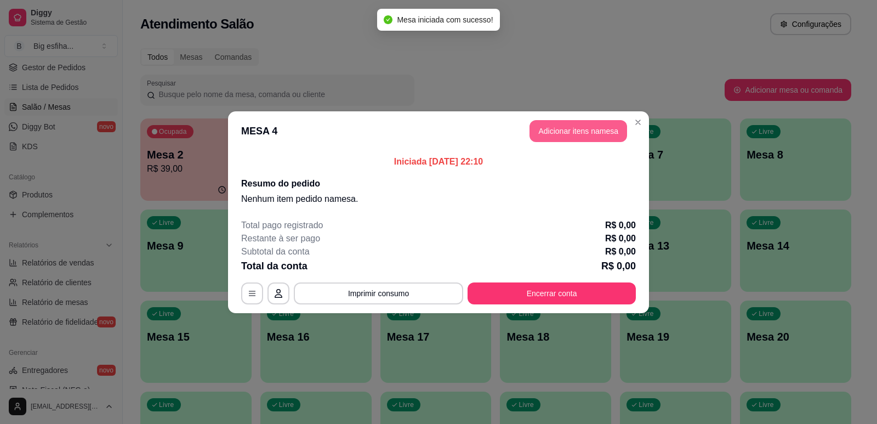
click at [554, 128] on button "Adicionar itens na mesa" at bounding box center [579, 131] width 98 height 22
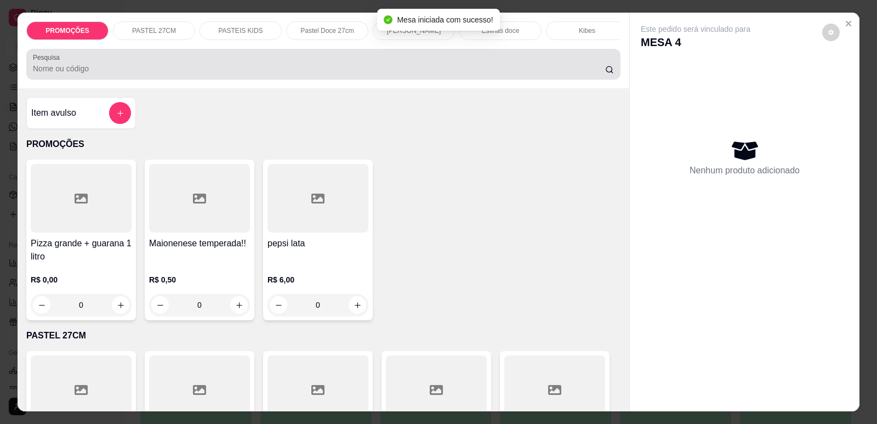
click at [385, 74] on input "Pesquisa" at bounding box center [319, 68] width 572 height 11
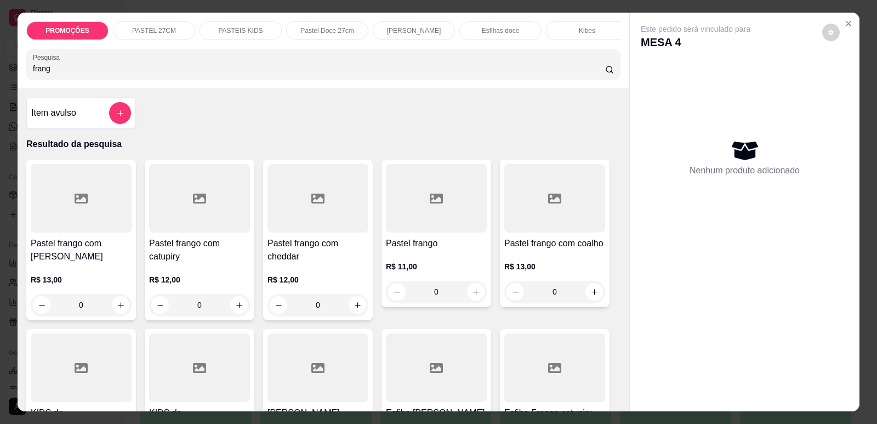
type input "frang"
click at [84, 220] on div at bounding box center [81, 198] width 101 height 69
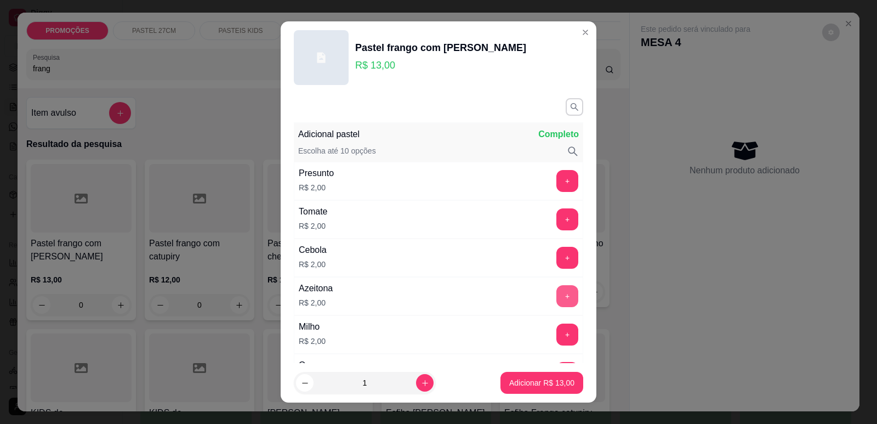
click at [557, 294] on button "+" at bounding box center [568, 296] width 22 height 22
click at [551, 384] on p "Adicionar R$ 15,00" at bounding box center [543, 383] width 64 height 10
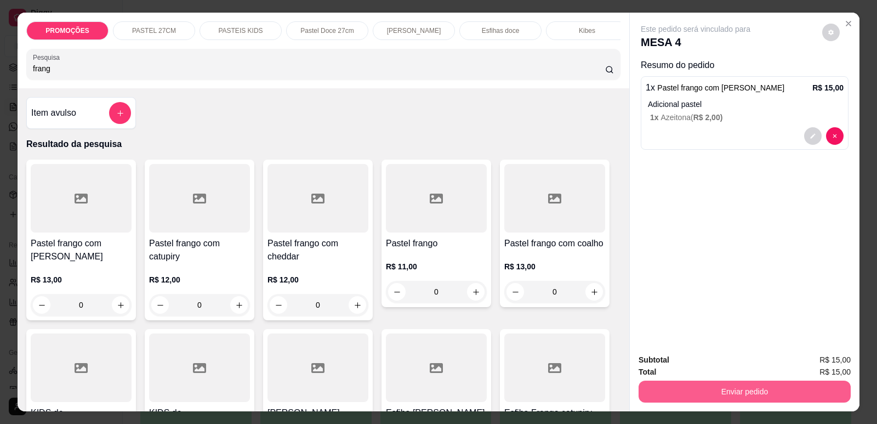
click at [688, 400] on button "Enviar pedido" at bounding box center [745, 392] width 212 height 22
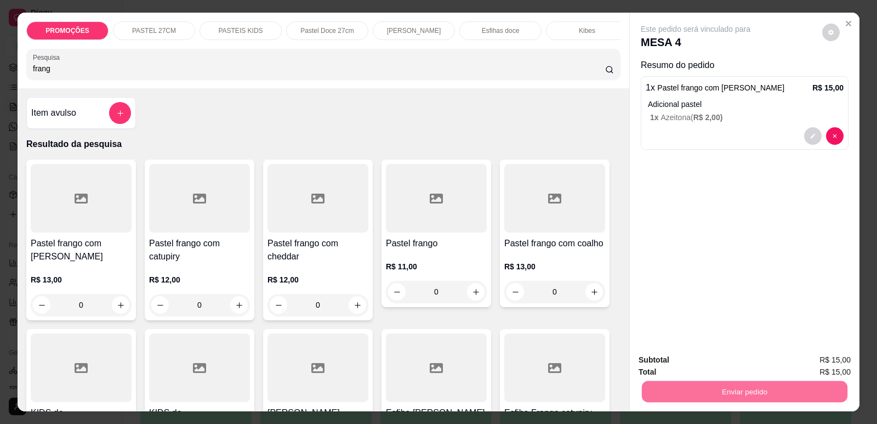
click at [802, 364] on button "Enviar pedido" at bounding box center [823, 364] width 62 height 21
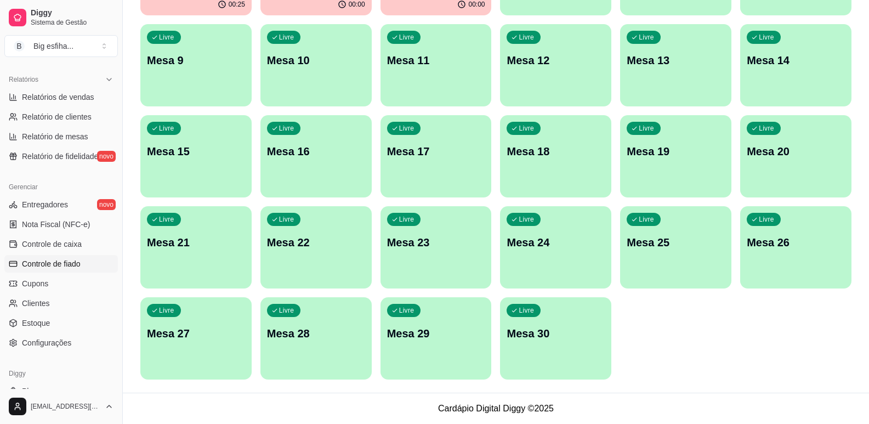
scroll to position [310, 0]
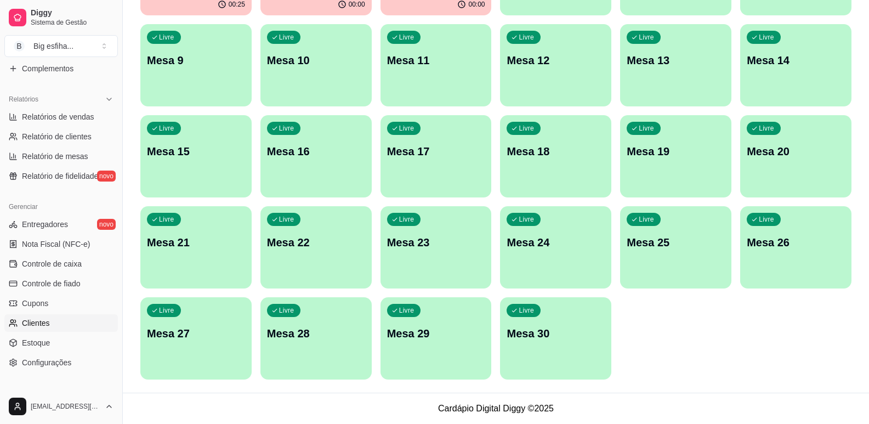
click at [64, 327] on link "Clientes" at bounding box center [61, 323] width 114 height 18
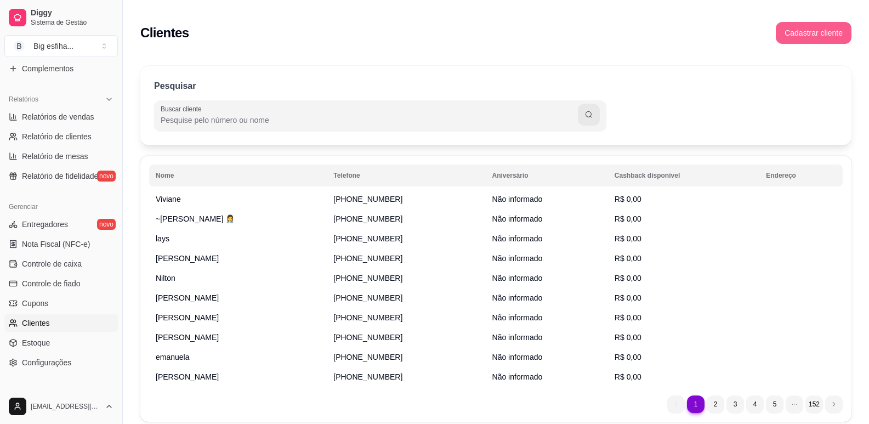
click at [801, 37] on button "Cadastrar cliente" at bounding box center [814, 33] width 76 height 22
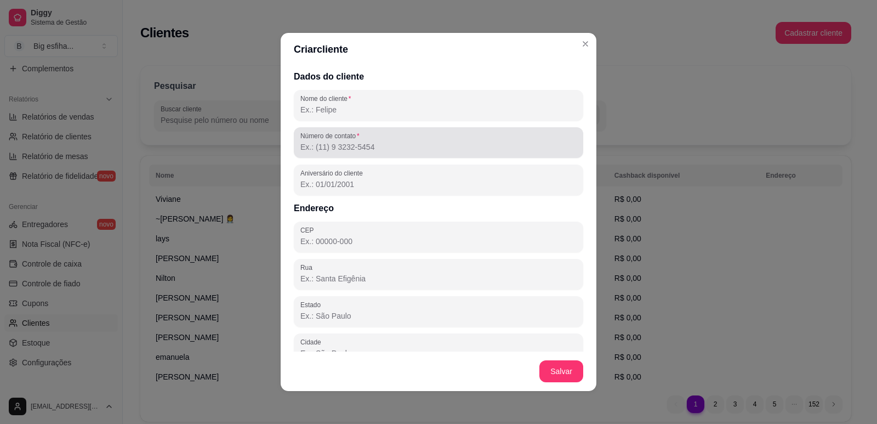
click at [435, 128] on div "Número de contato" at bounding box center [439, 142] width 290 height 31
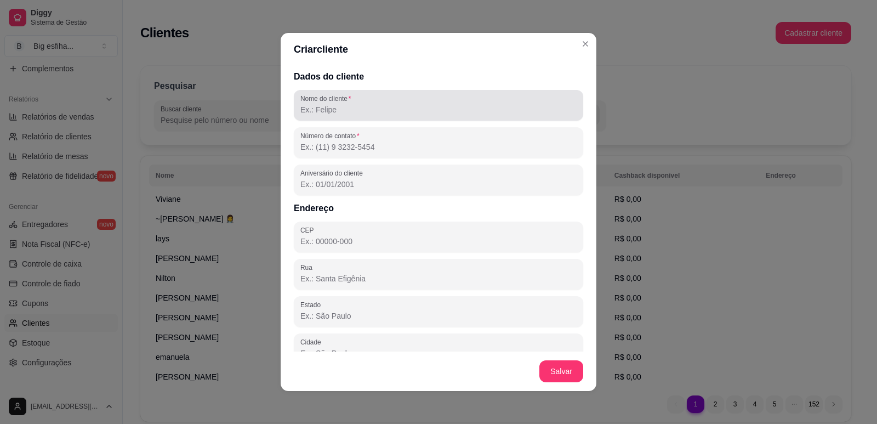
click at [437, 112] on input "Nome do cliente" at bounding box center [438, 109] width 276 height 11
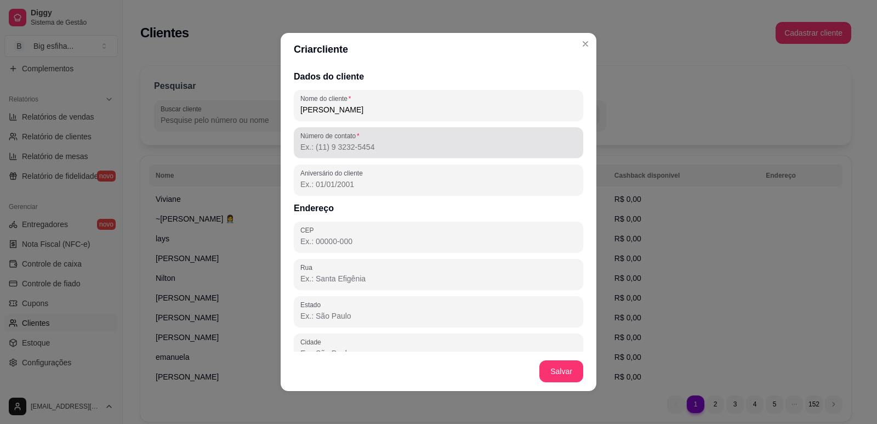
type input "[PERSON_NAME]"
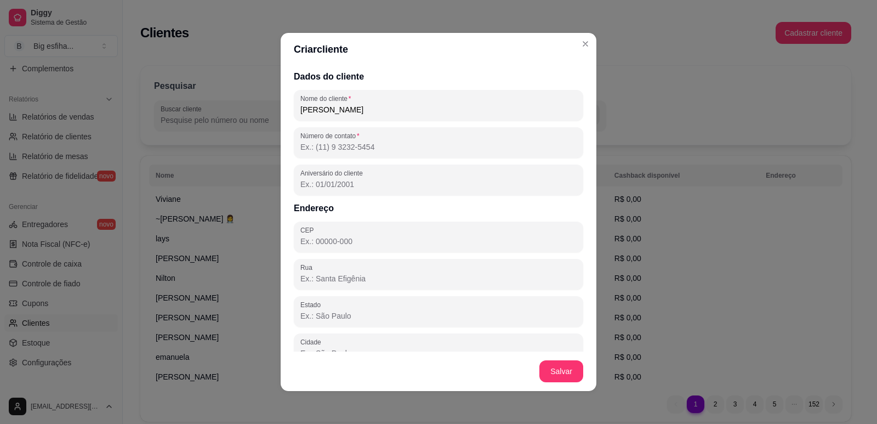
click at [409, 148] on input "Número de contato" at bounding box center [438, 146] width 276 height 11
paste input "[PHONE_NUMBER]"
type input "[PHONE_NUMBER]"
drag, startPoint x: 362, startPoint y: 240, endPoint x: 336, endPoint y: 219, distance: 33.2
click at [362, 240] on input "CEP" at bounding box center [438, 241] width 276 height 11
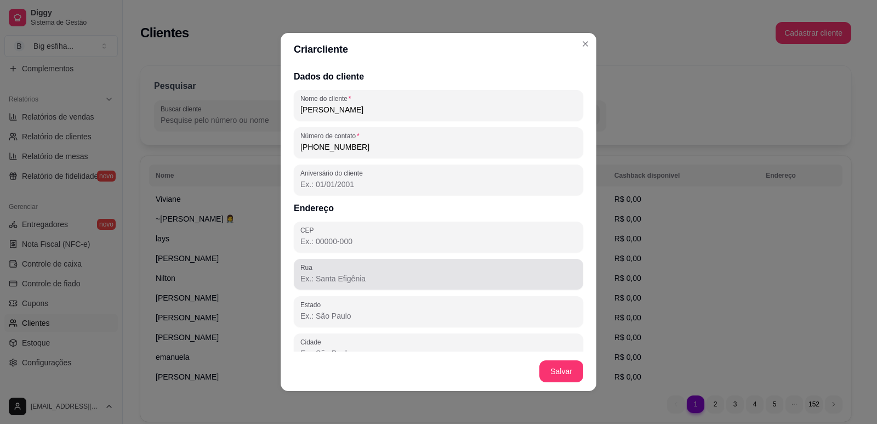
click at [347, 277] on input "Rua" at bounding box center [438, 278] width 276 height 11
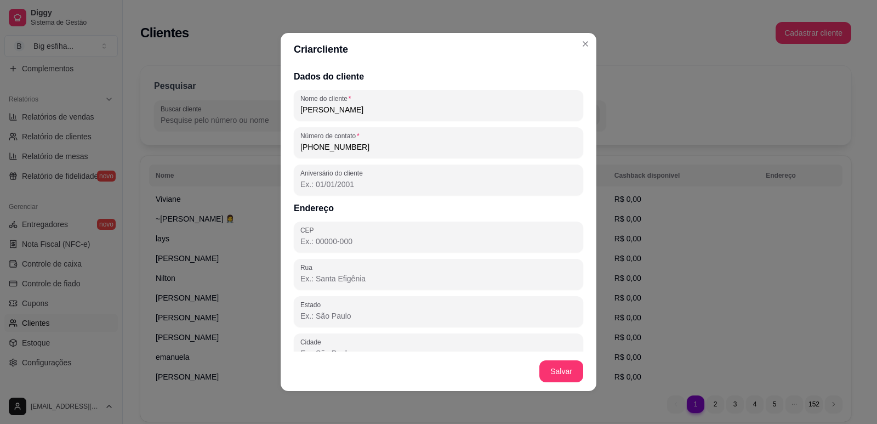
paste input "[STREET_ADDRESS][PERSON_NAME]"
paste input "Em frente ao restaurante mammo"
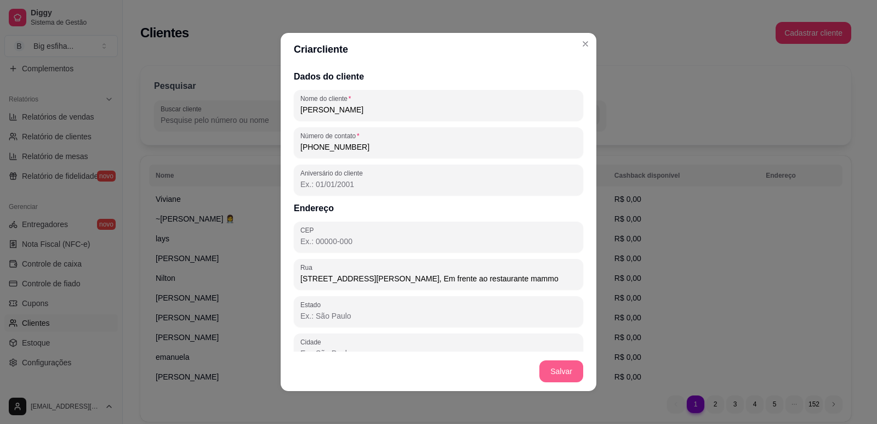
type input "[STREET_ADDRESS][PERSON_NAME], Em frente ao restaurante mammo"
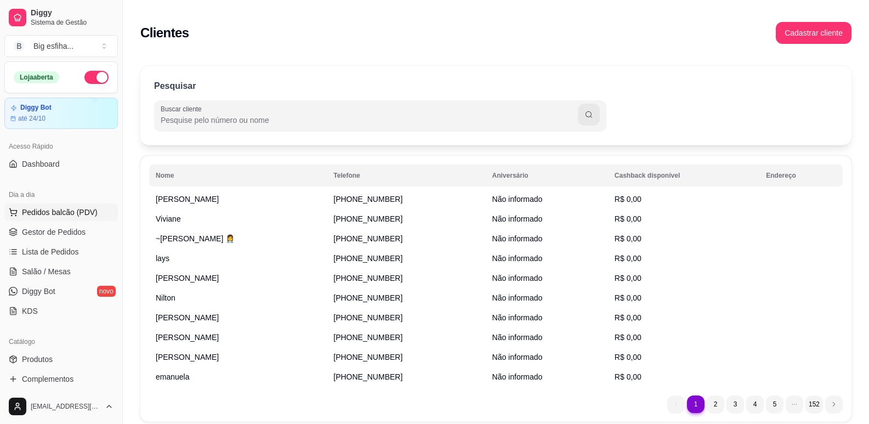
click at [83, 215] on span "Pedidos balcão (PDV)" at bounding box center [60, 212] width 76 height 11
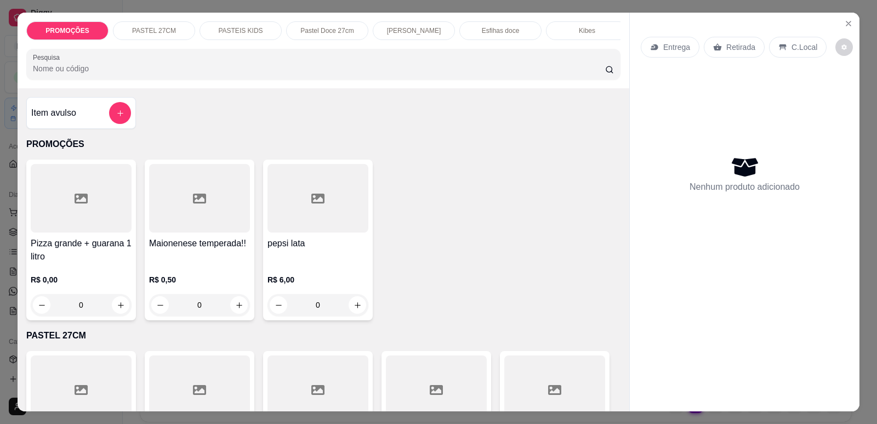
click at [658, 42] on div "Entrega" at bounding box center [670, 47] width 59 height 21
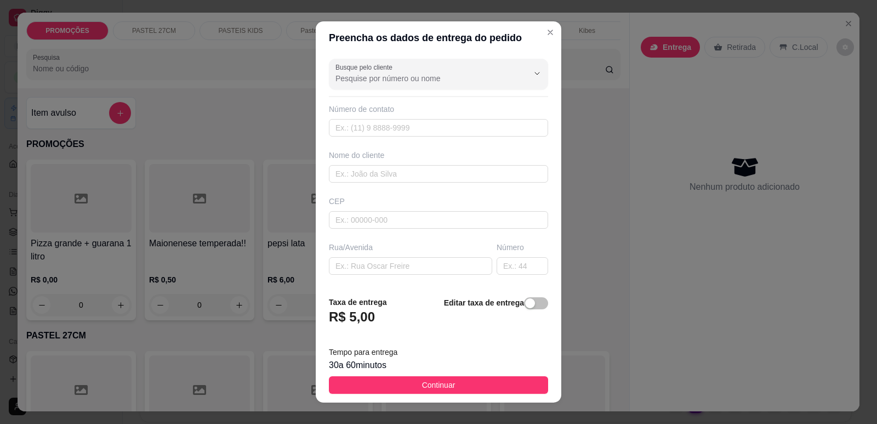
click at [422, 82] on input "Busque pelo cliente" at bounding box center [423, 78] width 175 height 11
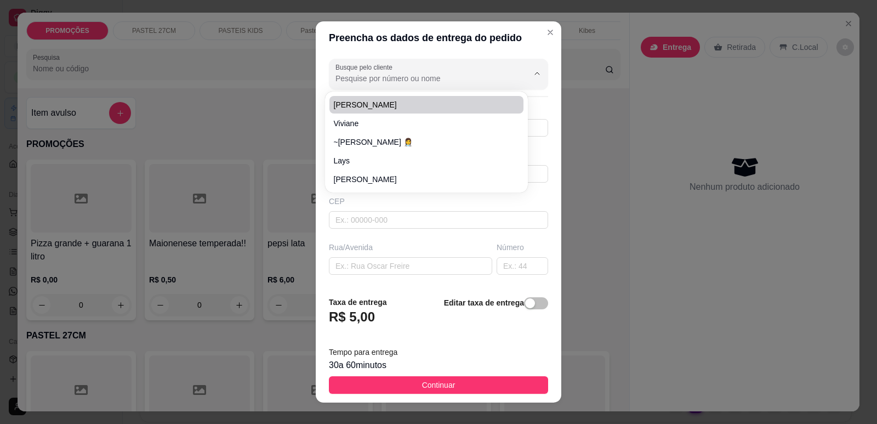
click at [396, 105] on span "[PERSON_NAME]" at bounding box center [421, 104] width 174 height 11
type input "[PERSON_NAME]"
type input "8598039822"
type input "[PERSON_NAME]"
type input "[STREET_ADDRESS][PERSON_NAME], Em frente ao restaurante mammo"
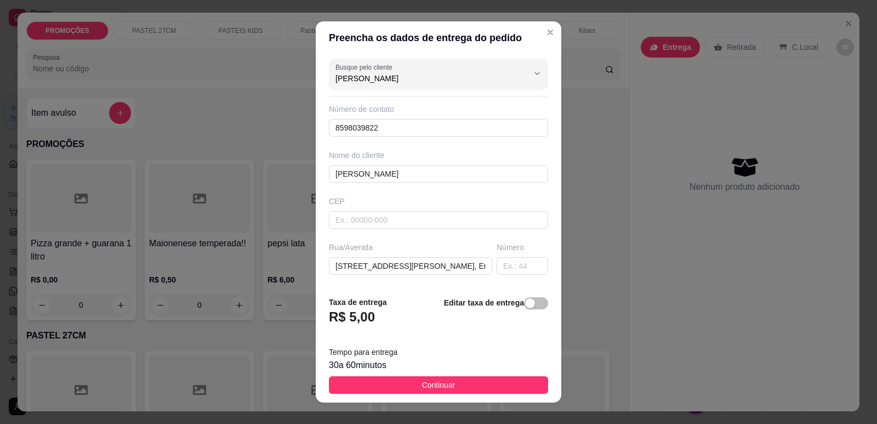
drag, startPoint x: 520, startPoint y: 306, endPoint x: 457, endPoint y: 325, distance: 65.9
click at [525, 306] on div "button" at bounding box center [530, 303] width 10 height 10
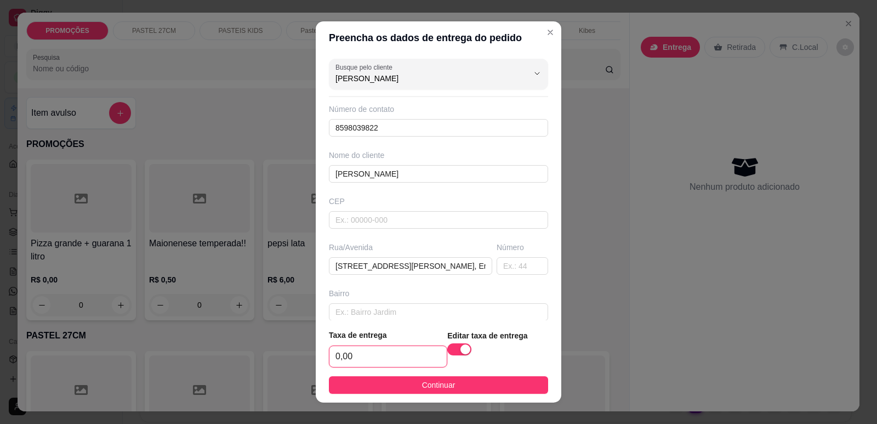
click at [403, 355] on input "0,00" at bounding box center [388, 356] width 117 height 21
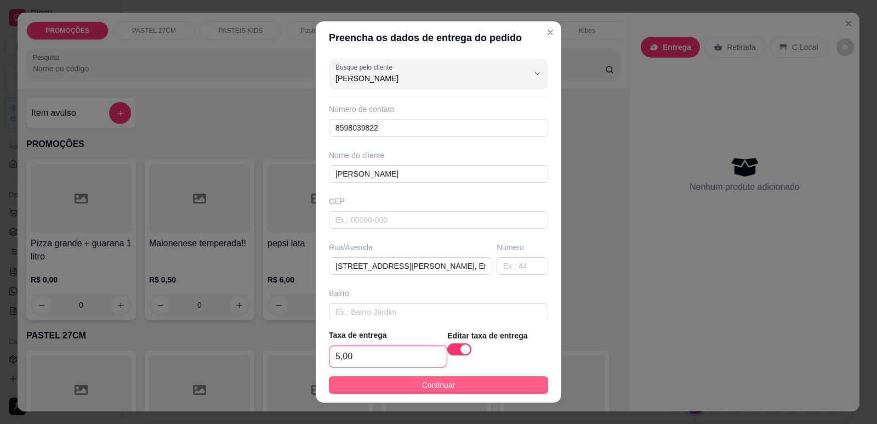
type input "5,00"
click at [422, 386] on span "Continuar" at bounding box center [438, 385] width 33 height 12
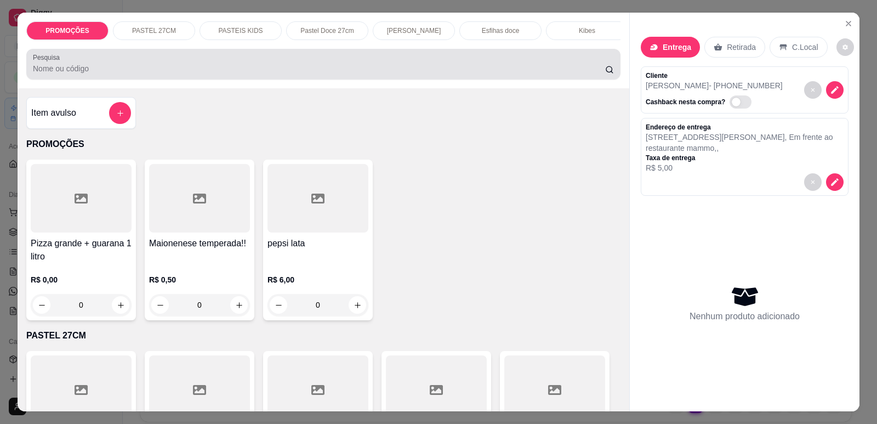
click at [212, 71] on input "Pesquisa" at bounding box center [319, 68] width 572 height 11
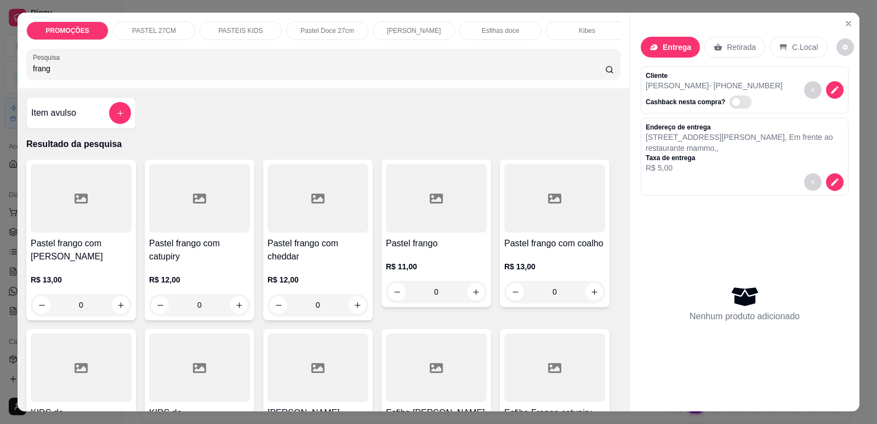
type input "frang"
click at [210, 232] on div at bounding box center [199, 198] width 101 height 69
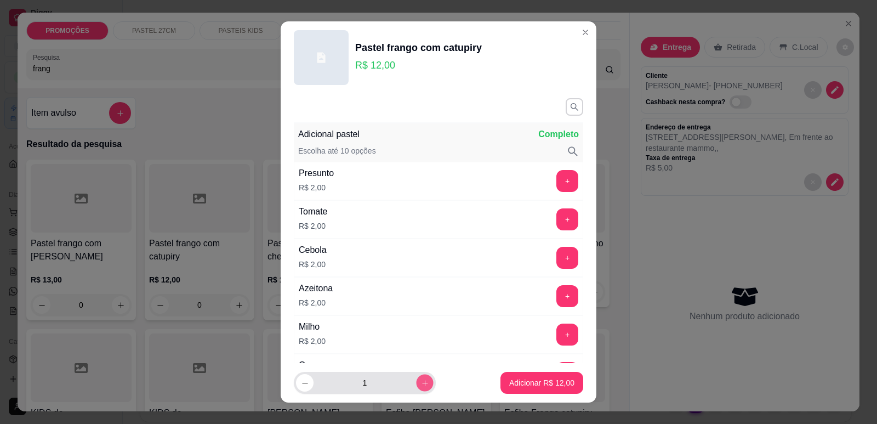
click at [416, 388] on button "increase-product-quantity" at bounding box center [424, 383] width 17 height 17
type input "2"
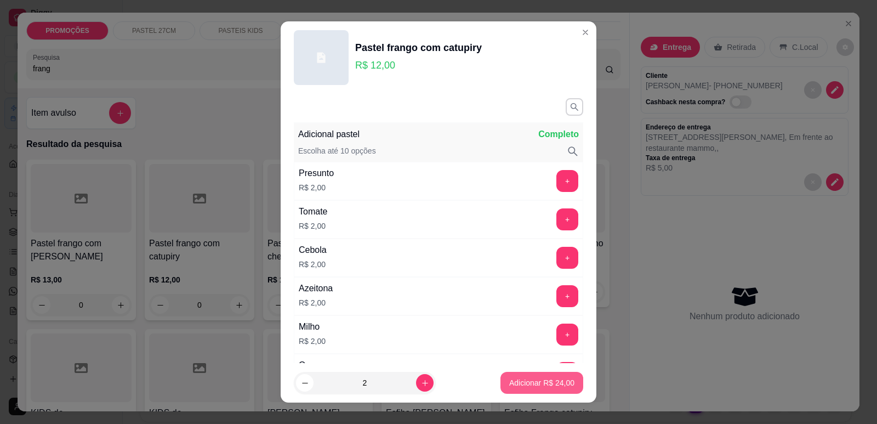
click at [528, 386] on p "Adicionar R$ 24,00" at bounding box center [541, 382] width 65 height 11
type input "2"
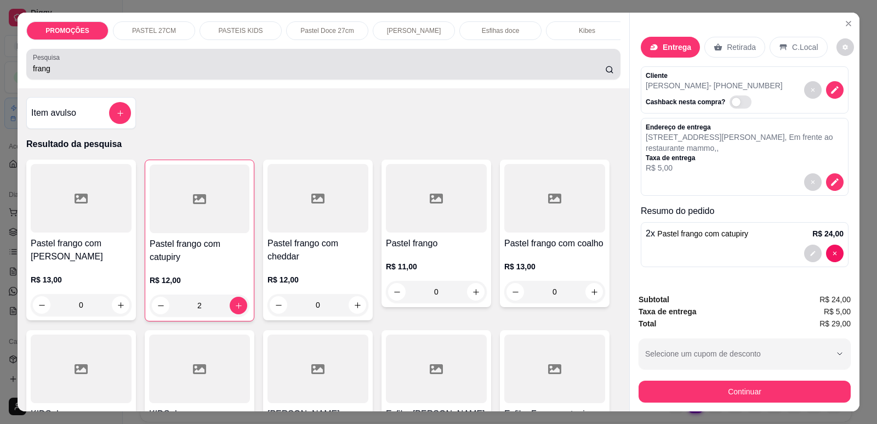
click at [228, 74] on input "frang" at bounding box center [319, 68] width 572 height 11
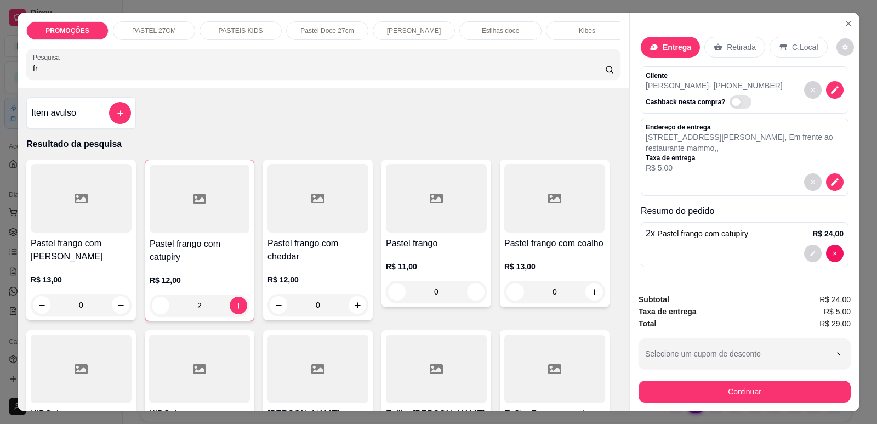
type input "f"
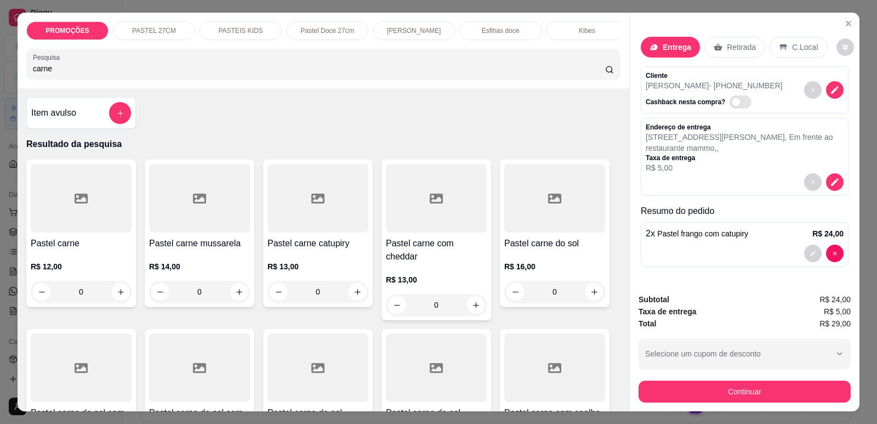
type input "carne"
click at [199, 232] on div at bounding box center [199, 198] width 101 height 69
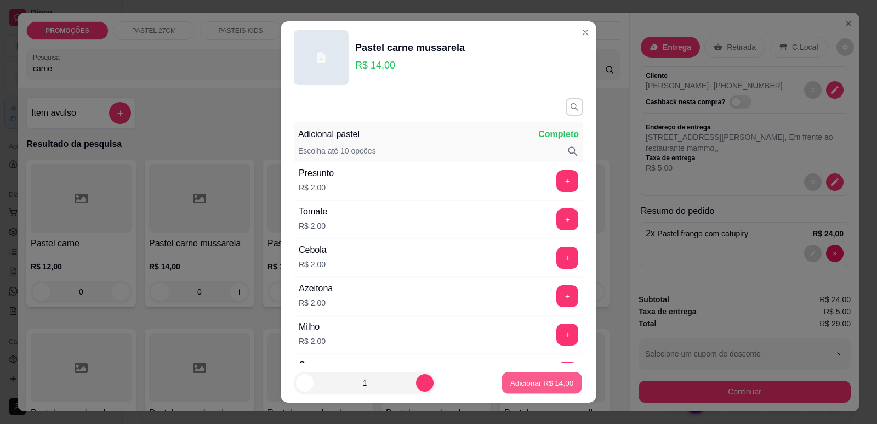
click at [546, 380] on p "Adicionar R$ 14,00" at bounding box center [543, 383] width 64 height 10
type input "1"
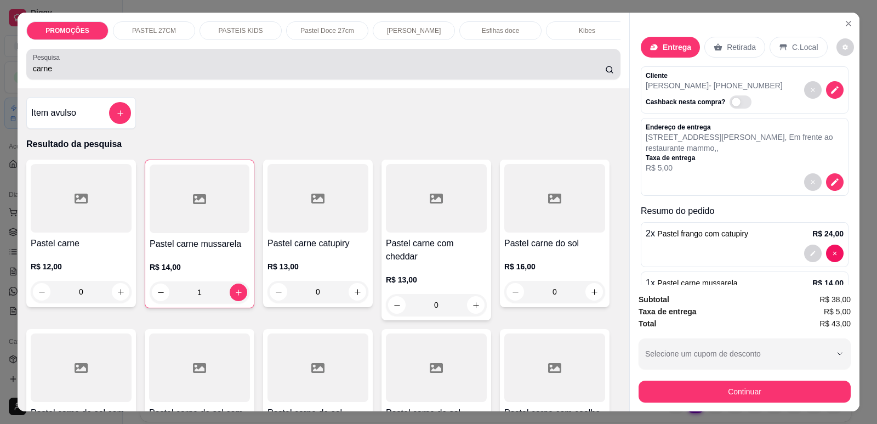
click at [116, 74] on input "carne" at bounding box center [319, 68] width 572 height 11
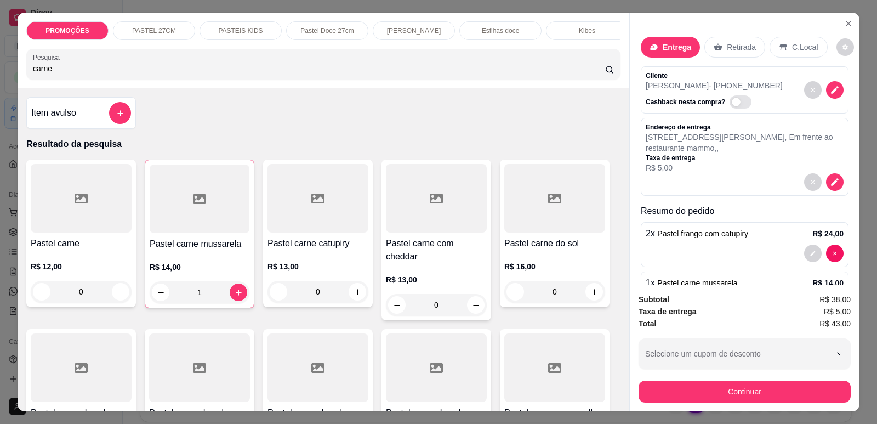
drag, startPoint x: 89, startPoint y: 73, endPoint x: 26, endPoint y: 77, distance: 63.7
click at [26, 77] on div "Pesquisa carne" at bounding box center [323, 64] width 594 height 31
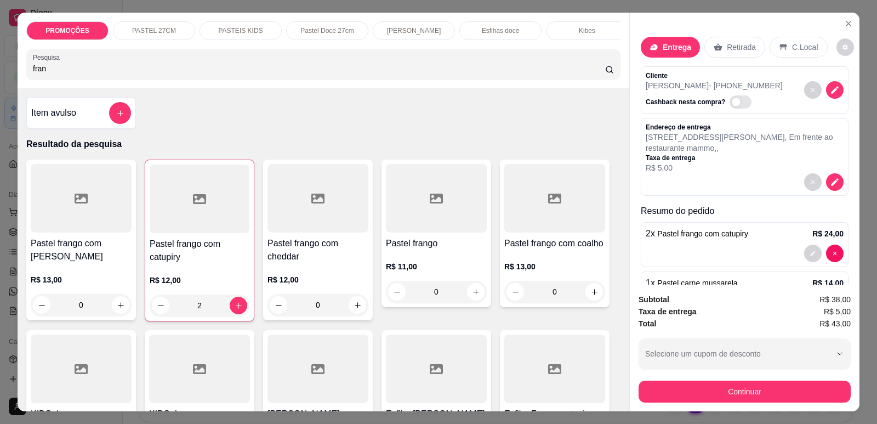
type input "fran"
click at [430, 220] on div at bounding box center [436, 198] width 101 height 69
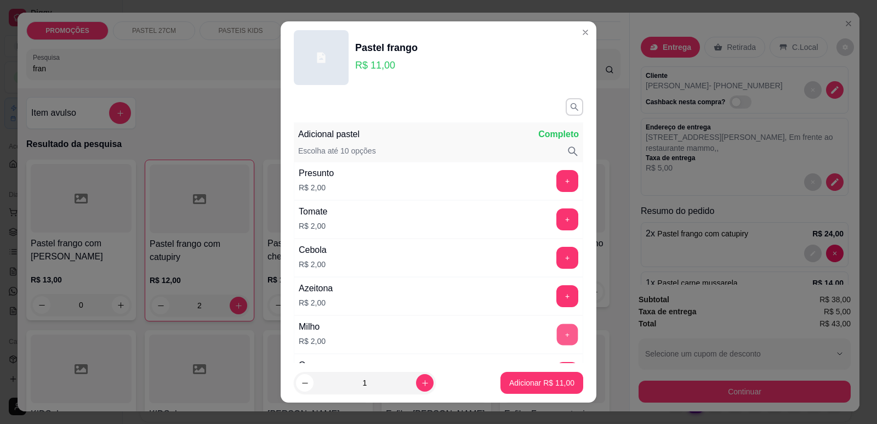
click at [557, 331] on button "+" at bounding box center [567, 334] width 21 height 21
click at [540, 385] on p "Adicionar R$ 13,00" at bounding box center [543, 383] width 64 height 10
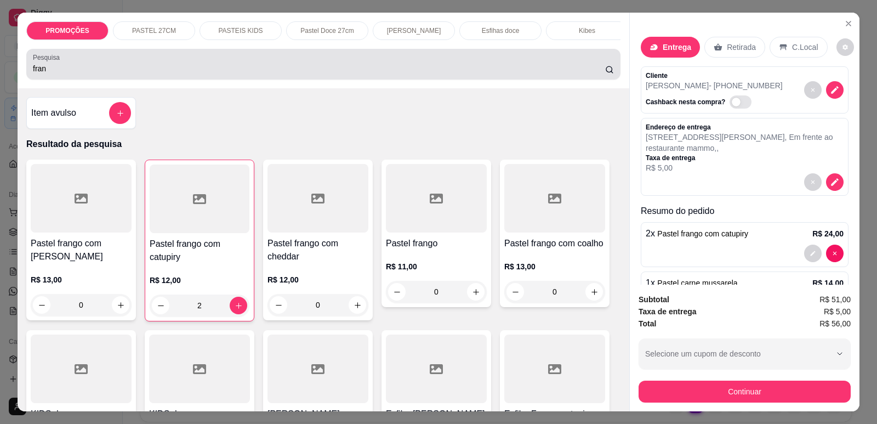
drag, startPoint x: 22, startPoint y: 72, endPoint x: 35, endPoint y: 72, distance: 12.6
click at [20, 72] on div "PROMOÇÕES PASTEL 27CM PASTEIS KIDS Pastel Doce 27cm Esfihas Salgadas Esfihas do…" at bounding box center [324, 51] width 612 height 76
drag, startPoint x: 50, startPoint y: 74, endPoint x: 21, endPoint y: 75, distance: 29.1
click at [21, 75] on div "PROMOÇÕES PASTEL 27CM PASTEIS KIDS Pastel Doce 27cm Esfihas Salgadas Esfihas do…" at bounding box center [324, 51] width 612 height 76
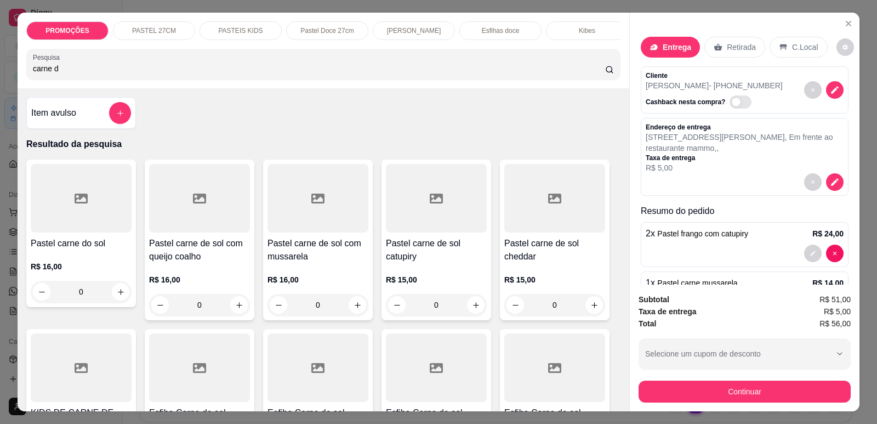
type input "carne d"
click at [444, 232] on div at bounding box center [436, 198] width 101 height 69
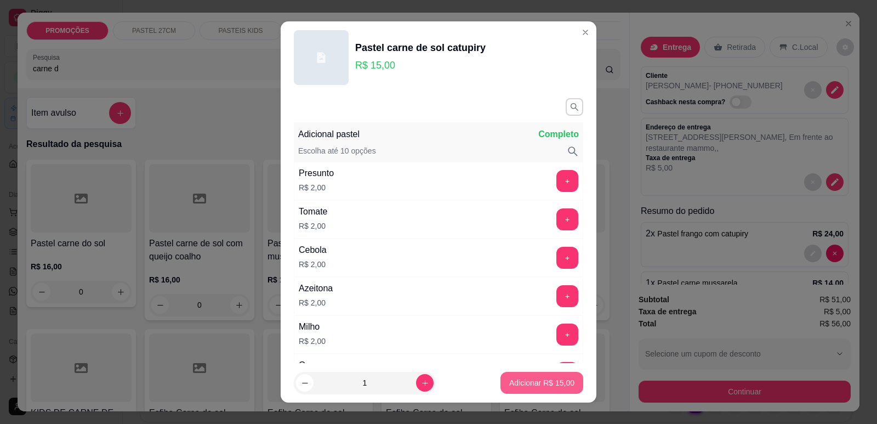
click at [538, 386] on p "Adicionar R$ 15,00" at bounding box center [541, 382] width 65 height 11
type input "1"
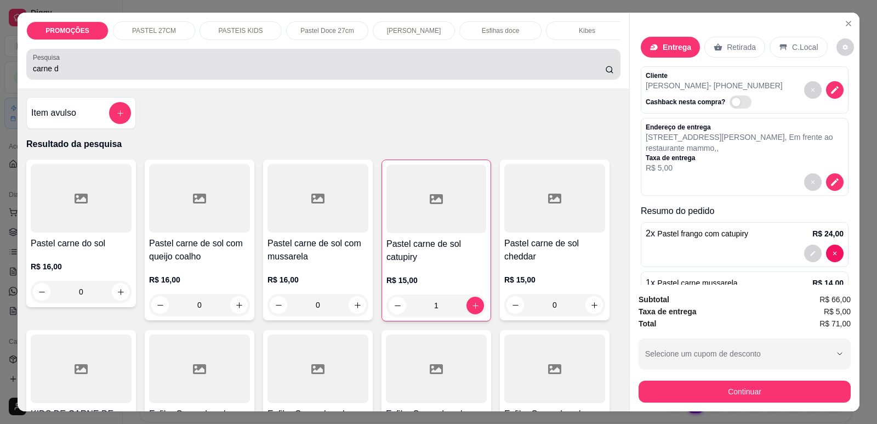
click at [191, 74] on input "carne d" at bounding box center [319, 68] width 572 height 11
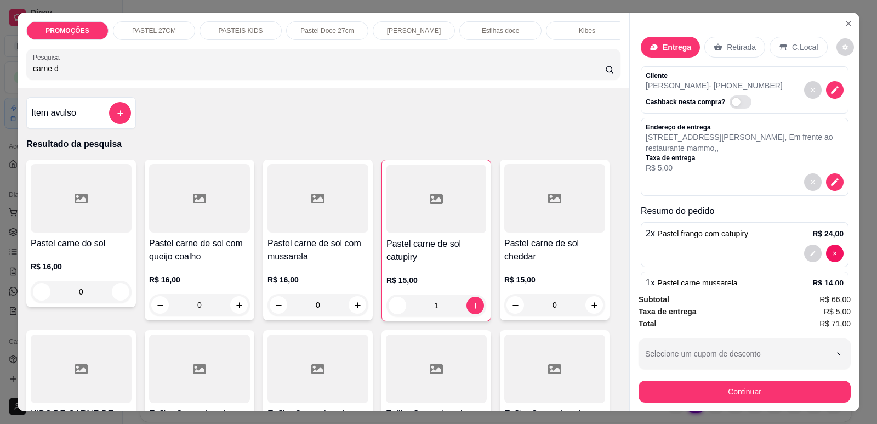
drag, startPoint x: 126, startPoint y: 78, endPoint x: 54, endPoint y: 78, distance: 71.8
click at [54, 74] on input "carne d" at bounding box center [319, 68] width 572 height 11
drag, startPoint x: 54, startPoint y: 78, endPoint x: 34, endPoint y: 78, distance: 20.3
click at [34, 74] on input "carne d" at bounding box center [319, 68] width 572 height 11
type input "c"
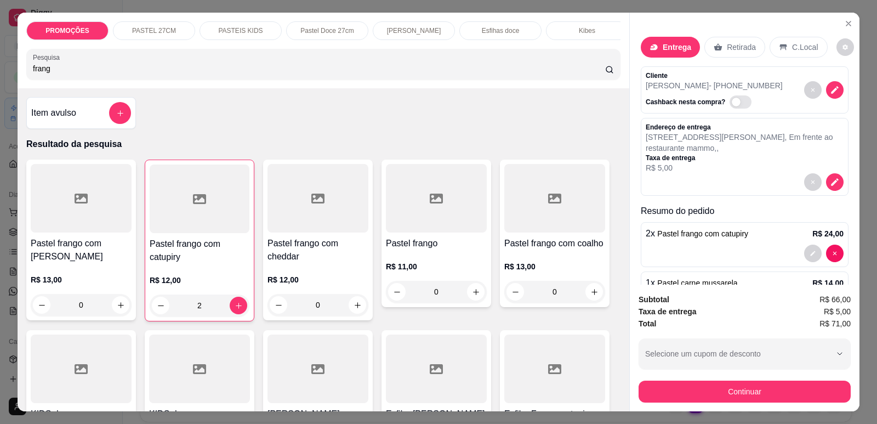
type input "frang"
click at [443, 232] on div at bounding box center [436, 198] width 101 height 69
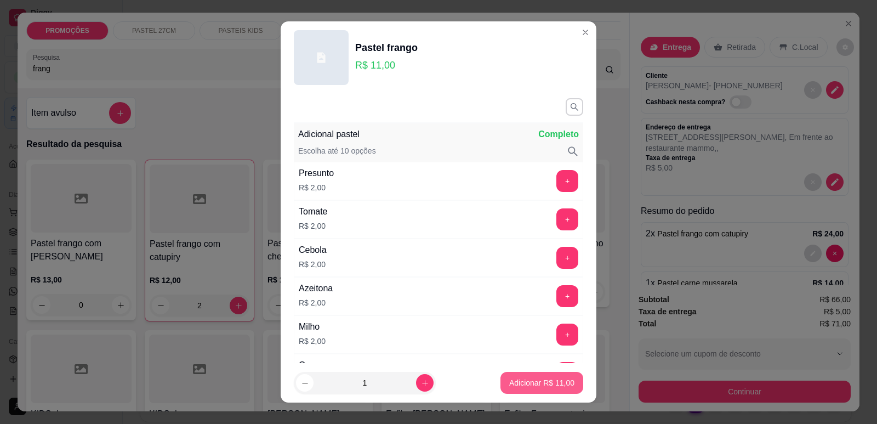
click at [533, 385] on p "Adicionar R$ 11,00" at bounding box center [541, 382] width 65 height 11
type input "1"
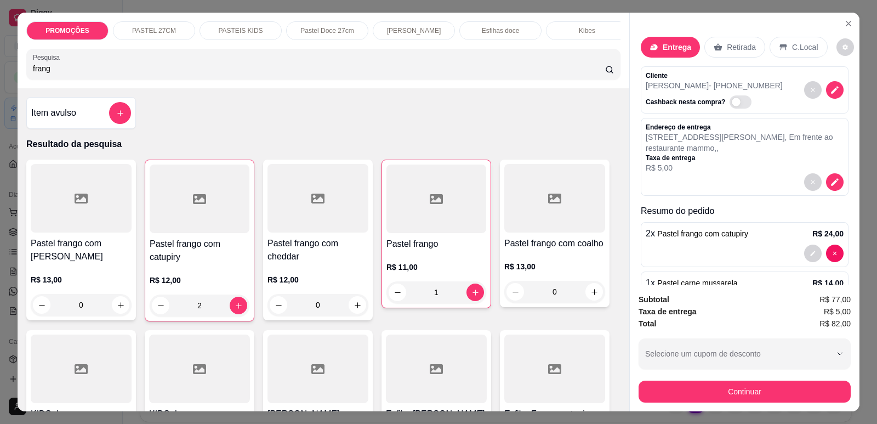
drag, startPoint x: 143, startPoint y: 72, endPoint x: 28, endPoint y: 71, distance: 115.2
click at [26, 73] on div "Pesquisa frang" at bounding box center [323, 64] width 594 height 31
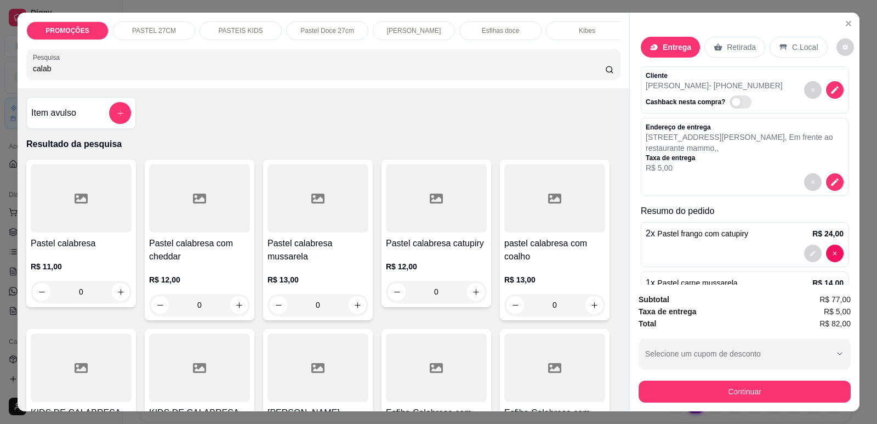
type input "calab"
click at [181, 224] on div at bounding box center [199, 198] width 101 height 69
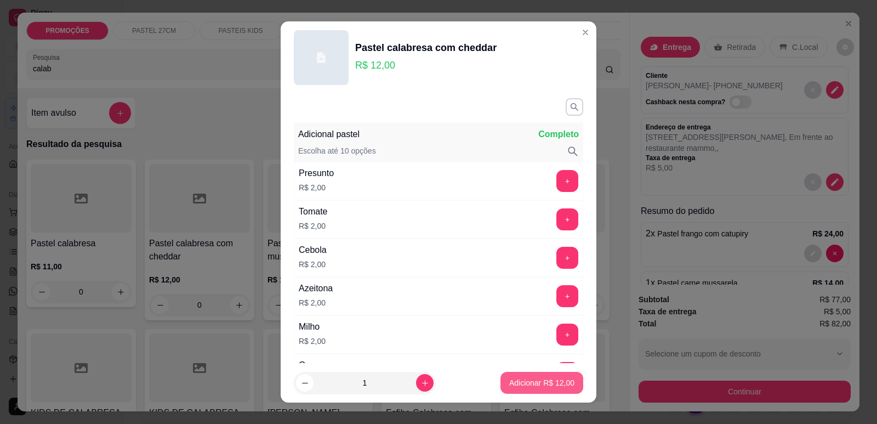
click at [535, 382] on p "Adicionar R$ 12,00" at bounding box center [541, 382] width 65 height 11
type input "1"
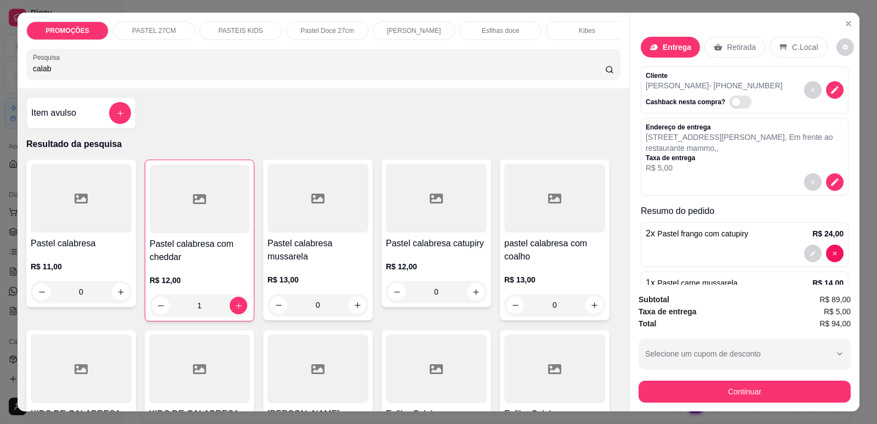
click at [181, 72] on input "calab" at bounding box center [319, 68] width 572 height 11
drag, startPoint x: 75, startPoint y: 82, endPoint x: 0, endPoint y: 69, distance: 76.2
click at [0, 69] on div "PROMOÇÕES PASTEL 27CM PASTEIS KIDS Pastel Doce 27cm Esfihas Salgadas Esfihas do…" at bounding box center [438, 212] width 877 height 424
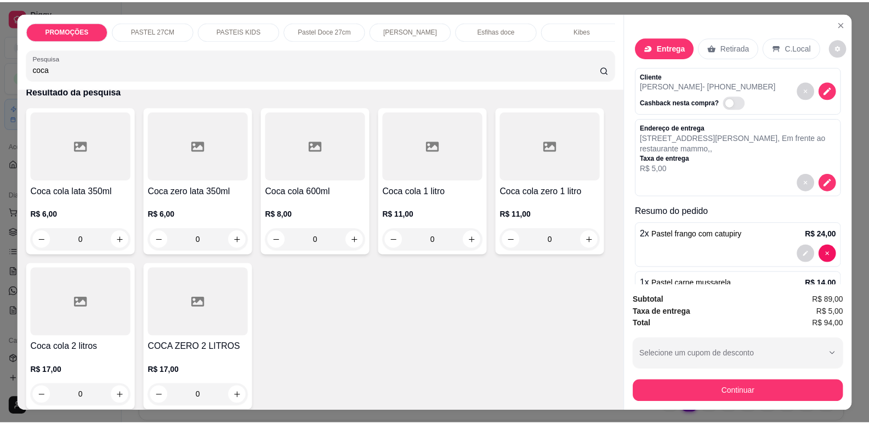
scroll to position [55, 0]
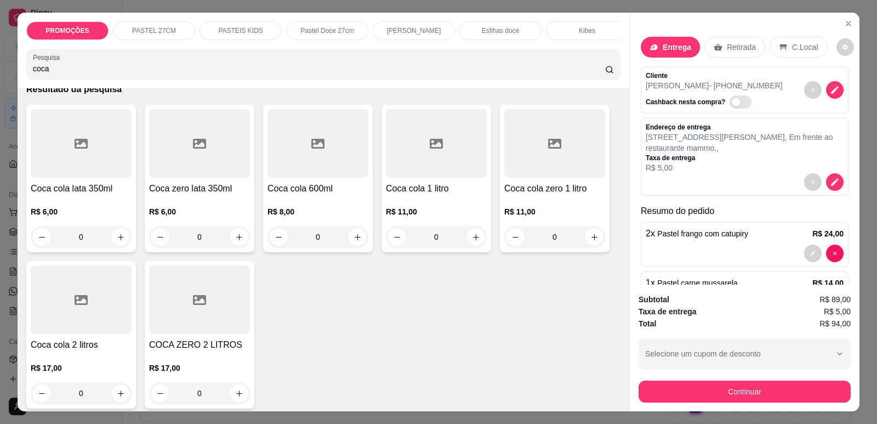
type input "coca"
click at [78, 325] on div at bounding box center [81, 299] width 101 height 69
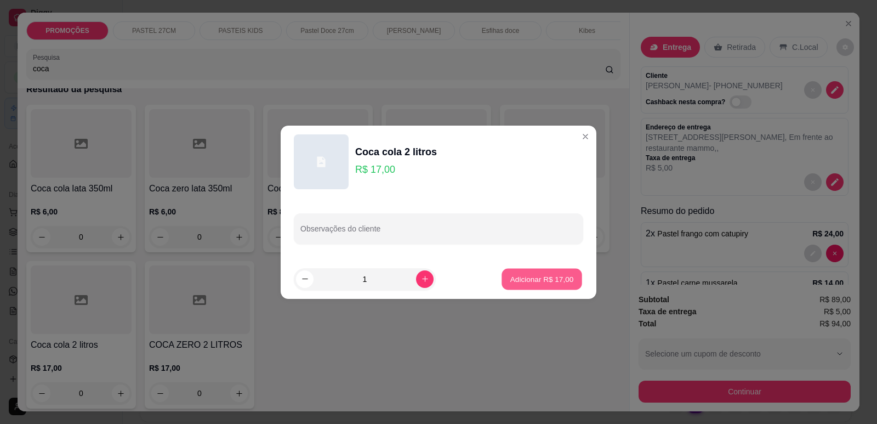
click at [532, 280] on p "Adicionar R$ 17,00" at bounding box center [543, 279] width 64 height 10
type input "1"
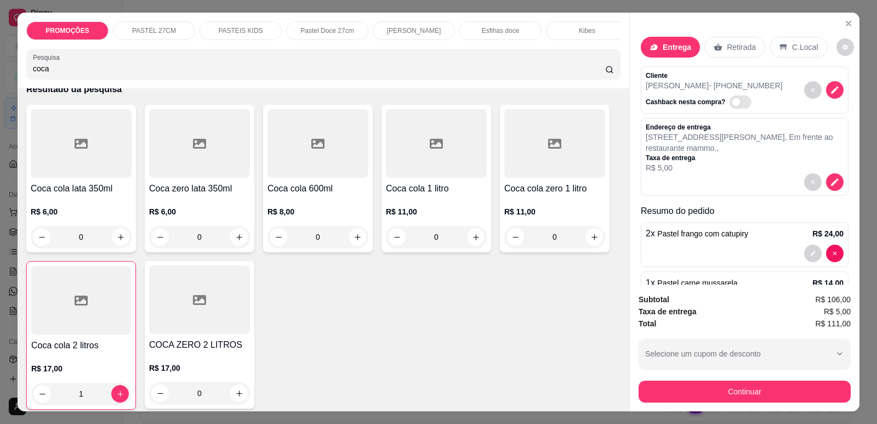
click at [699, 396] on button "Continuar" at bounding box center [745, 392] width 212 height 22
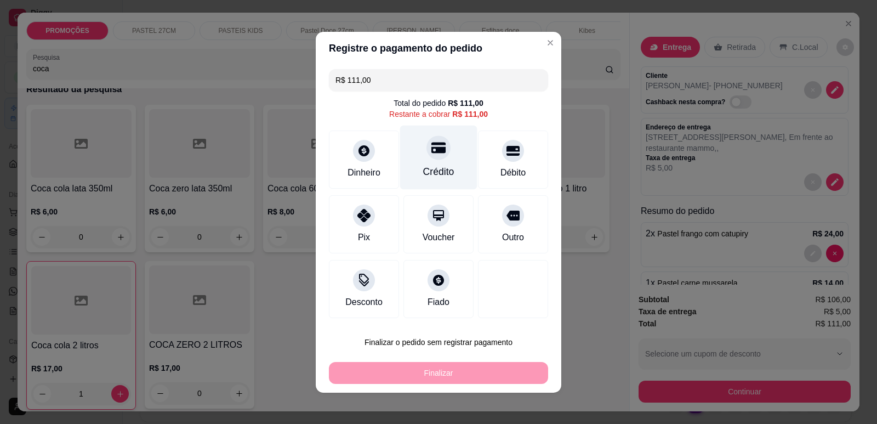
click at [426, 166] on div "Crédito" at bounding box center [438, 172] width 31 height 14
type input "R$ 0,00"
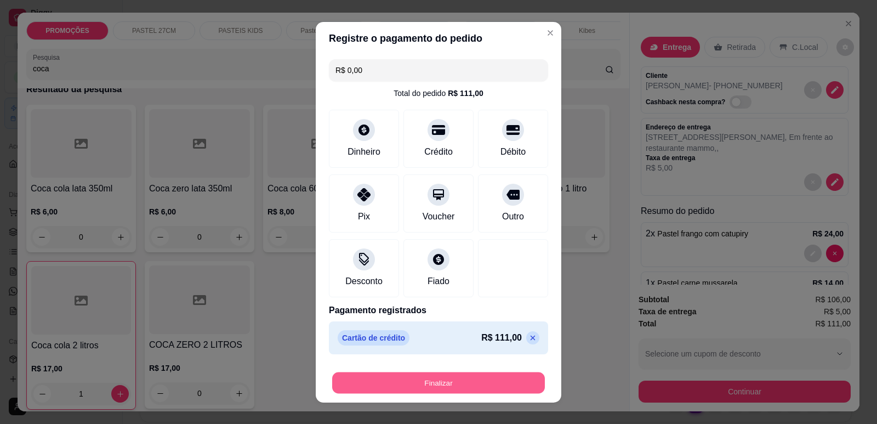
click at [459, 390] on button "Finalizar" at bounding box center [438, 382] width 213 height 21
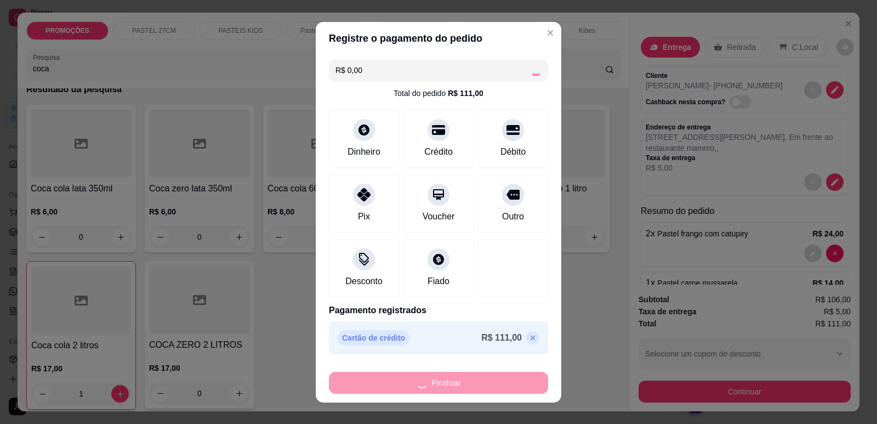
type input "0"
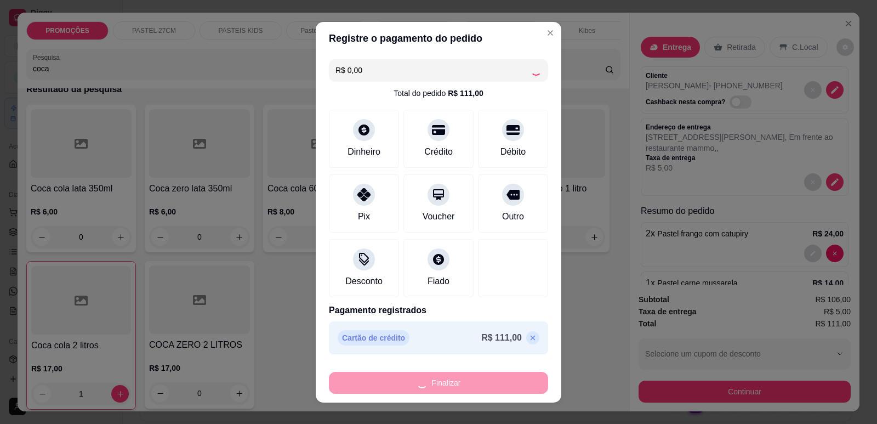
type input "0"
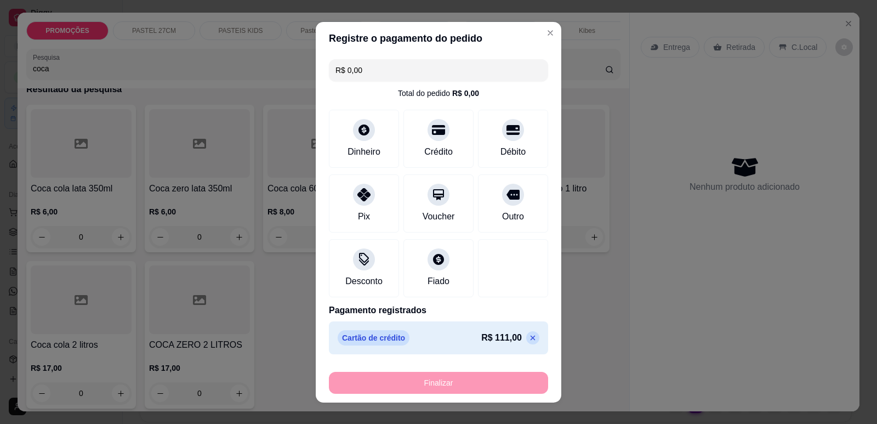
type input "-R$ 111,00"
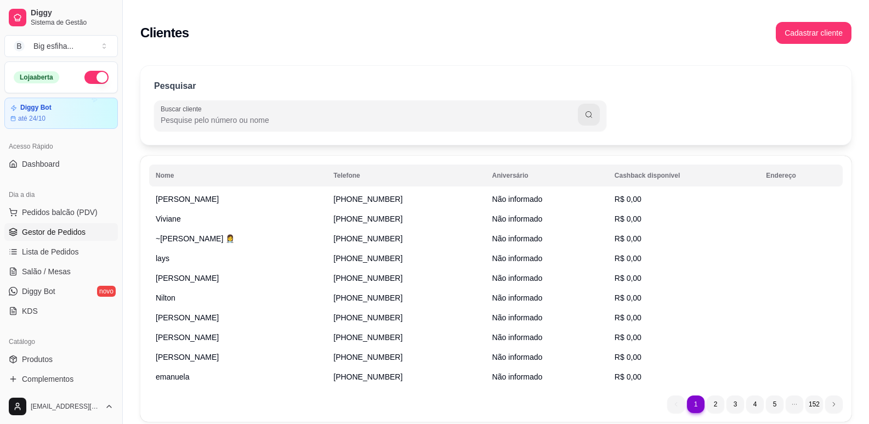
click at [96, 225] on link "Gestor de Pedidos" at bounding box center [61, 232] width 114 height 18
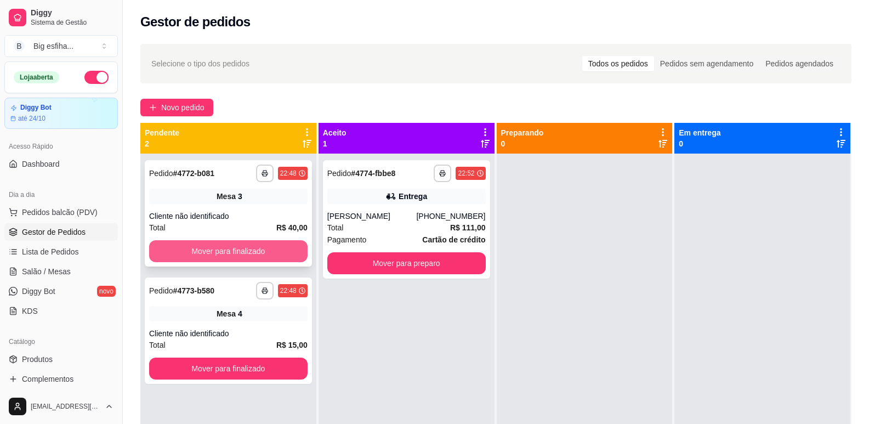
click at [219, 247] on button "Mover para finalizado" at bounding box center [228, 251] width 158 height 22
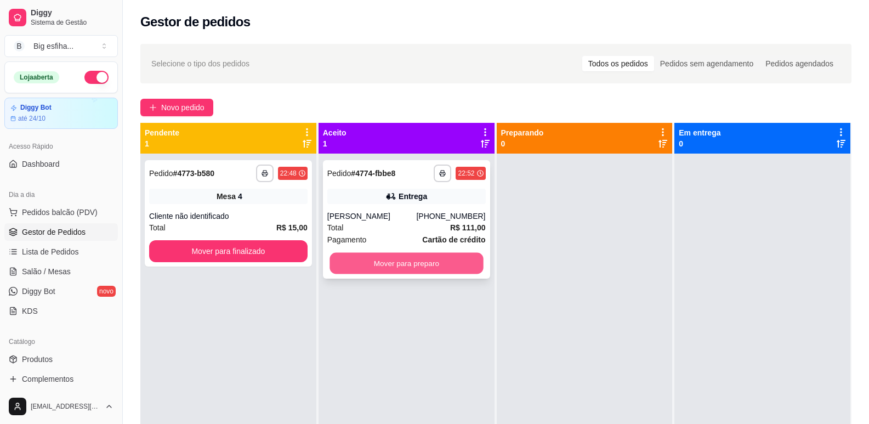
click at [379, 263] on button "Mover para preparo" at bounding box center [407, 263] width 154 height 21
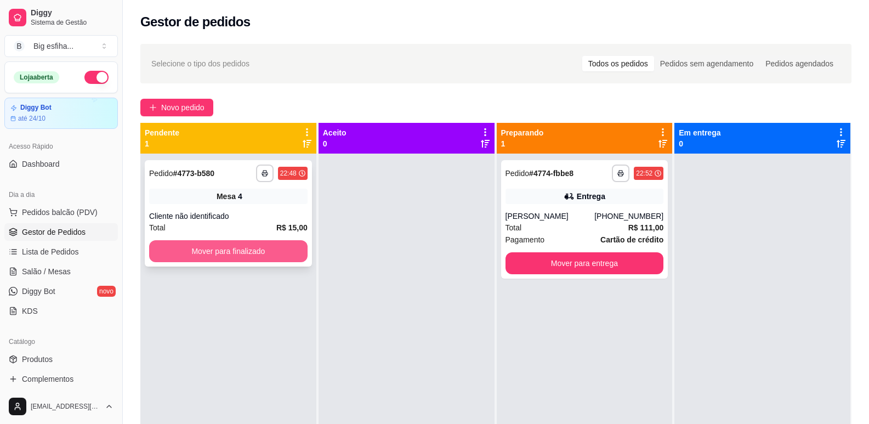
click at [234, 253] on button "Mover para finalizado" at bounding box center [228, 251] width 158 height 22
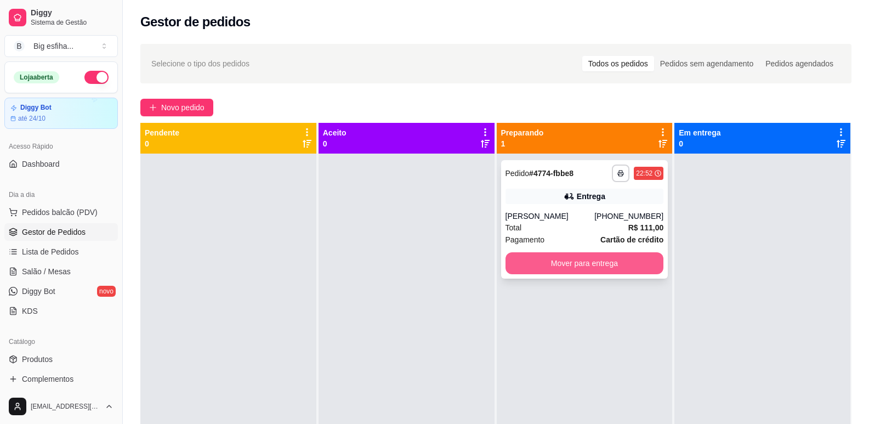
click at [508, 260] on button "Mover para entrega" at bounding box center [585, 263] width 158 height 22
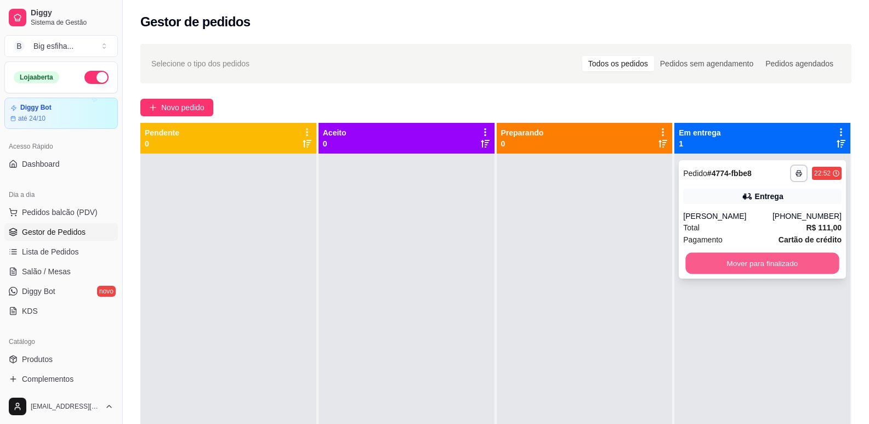
click at [779, 270] on button "Mover para finalizado" at bounding box center [763, 263] width 154 height 21
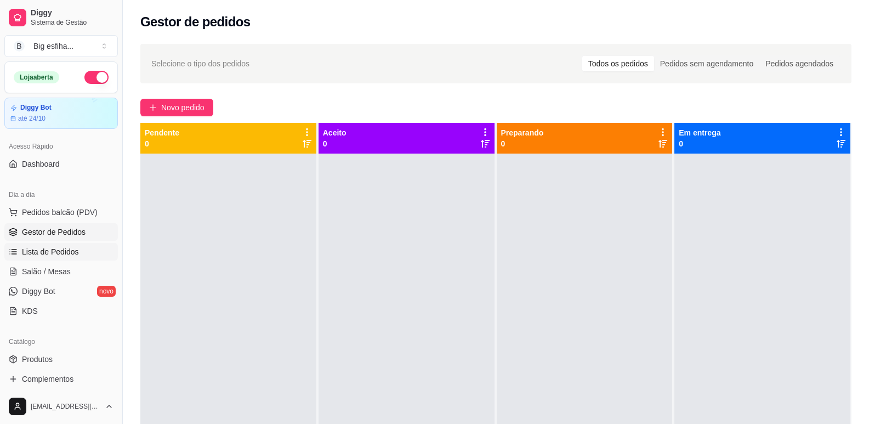
click at [67, 258] on link "Lista de Pedidos" at bounding box center [61, 252] width 114 height 18
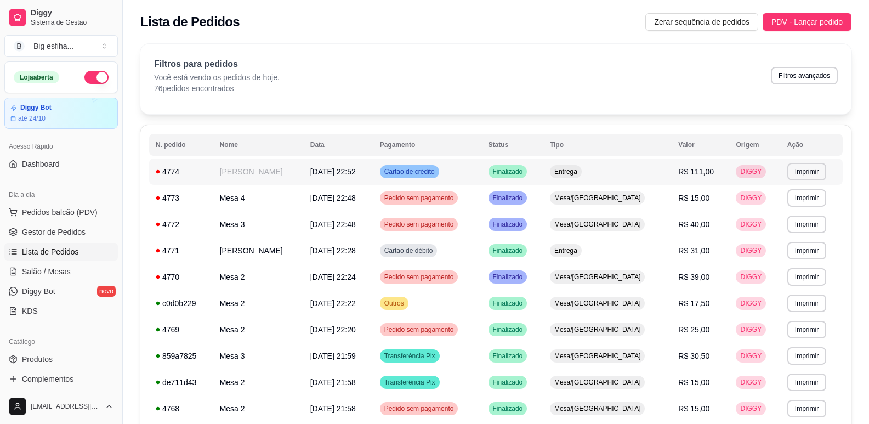
click at [543, 169] on td "Finalizado" at bounding box center [512, 171] width 61 height 26
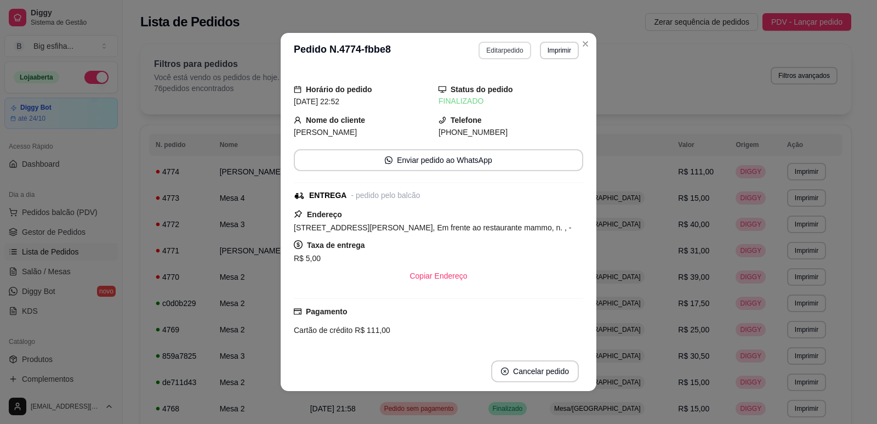
click at [496, 47] on button "Editar pedido" at bounding box center [505, 51] width 52 height 18
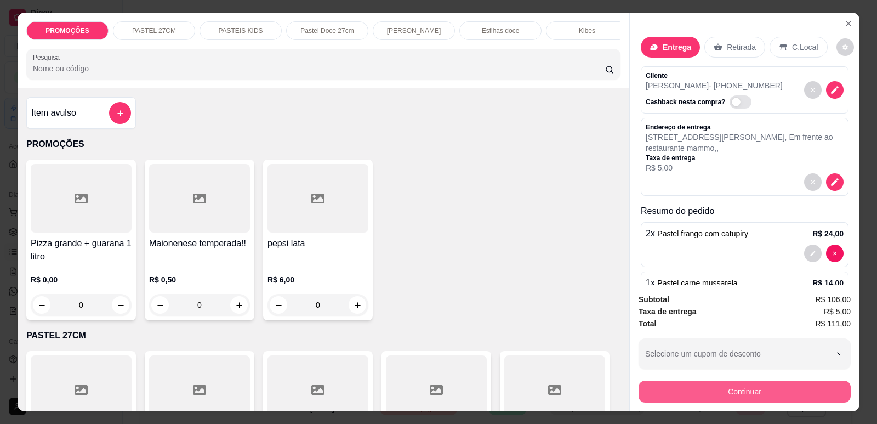
click at [755, 390] on button "Continuar" at bounding box center [745, 392] width 212 height 22
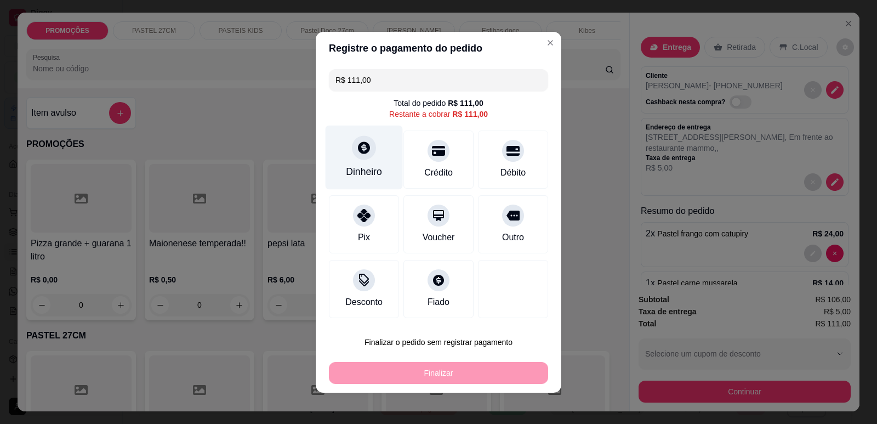
click at [359, 160] on div at bounding box center [364, 147] width 24 height 24
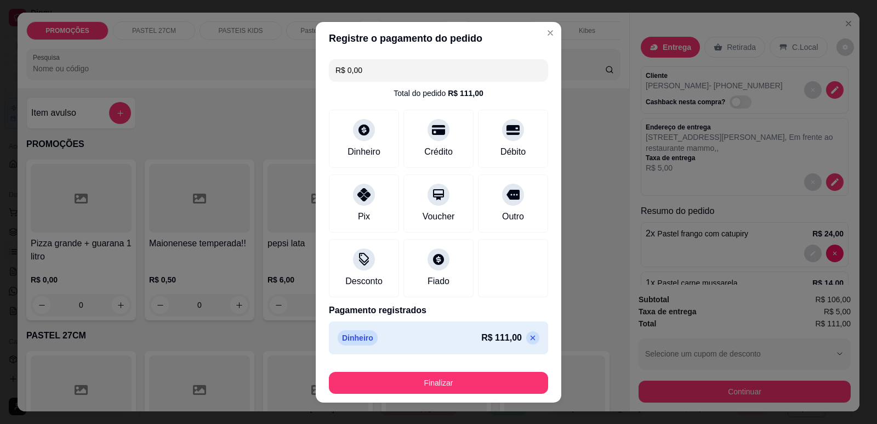
type input "R$ 0,00"
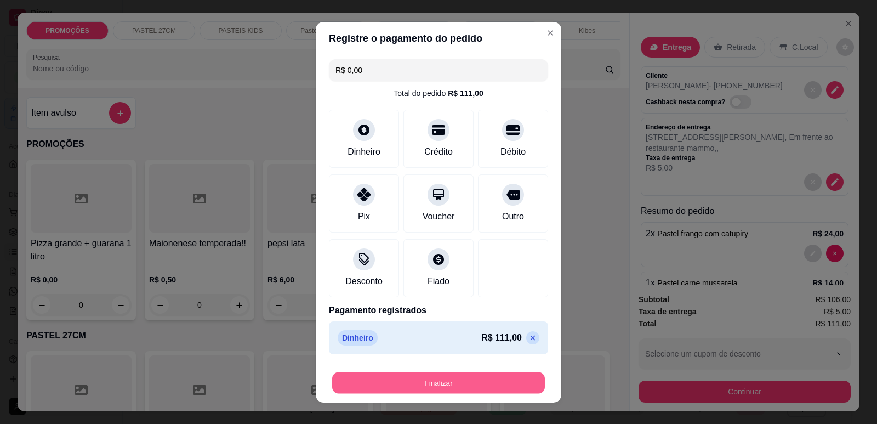
click at [474, 393] on button "Finalizar" at bounding box center [438, 382] width 213 height 21
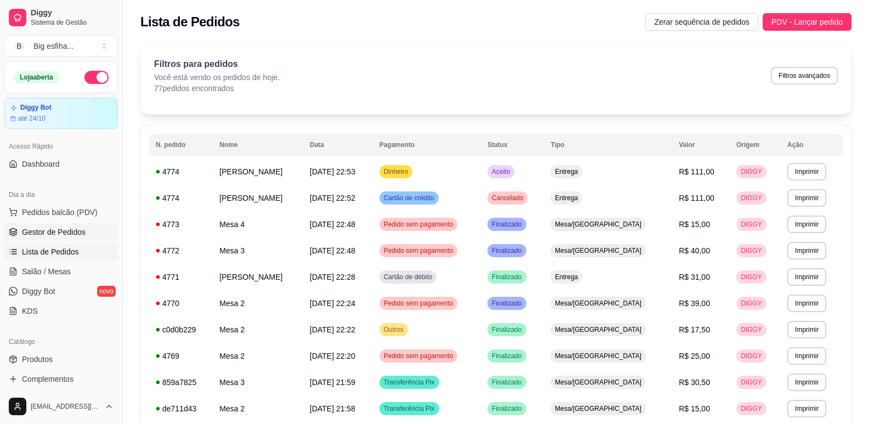
click at [50, 232] on span "Gestor de Pedidos" at bounding box center [54, 231] width 64 height 11
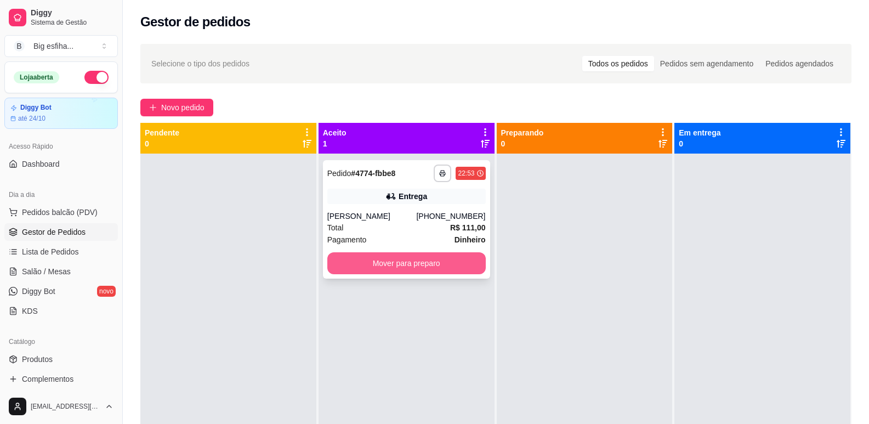
click at [394, 266] on button "Mover para preparo" at bounding box center [406, 263] width 158 height 22
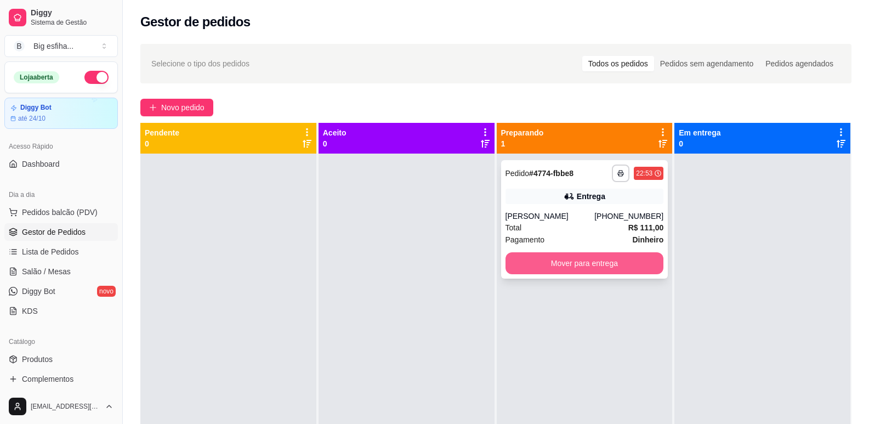
click at [574, 273] on button "Mover para entrega" at bounding box center [585, 263] width 158 height 22
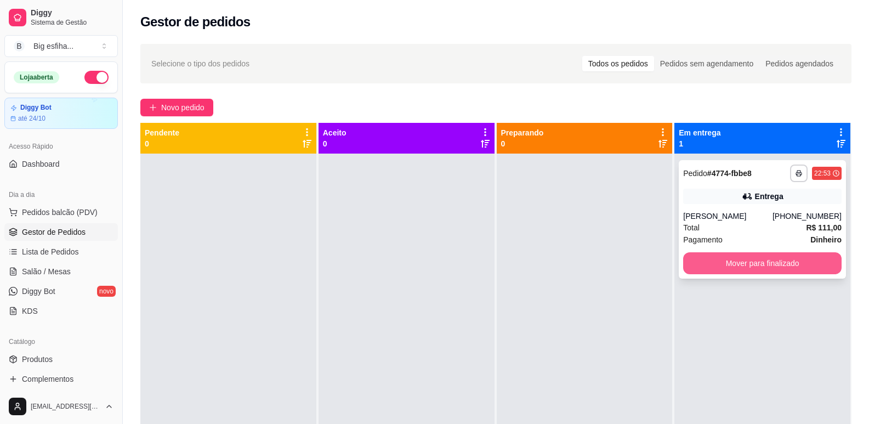
click at [765, 266] on button "Mover para finalizado" at bounding box center [762, 263] width 158 height 22
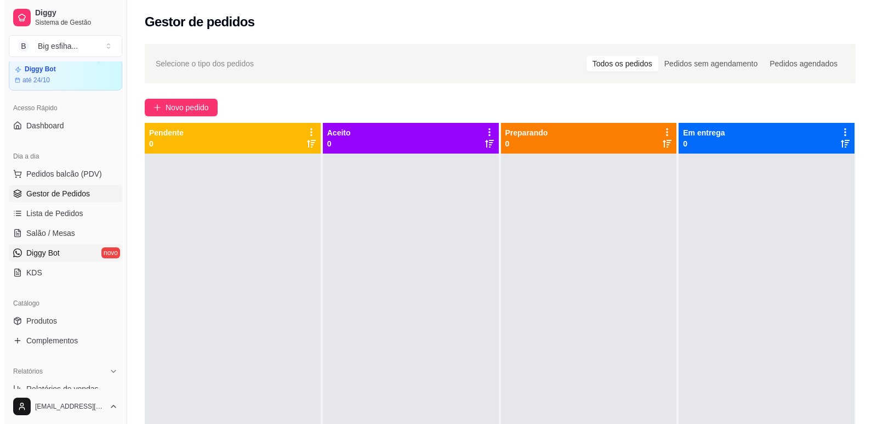
scroll to position [55, 0]
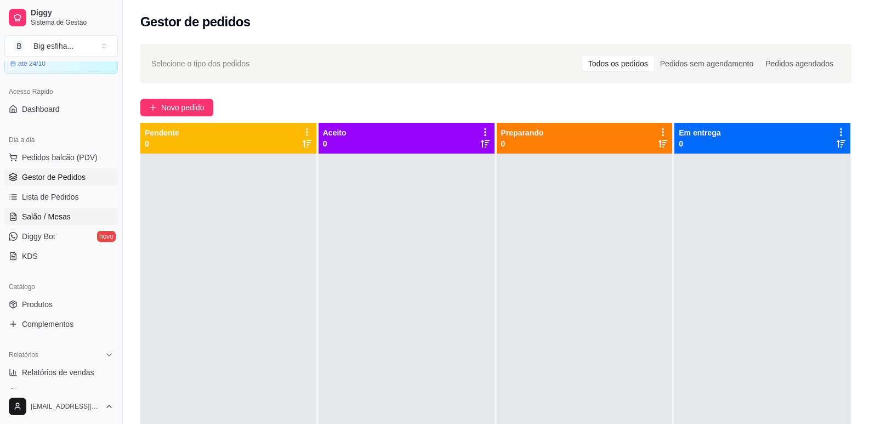
click at [58, 220] on span "Salão / Mesas" at bounding box center [46, 216] width 49 height 11
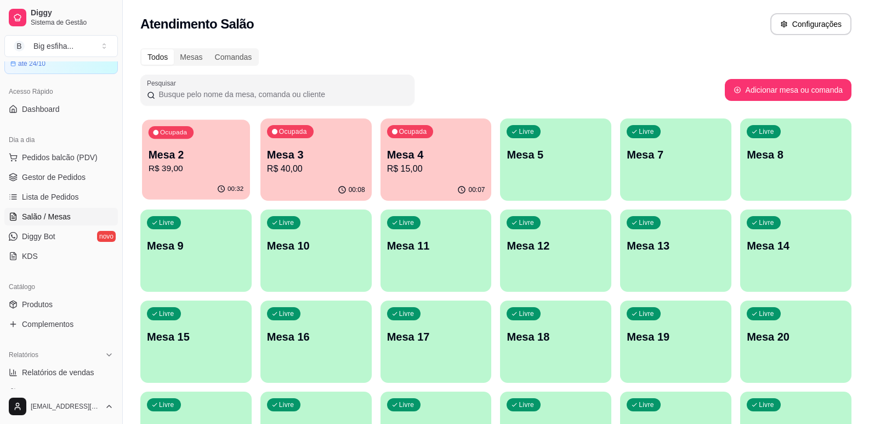
click at [196, 165] on p "R$ 39,00" at bounding box center [196, 168] width 95 height 13
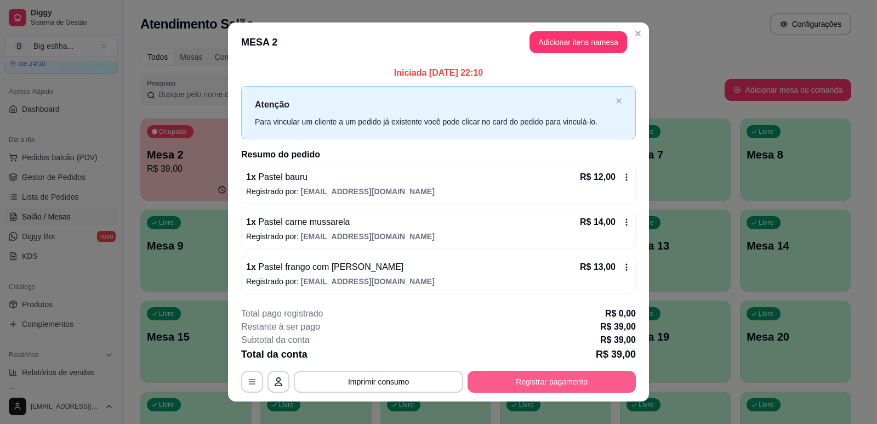
click at [550, 374] on button "Registrar pagamento" at bounding box center [552, 382] width 168 height 22
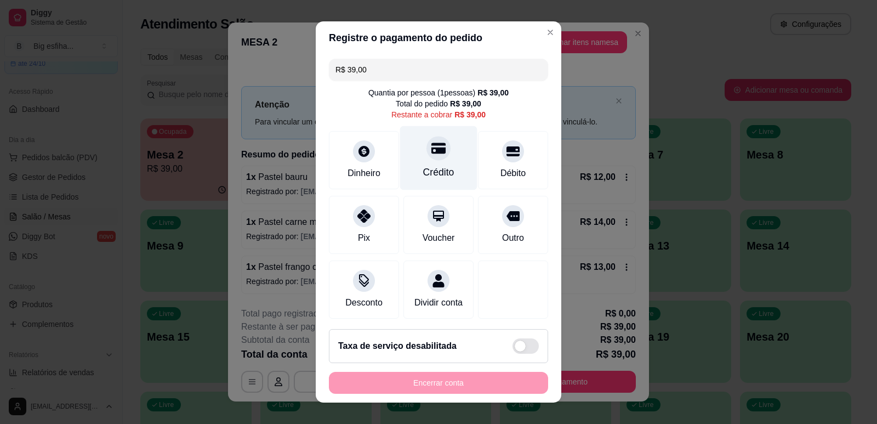
click at [434, 165] on div "Crédito" at bounding box center [438, 172] width 31 height 14
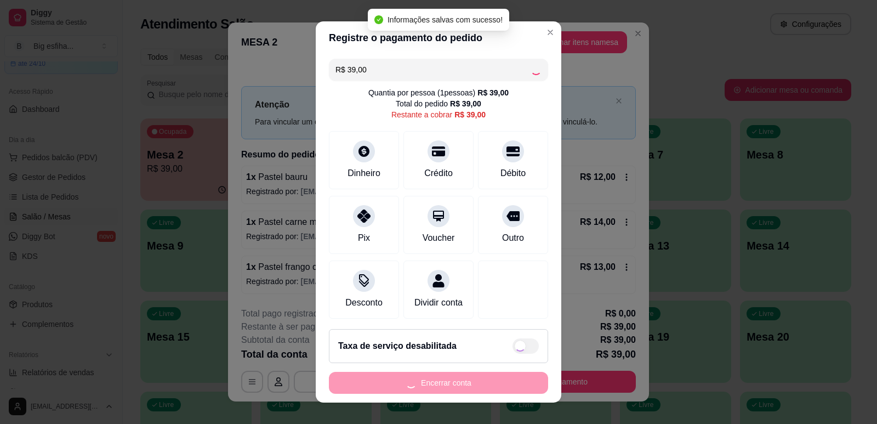
type input "R$ 0,00"
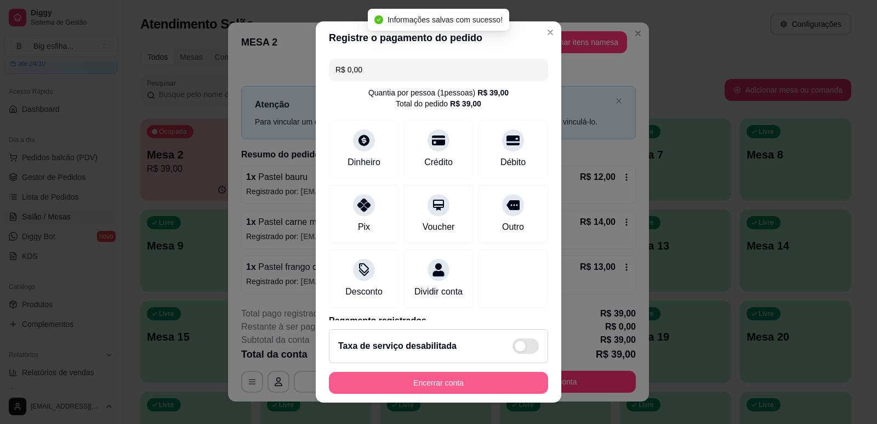
click at [400, 386] on button "Encerrar conta" at bounding box center [438, 383] width 219 height 22
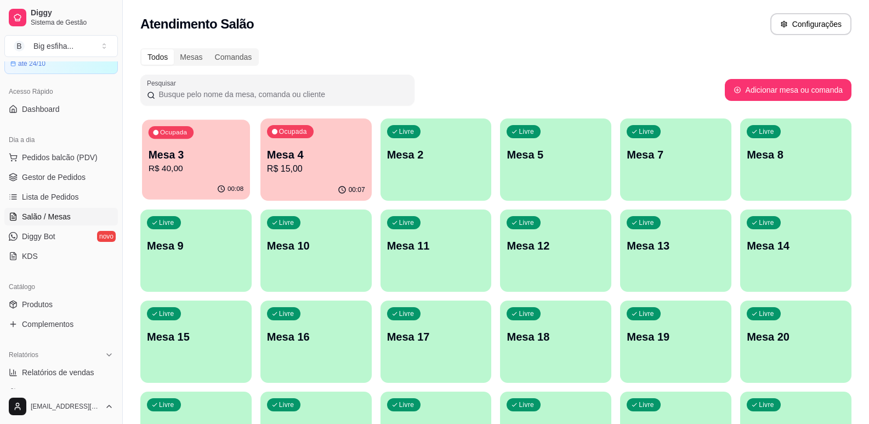
click at [195, 183] on div "00:08" at bounding box center [196, 189] width 108 height 21
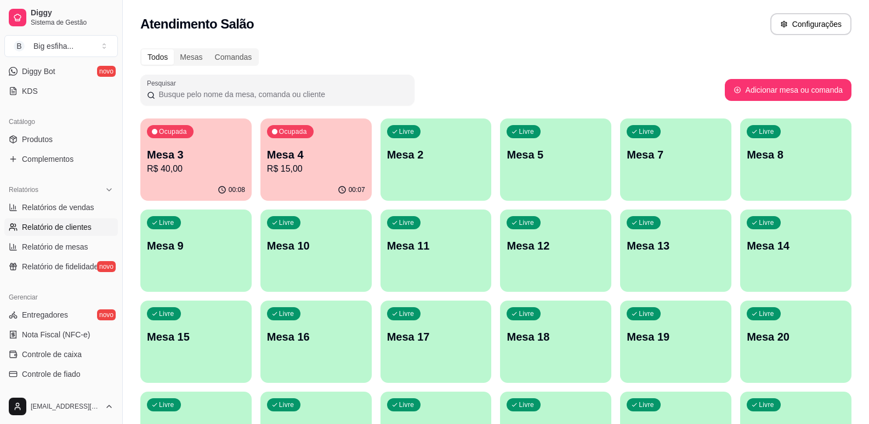
scroll to position [274, 0]
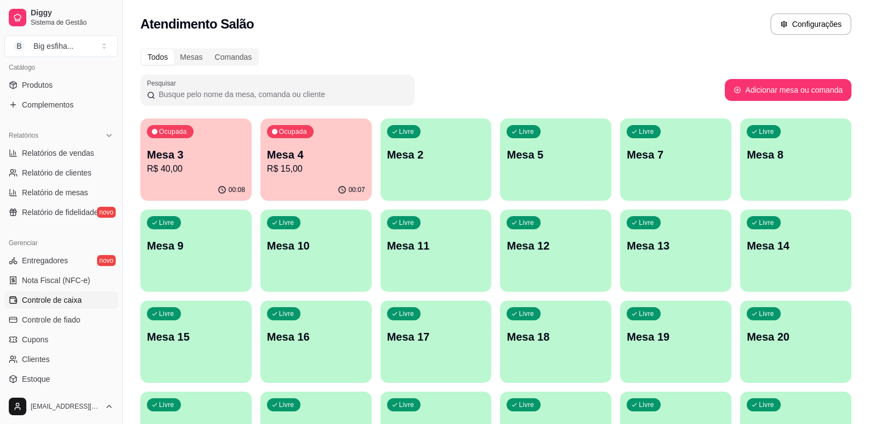
click at [75, 294] on link "Controle de caixa" at bounding box center [61, 300] width 114 height 18
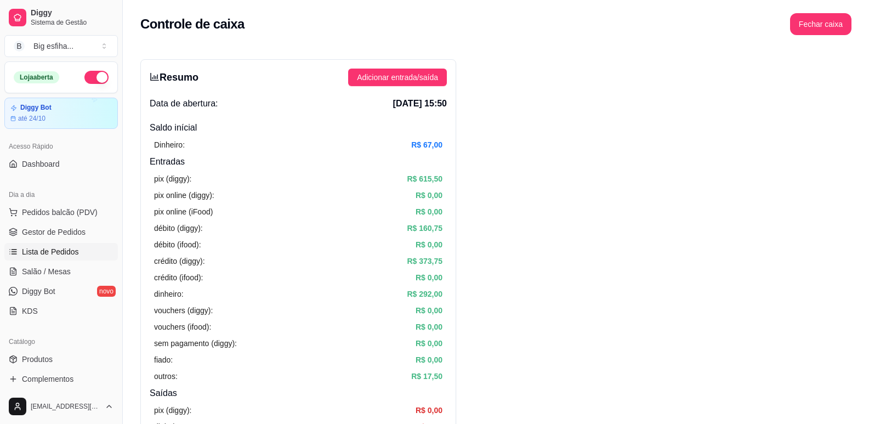
click at [63, 251] on span "Lista de Pedidos" at bounding box center [50, 251] width 57 height 11
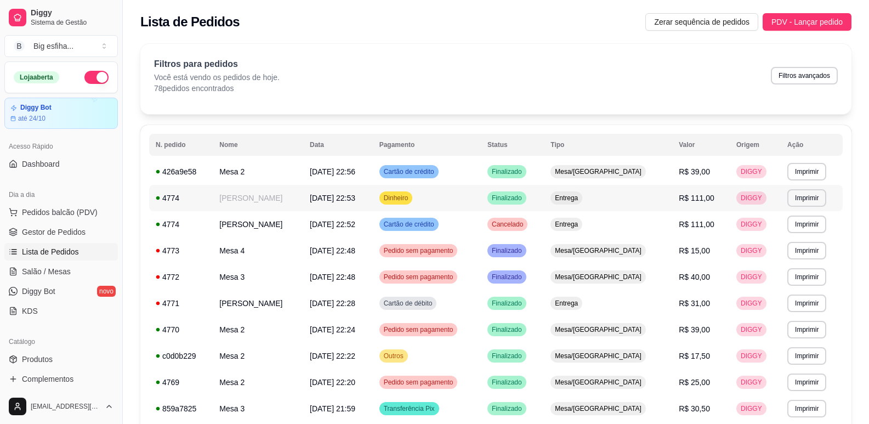
click at [311, 204] on td "[DATE] 22:53" at bounding box center [338, 198] width 70 height 26
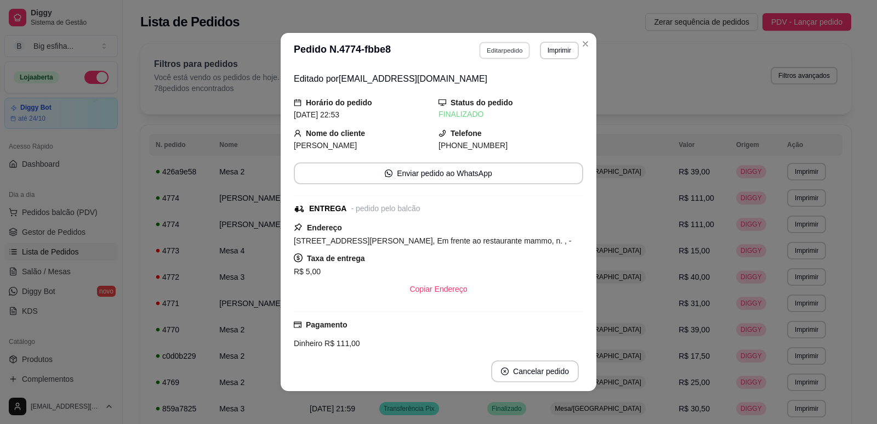
click at [497, 50] on button "Editar pedido" at bounding box center [505, 50] width 51 height 17
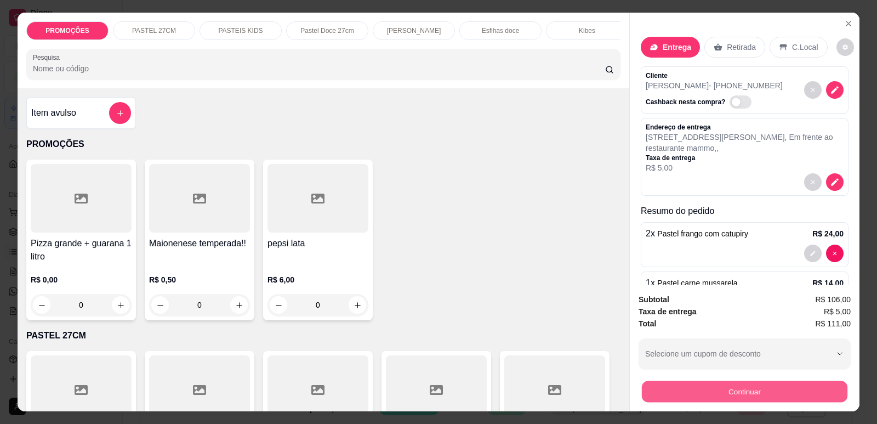
click at [718, 397] on button "Continuar" at bounding box center [745, 391] width 206 height 21
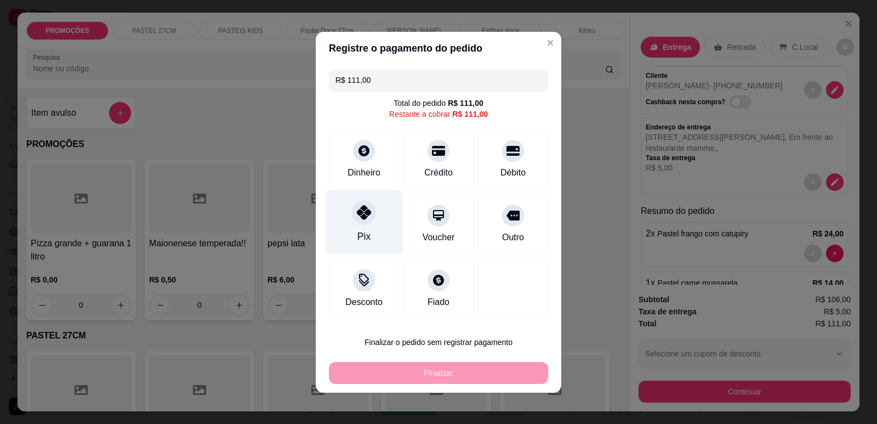
click at [357, 218] on icon at bounding box center [364, 212] width 14 height 14
type input "R$ 0,00"
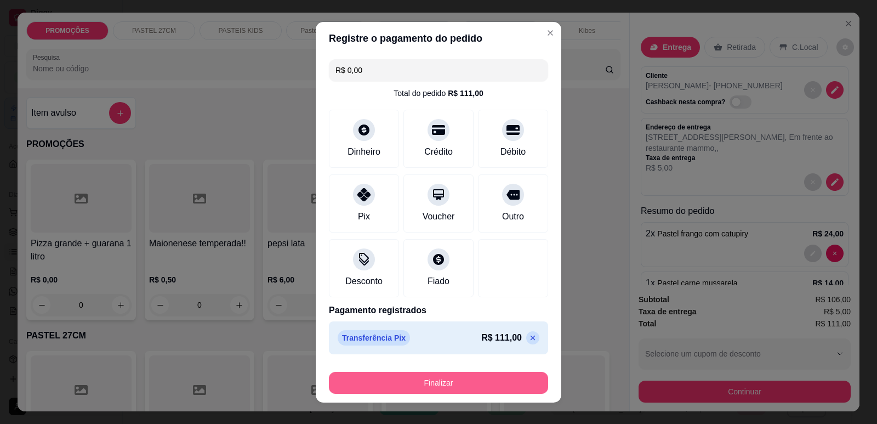
click at [409, 387] on button "Finalizar" at bounding box center [438, 383] width 219 height 22
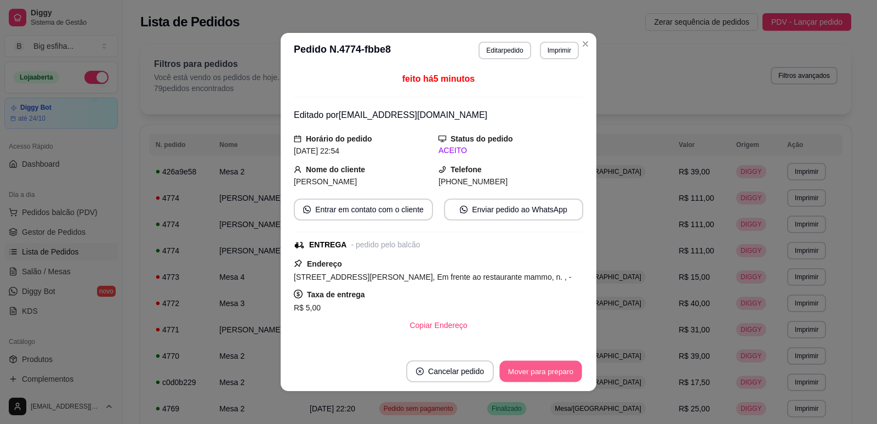
click at [539, 366] on button "Mover para preparo" at bounding box center [541, 371] width 82 height 21
click at [554, 372] on div "Mover para preparo" at bounding box center [533, 371] width 100 height 22
click at [557, 372] on button "Mover para entrega" at bounding box center [541, 371] width 84 height 22
click at [558, 372] on button "Mover para finalizado" at bounding box center [537, 371] width 91 height 22
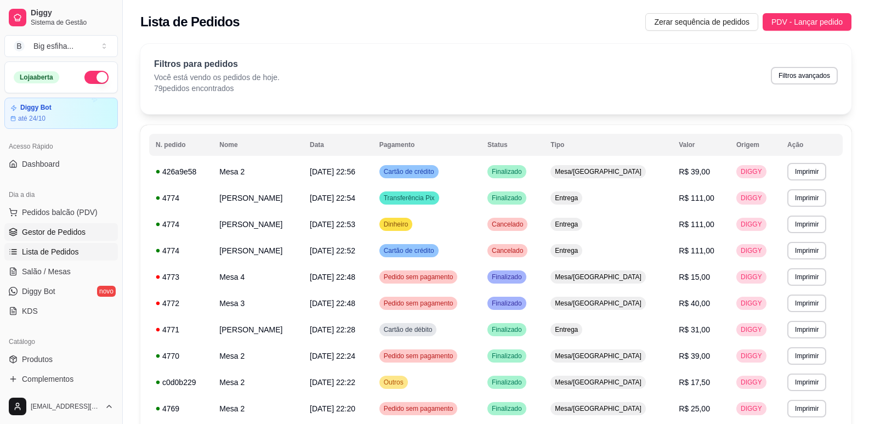
click at [56, 237] on link "Gestor de Pedidos" at bounding box center [61, 232] width 114 height 18
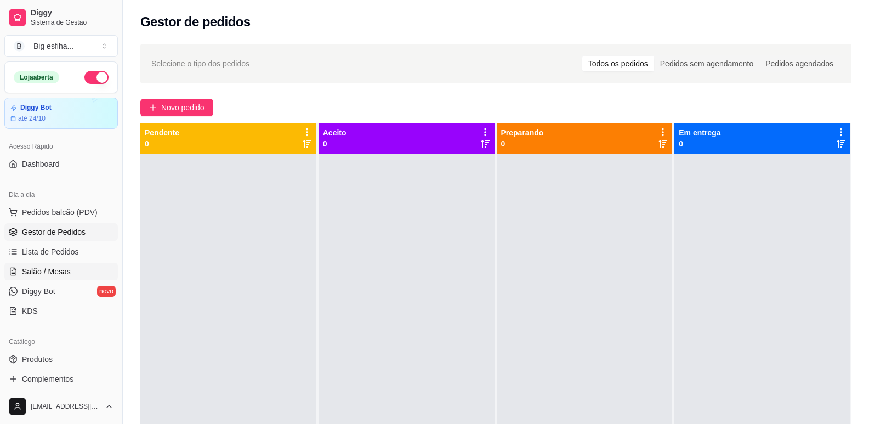
click at [59, 265] on link "Salão / Mesas" at bounding box center [61, 272] width 114 height 18
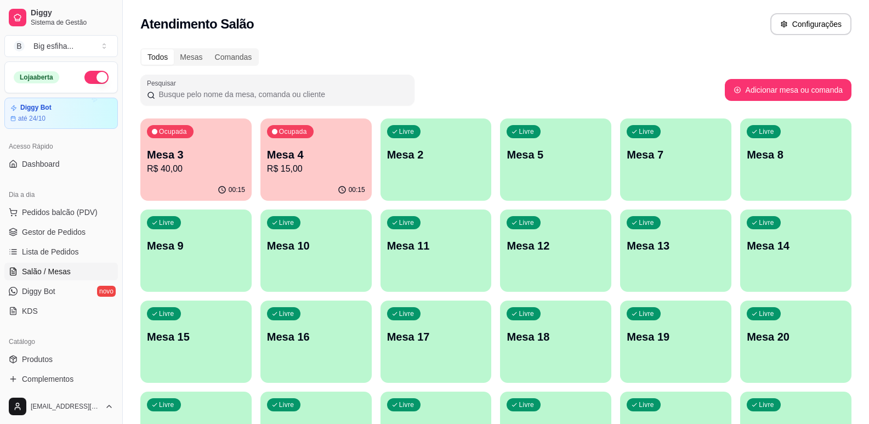
click at [343, 152] on p "Mesa 4" at bounding box center [316, 154] width 98 height 15
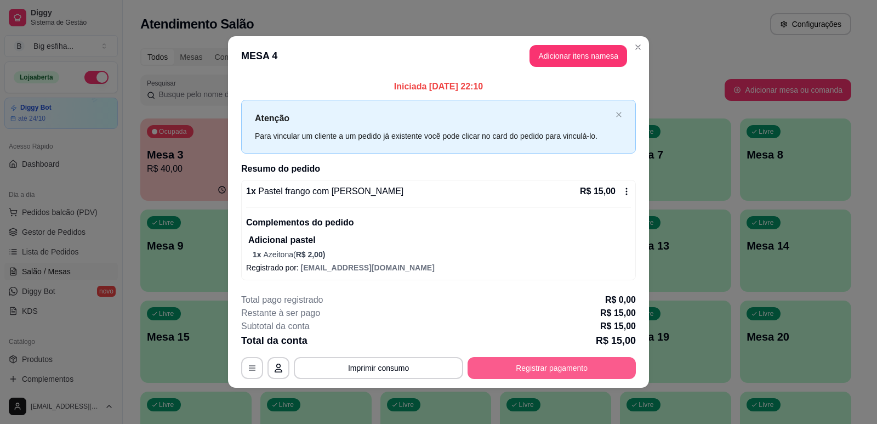
click at [567, 371] on button "Registrar pagamento" at bounding box center [552, 368] width 168 height 22
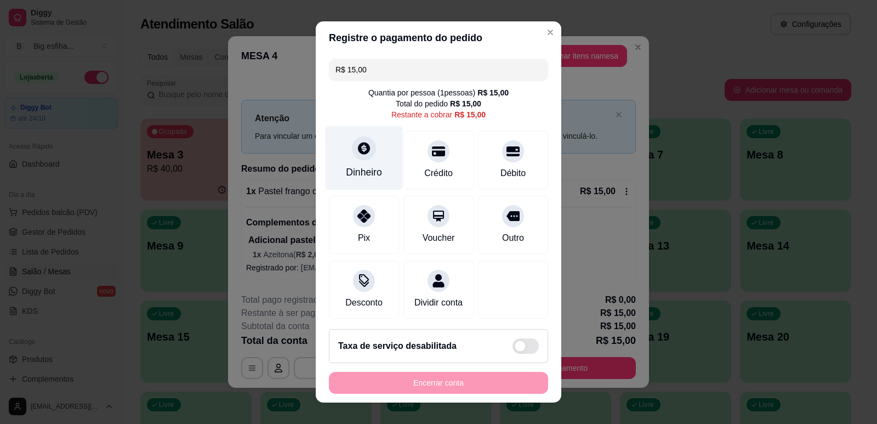
click at [337, 161] on div "Dinheiro" at bounding box center [364, 158] width 77 height 64
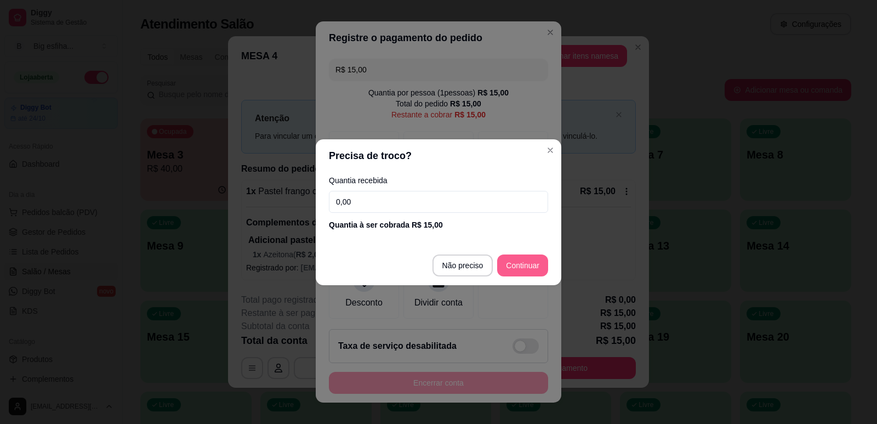
click at [521, 254] on footer "Não preciso Continuar" at bounding box center [439, 265] width 246 height 39
click at [528, 249] on footer "Não preciso Continuar" at bounding box center [439, 265] width 246 height 39
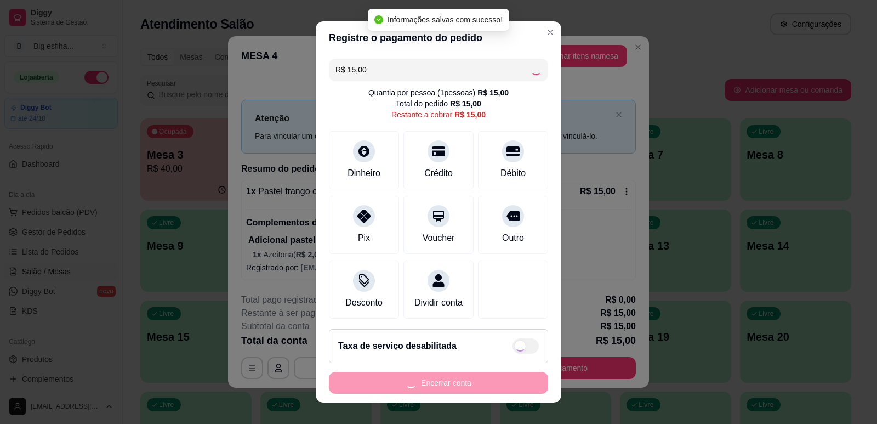
type input "R$ 0,00"
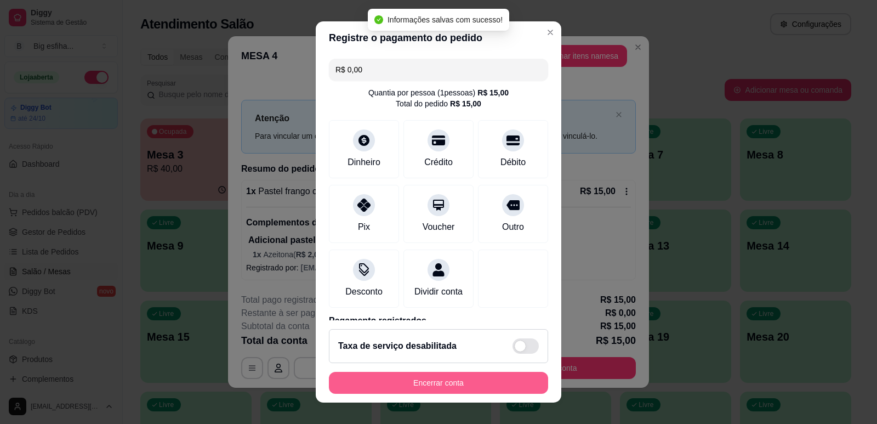
click at [467, 381] on button "Encerrar conta" at bounding box center [438, 383] width 219 height 22
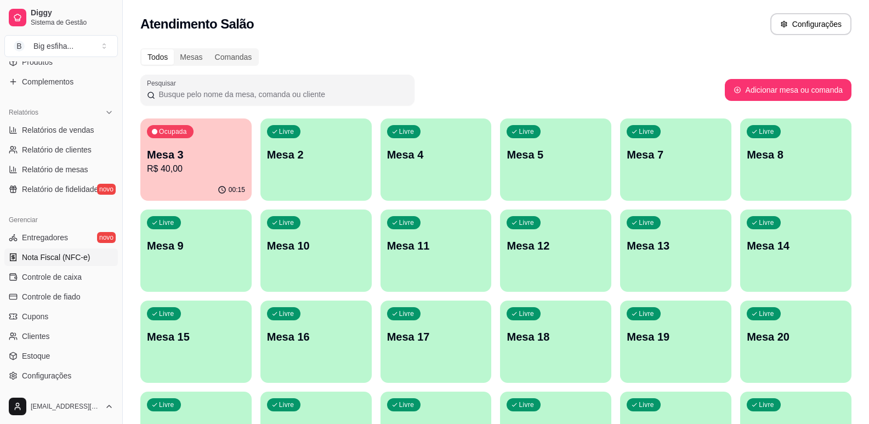
scroll to position [329, 0]
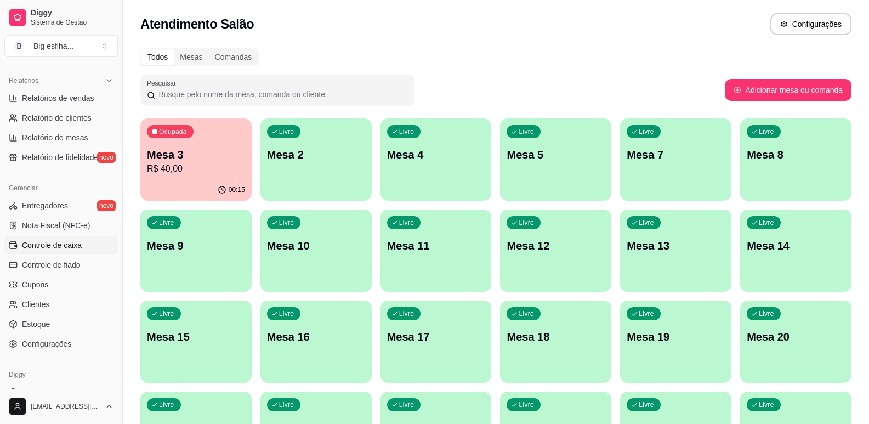
click at [72, 243] on span "Controle de caixa" at bounding box center [52, 245] width 60 height 11
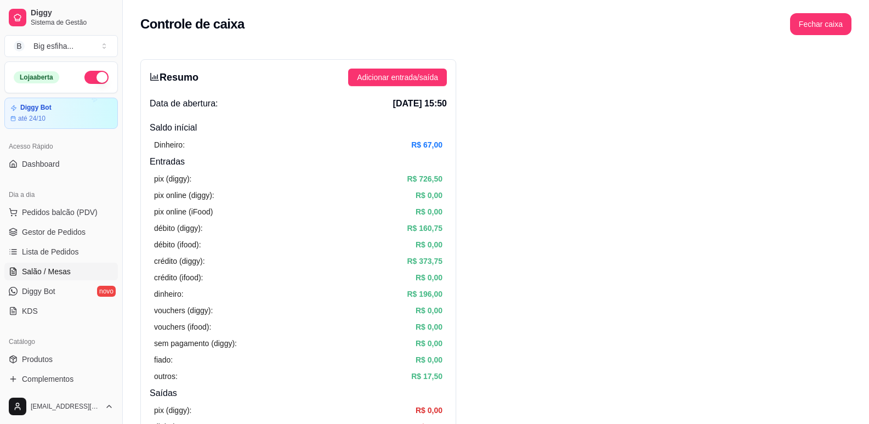
click at [65, 273] on span "Salão / Mesas" at bounding box center [46, 271] width 49 height 11
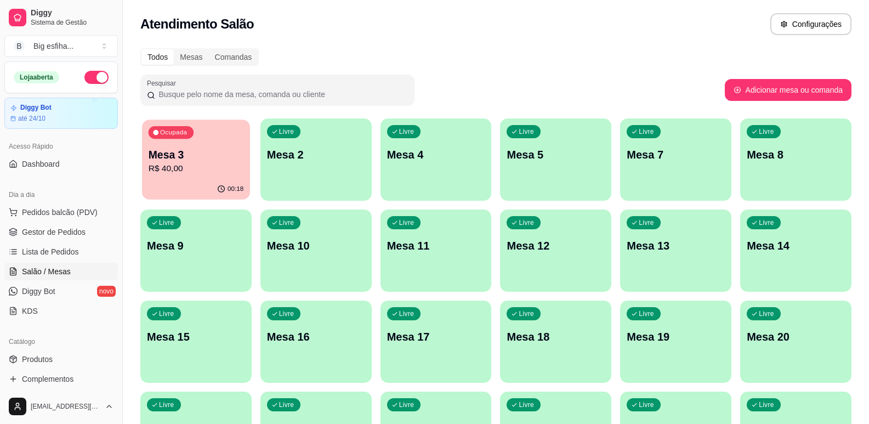
click at [215, 160] on p "Mesa 3" at bounding box center [196, 155] width 95 height 15
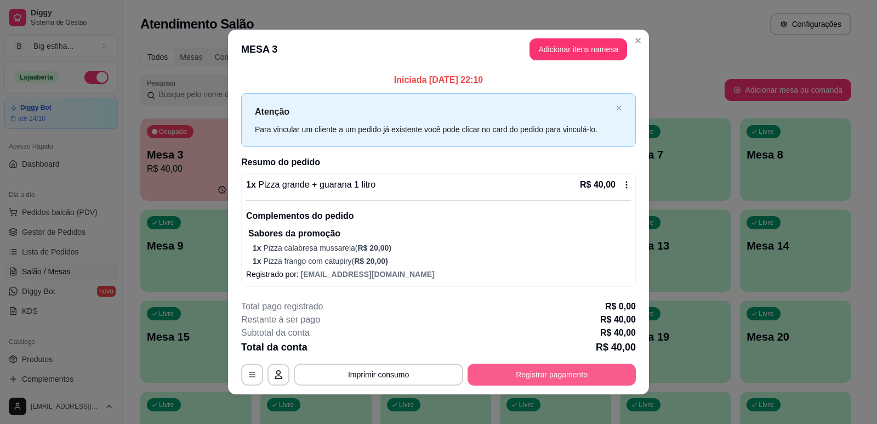
click at [532, 375] on button "Registrar pagamento" at bounding box center [552, 375] width 168 height 22
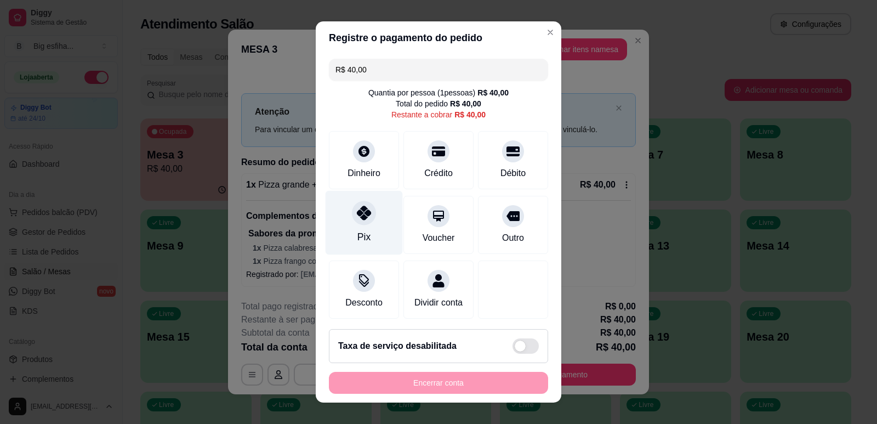
click at [350, 235] on div "Pix" at bounding box center [364, 222] width 77 height 64
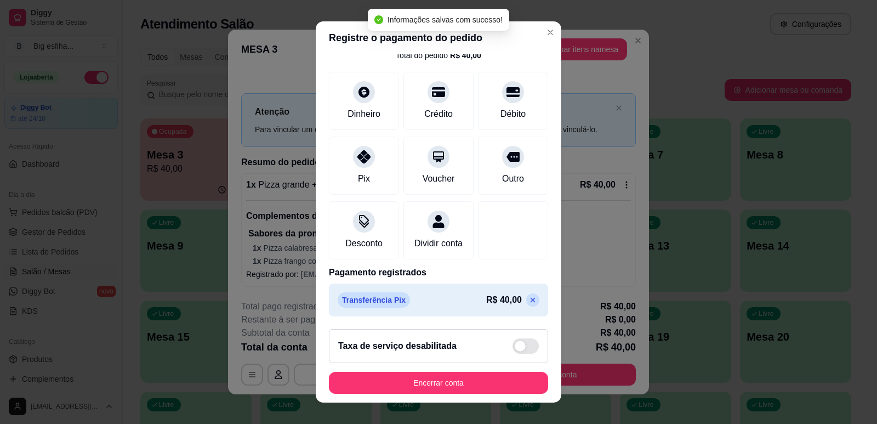
click at [529, 299] on icon at bounding box center [533, 300] width 9 height 9
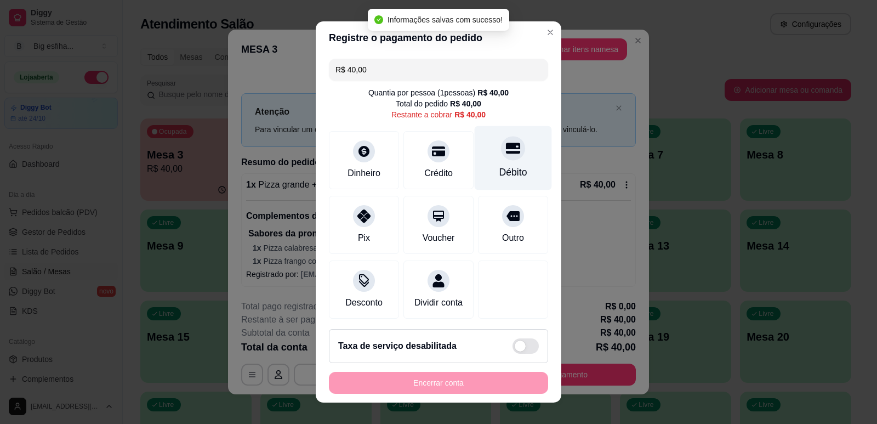
click at [501, 140] on div at bounding box center [513, 148] width 24 height 24
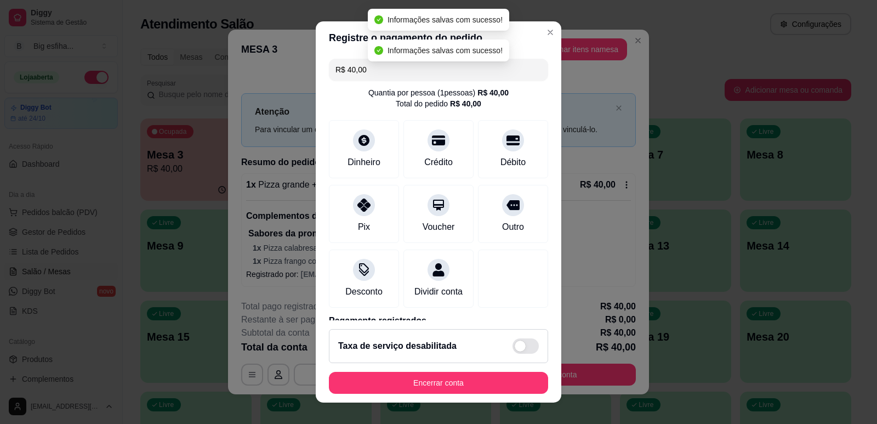
type input "R$ 0,00"
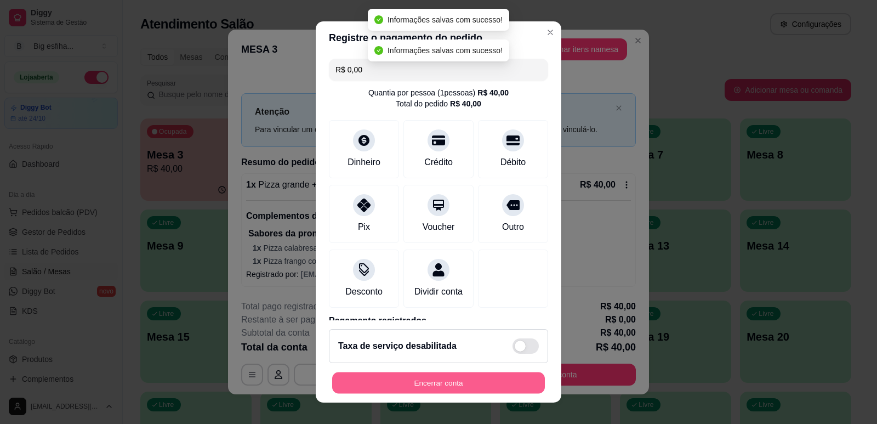
click at [385, 387] on button "Encerrar conta" at bounding box center [438, 382] width 213 height 21
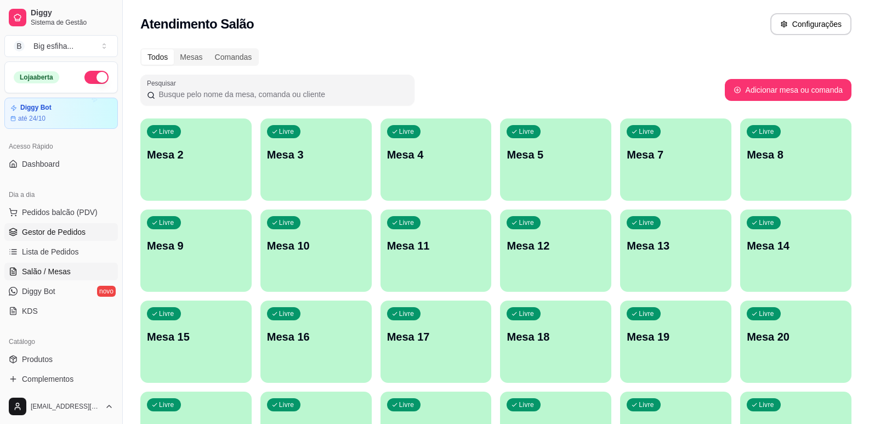
click at [76, 230] on span "Gestor de Pedidos" at bounding box center [54, 231] width 64 height 11
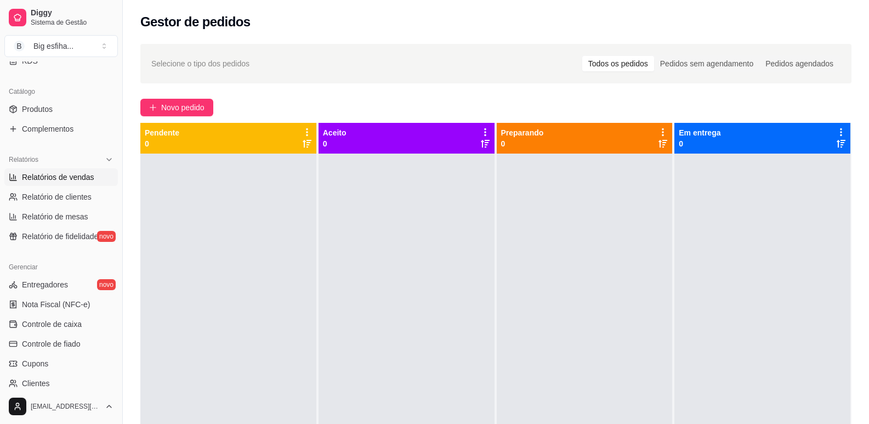
scroll to position [274, 0]
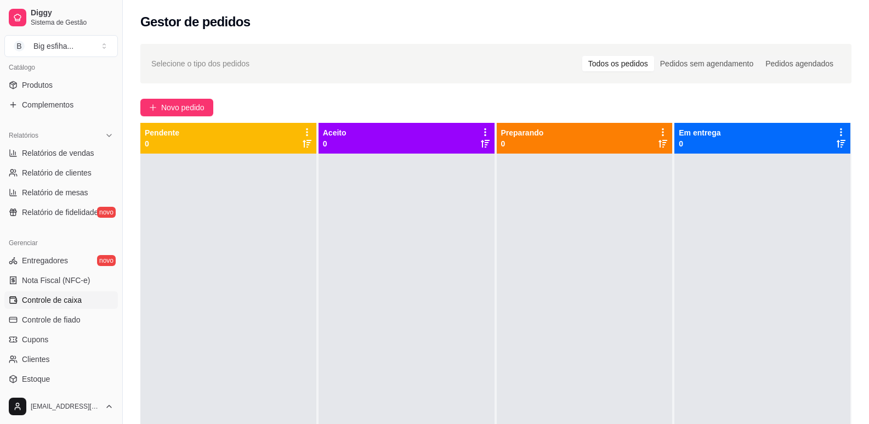
click at [82, 303] on link "Controle de caixa" at bounding box center [61, 300] width 114 height 18
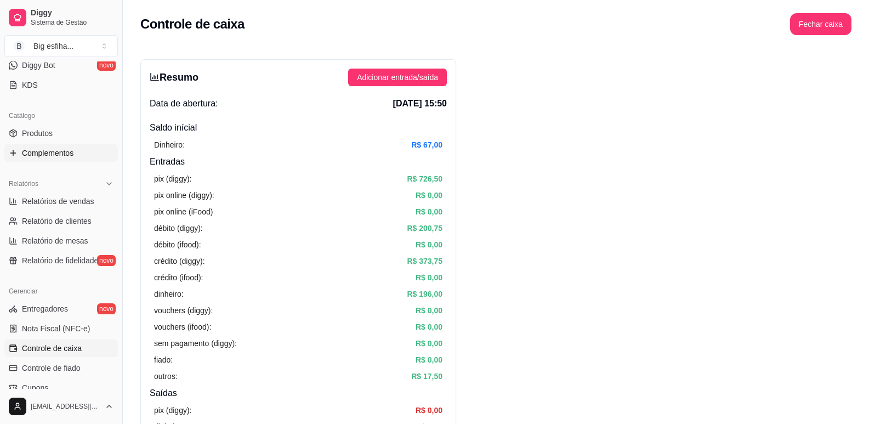
scroll to position [165, 0]
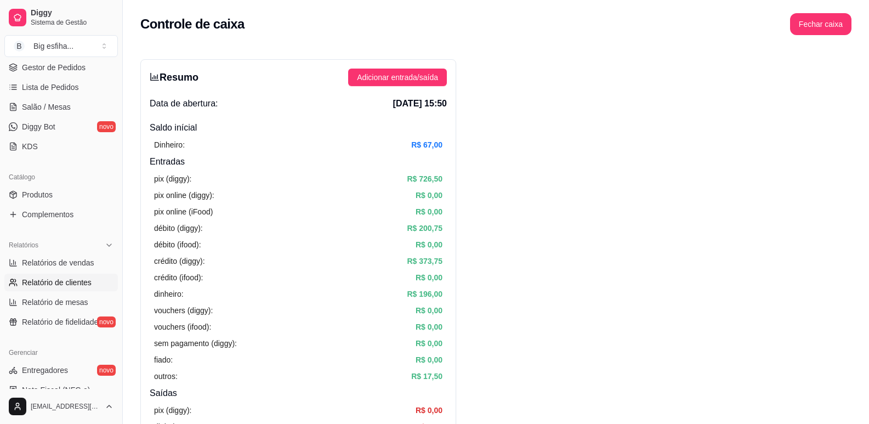
click at [89, 281] on span "Relatório de clientes" at bounding box center [57, 282] width 70 height 11
select select "30"
select select "HIGHEST_TOTAL_SPENT_WITH_ORDERS"
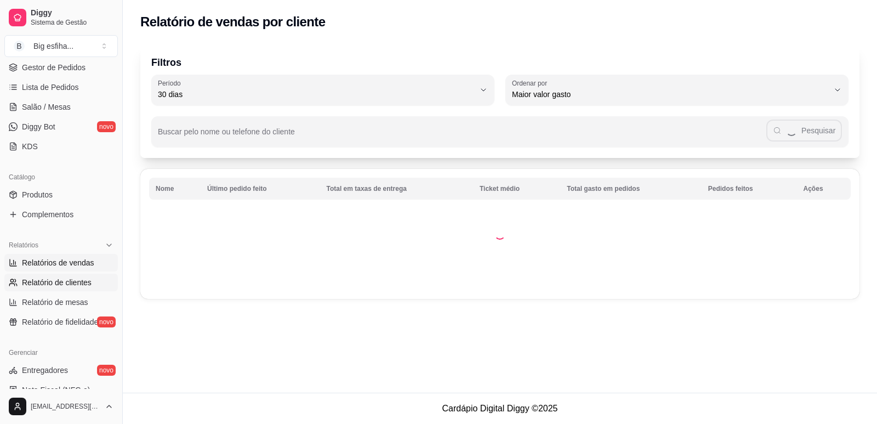
click at [75, 265] on span "Relatórios de vendas" at bounding box center [58, 262] width 72 height 11
select select "ALL"
select select "0"
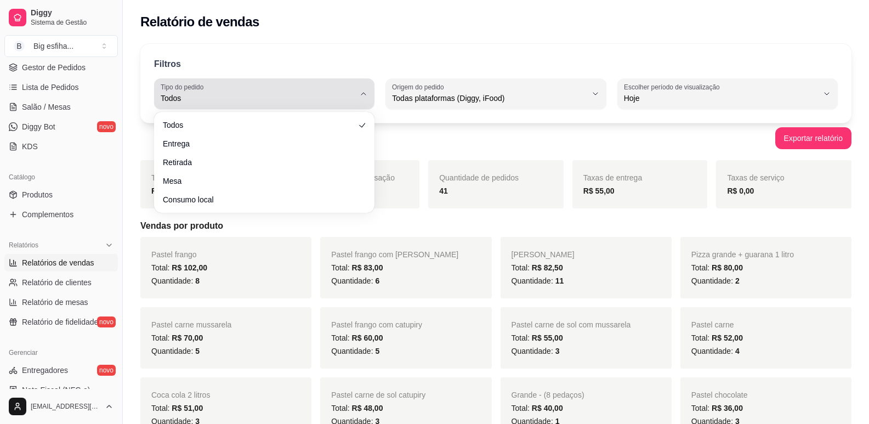
click at [222, 101] on span "Todos" at bounding box center [258, 98] width 194 height 11
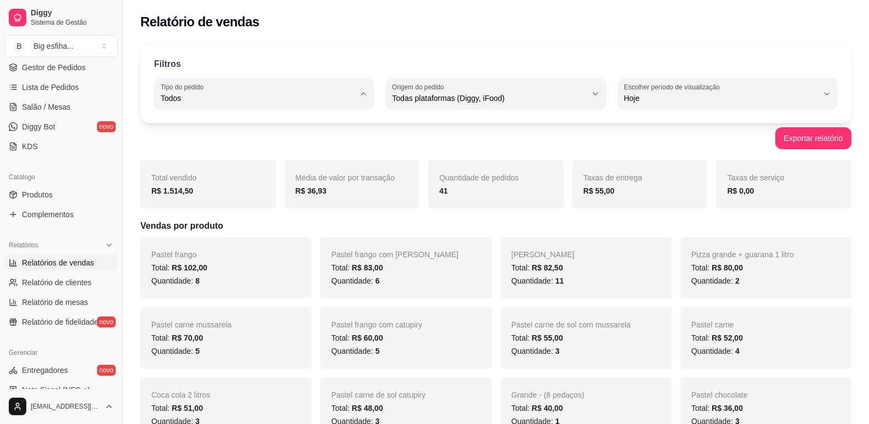
click at [259, 145] on span "Entrega" at bounding box center [259, 142] width 184 height 10
type input "DELIVERY"
select select "DELIVERY"
